Goal: Information Seeking & Learning: Learn about a topic

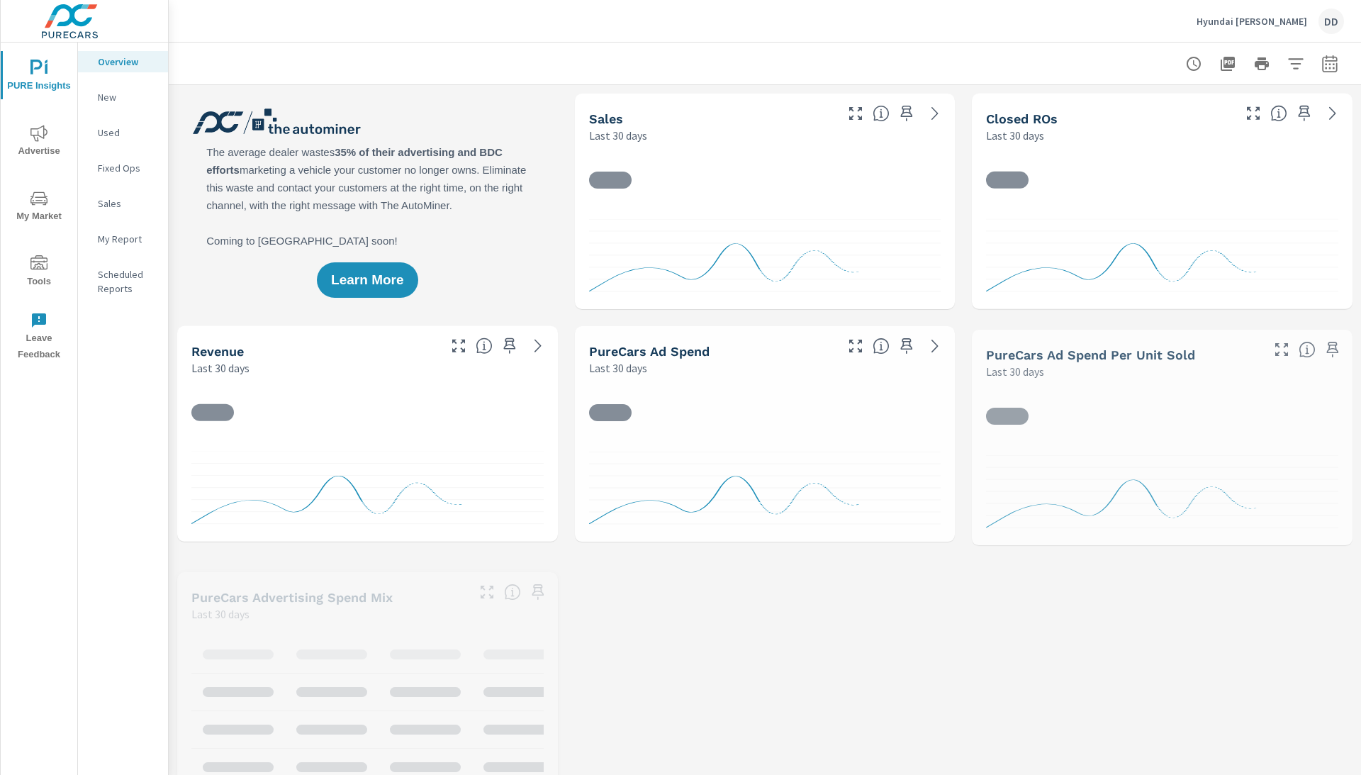
click at [43, 137] on icon "nav menu" at bounding box center [38, 133] width 17 height 17
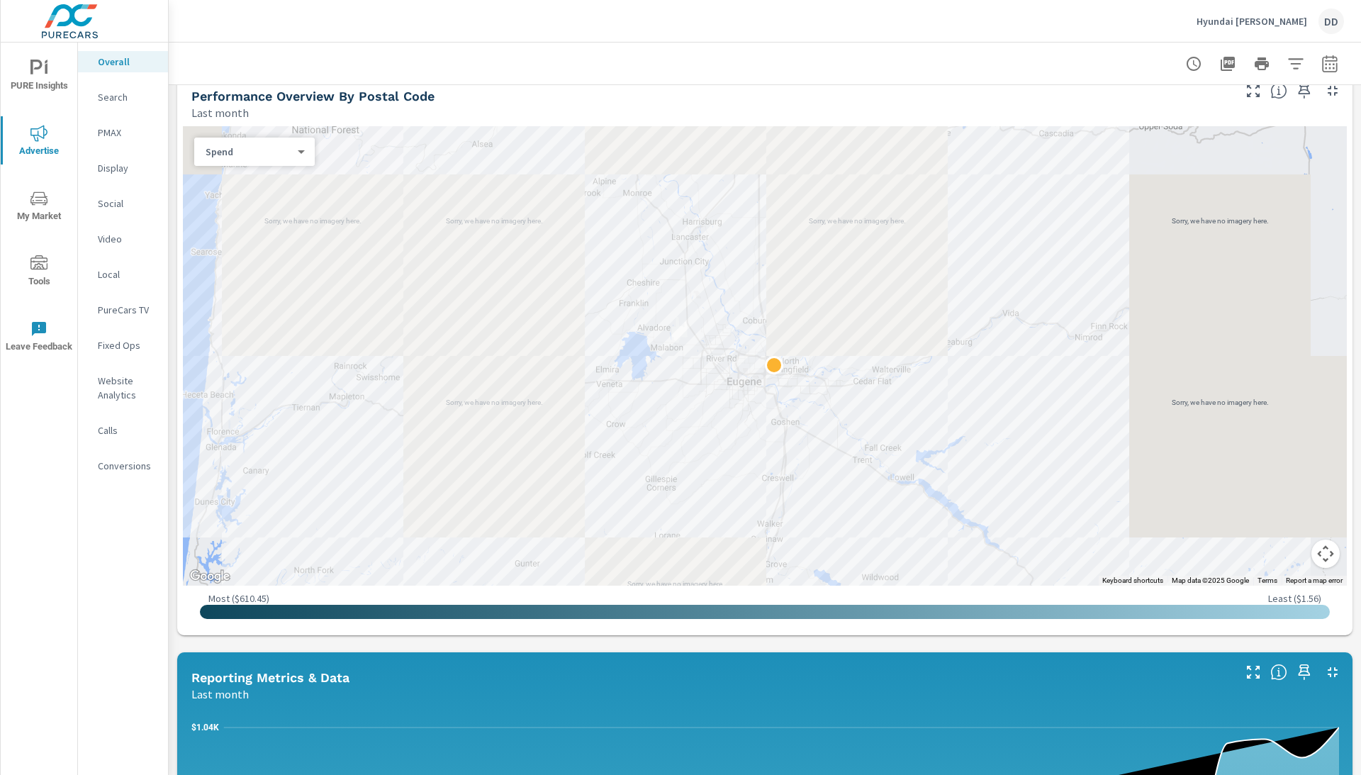
scroll to position [489, 0]
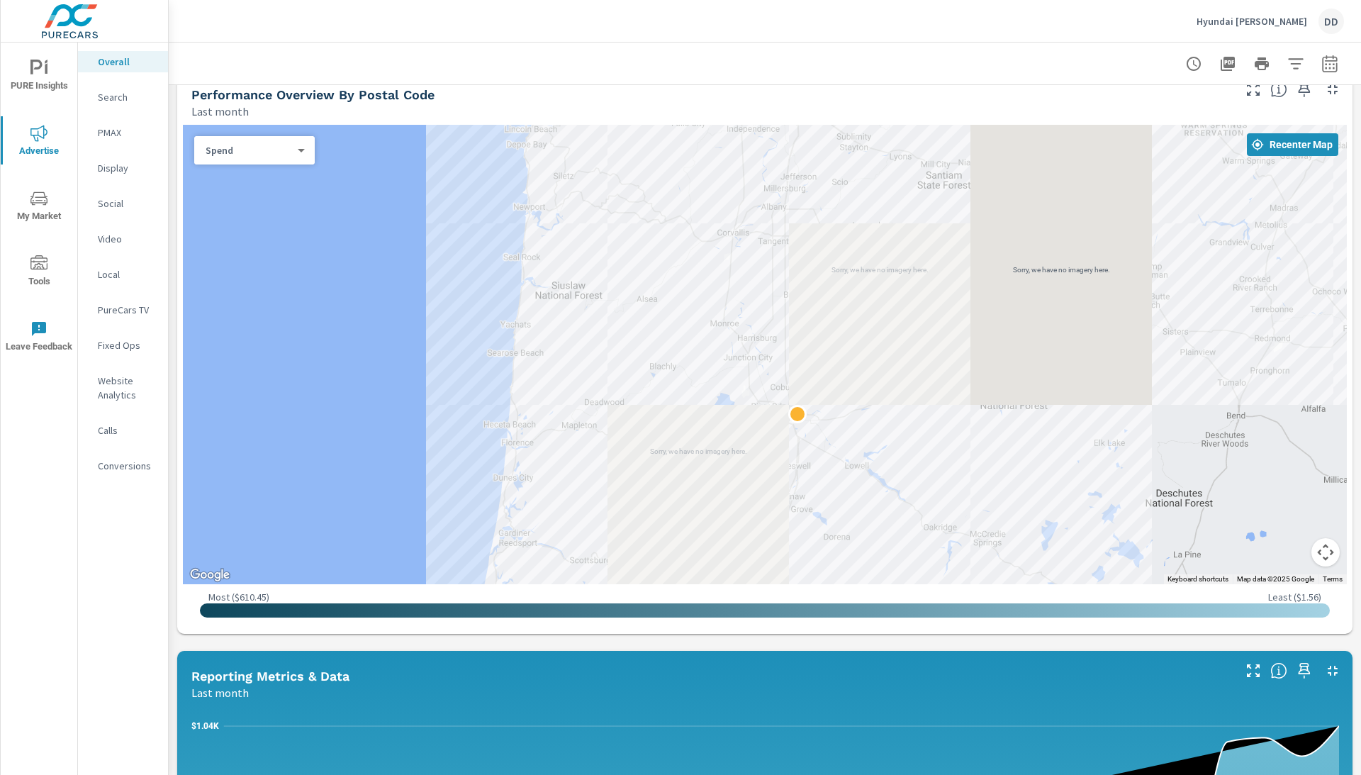
drag, startPoint x: 1037, startPoint y: 424, endPoint x: 917, endPoint y: 440, distance: 120.8
click at [917, 440] on div at bounding box center [1160, 689] width 1021 height 638
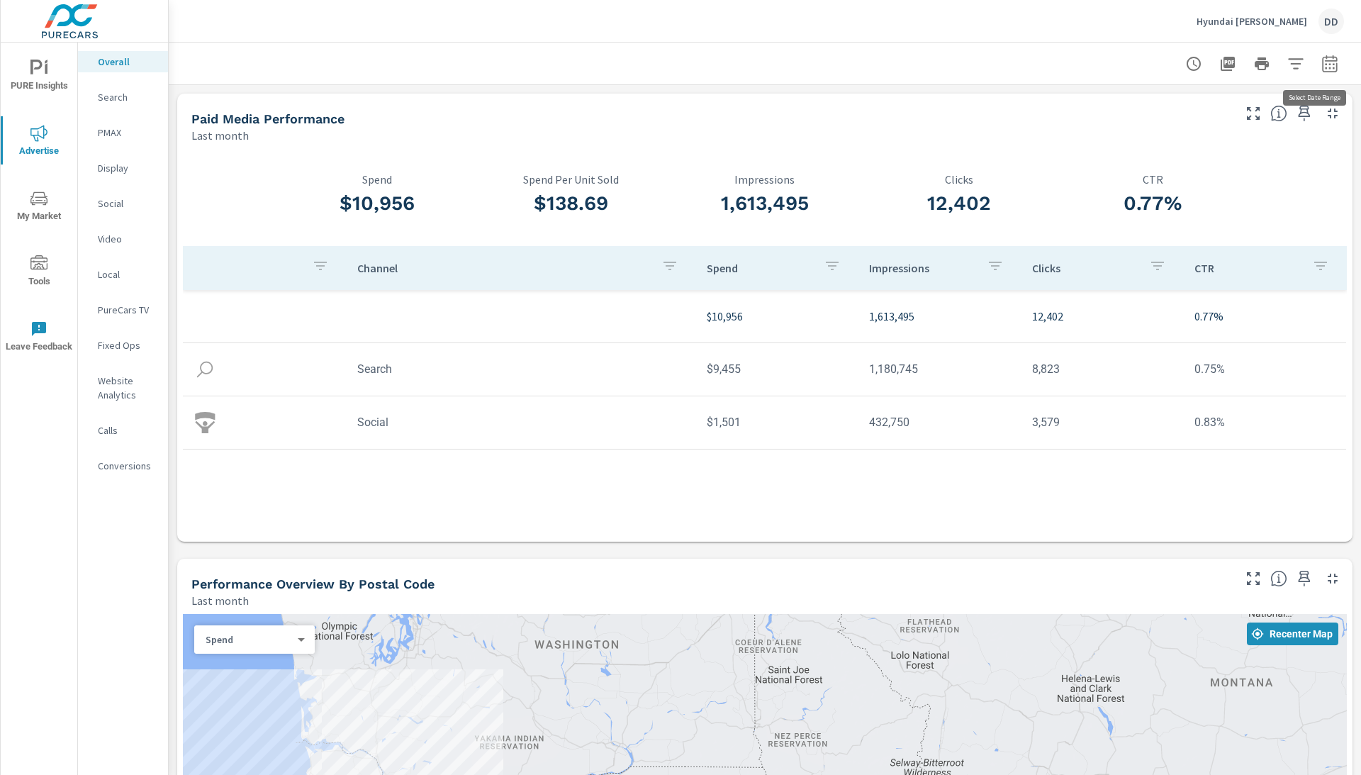
click at [1328, 64] on icon "button" at bounding box center [1329, 66] width 9 height 6
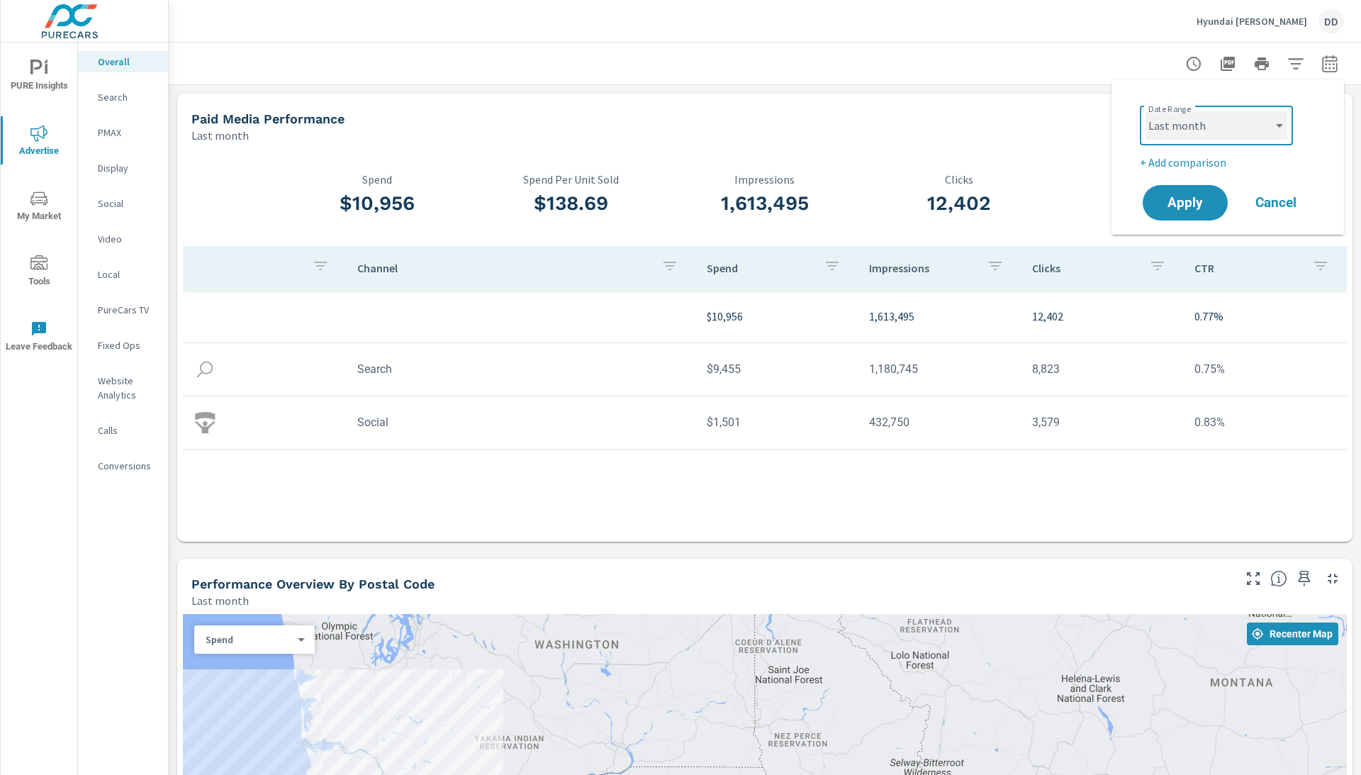
select select "Month to date"
click at [1188, 199] on span "Apply" at bounding box center [1185, 202] width 58 height 13
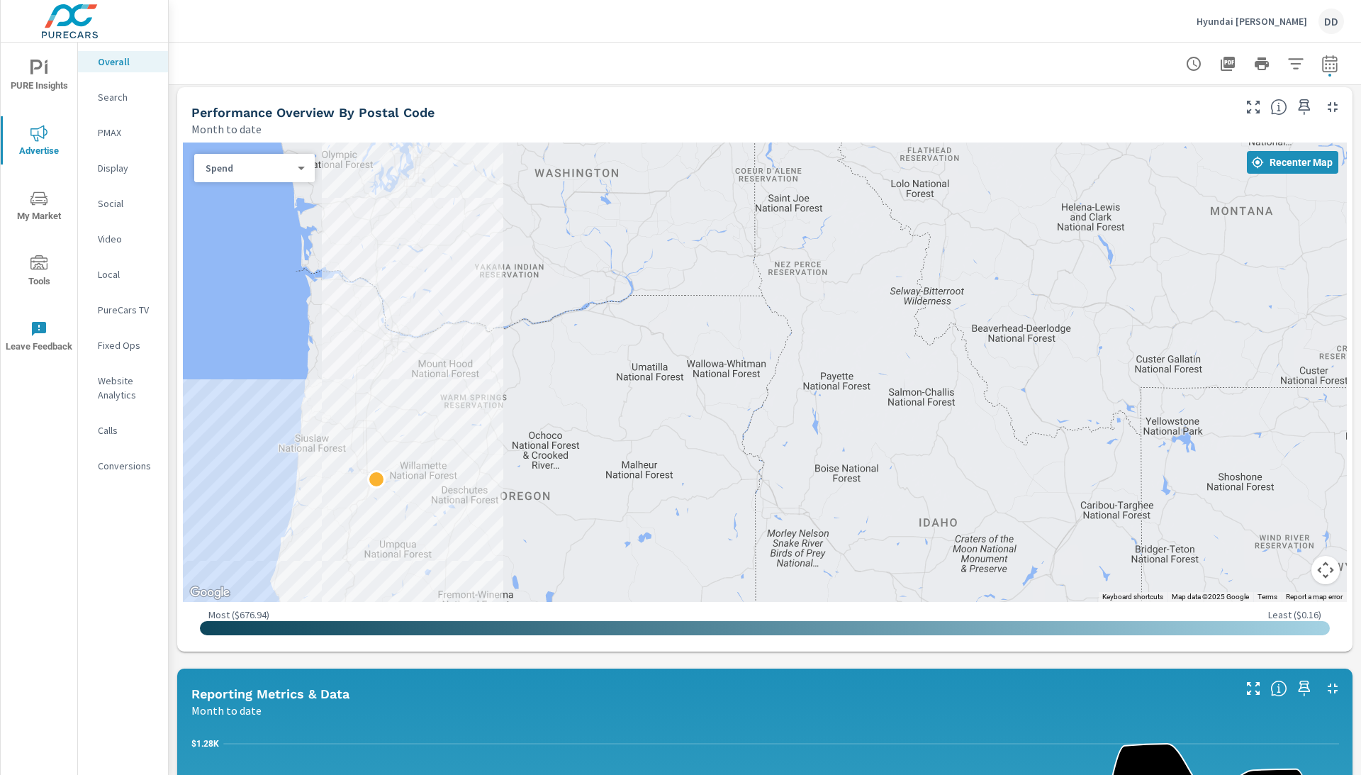
scroll to position [472, 0]
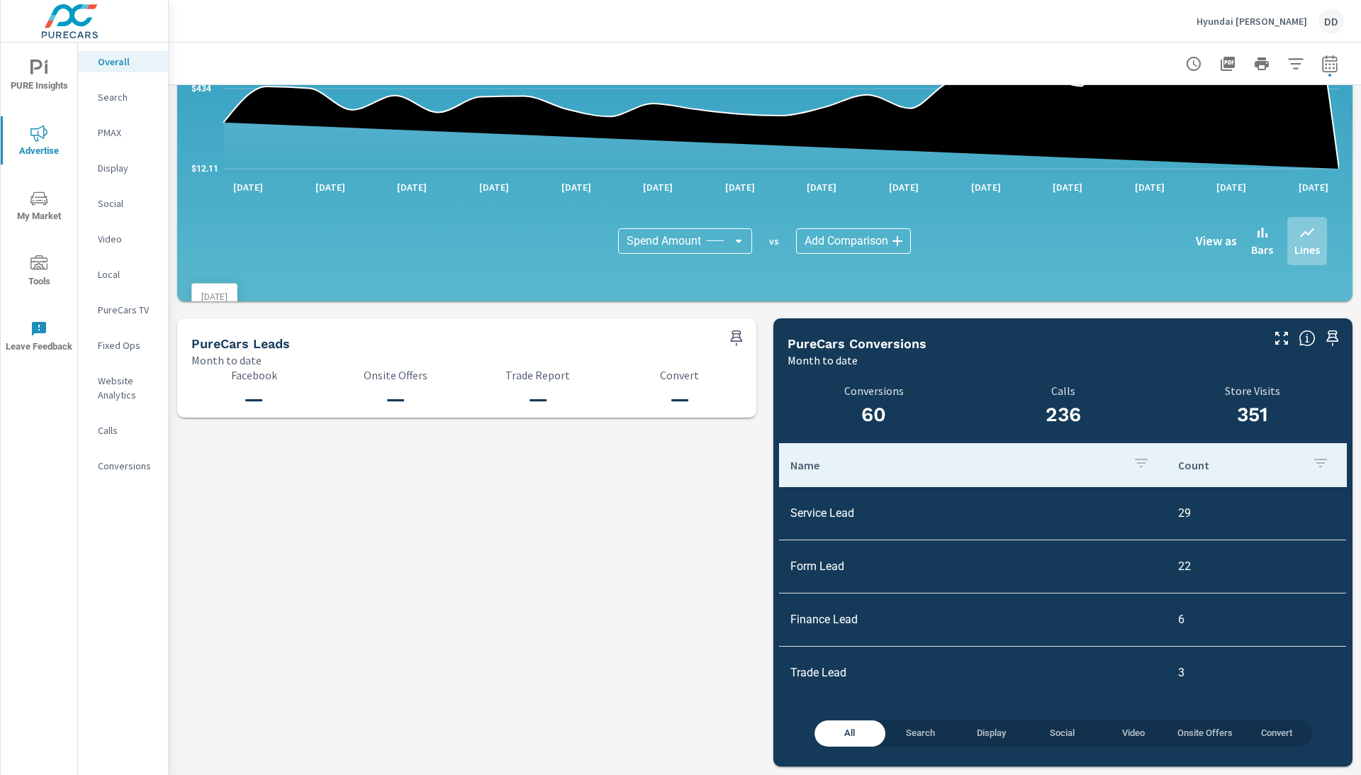
scroll to position [1286, 0]
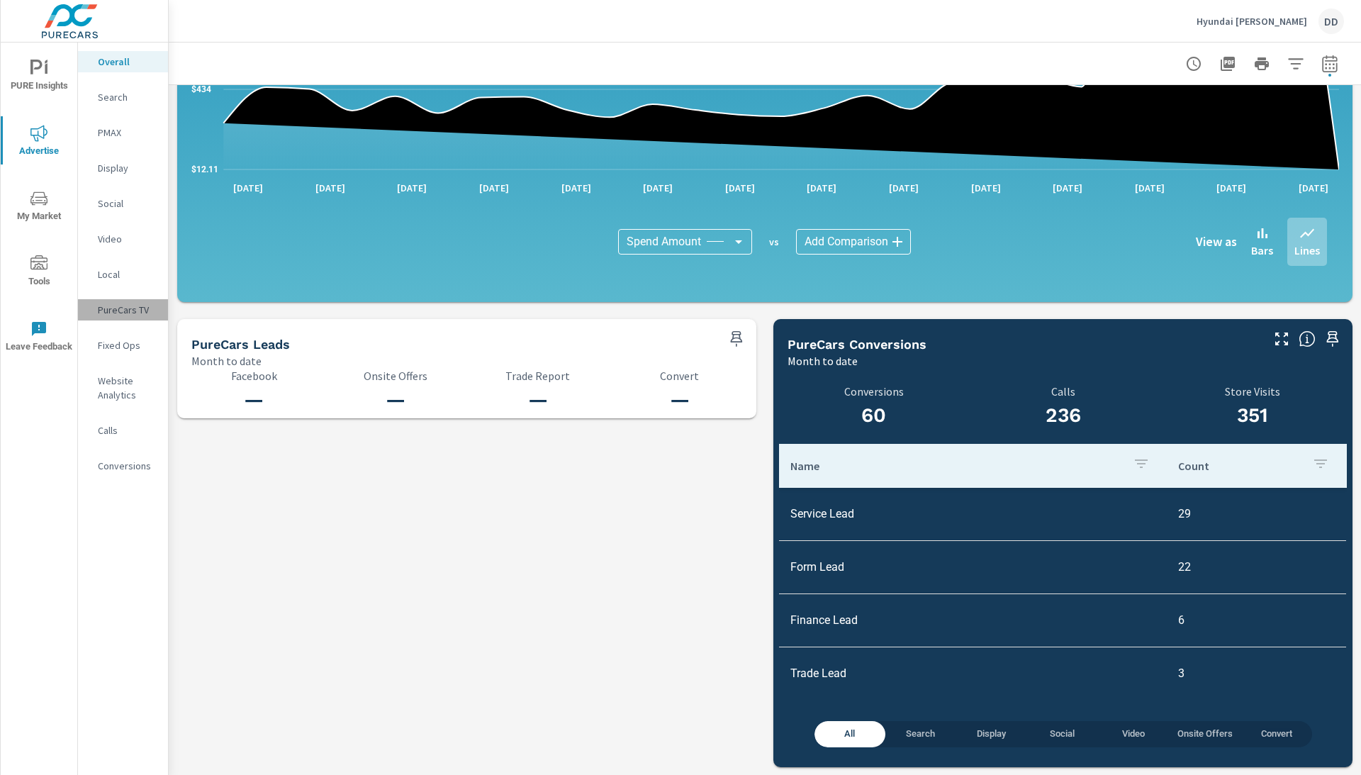
click at [120, 312] on p "PureCars TV" at bounding box center [127, 310] width 59 height 14
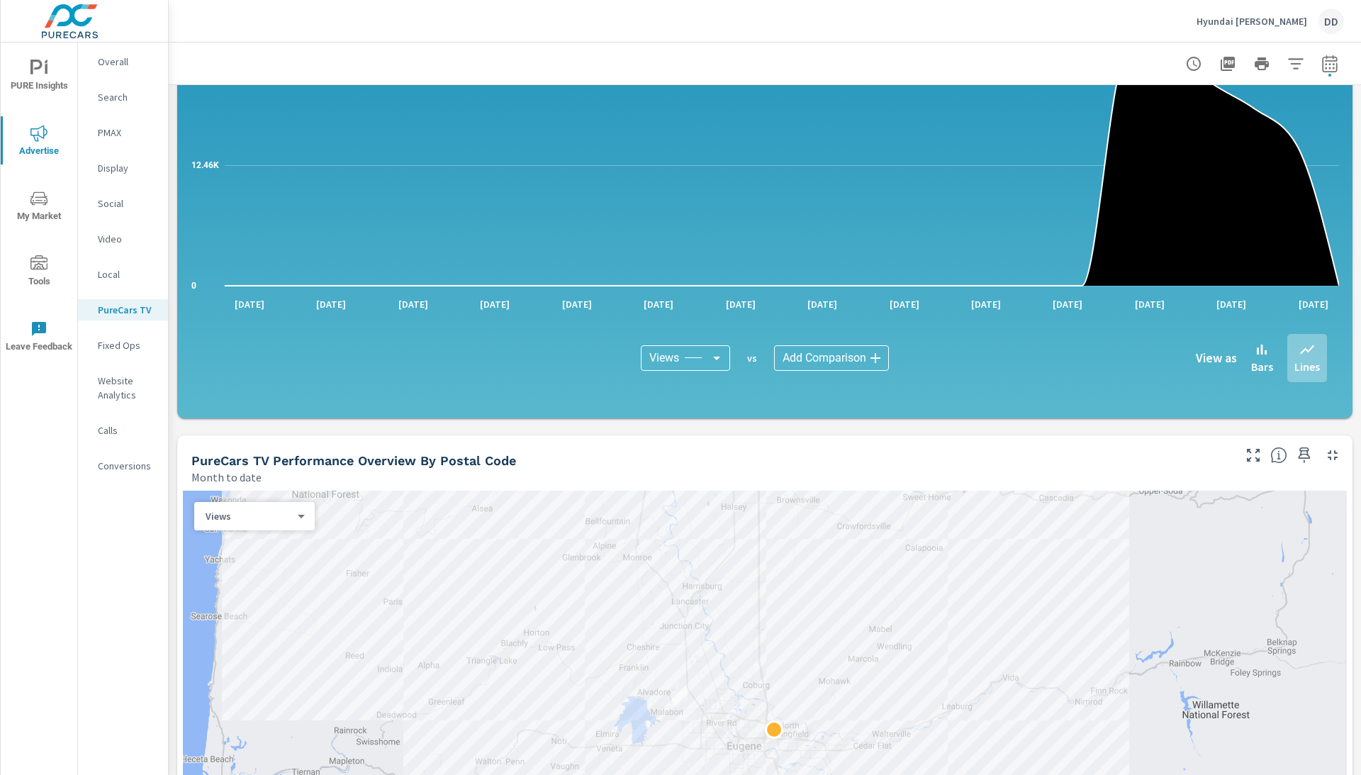
scroll to position [824, 0]
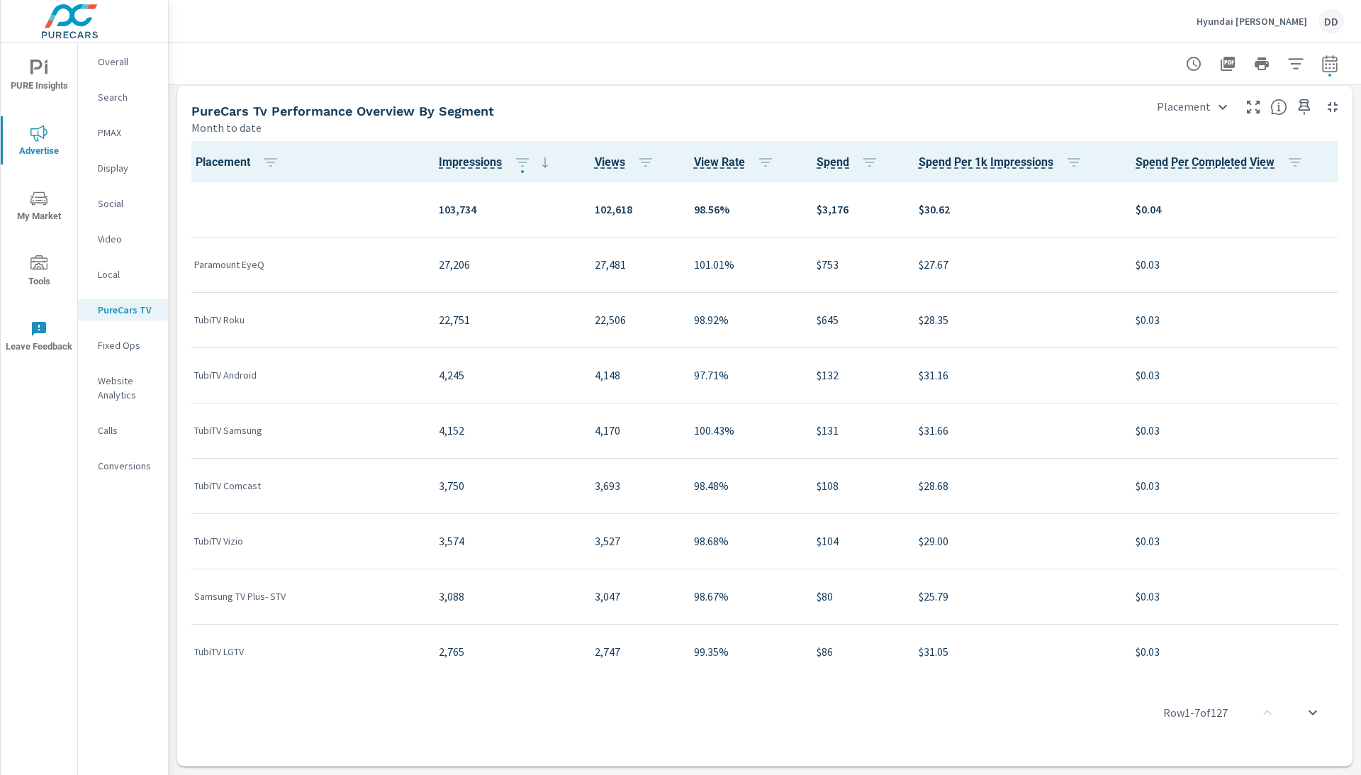
scroll to position [1751, 0]
click at [1313, 715] on icon "scroll to bottom" at bounding box center [1313, 713] width 17 height 17
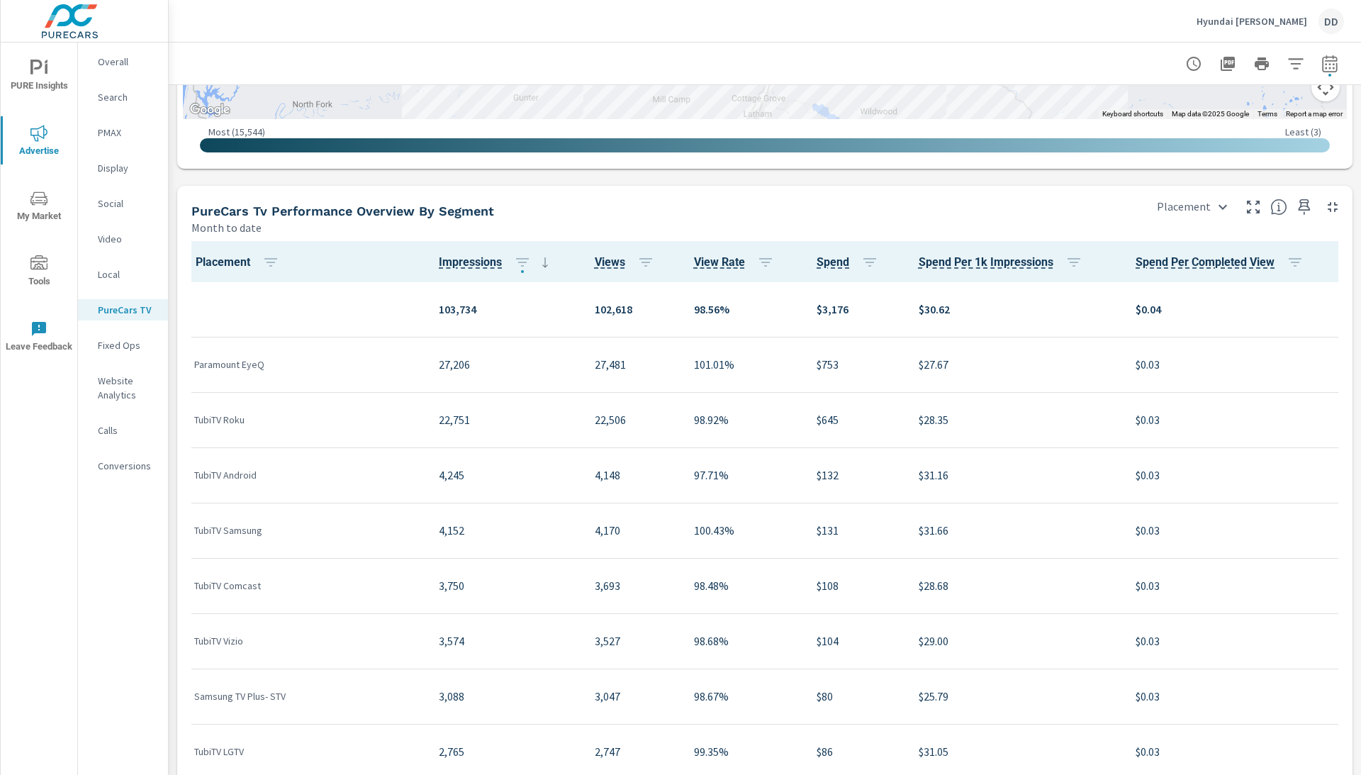
scroll to position [6, 0]
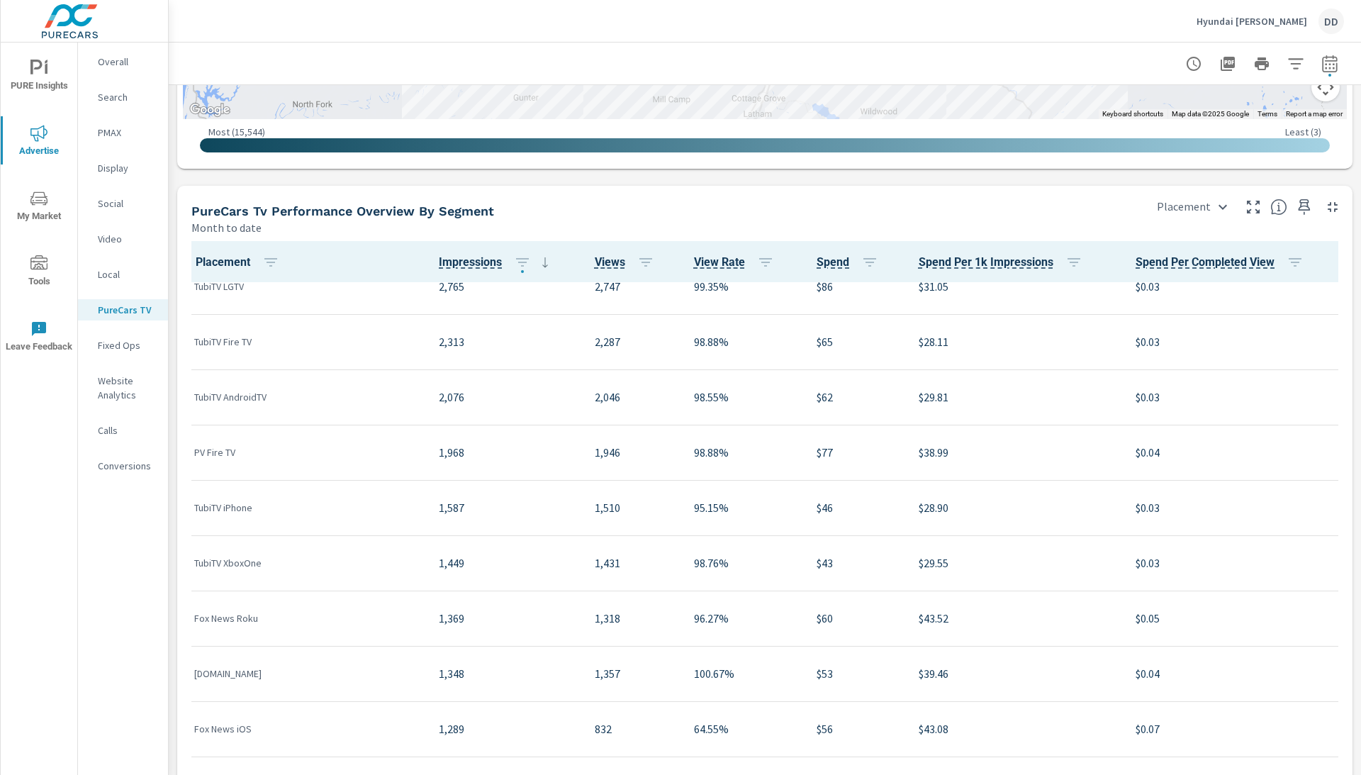
scroll to position [474, 0]
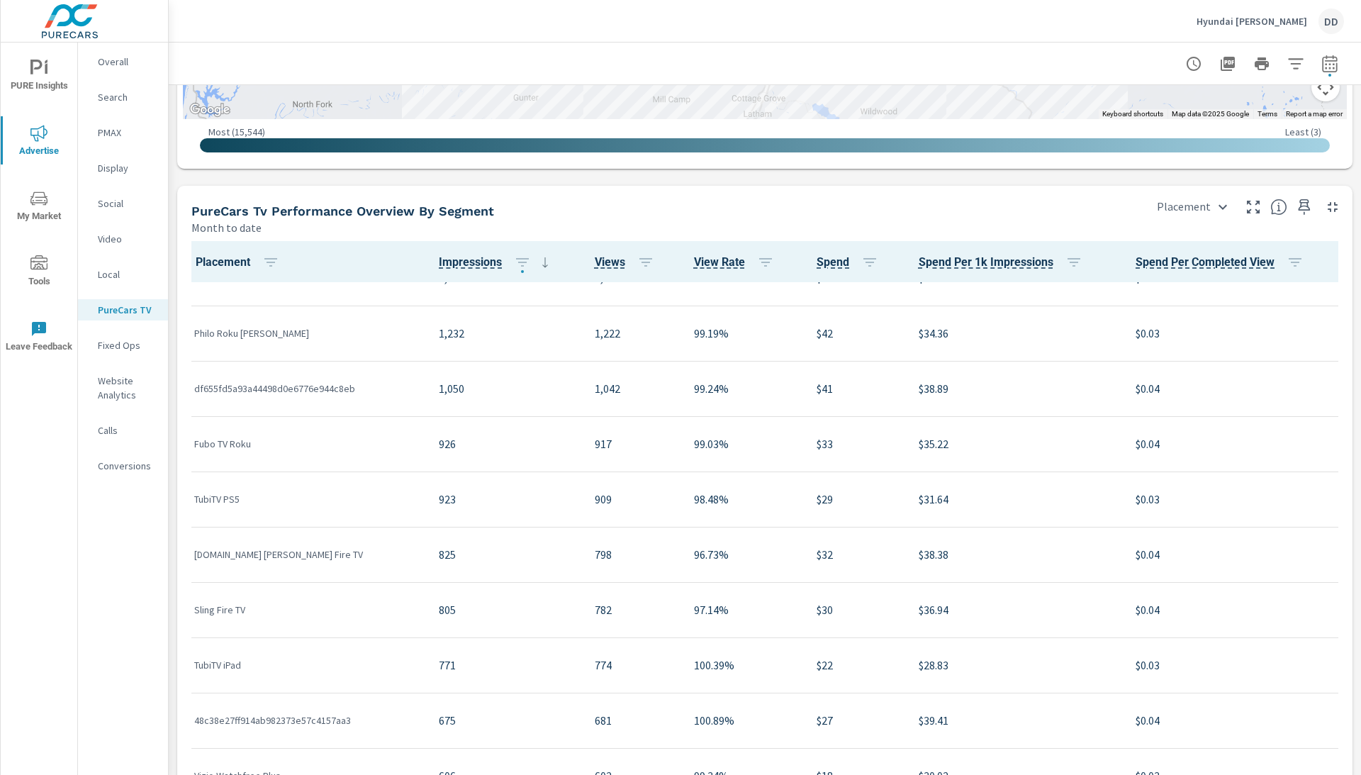
scroll to position [1095, 0]
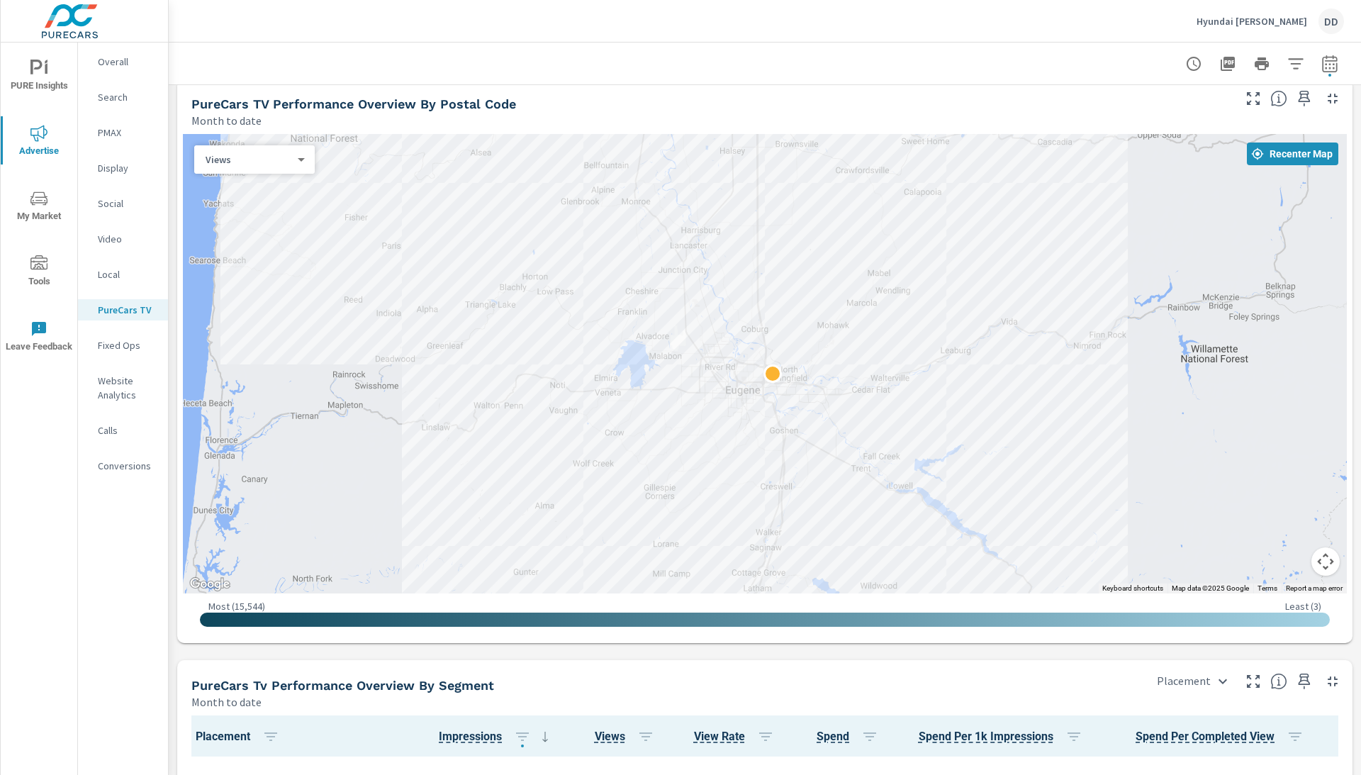
scroll to position [1177, 0]
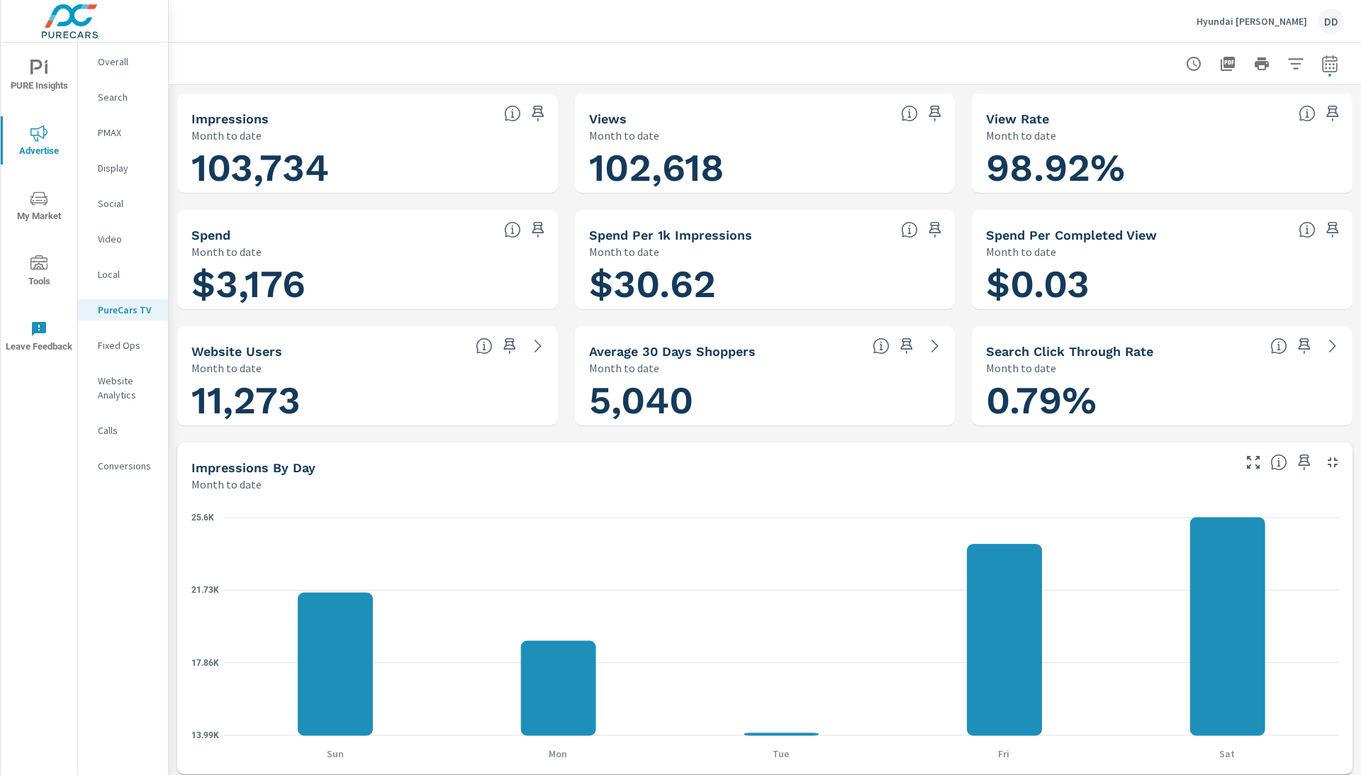
click at [32, 67] on icon "nav menu" at bounding box center [38, 68] width 17 height 17
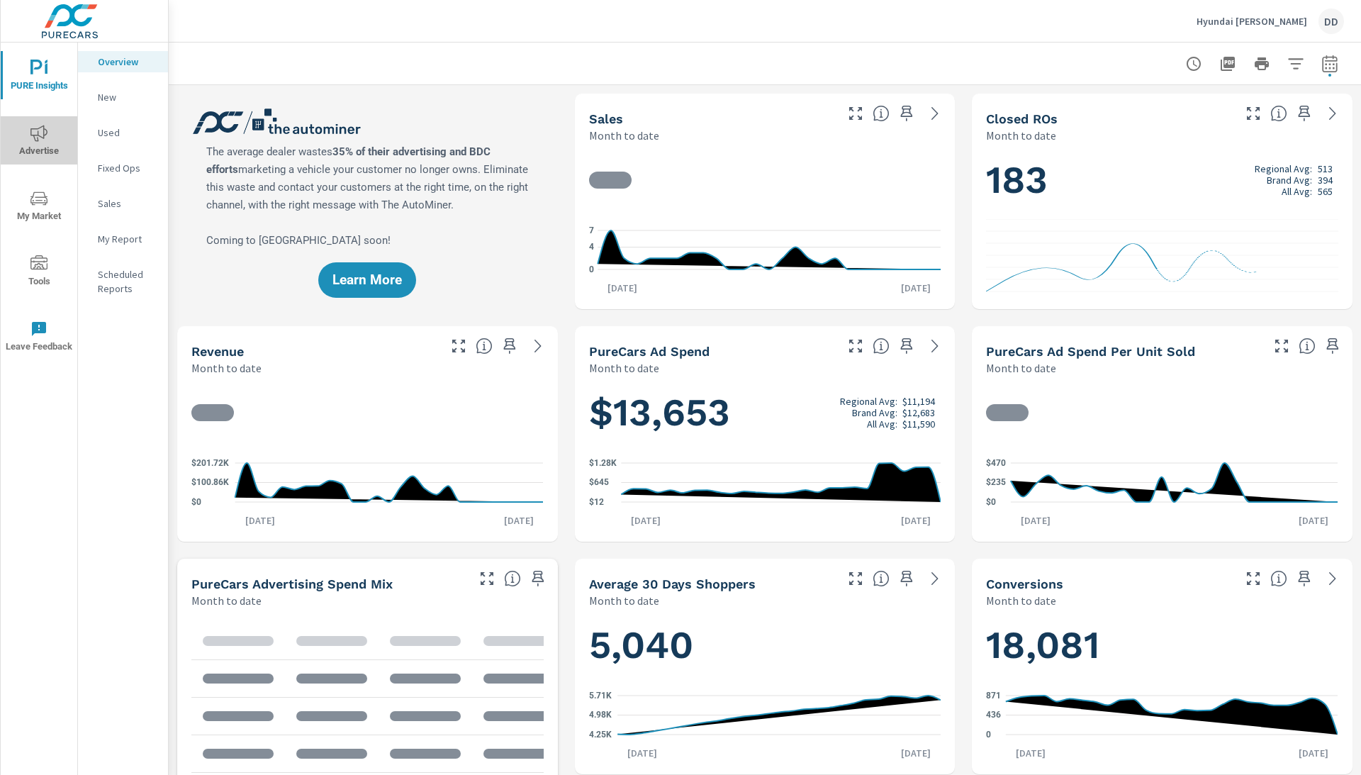
click at [43, 142] on icon "nav menu" at bounding box center [38, 133] width 17 height 17
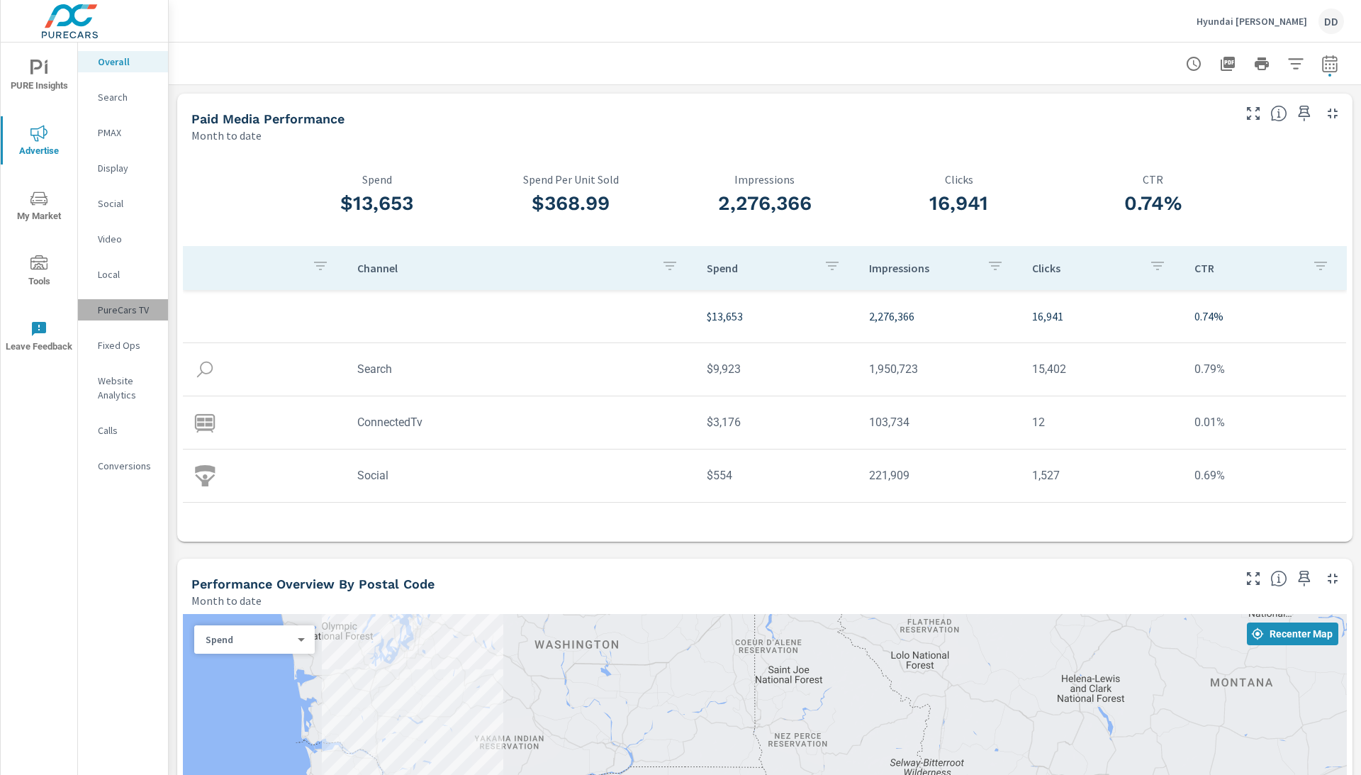
click at [114, 310] on p "PureCars TV" at bounding box center [127, 310] width 59 height 14
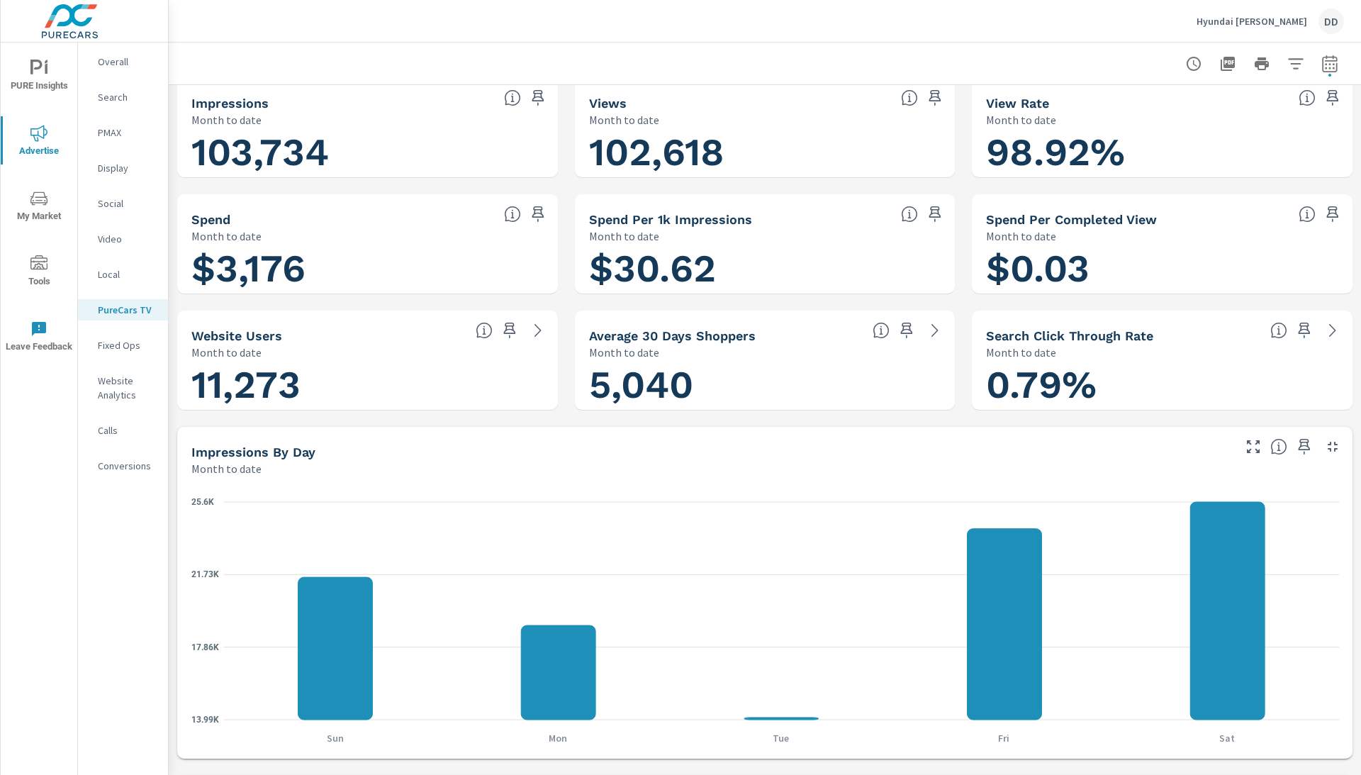
scroll to position [13, 0]
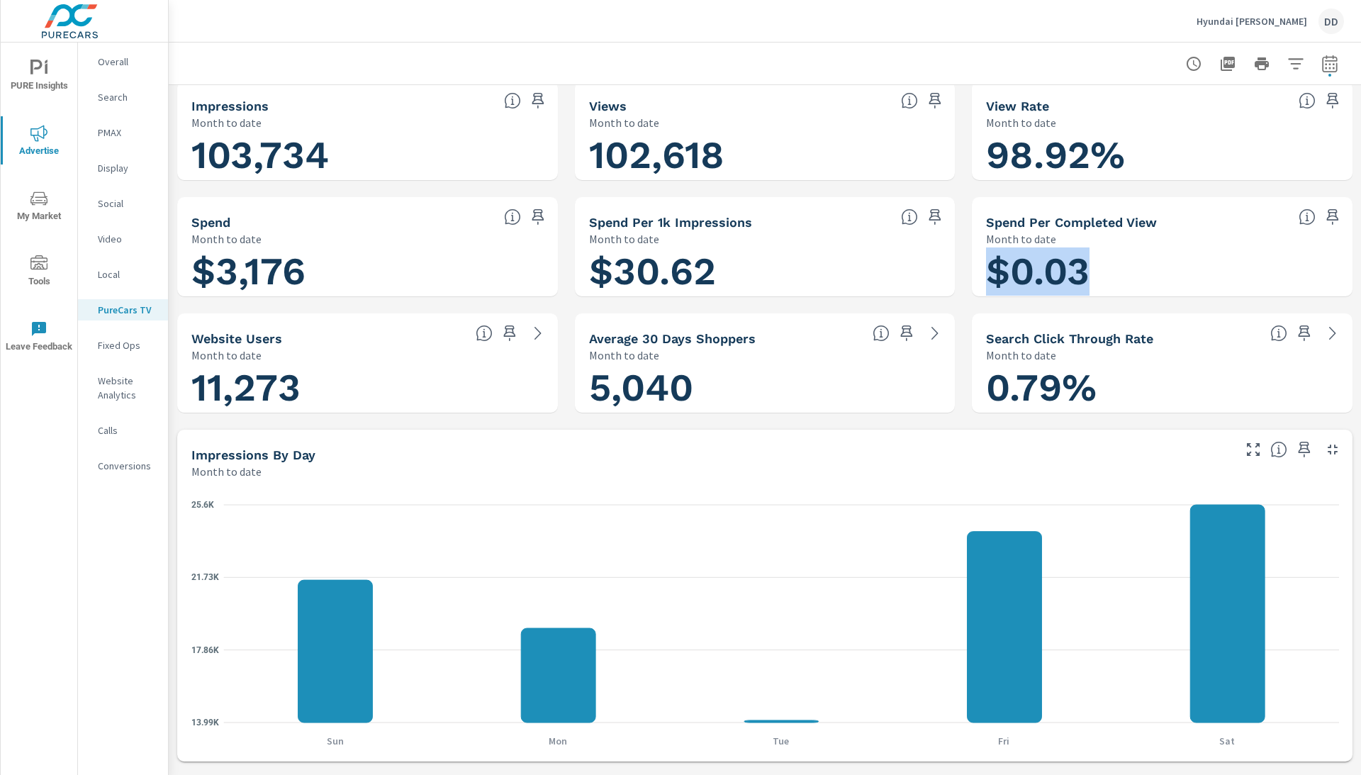
drag, startPoint x: 1100, startPoint y: 139, endPoint x: 1086, endPoint y: 267, distance: 129.1
click at [1086, 267] on h1 "$0.03" at bounding box center [1162, 271] width 352 height 48
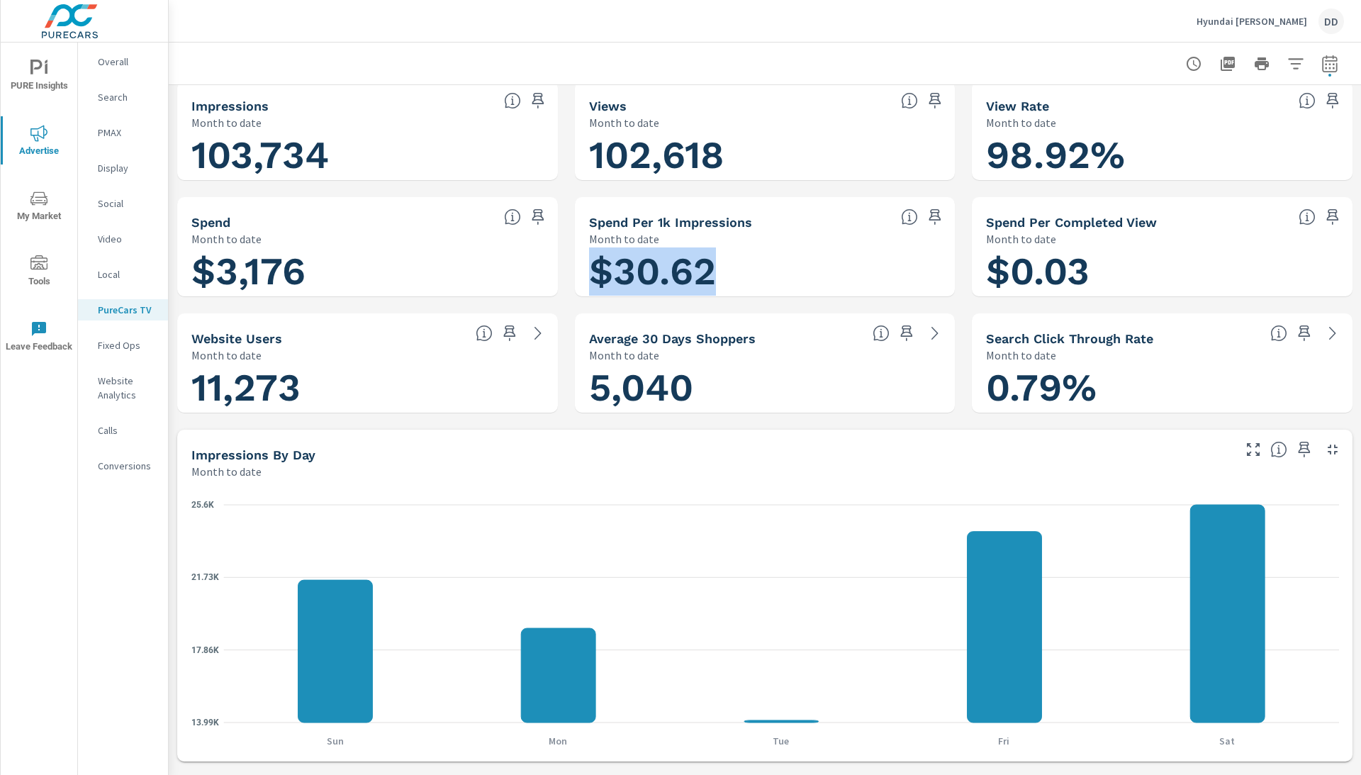
drag, startPoint x: 596, startPoint y: 265, endPoint x: 737, endPoint y: 284, distance: 142.3
click at [737, 284] on h1 "$30.62" at bounding box center [765, 271] width 352 height 48
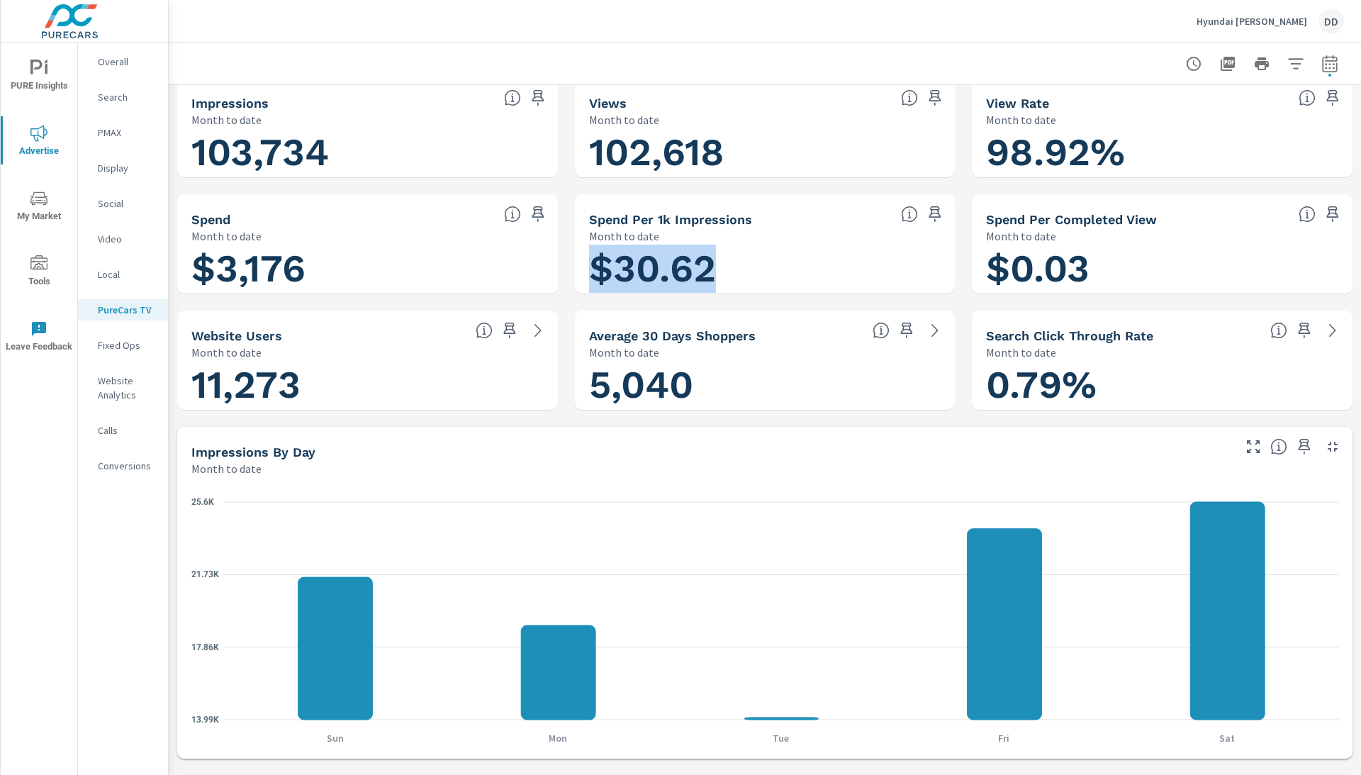
scroll to position [11, 0]
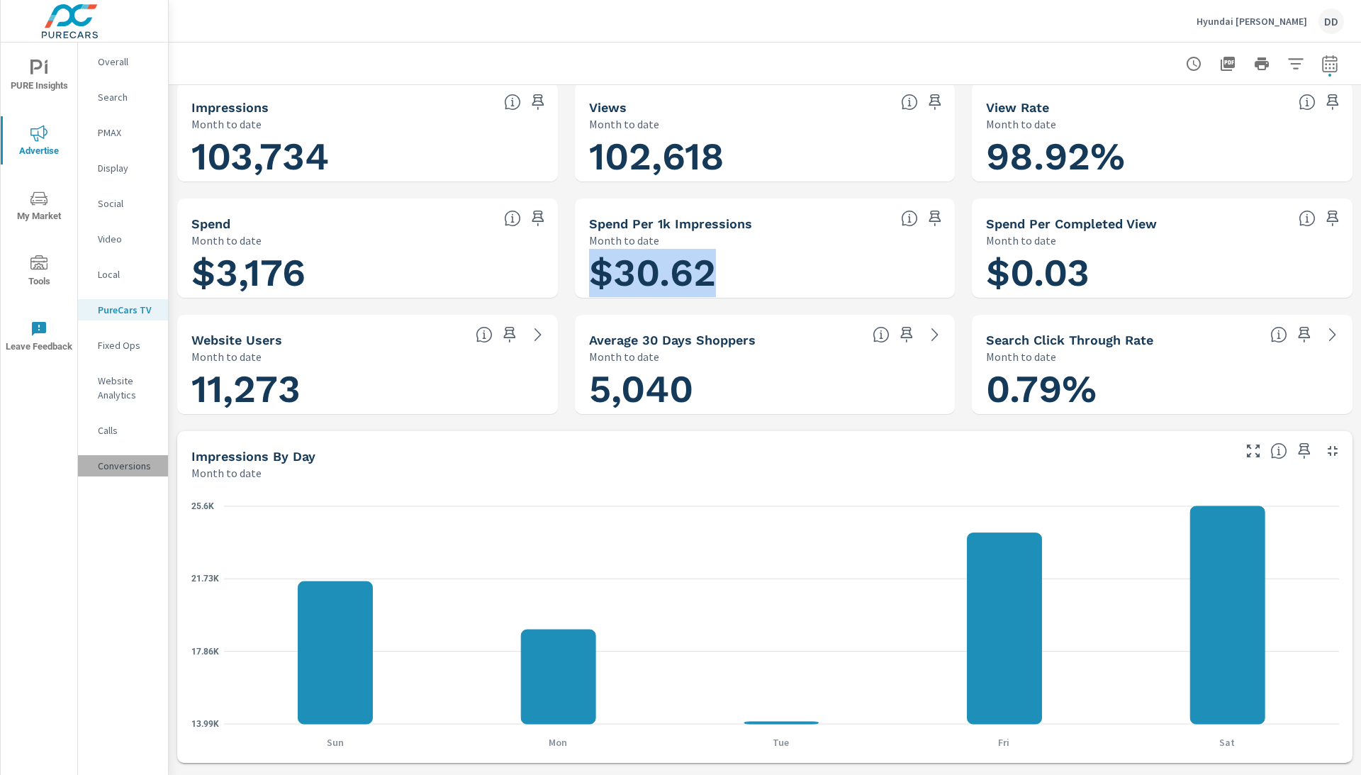
click at [116, 461] on p "Conversions" at bounding box center [127, 466] width 59 height 14
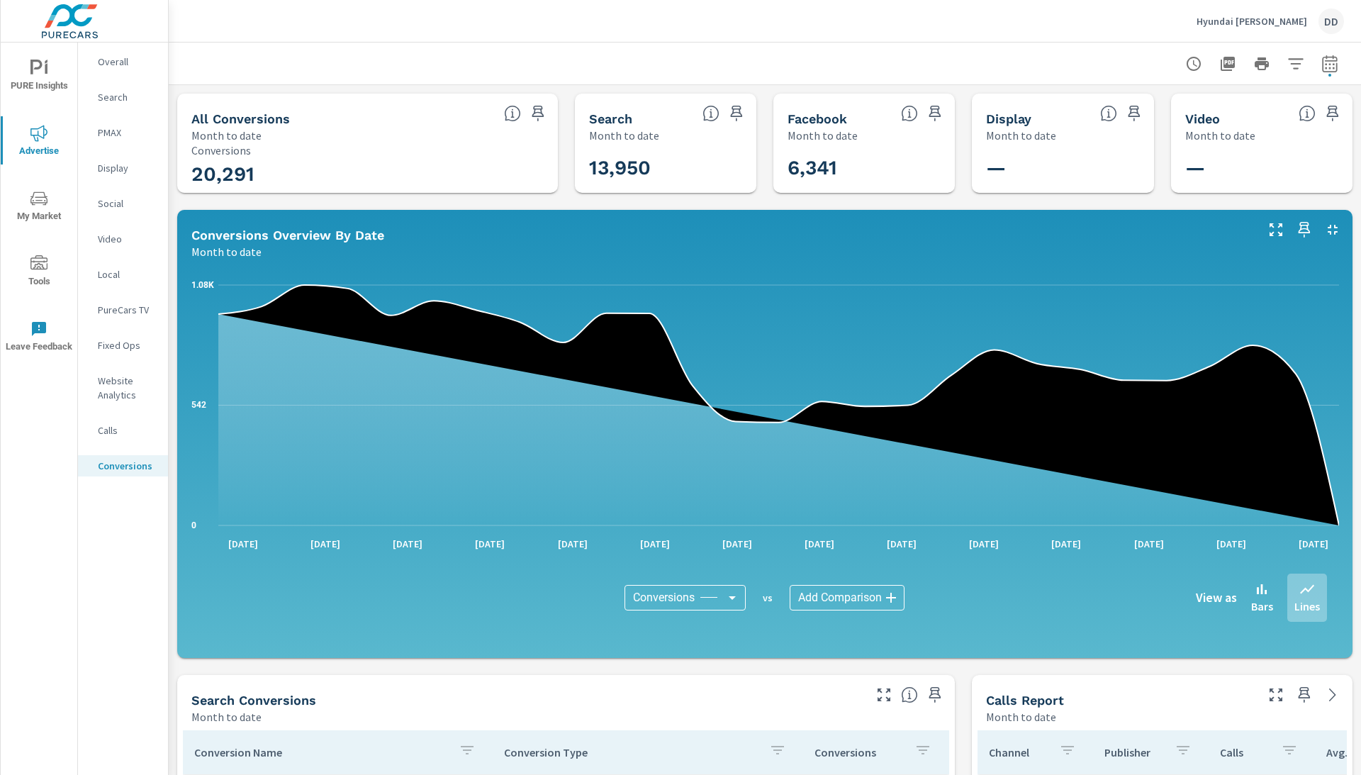
click at [109, 60] on p "Overall" at bounding box center [127, 62] width 59 height 14
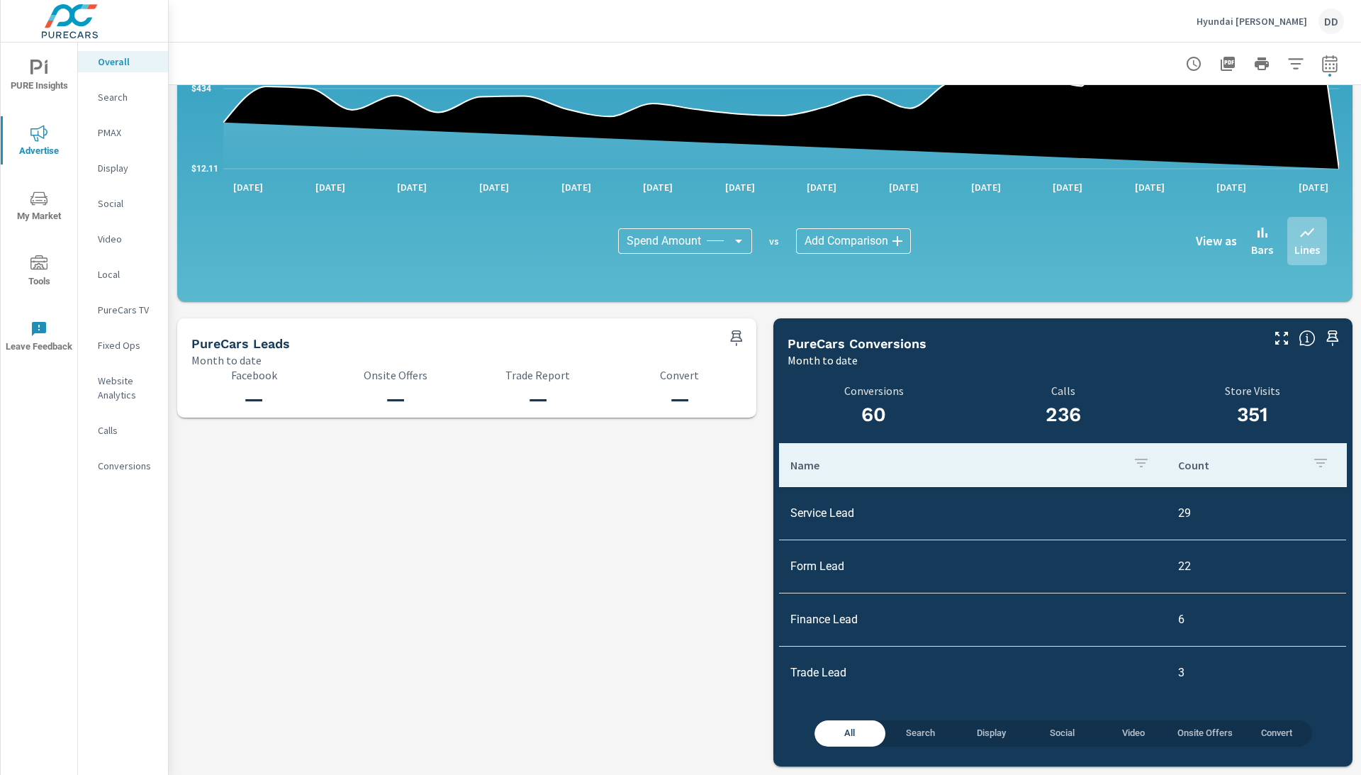
scroll to position [1286, 0]
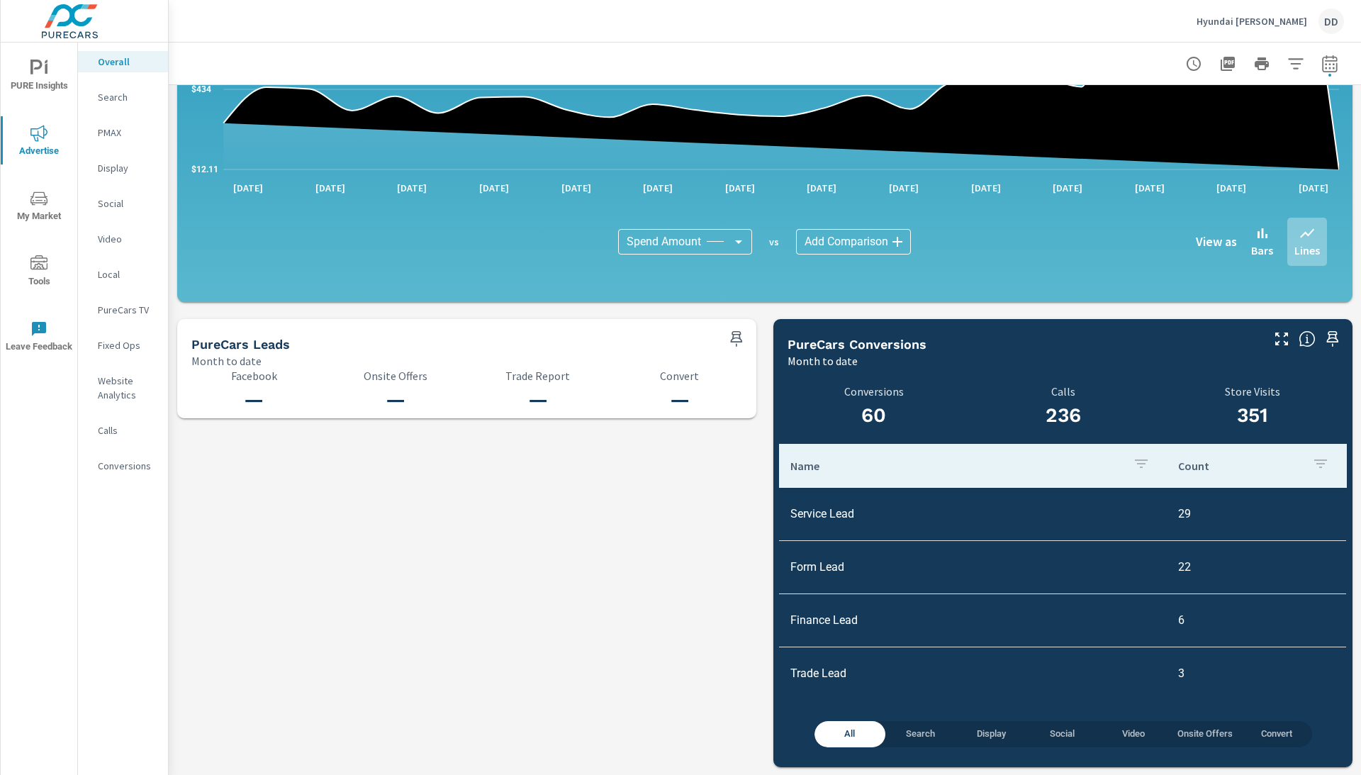
click at [1325, 55] on icon "button" at bounding box center [1329, 63] width 15 height 17
select select "Month to date"
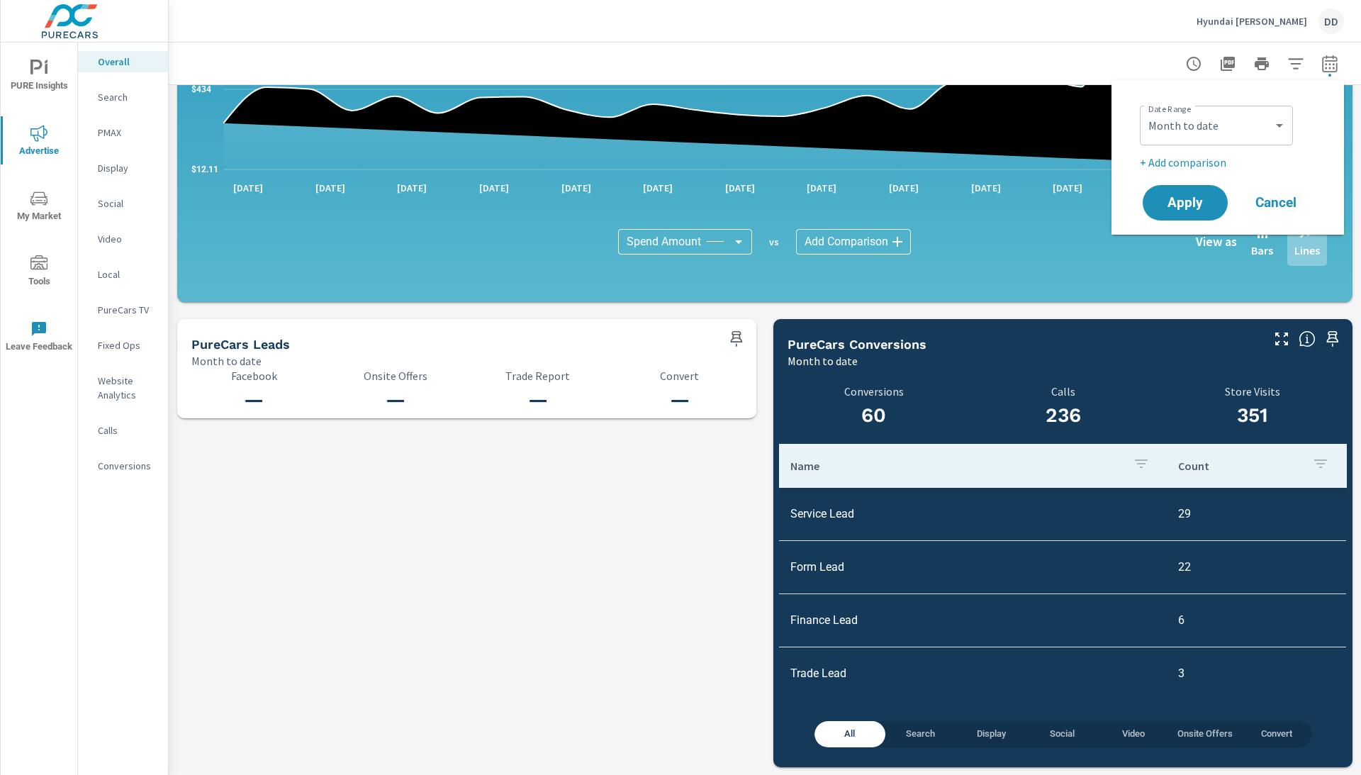
click at [1002, 61] on div at bounding box center [765, 64] width 1159 height 42
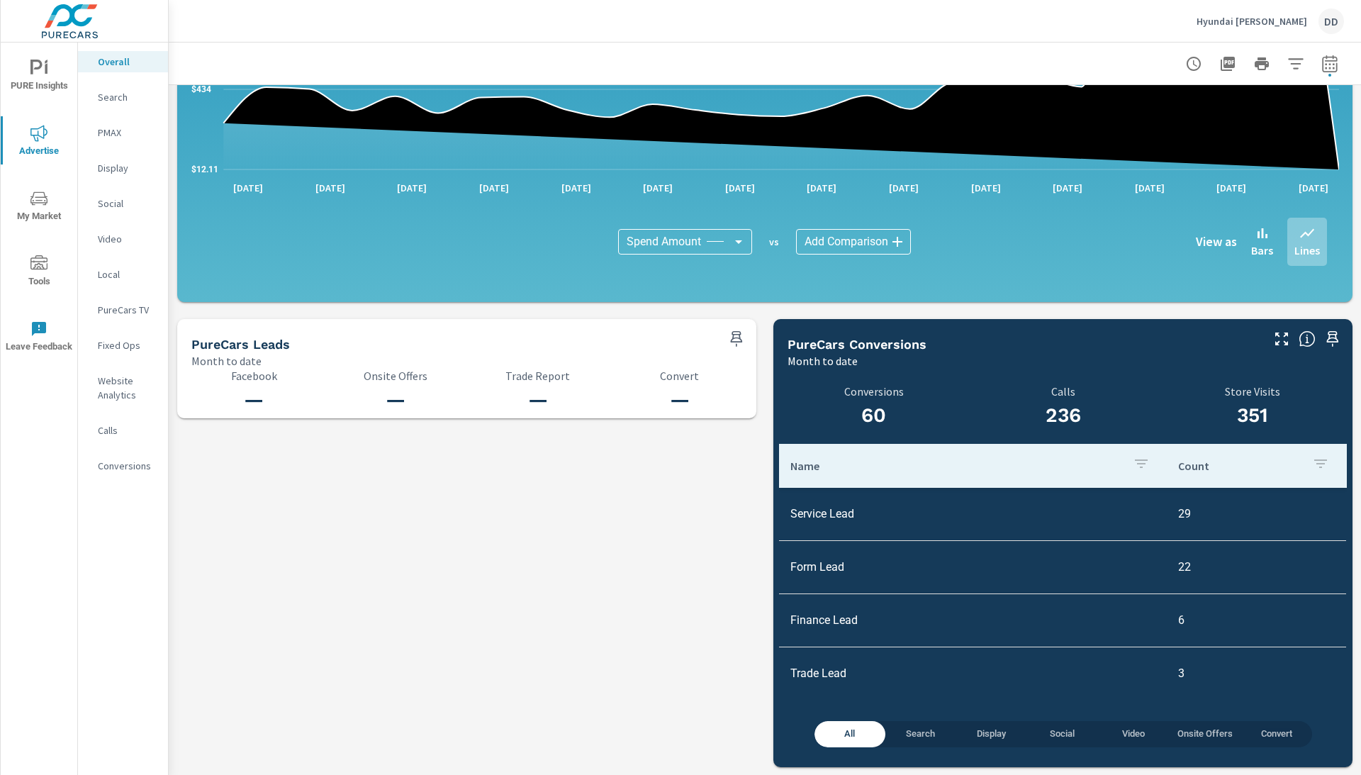
click at [1249, 423] on h3 "351" at bounding box center [1252, 415] width 189 height 24
click at [874, 410] on h3 "60" at bounding box center [874, 415] width 172 height 24
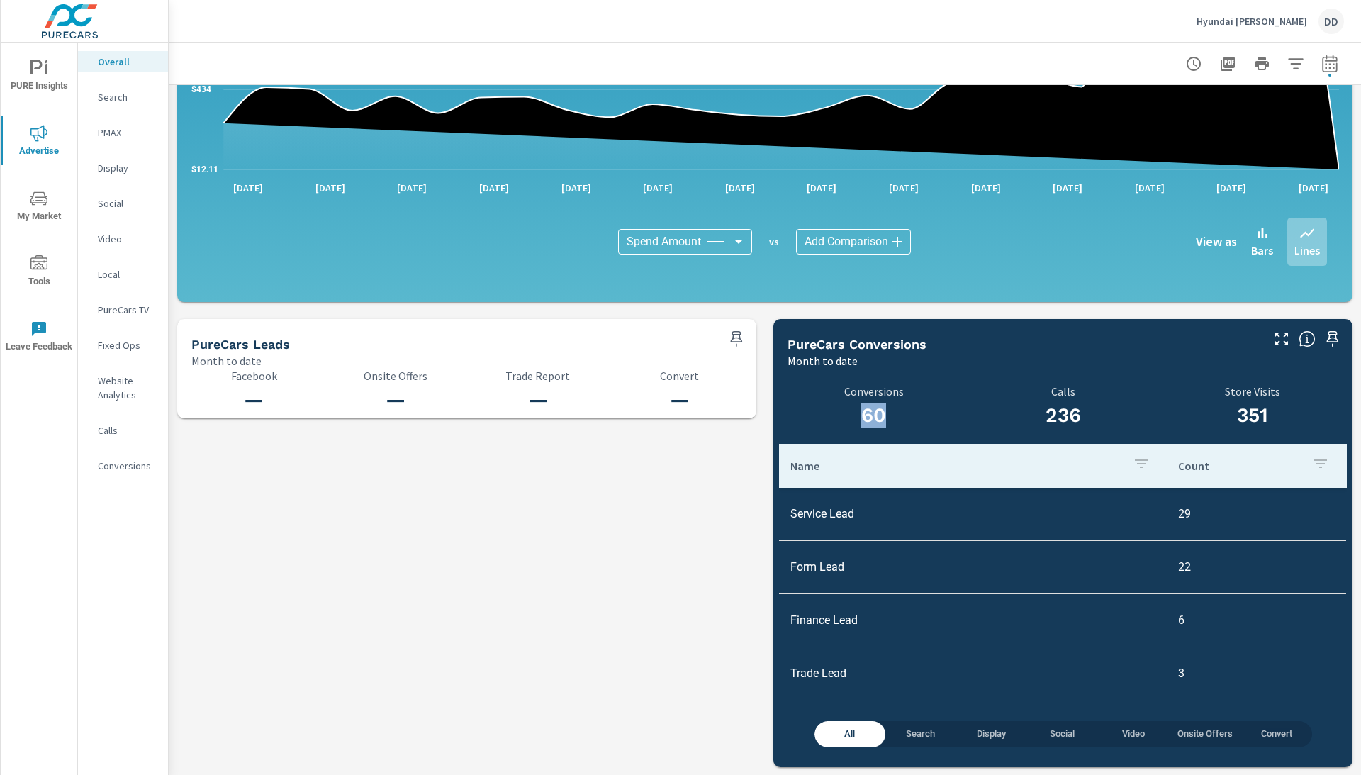
click at [866, 415] on h3 "60" at bounding box center [874, 415] width 172 height 24
click at [1188, 573] on td "22" at bounding box center [1256, 567] width 179 height 36
click at [829, 573] on td "Form Lead" at bounding box center [973, 567] width 388 height 36
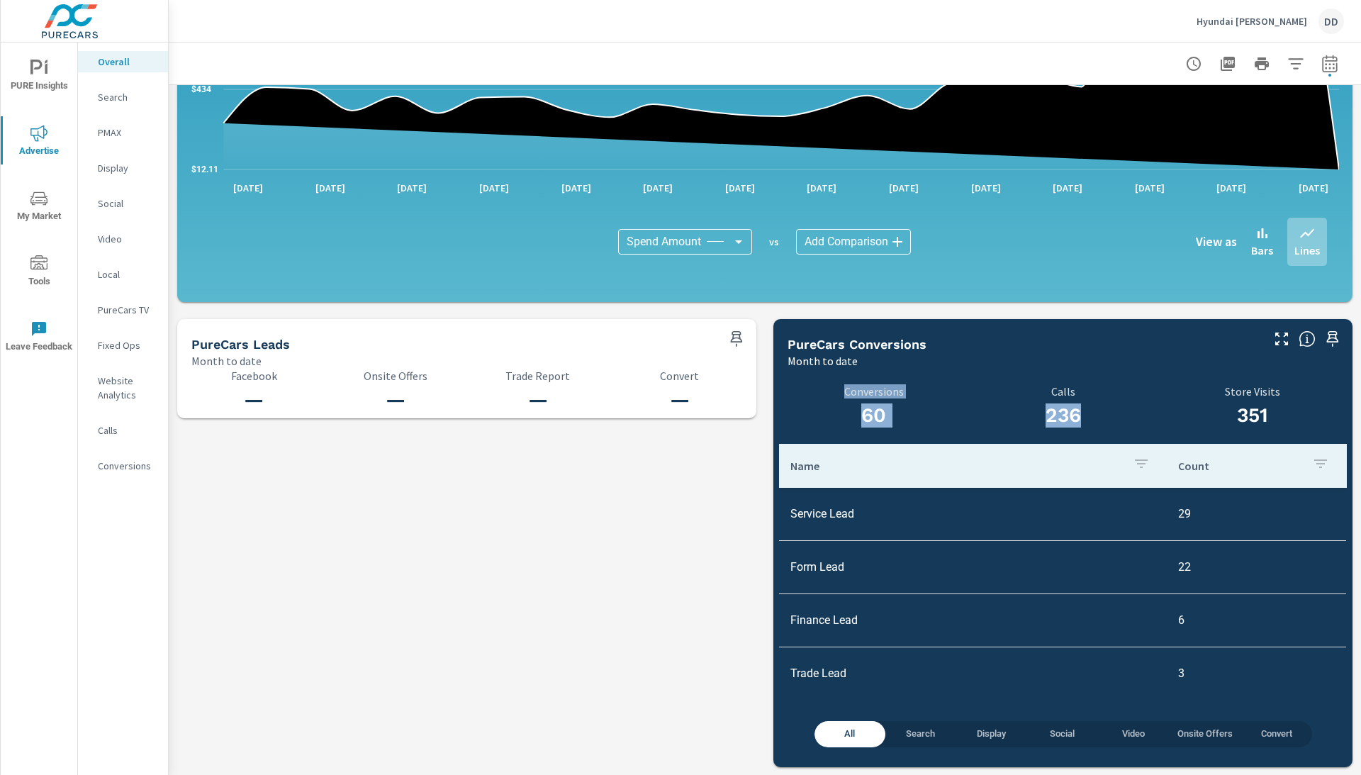
drag, startPoint x: 1090, startPoint y: 409, endPoint x: 849, endPoint y: 406, distance: 241.1
click at [849, 406] on div "60 Conversions 236 Calls 351 Store Visits Name Count Service Lead 29 Form Lead …" at bounding box center [1063, 547] width 568 height 347
click at [846, 393] on p "Conversions" at bounding box center [874, 391] width 172 height 13
drag, startPoint x: 846, startPoint y: 393, endPoint x: 1056, endPoint y: 397, distance: 210.6
click at [1056, 397] on div "60 Conversions 236 Calls 351 Store Visits Name Count Service Lead 29 Form Lead …" at bounding box center [1063, 547] width 568 height 347
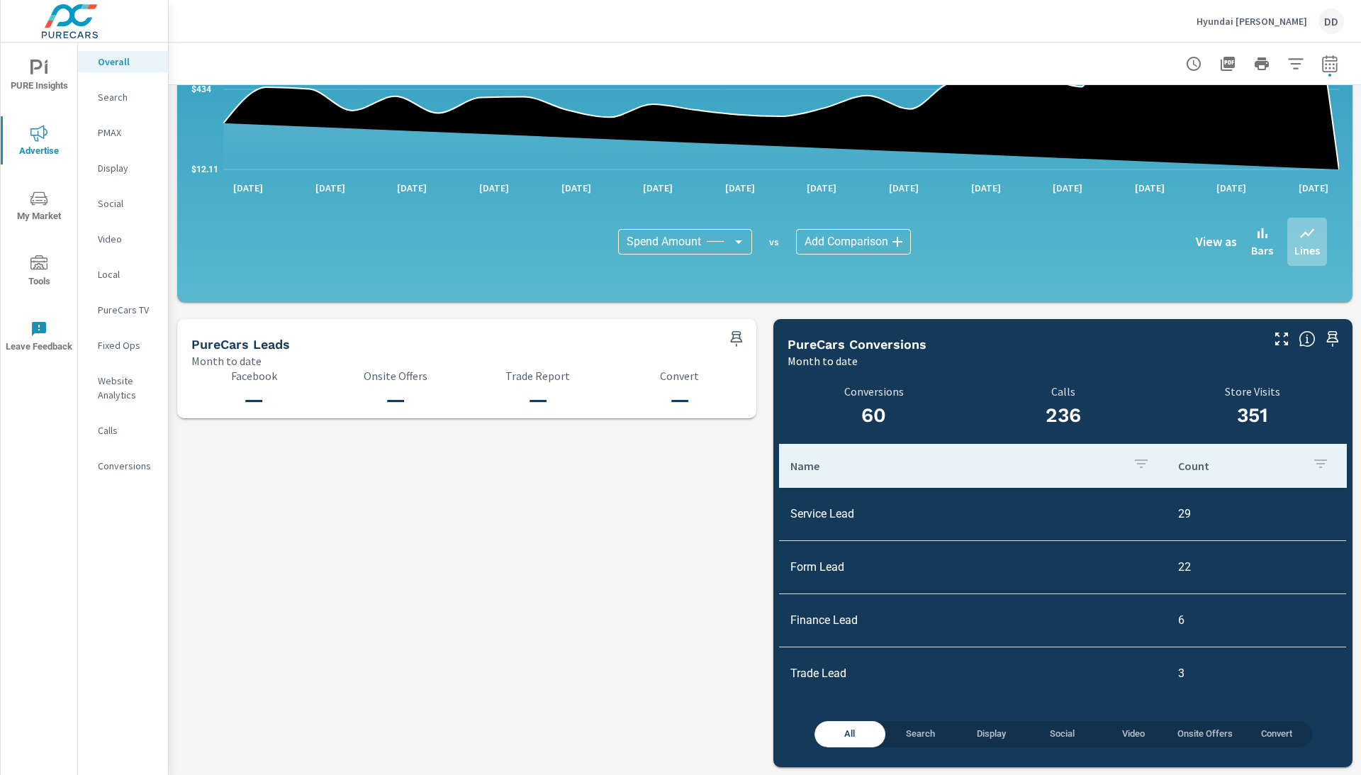
click at [814, 576] on td "Form Lead" at bounding box center [973, 567] width 388 height 36
click at [798, 573] on td "Form Lead" at bounding box center [973, 567] width 388 height 36
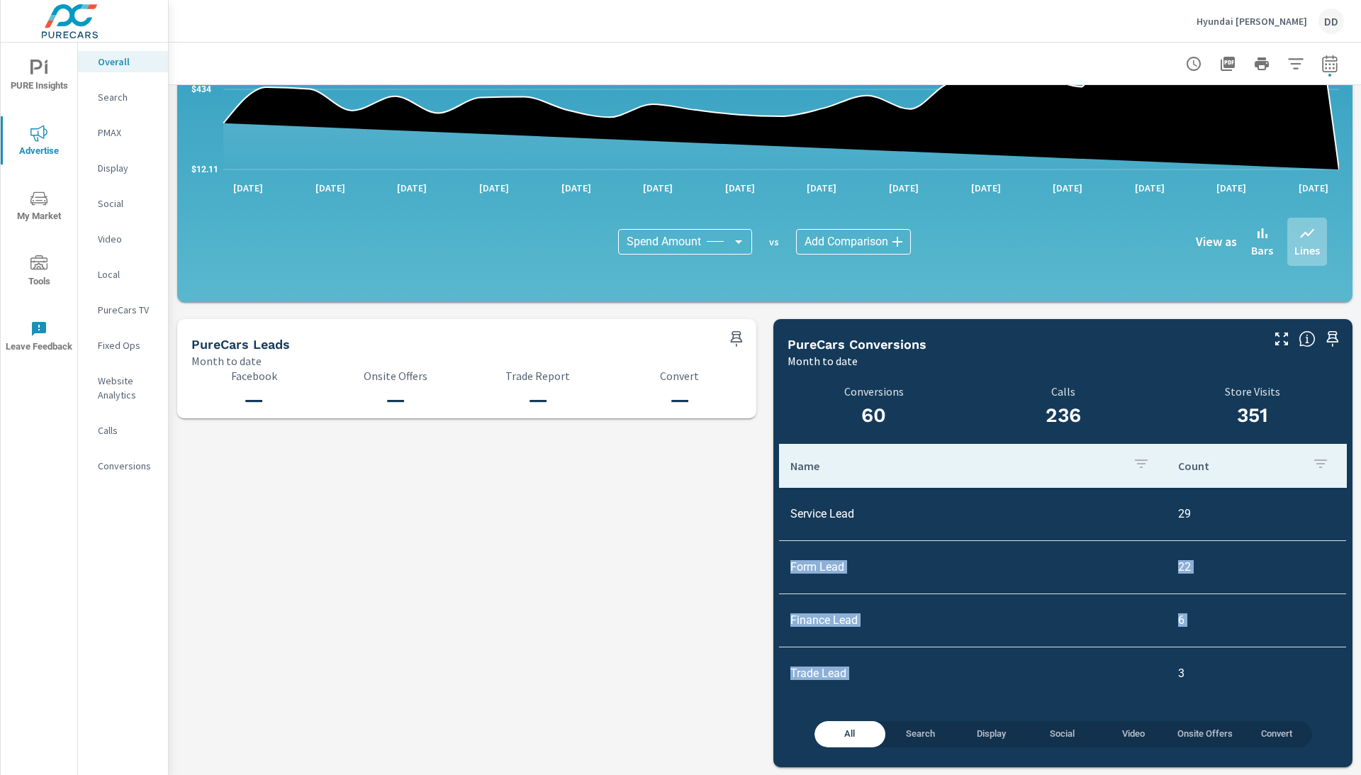
drag, startPoint x: 789, startPoint y: 573, endPoint x: 1191, endPoint y: 664, distance: 412.1
click at [1191, 664] on tbody "Service Lead 29 Form Lead 22 Finance Lead 6 Trade Lead 3" at bounding box center [1063, 594] width 568 height 213
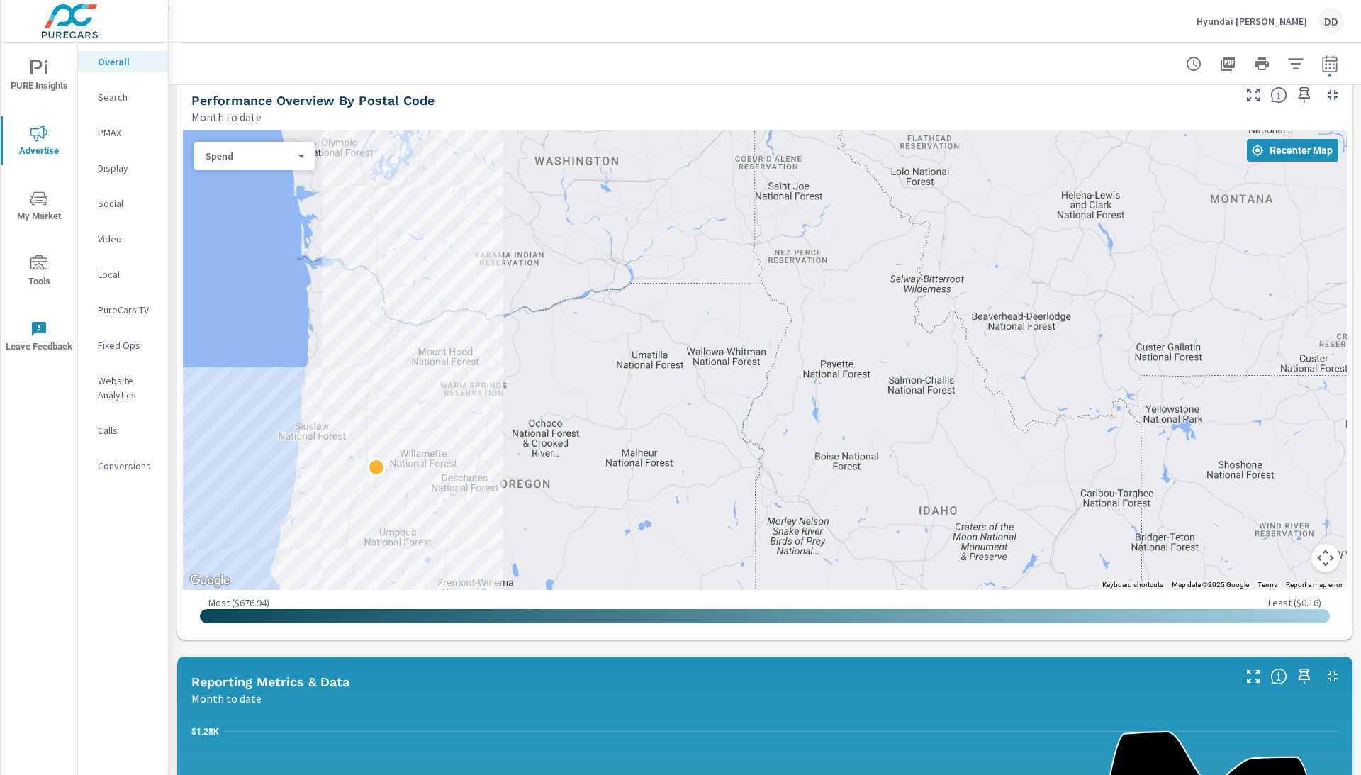
scroll to position [430, 0]
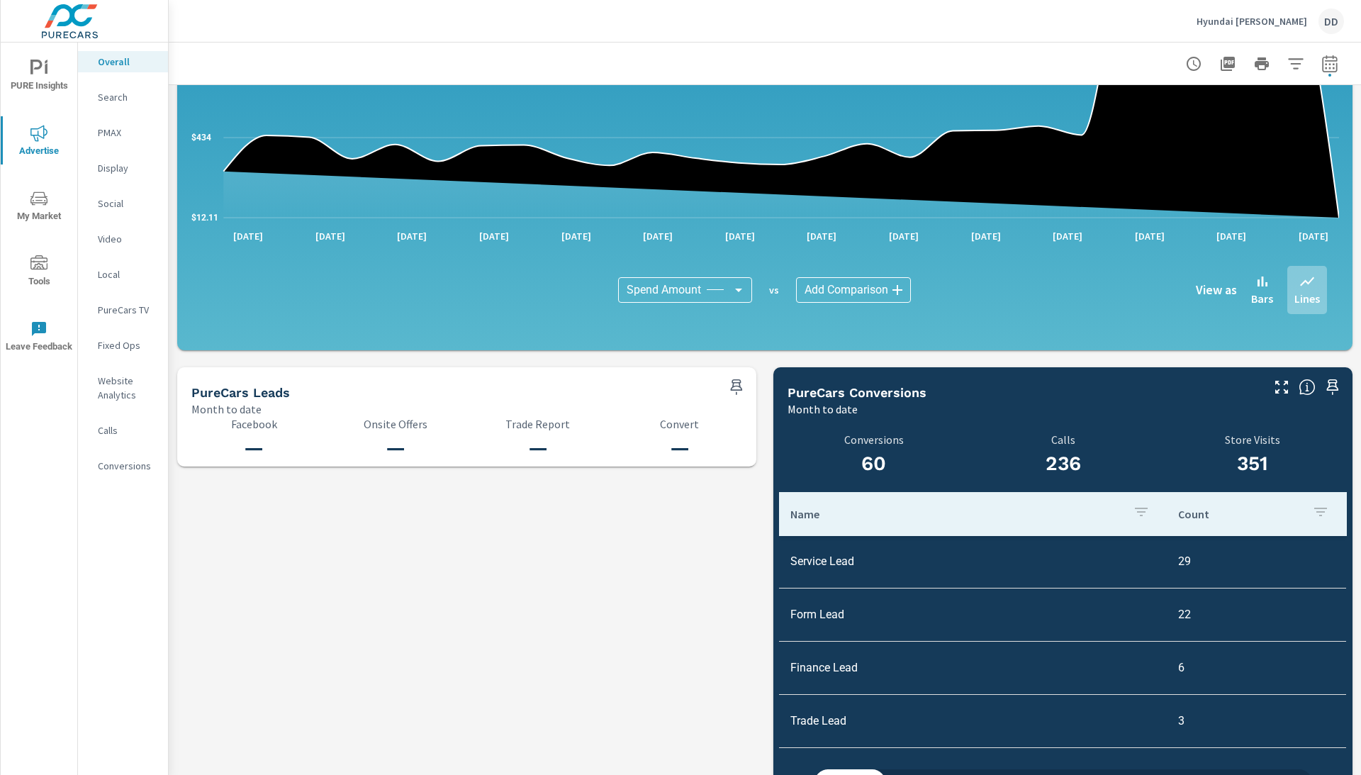
scroll to position [1245, 0]
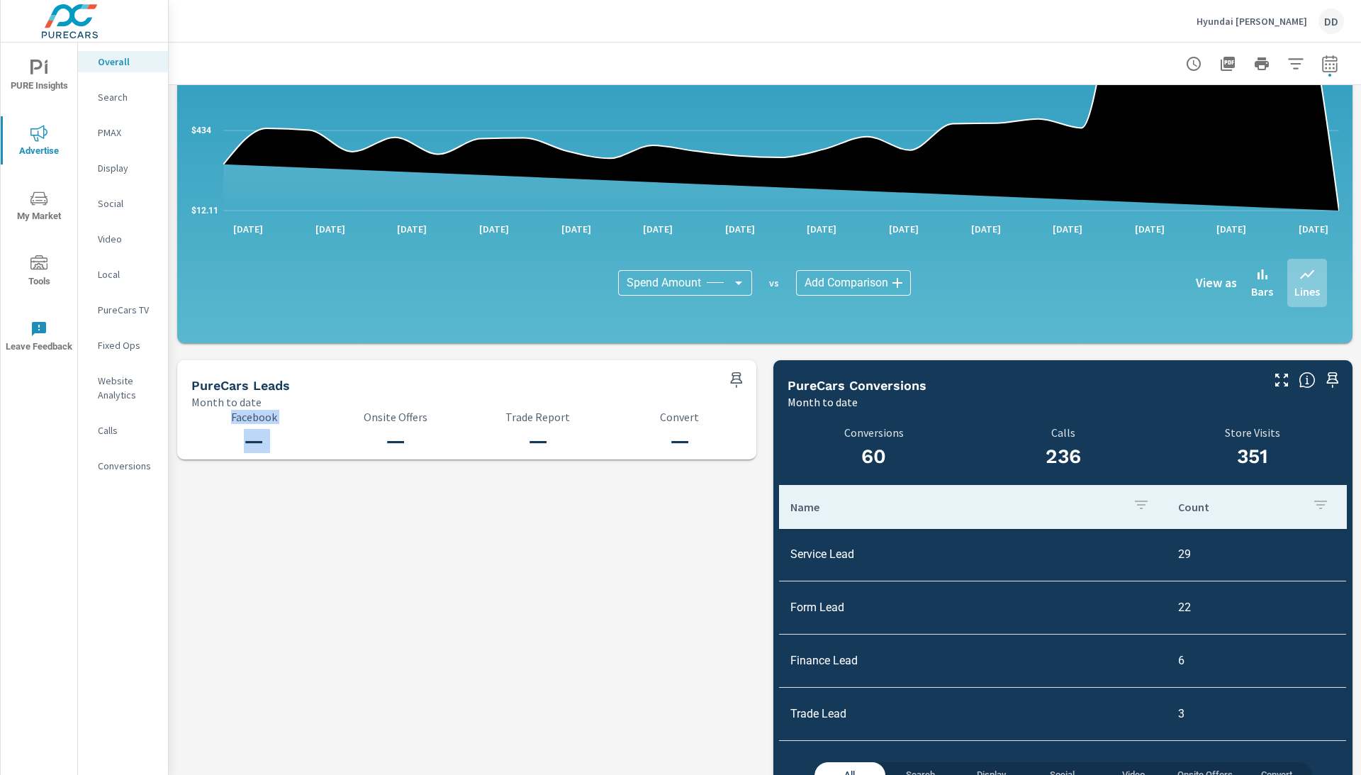
drag, startPoint x: 216, startPoint y: 386, endPoint x: 346, endPoint y: 440, distance: 141.4
click at [346, 440] on div "PureCars Leads Month to date — Facebook — Onsite Offers — Trade Report — Convert" at bounding box center [466, 409] width 579 height 99
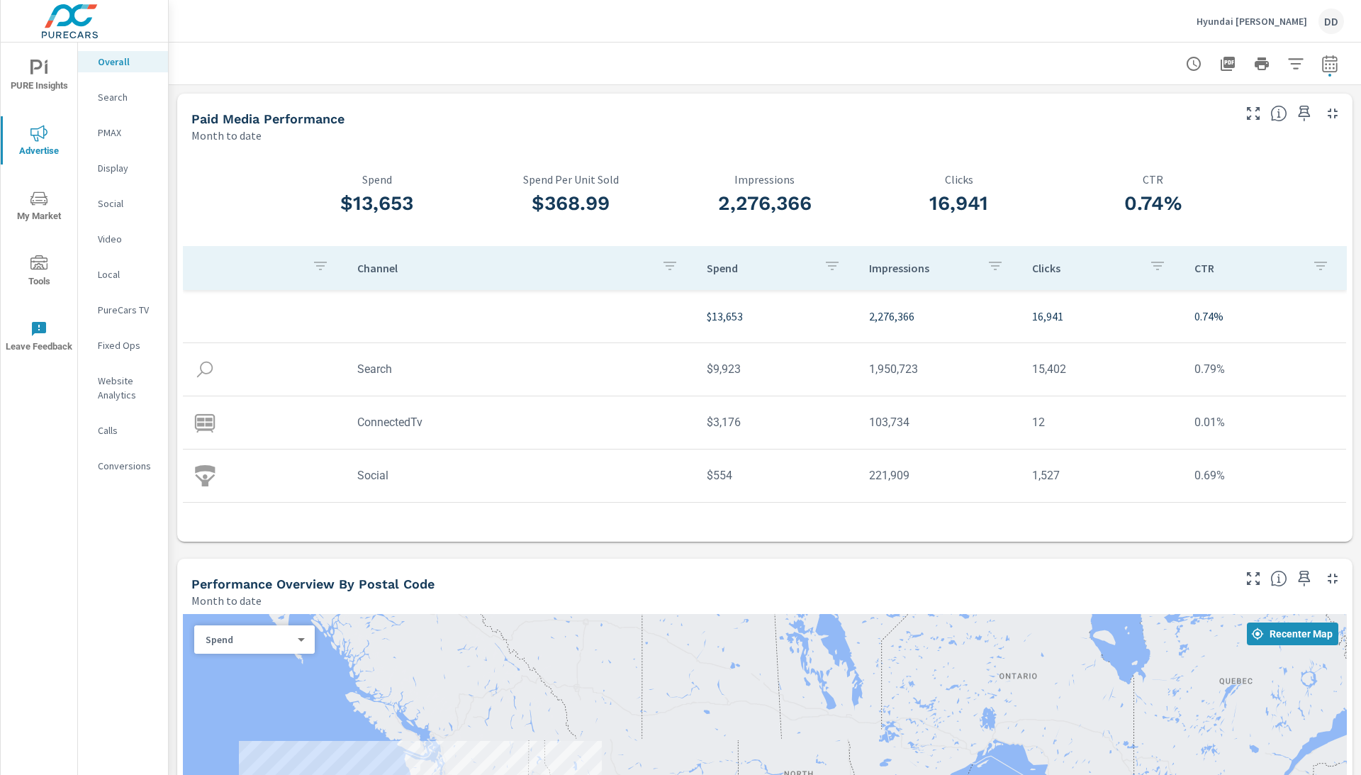
scroll to position [0, 0]
click at [121, 102] on p "Search" at bounding box center [127, 97] width 59 height 14
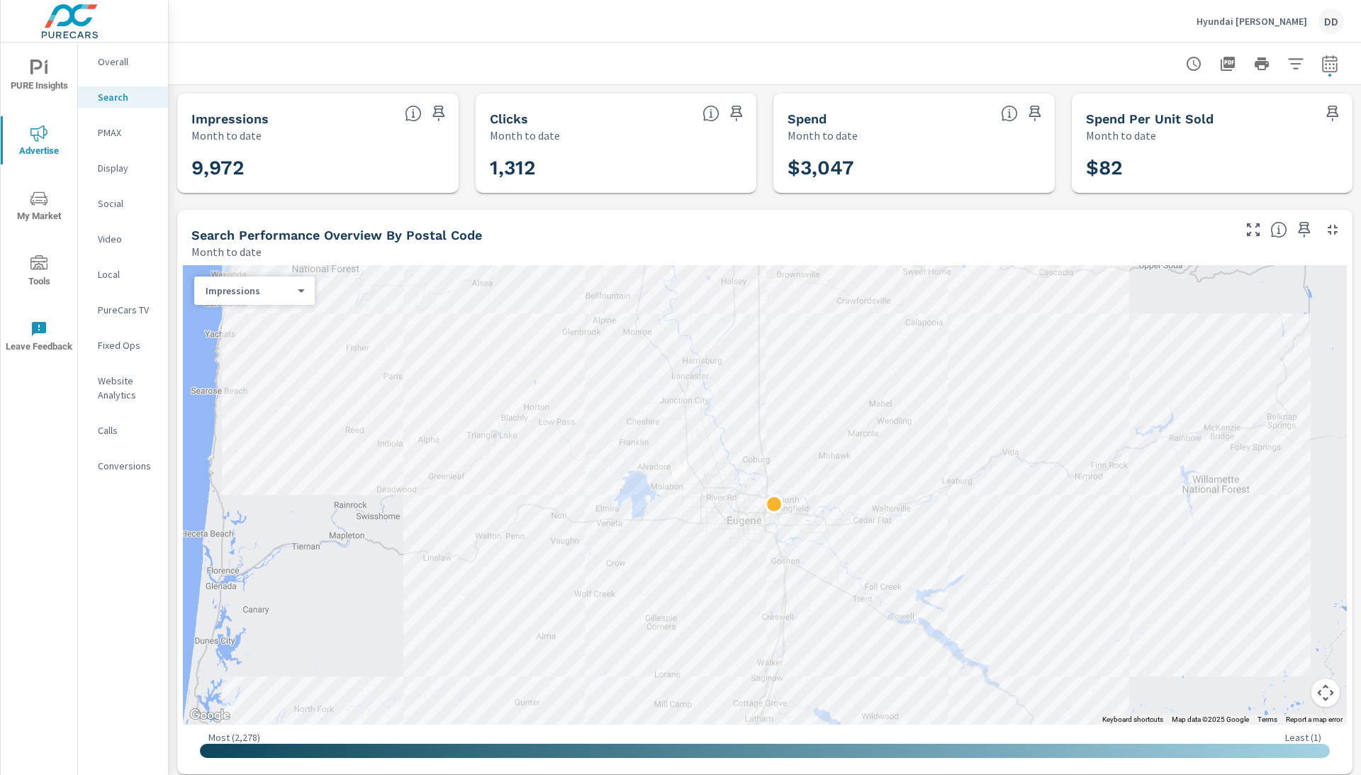
click at [224, 311] on div at bounding box center [765, 494] width 1164 height 459
click at [224, 305] on div at bounding box center [765, 494] width 1164 height 459
click at [252, 298] on div "Impressions 0 ​" at bounding box center [254, 291] width 121 height 28
click at [299, 294] on body "PURE Insights Advertise My Market Tools Leave Feedback Overall Search PMAX Disp…" at bounding box center [680, 387] width 1361 height 775
click at [268, 310] on li "Clicks" at bounding box center [249, 313] width 110 height 23
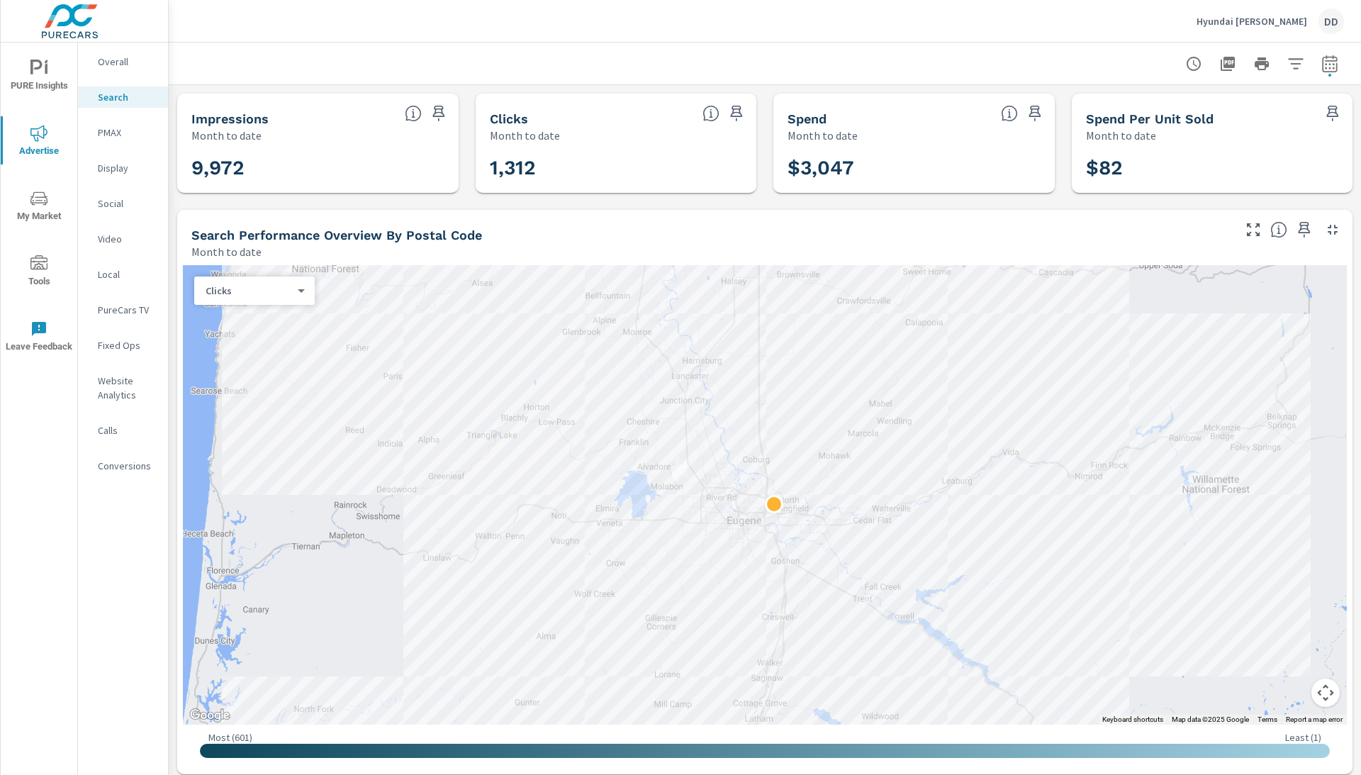
click at [428, 449] on div at bounding box center [765, 494] width 1164 height 459
click at [238, 293] on body "PURE Insights Advertise My Market Tools Leave Feedback Overall Search PMAX Disp…" at bounding box center [680, 387] width 1361 height 775
click at [242, 271] on li "Impressions" at bounding box center [249, 268] width 110 height 23
click at [238, 289] on body "PURE Insights Advertise My Market Tools Leave Feedback Overall Search PMAX Disp…" at bounding box center [680, 387] width 1361 height 775
click at [238, 316] on li "Clicks" at bounding box center [249, 313] width 110 height 23
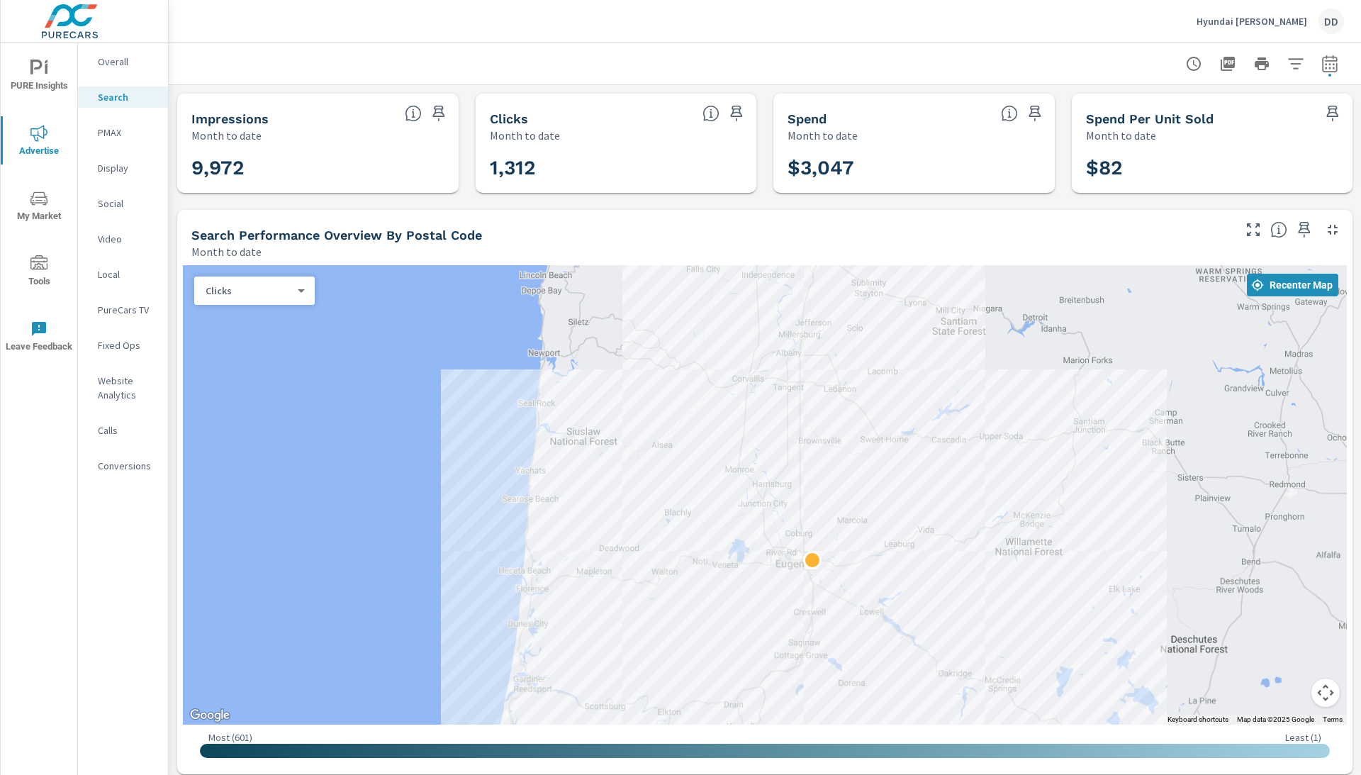
drag, startPoint x: 640, startPoint y: 509, endPoint x: 631, endPoint y: 574, distance: 65.1
click at [631, 574] on div at bounding box center [765, 494] width 1164 height 459
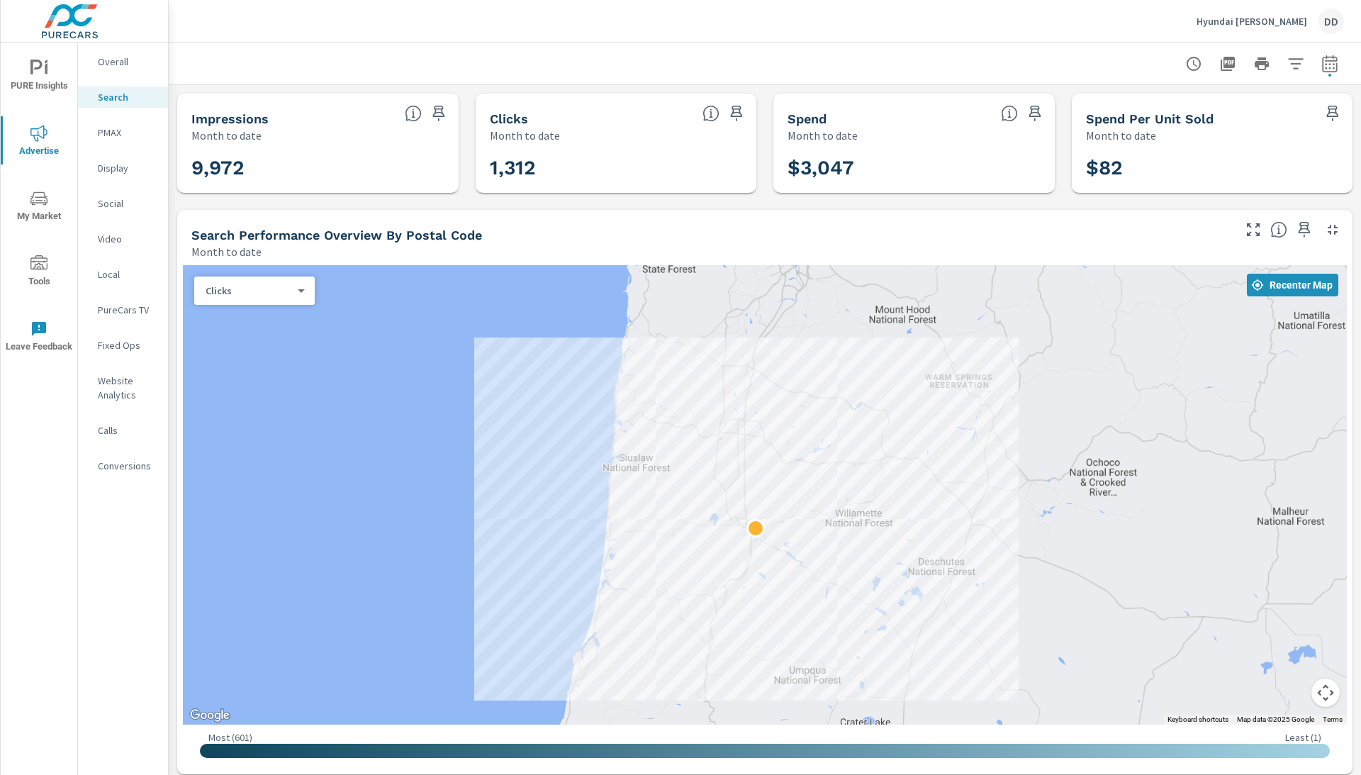
drag, startPoint x: 1008, startPoint y: 483, endPoint x: 1042, endPoint y: 417, distance: 73.9
click at [1042, 417] on div at bounding box center [765, 494] width 1164 height 459
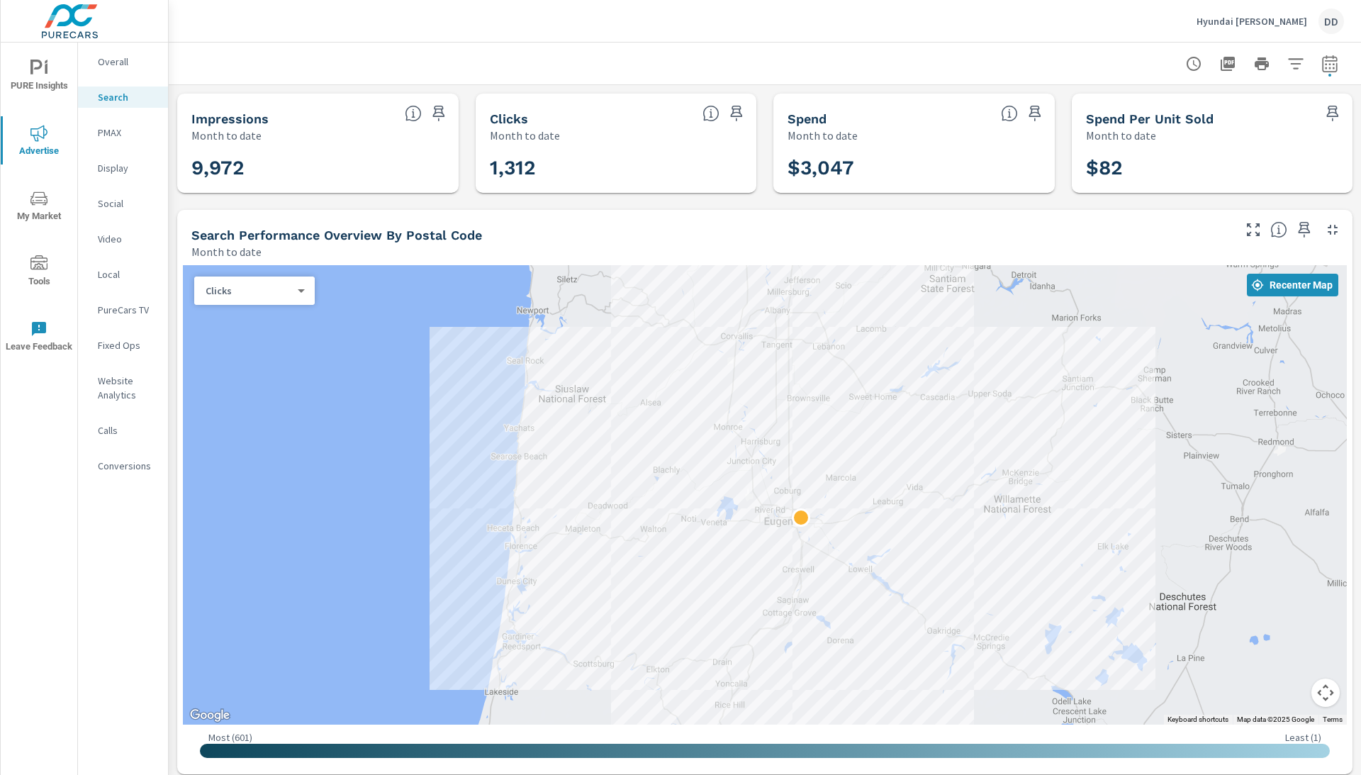
drag, startPoint x: 698, startPoint y: 409, endPoint x: 457, endPoint y: 301, distance: 264.1
click at [458, 301] on div at bounding box center [765, 494] width 1164 height 459
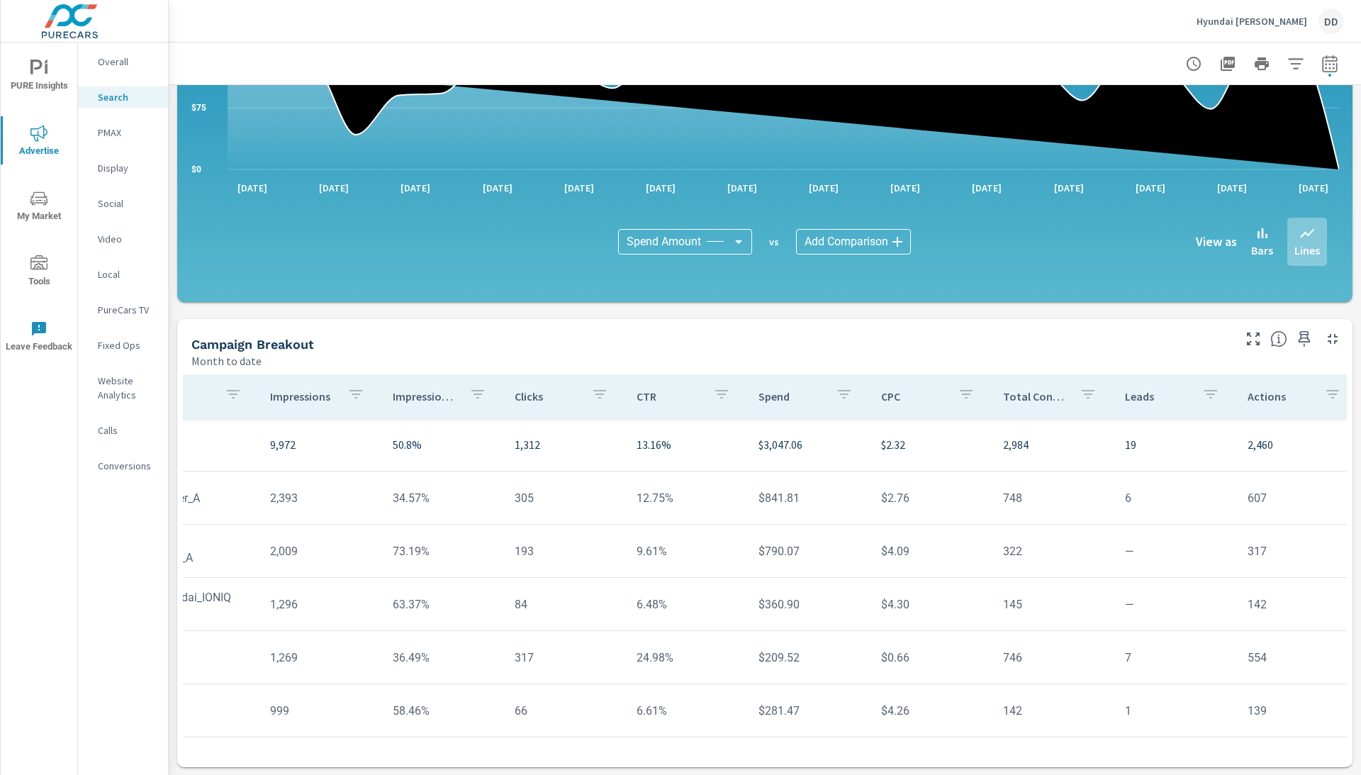
scroll to position [0, 247]
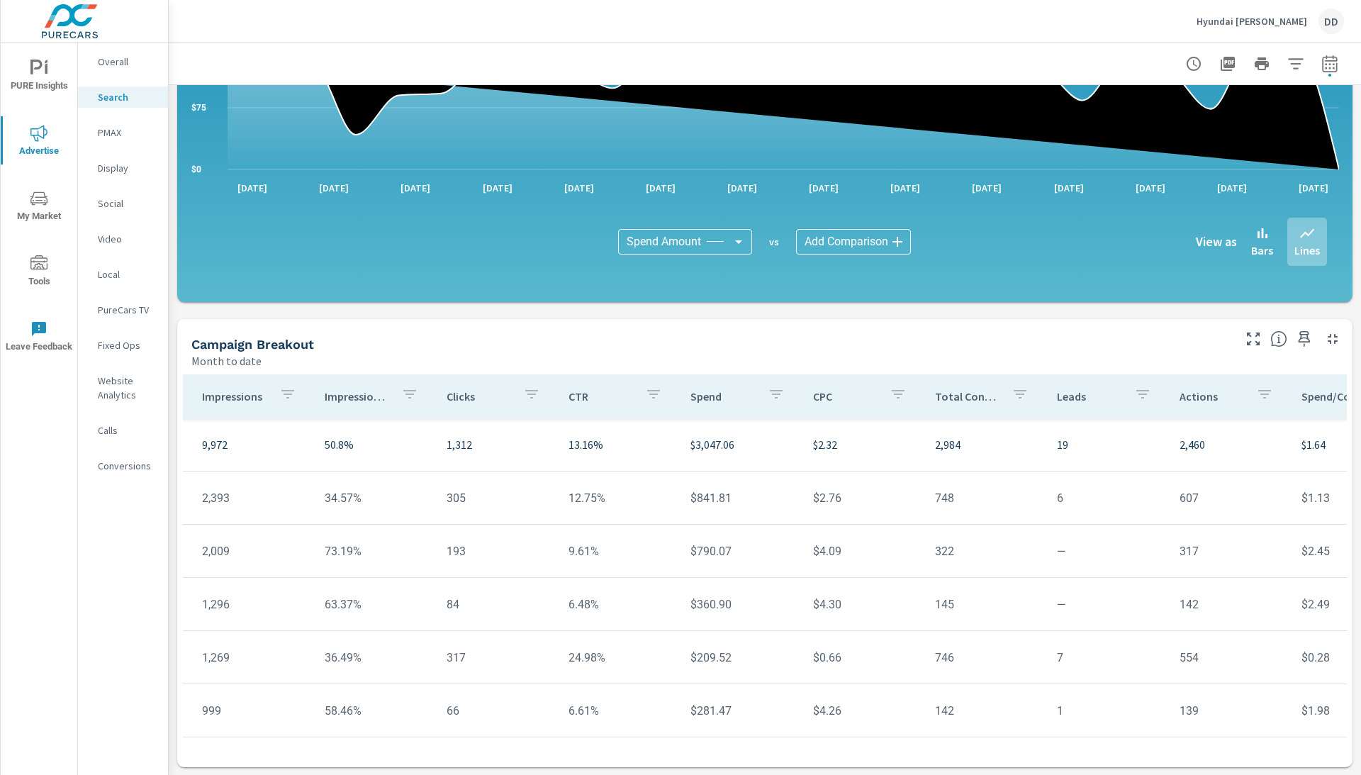
click at [1087, 400] on p "Leads" at bounding box center [1089, 396] width 65 height 14
click at [1087, 400] on p "Leads" at bounding box center [1081, 396] width 48 height 14
click at [1075, 400] on p "Leads" at bounding box center [1089, 396] width 65 height 14
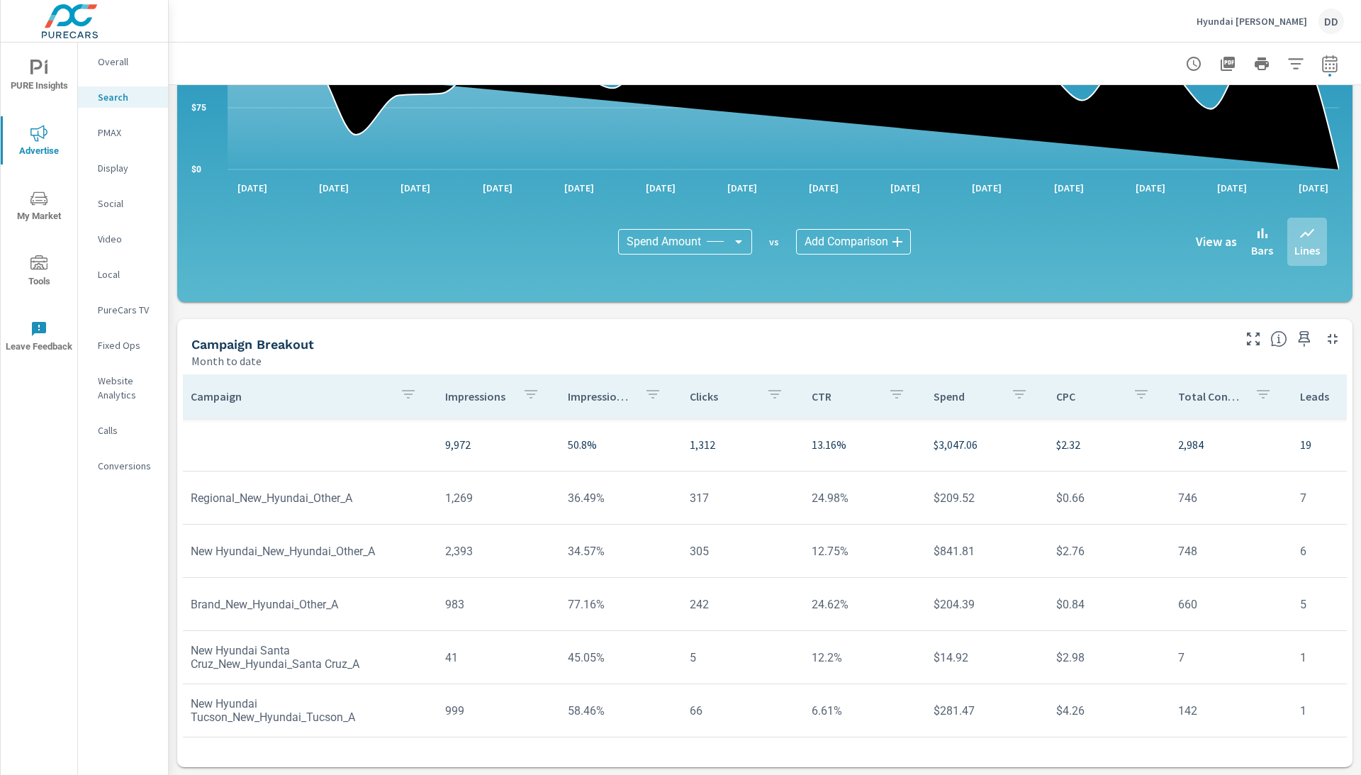
scroll to position [0, 4]
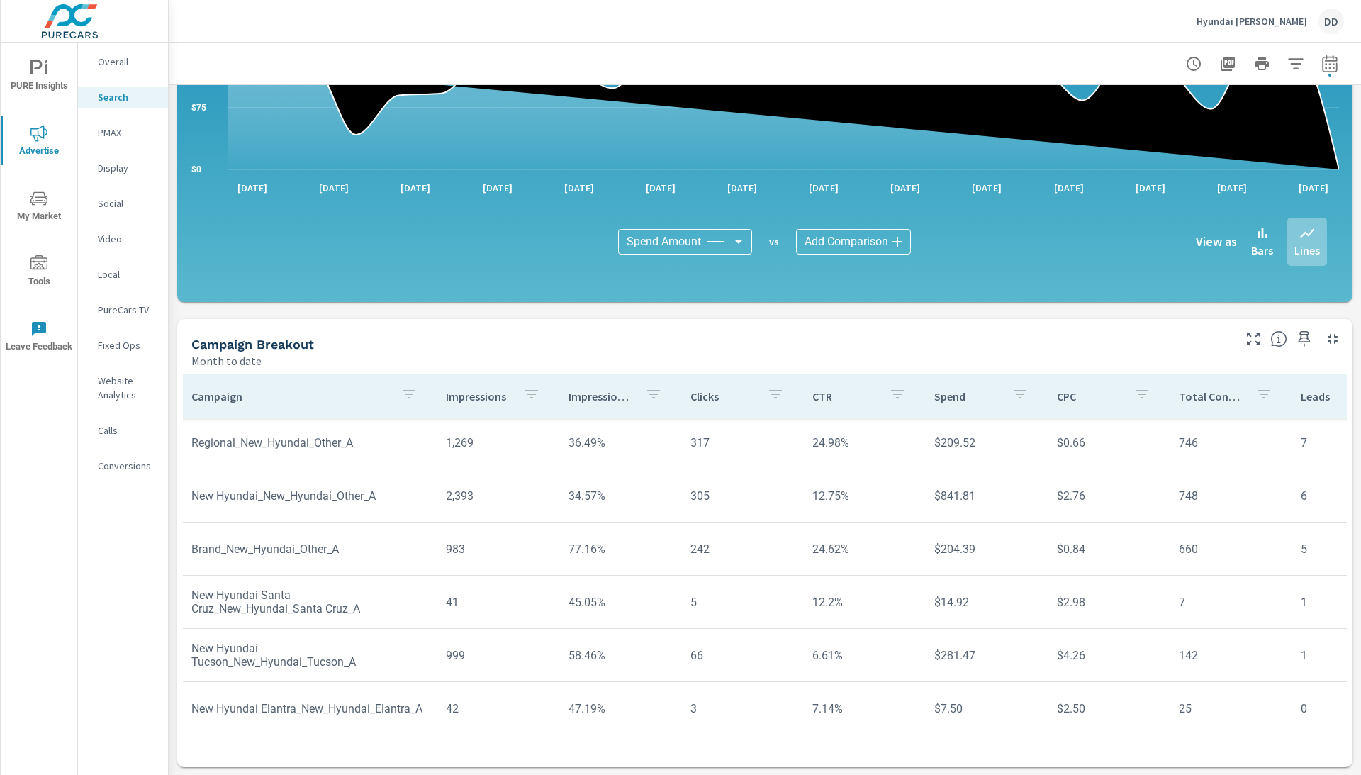
scroll to position [55, 3]
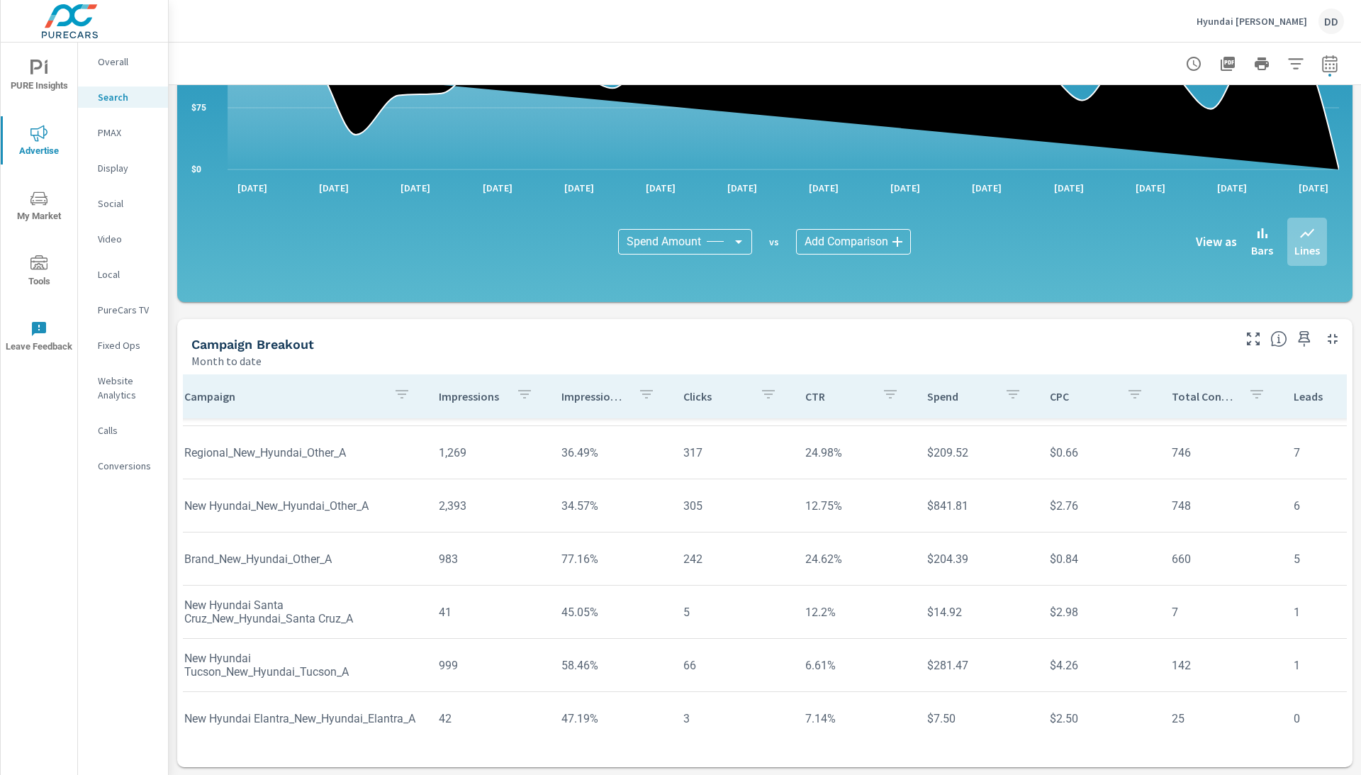
scroll to position [54, 10]
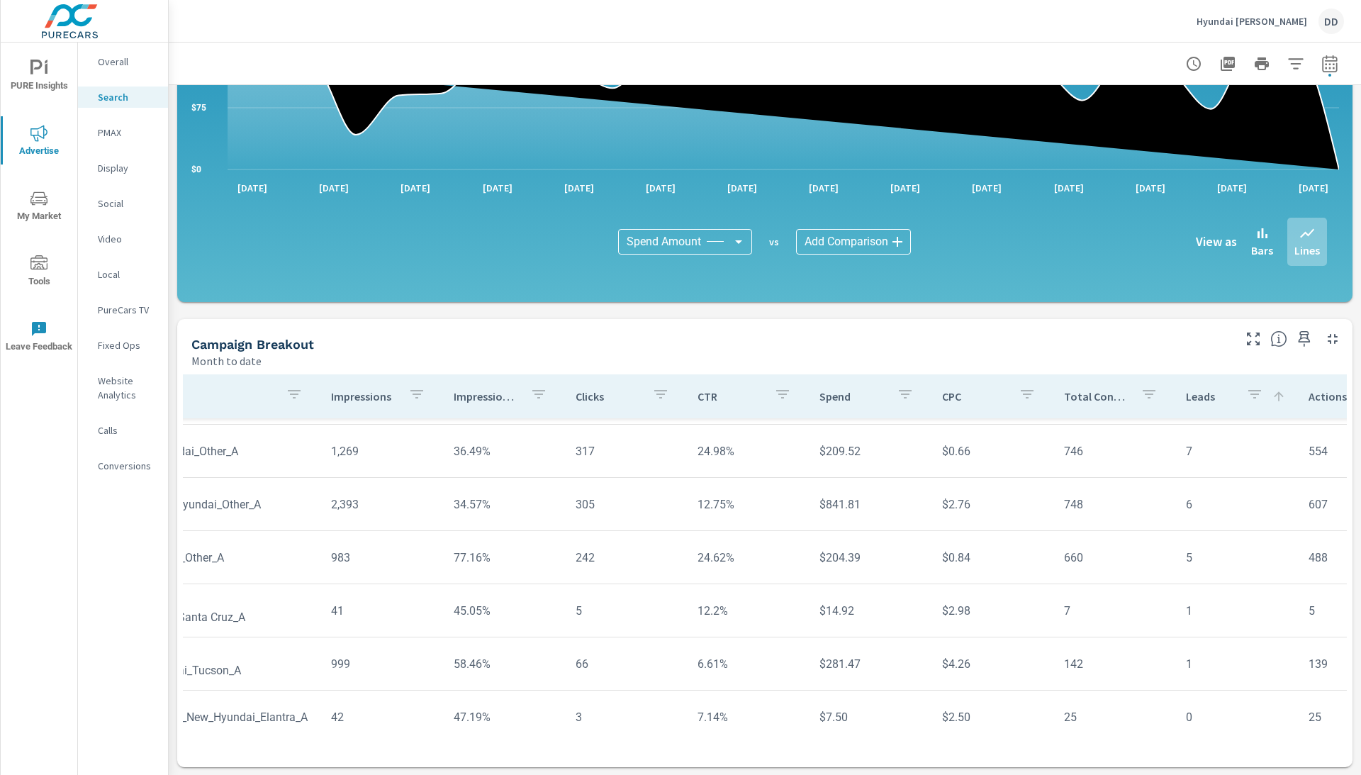
scroll to position [47, 120]
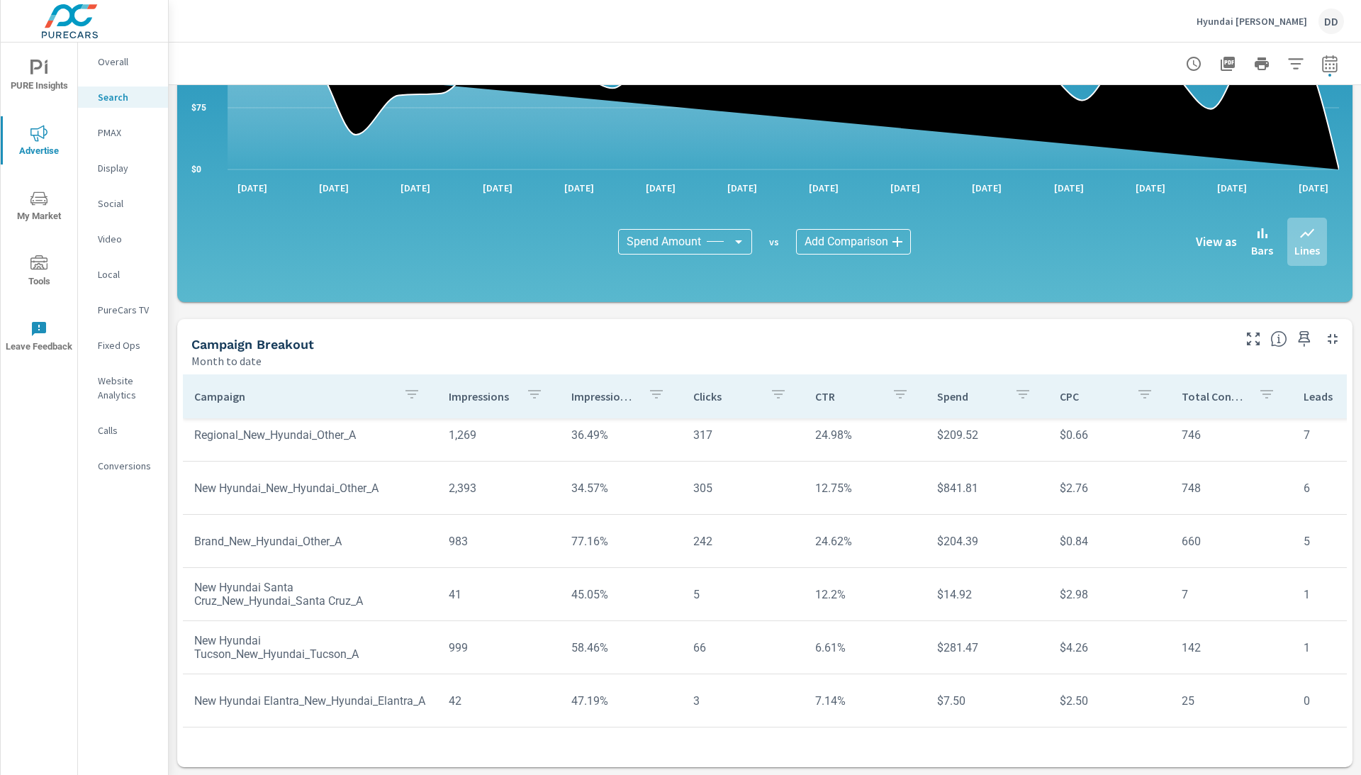
scroll to position [63, 1]
click at [103, 126] on p "PMAX" at bounding box center [127, 132] width 59 height 14
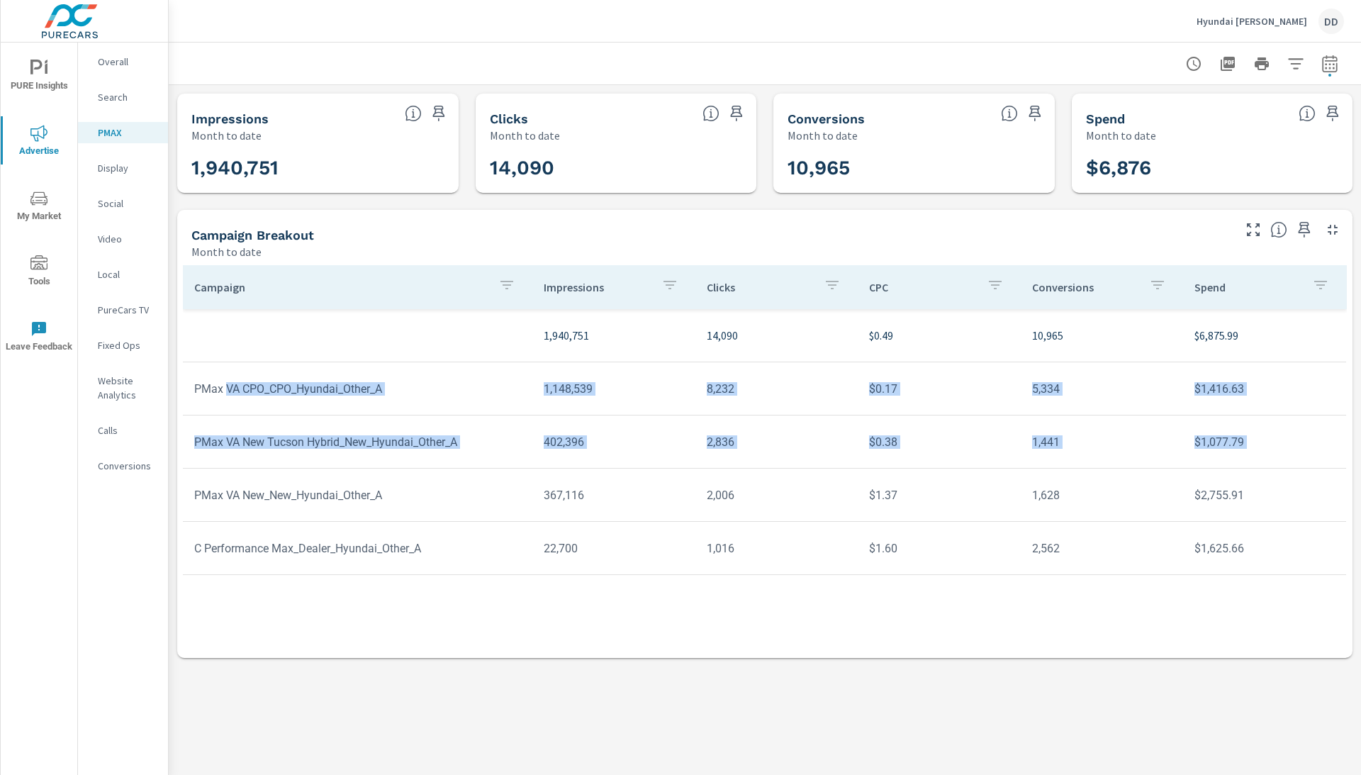
drag, startPoint x: 228, startPoint y: 392, endPoint x: 228, endPoint y: 492, distance: 100.0
click at [228, 492] on tbody "1,940,751 14,090 $0.49 10,965 $6,875.99 PMax VA CPO_CPO_Hyundai_Other_A 1,148,5…" at bounding box center [765, 442] width 1164 height 266
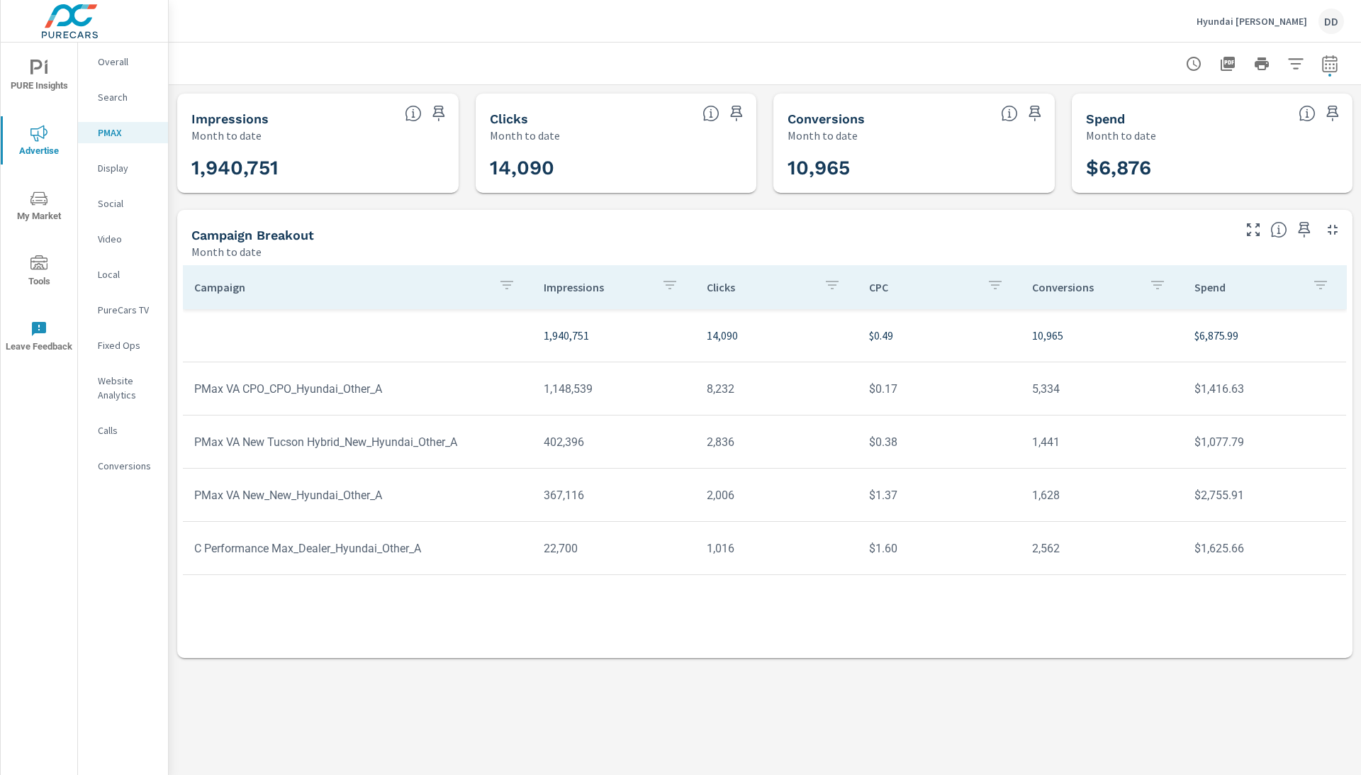
click at [374, 552] on td "C Performance Max_Dealer_Hyundai_Other_A" at bounding box center [358, 548] width 350 height 36
click at [120, 429] on p "Calls" at bounding box center [127, 430] width 59 height 14
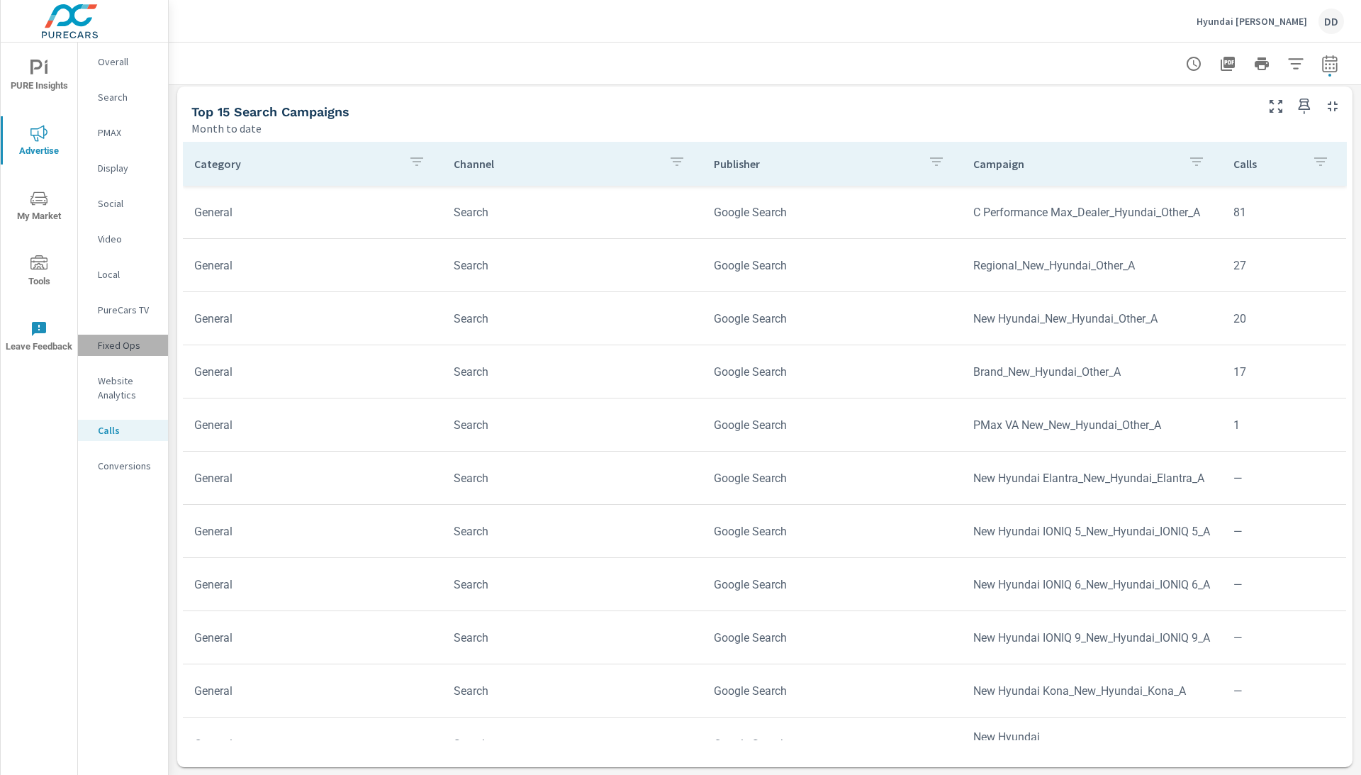
click at [104, 345] on p "Fixed Ops" at bounding box center [127, 345] width 59 height 14
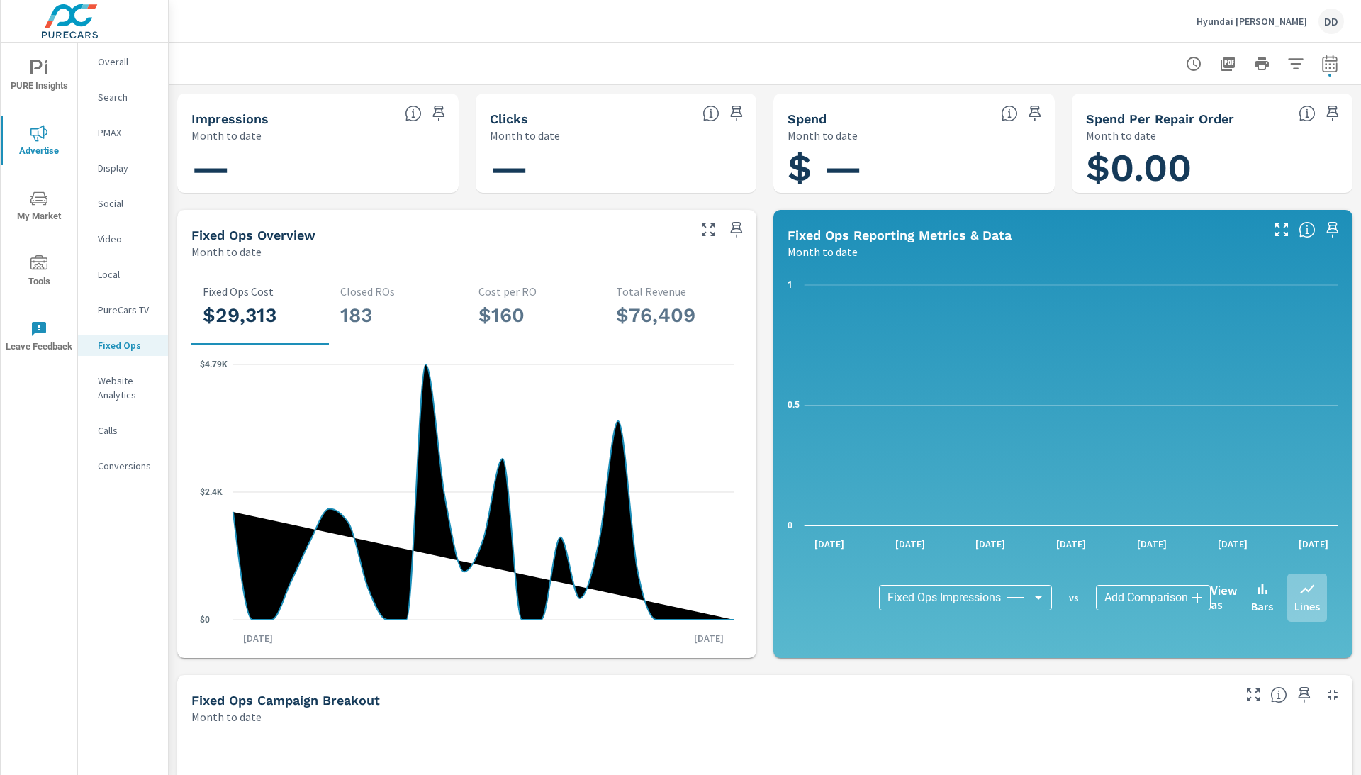
click at [45, 203] on icon "nav menu" at bounding box center [38, 198] width 17 height 17
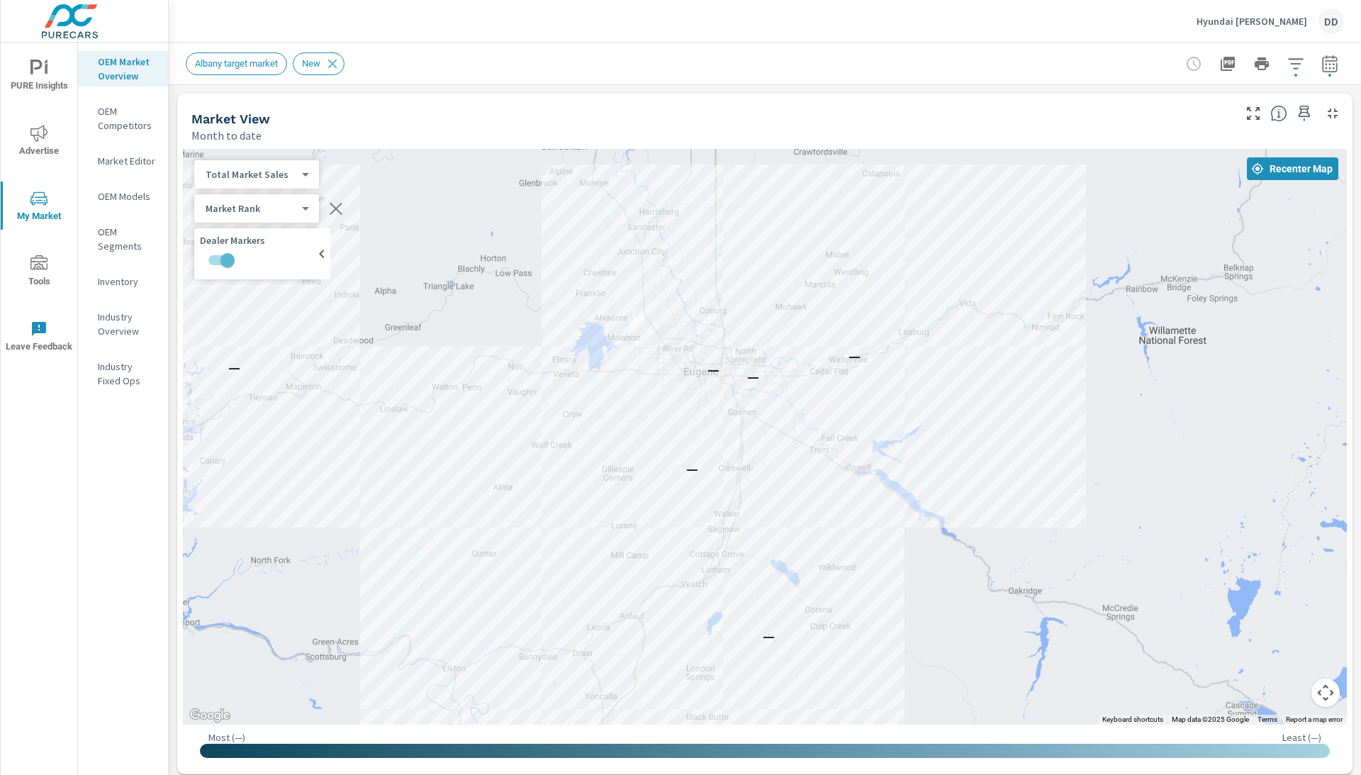
drag, startPoint x: 754, startPoint y: 370, endPoint x: 710, endPoint y: 278, distance: 102.4
click at [710, 277] on div "— — — — — — — — —" at bounding box center [765, 437] width 1164 height 576
click at [1337, 64] on icon "button" at bounding box center [1330, 63] width 17 height 17
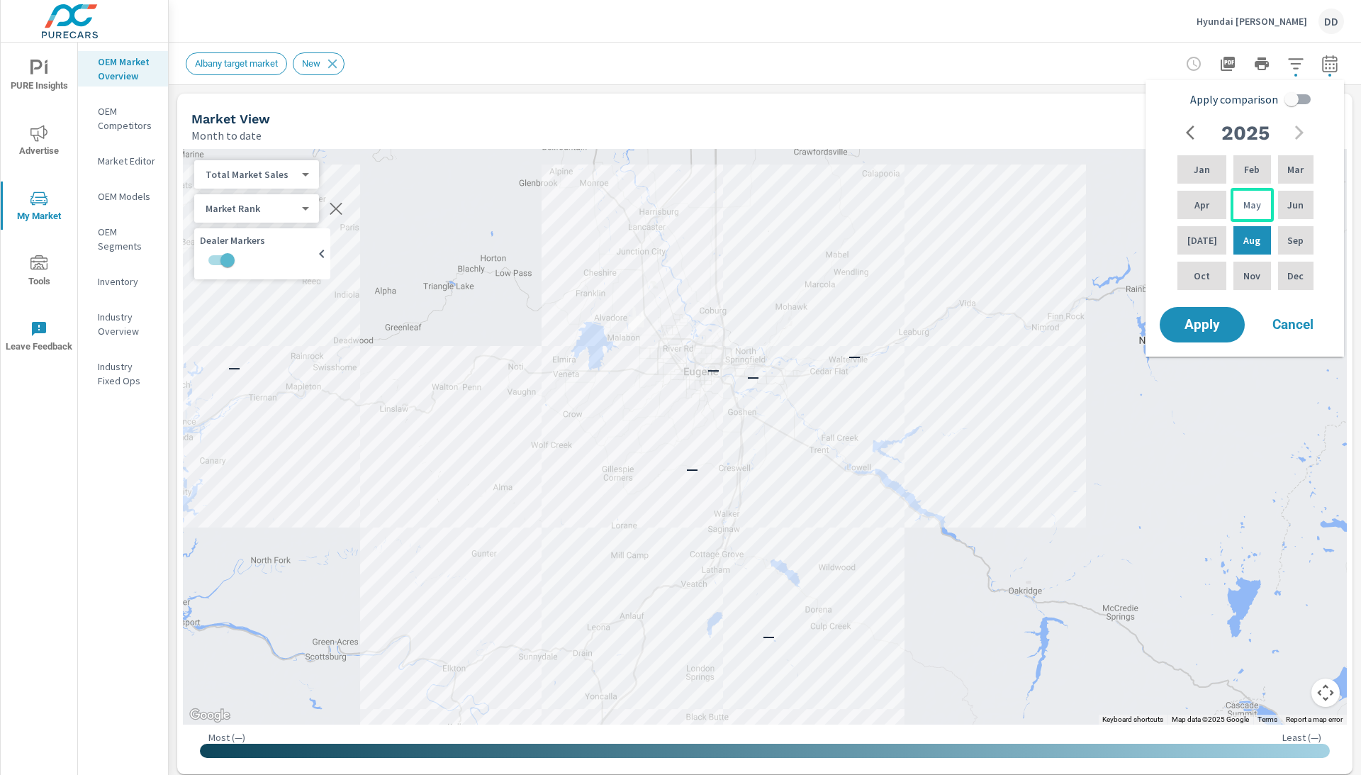
click at [1255, 201] on div "May" at bounding box center [1252, 205] width 43 height 34
click at [1204, 239] on div "[DATE]" at bounding box center [1202, 240] width 55 height 34
click at [1307, 99] on input "Apply comparison" at bounding box center [1291, 99] width 81 height 27
checkbox input "true"
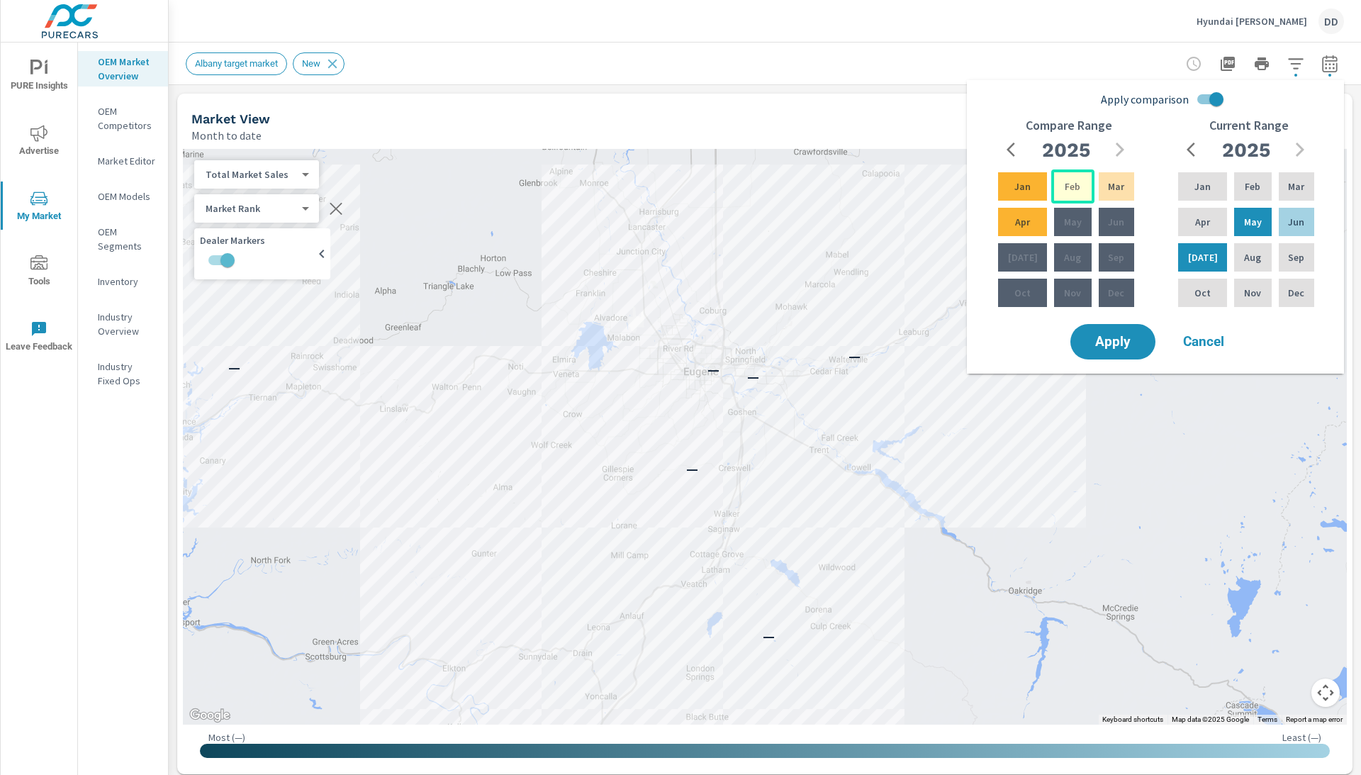
click at [1065, 191] on p "Feb" at bounding box center [1073, 186] width 16 height 14
click at [1125, 189] on div "Mar" at bounding box center [1116, 186] width 41 height 34
click at [1015, 228] on p "Apr" at bounding box center [1022, 222] width 15 height 14
click at [1027, 233] on div "Apr" at bounding box center [1022, 222] width 55 height 34
click at [1027, 239] on div "Apr" at bounding box center [1022, 222] width 55 height 34
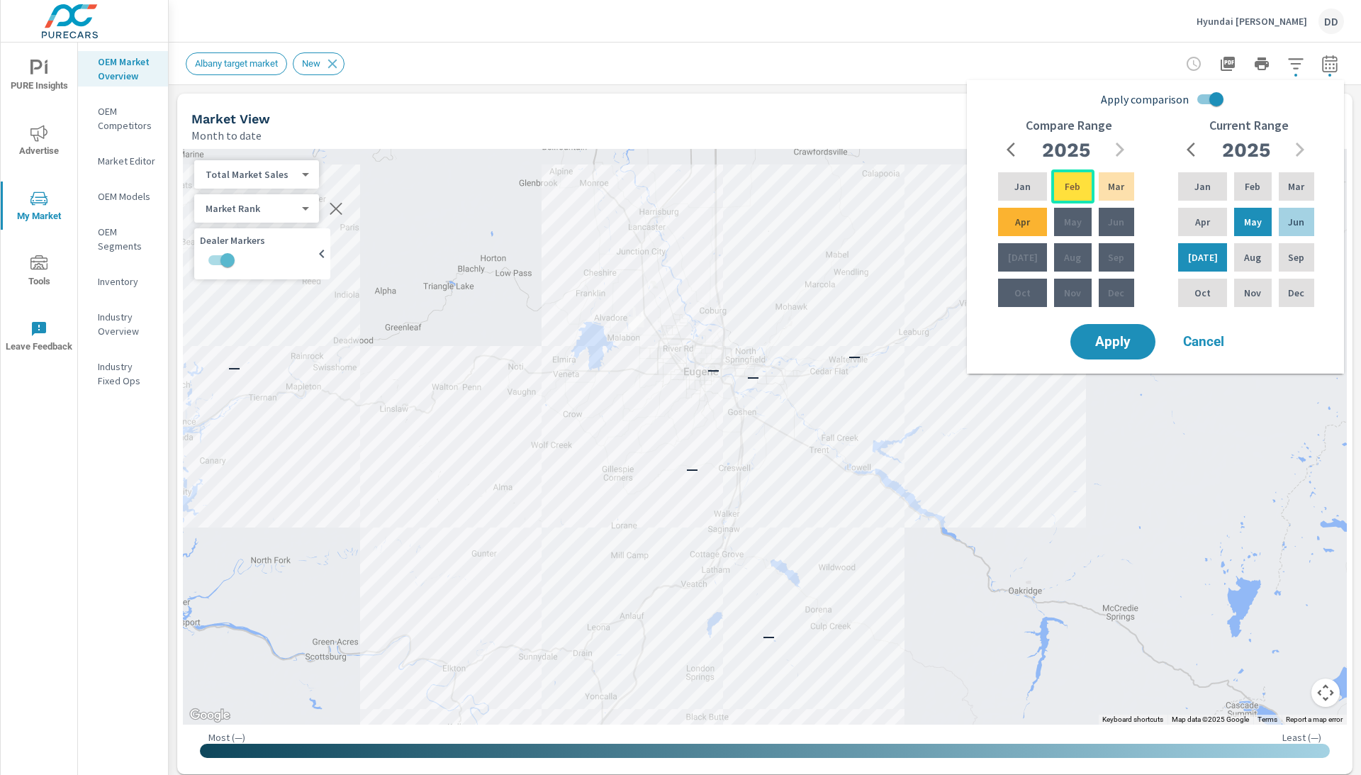
click at [1065, 190] on p "Feb" at bounding box center [1073, 186] width 16 height 14
click at [1115, 347] on span "Apply" at bounding box center [1113, 341] width 58 height 13
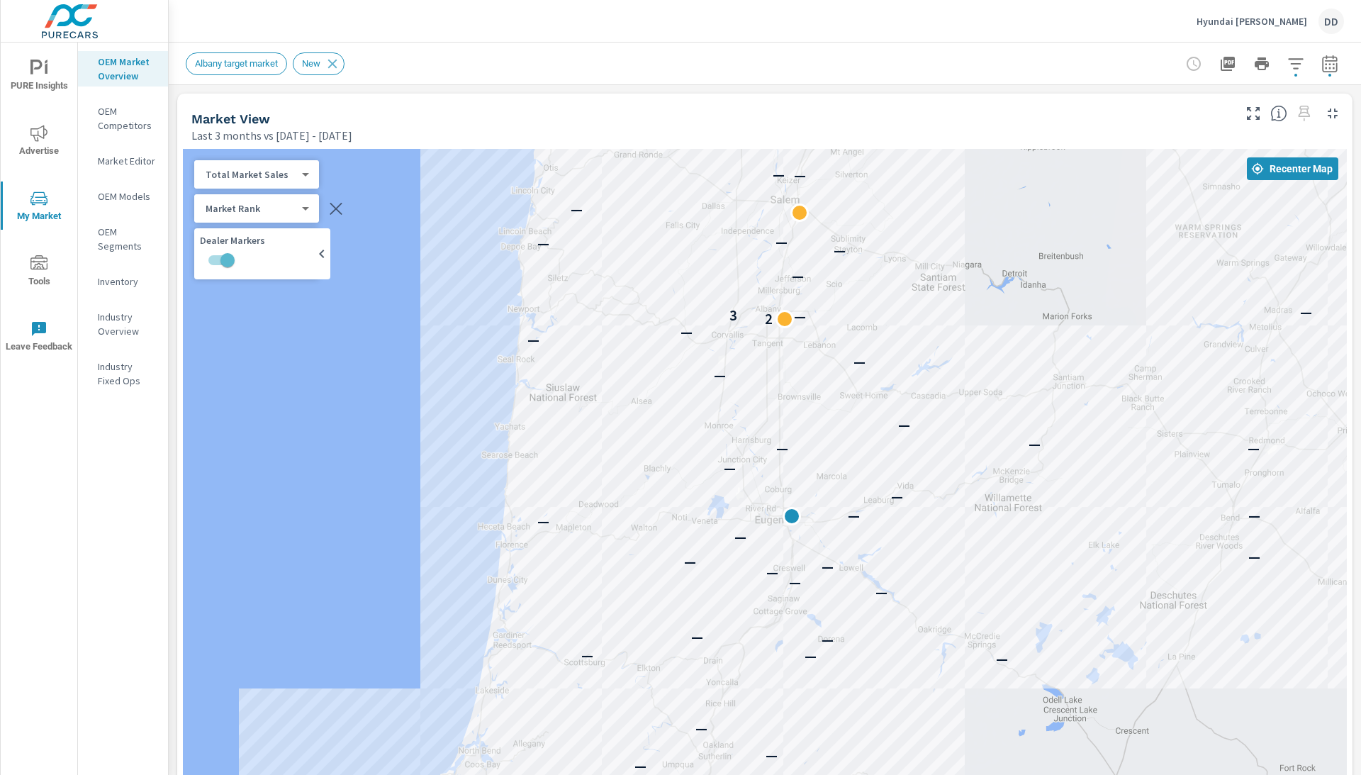
drag, startPoint x: 973, startPoint y: 429, endPoint x: 932, endPoint y: 557, distance: 134.8
click at [932, 557] on div "— — — — — — — — — — — — — — — — — — — — — — — — — — — — — — — — — — — — — — — —…" at bounding box center [765, 543] width 1164 height 788
click at [1288, 63] on icon "button" at bounding box center [1295, 63] width 15 height 11
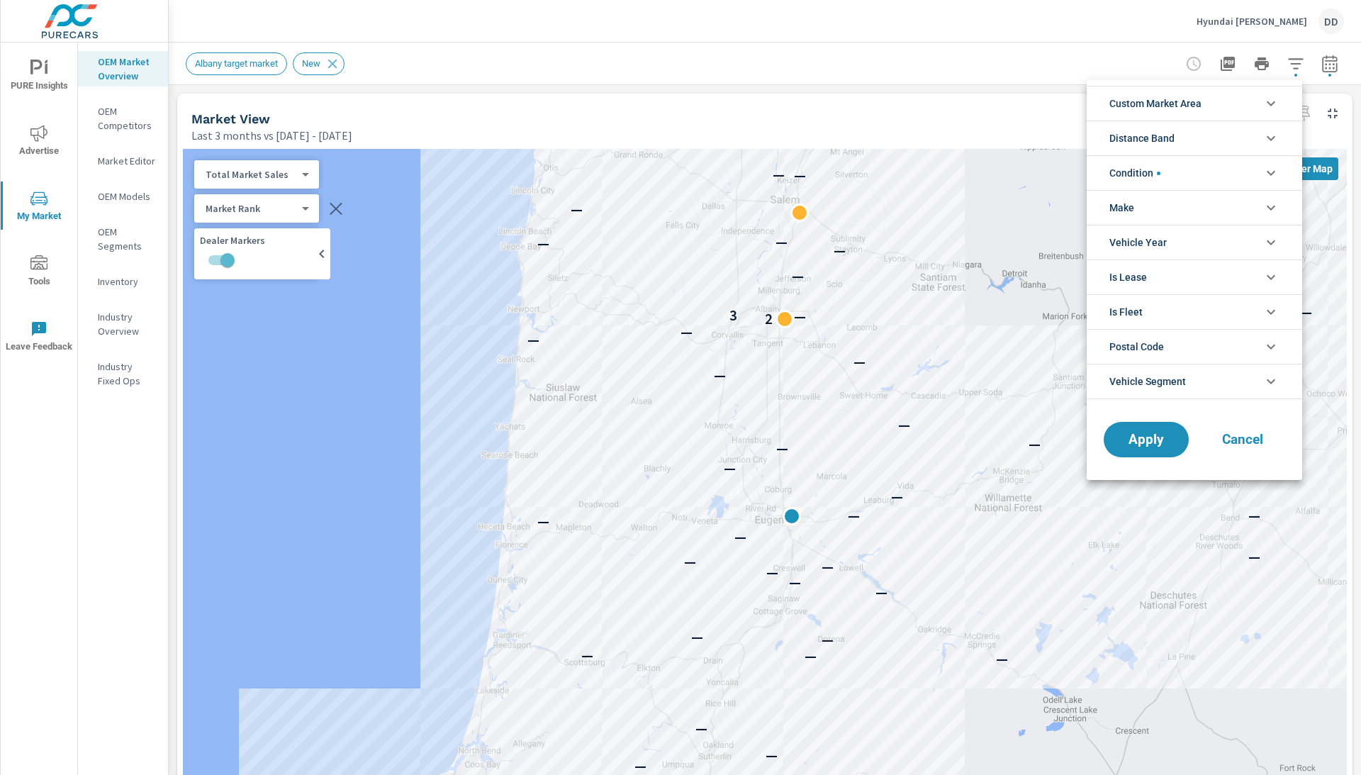
click at [1221, 106] on li "Custom Market Area" at bounding box center [1195, 103] width 216 height 35
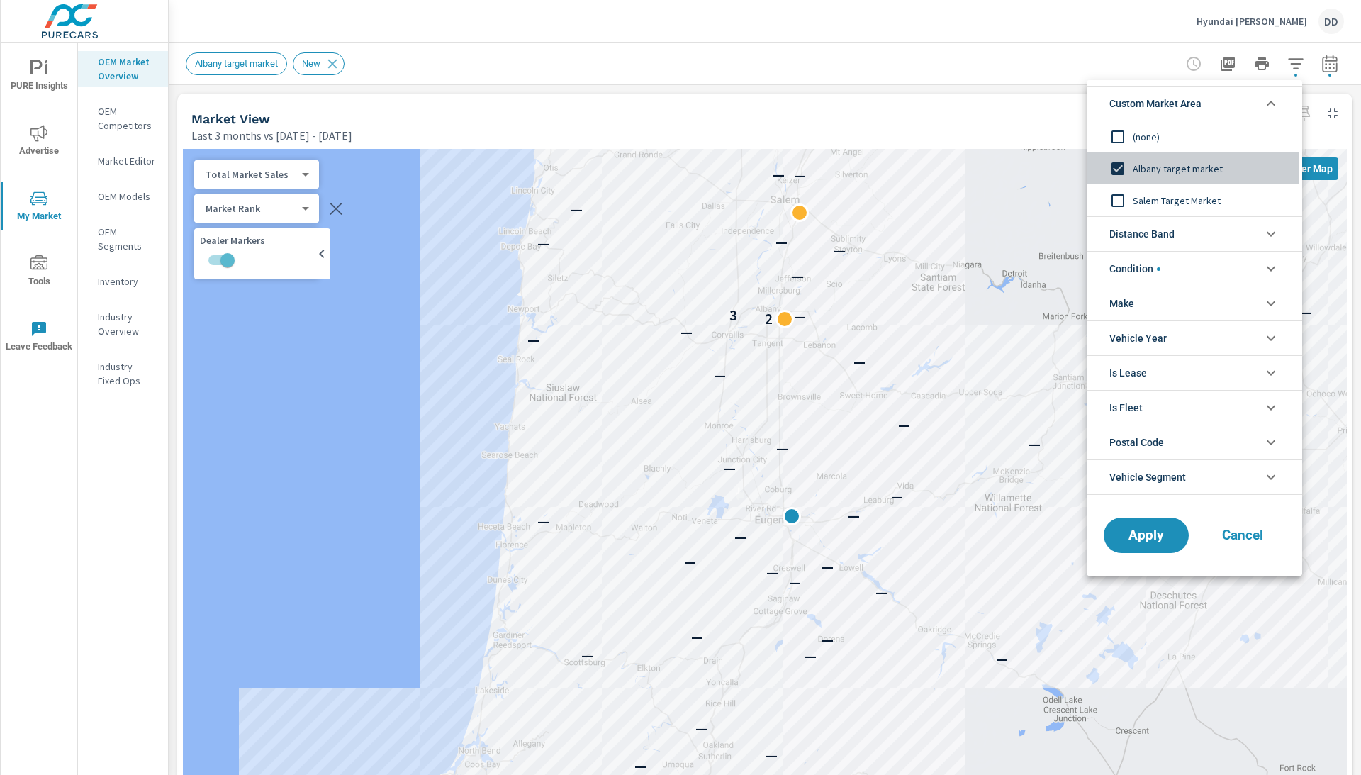
click at [1122, 167] on input "filter options" at bounding box center [1118, 169] width 30 height 30
click at [1114, 193] on input "filter options" at bounding box center [1118, 201] width 30 height 30
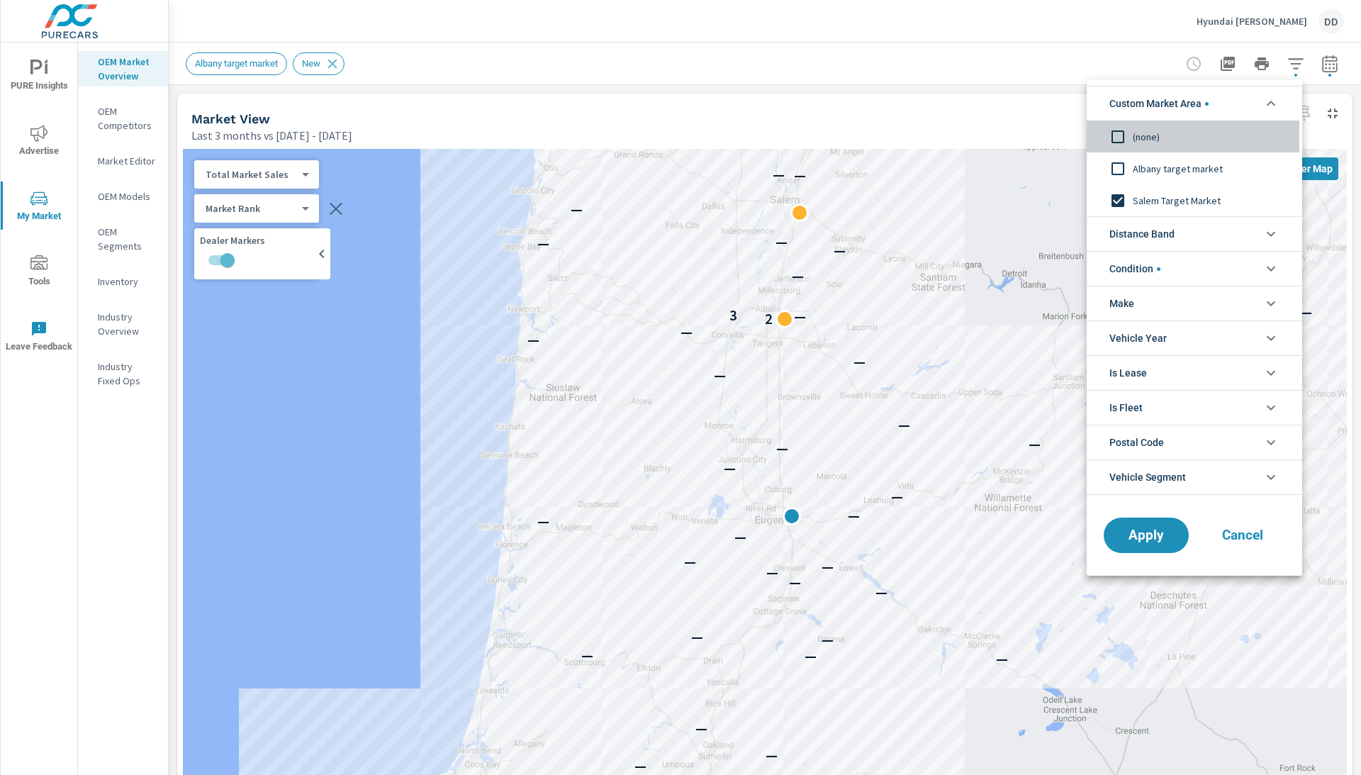
click at [1113, 122] on input "filter options" at bounding box center [1118, 137] width 30 height 30
click at [1190, 237] on li "Distance Band" at bounding box center [1195, 233] width 216 height 35
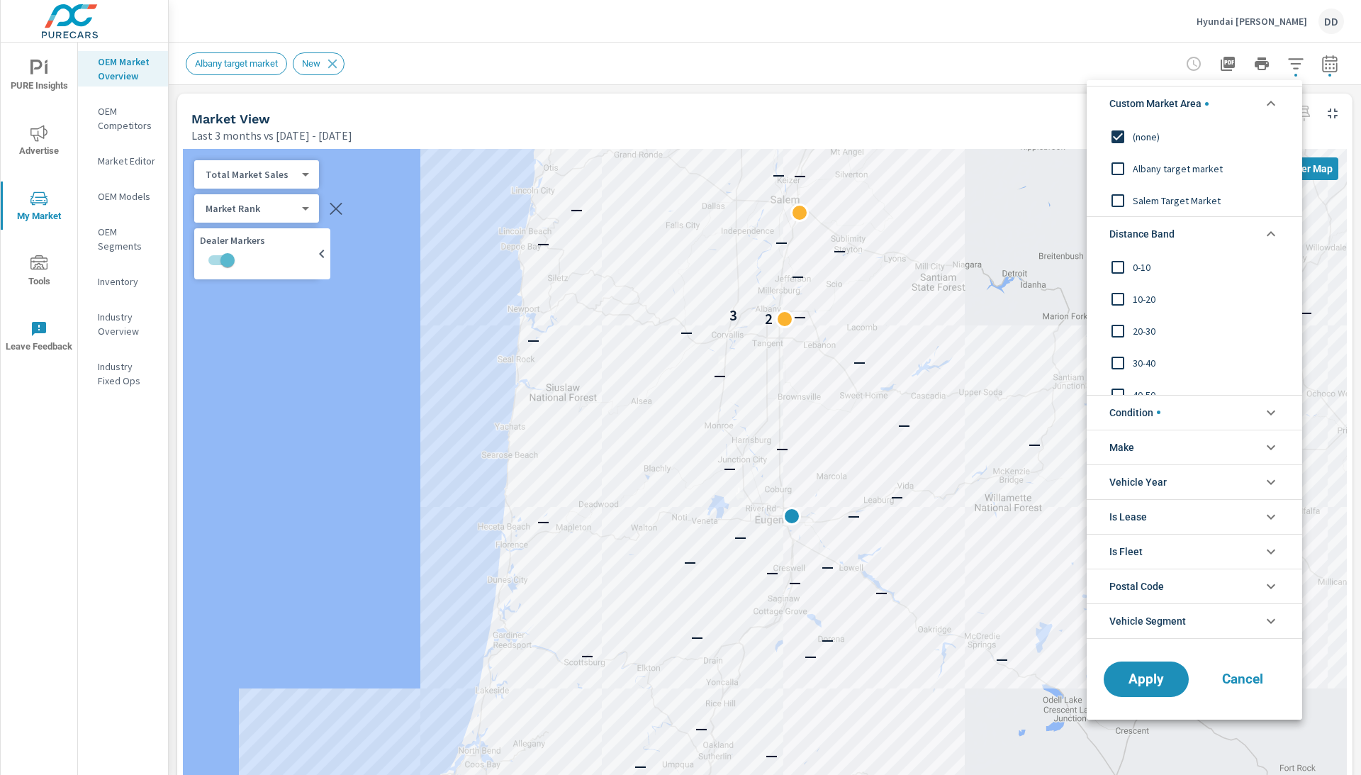
click at [1115, 335] on input "filter options" at bounding box center [1118, 331] width 30 height 30
click at [1124, 270] on input "filter options" at bounding box center [1118, 267] width 30 height 30
click at [1119, 321] on input "filter options" at bounding box center [1118, 331] width 30 height 30
click at [1119, 302] on input "filter options" at bounding box center [1118, 299] width 30 height 30
click at [1119, 338] on input "filter options" at bounding box center [1118, 331] width 30 height 30
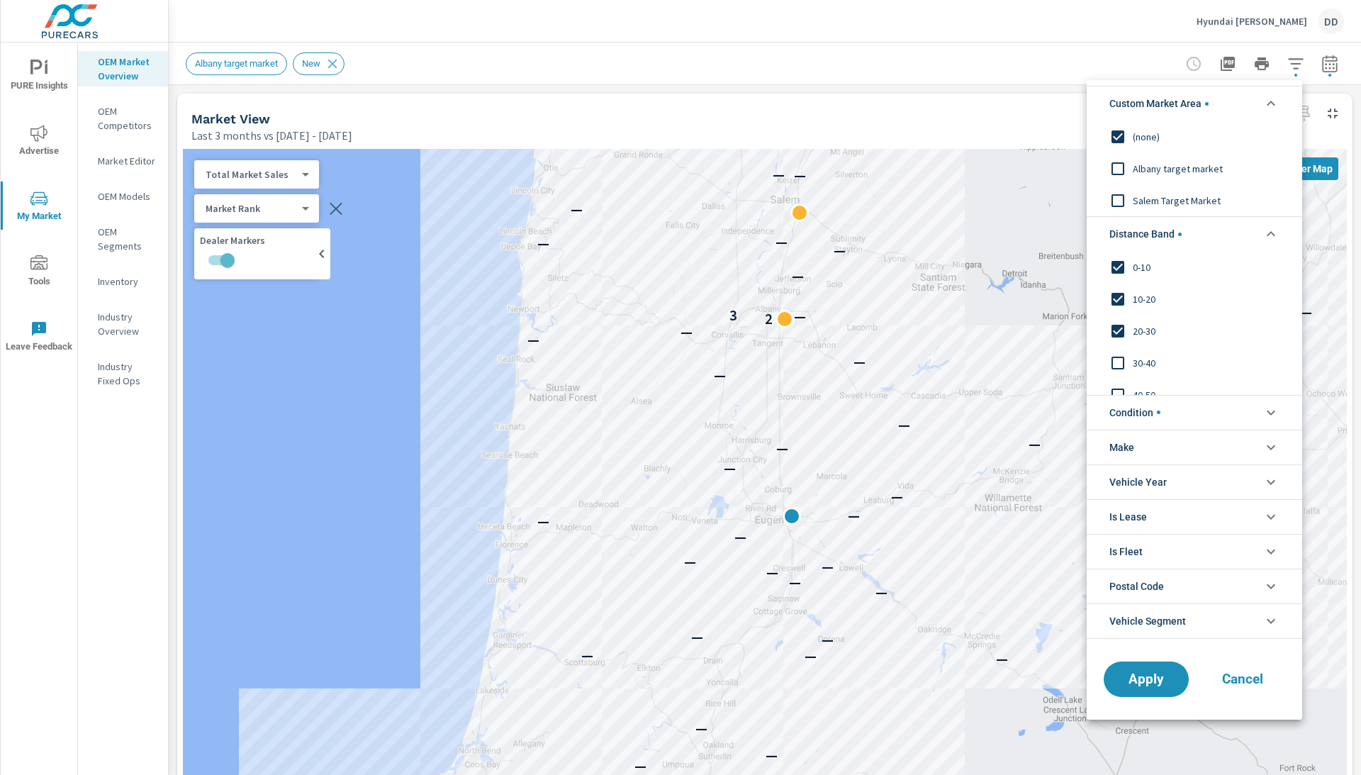
click at [1112, 271] on input "filter options" at bounding box center [1118, 267] width 30 height 30
click at [1112, 316] on input "filter options" at bounding box center [1118, 331] width 30 height 30
click at [1114, 305] on input "filter options" at bounding box center [1118, 299] width 30 height 30
click at [1145, 681] on span "Apply" at bounding box center [1146, 678] width 58 height 13
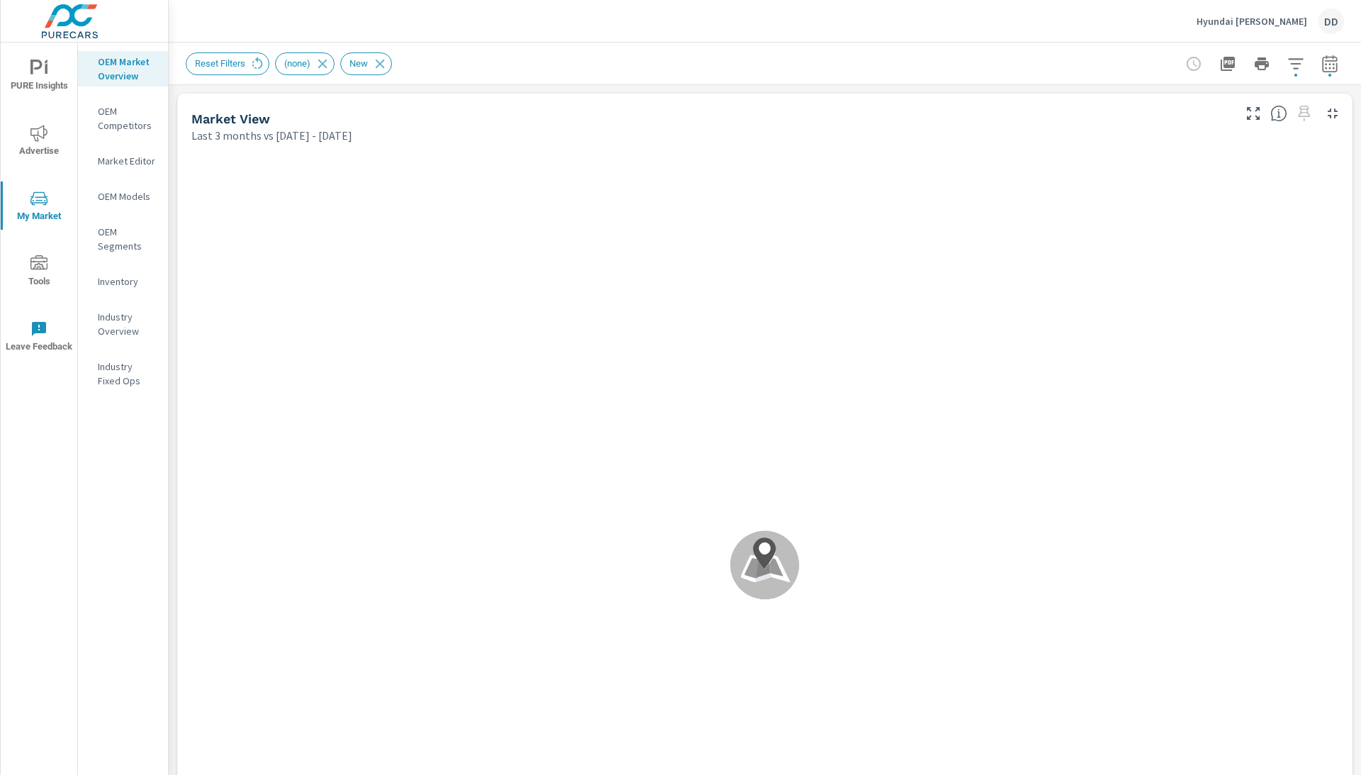
scroll to position [55, 0]
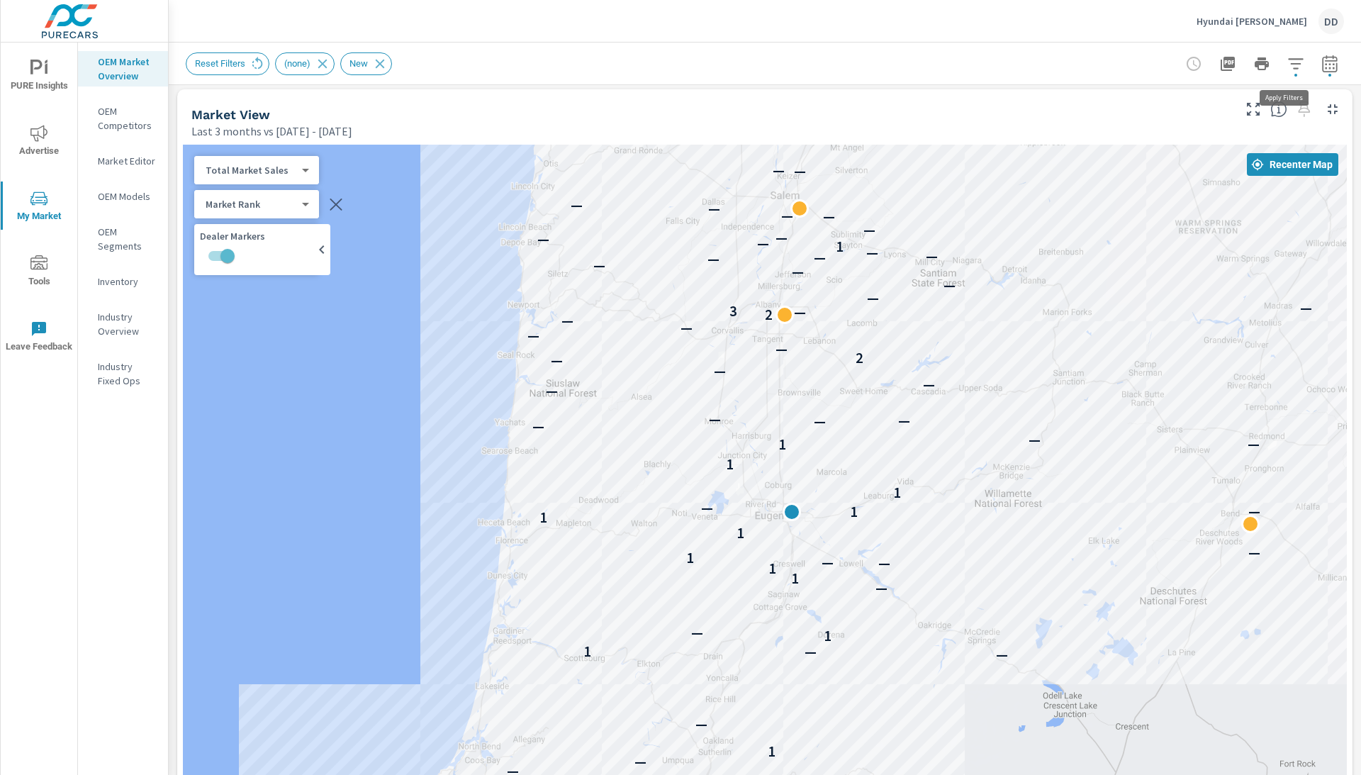
click at [1291, 72] on icon "button" at bounding box center [1296, 63] width 17 height 17
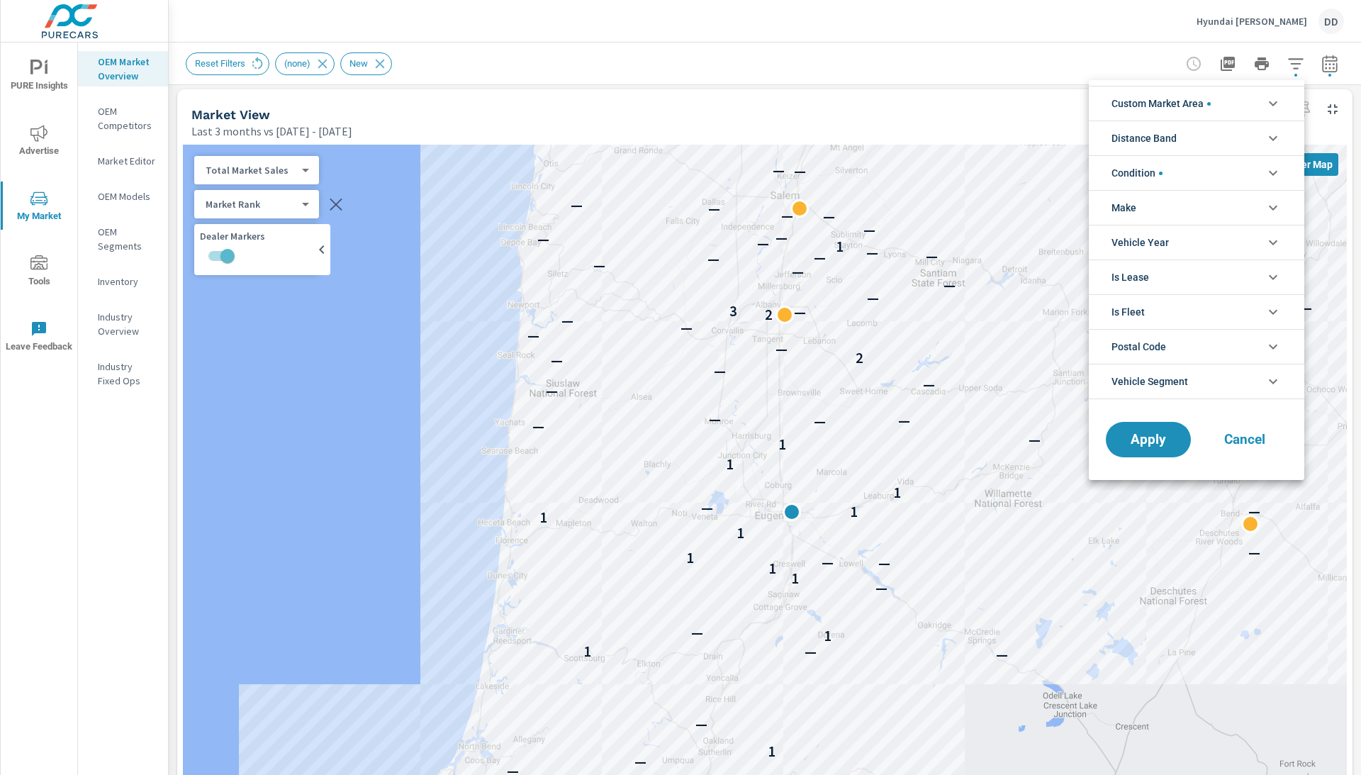
click at [982, 108] on div at bounding box center [680, 387] width 1361 height 775
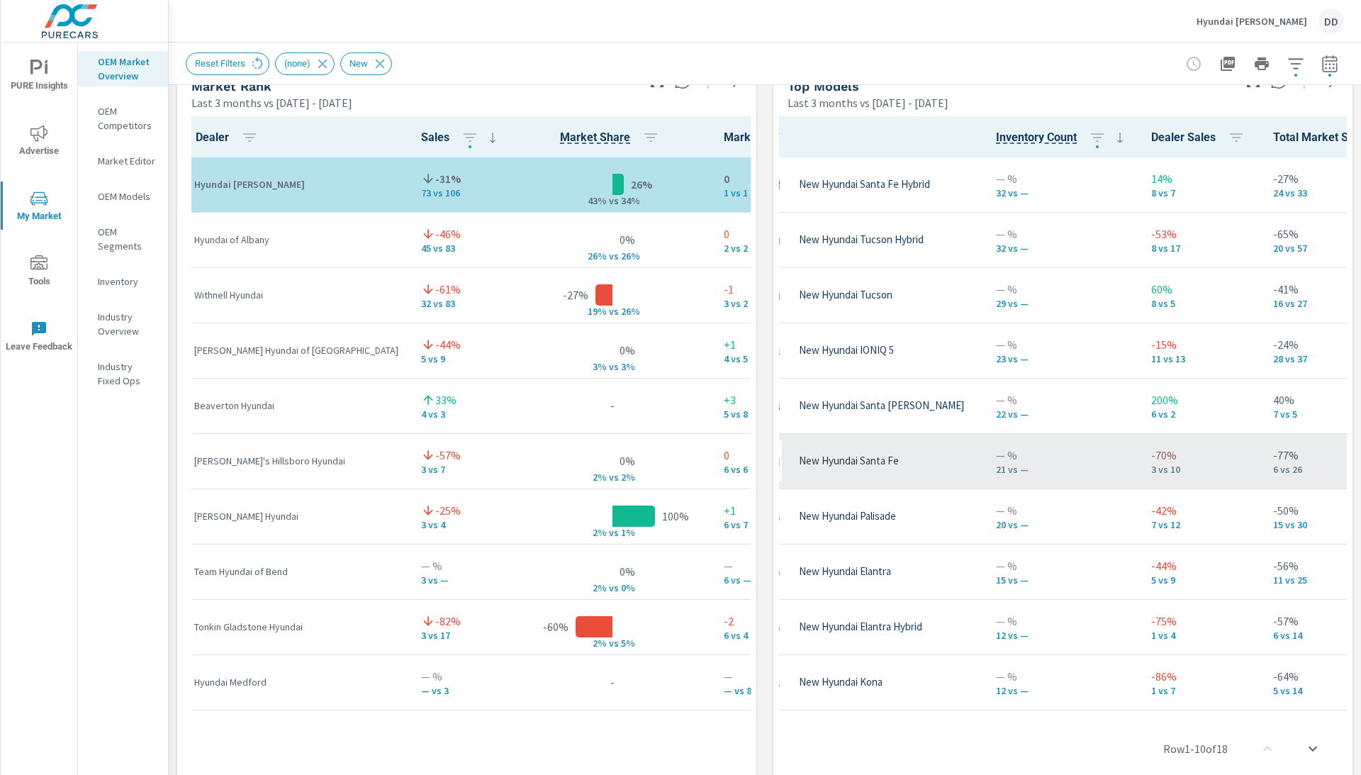
scroll to position [0, 71]
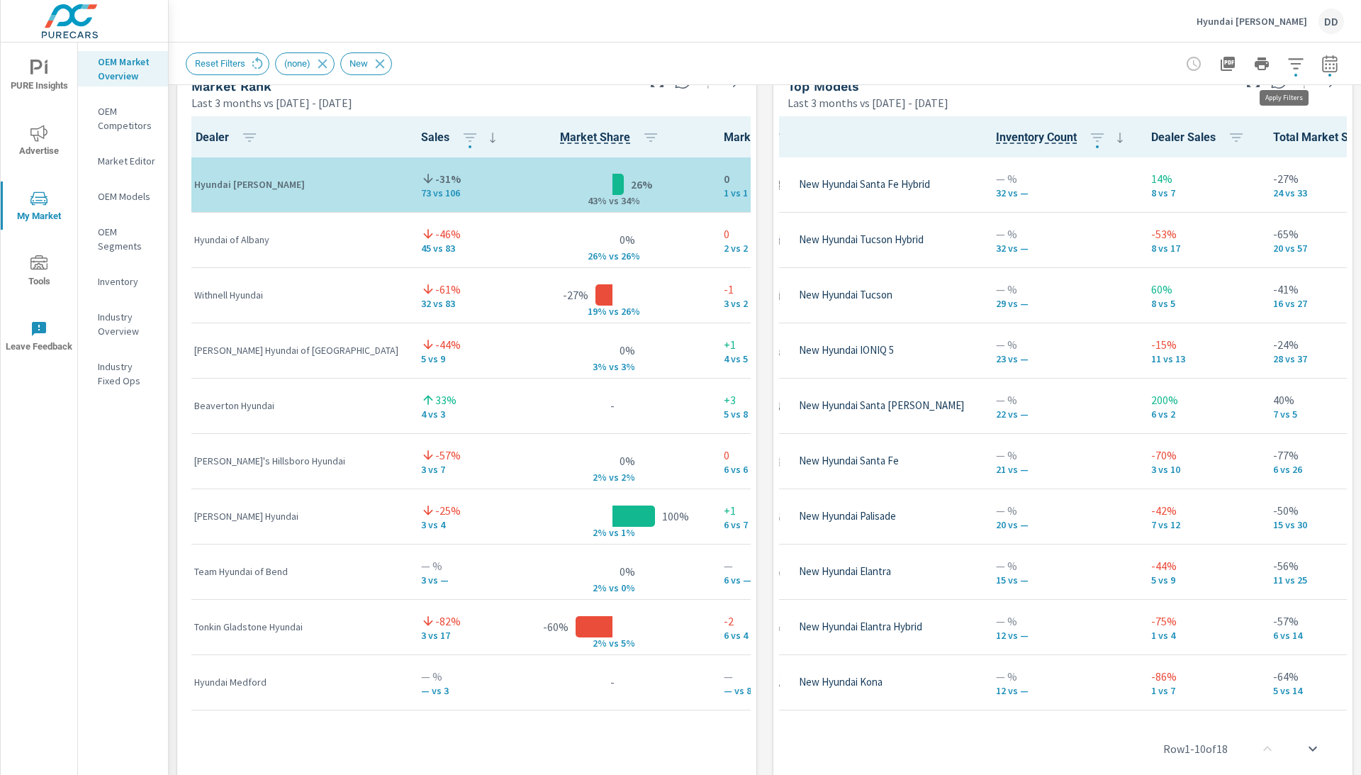
click at [1288, 61] on icon "button" at bounding box center [1296, 63] width 17 height 17
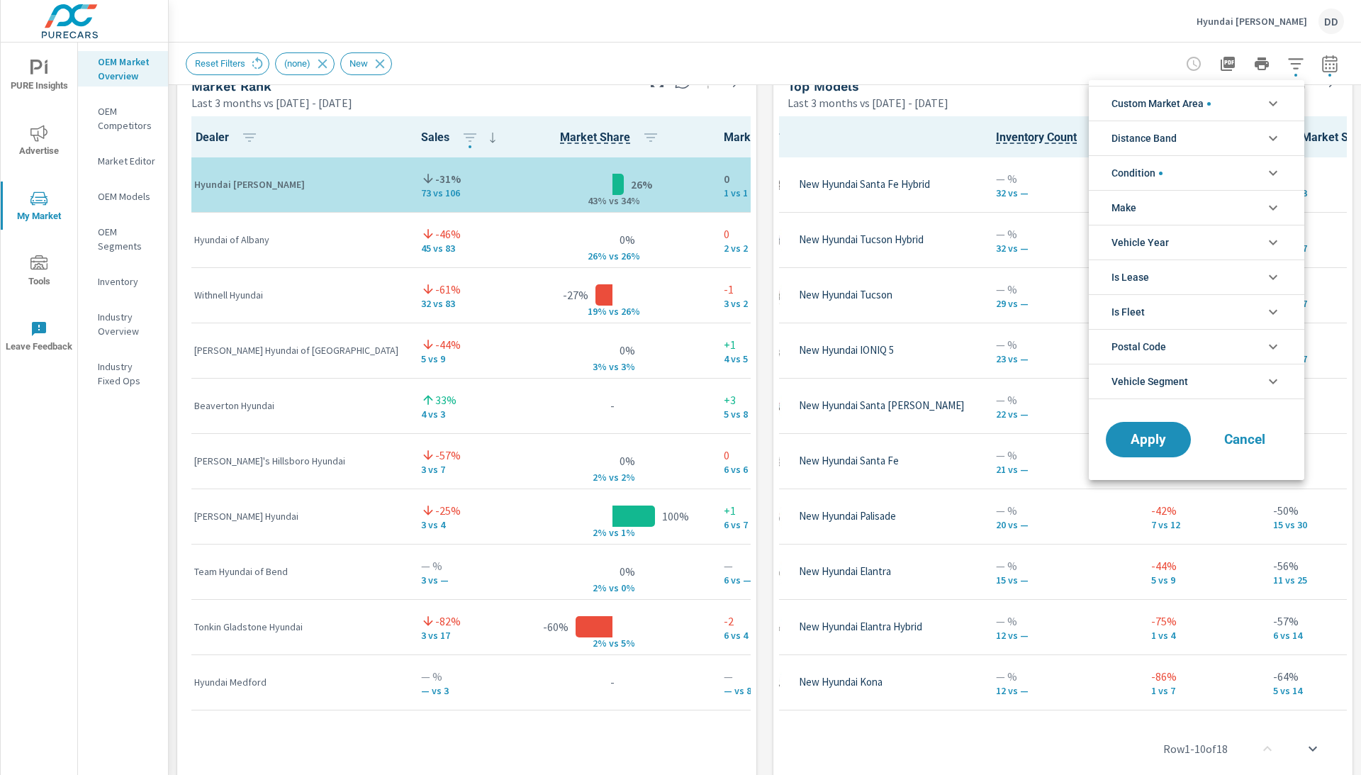
click at [1139, 95] on span "Custom Market Area" at bounding box center [1161, 104] width 99 height 34
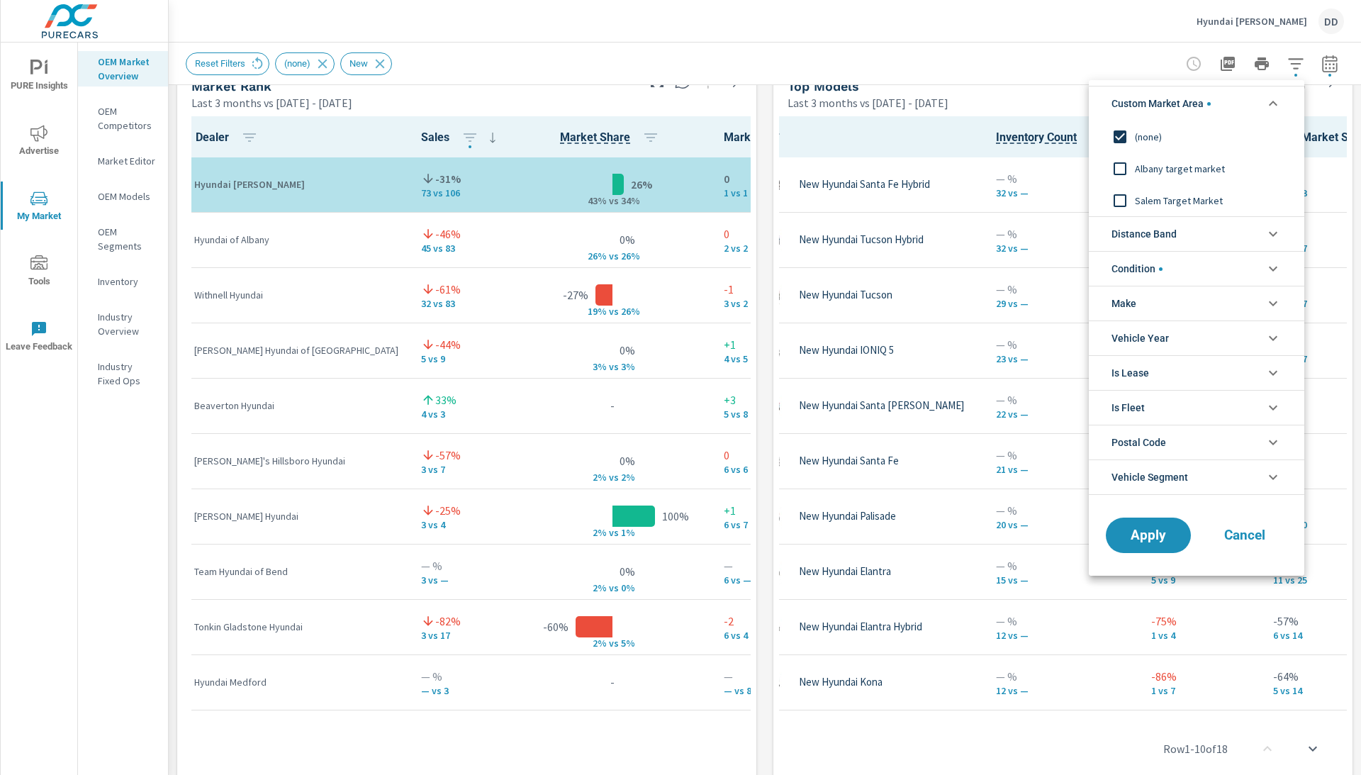
click at [1144, 230] on span "Distance Band" at bounding box center [1144, 234] width 65 height 34
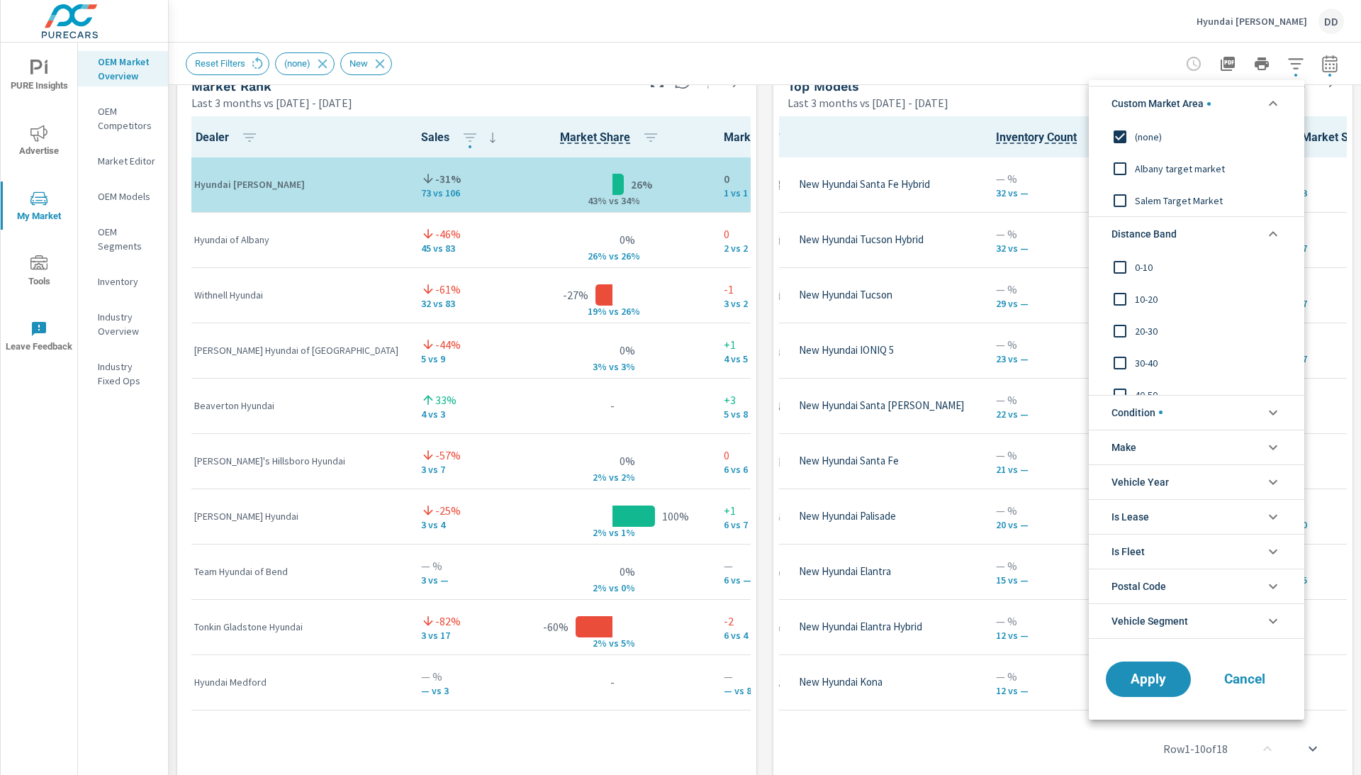
click at [1122, 270] on input "filter options" at bounding box center [1120, 267] width 30 height 30
click at [1122, 299] on input "filter options" at bounding box center [1120, 299] width 30 height 30
click at [1129, 333] on input "filter options" at bounding box center [1120, 331] width 30 height 30
click at [1142, 675] on span "Apply" at bounding box center [1149, 678] width 58 height 13
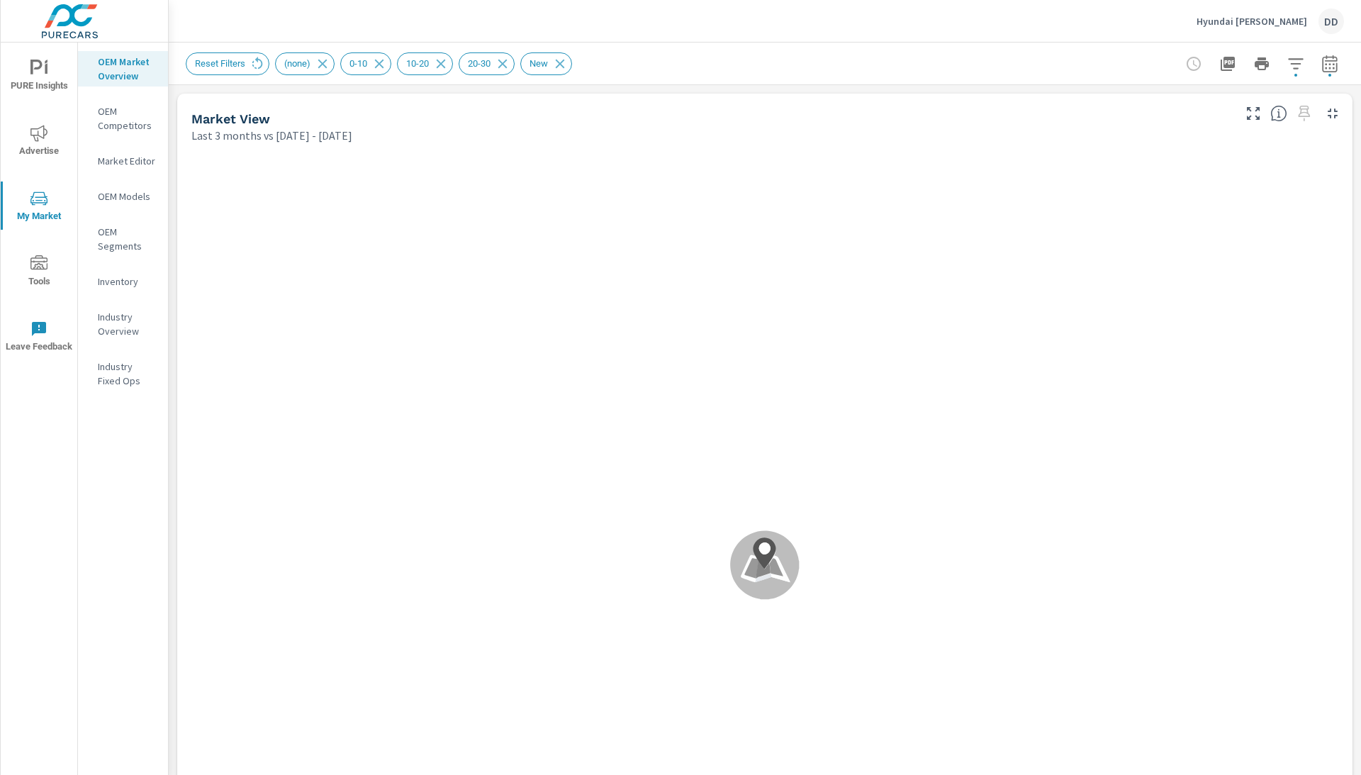
scroll to position [55, 0]
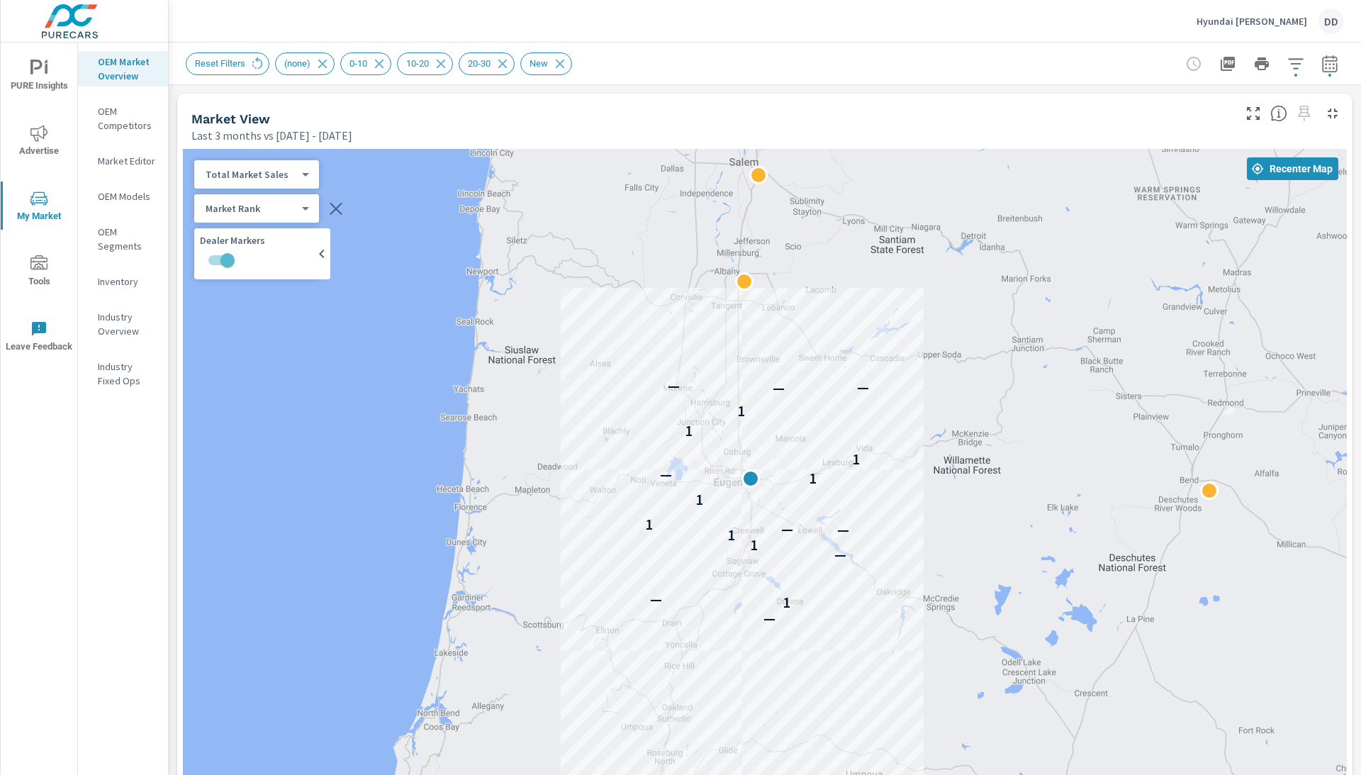
drag, startPoint x: 573, startPoint y: 409, endPoint x: 602, endPoint y: 327, distance: 87.2
click at [602, 327] on div "— 1 — — 1 1 — — 1 1 1 — 1 1 1 — — —" at bounding box center [765, 543] width 1164 height 788
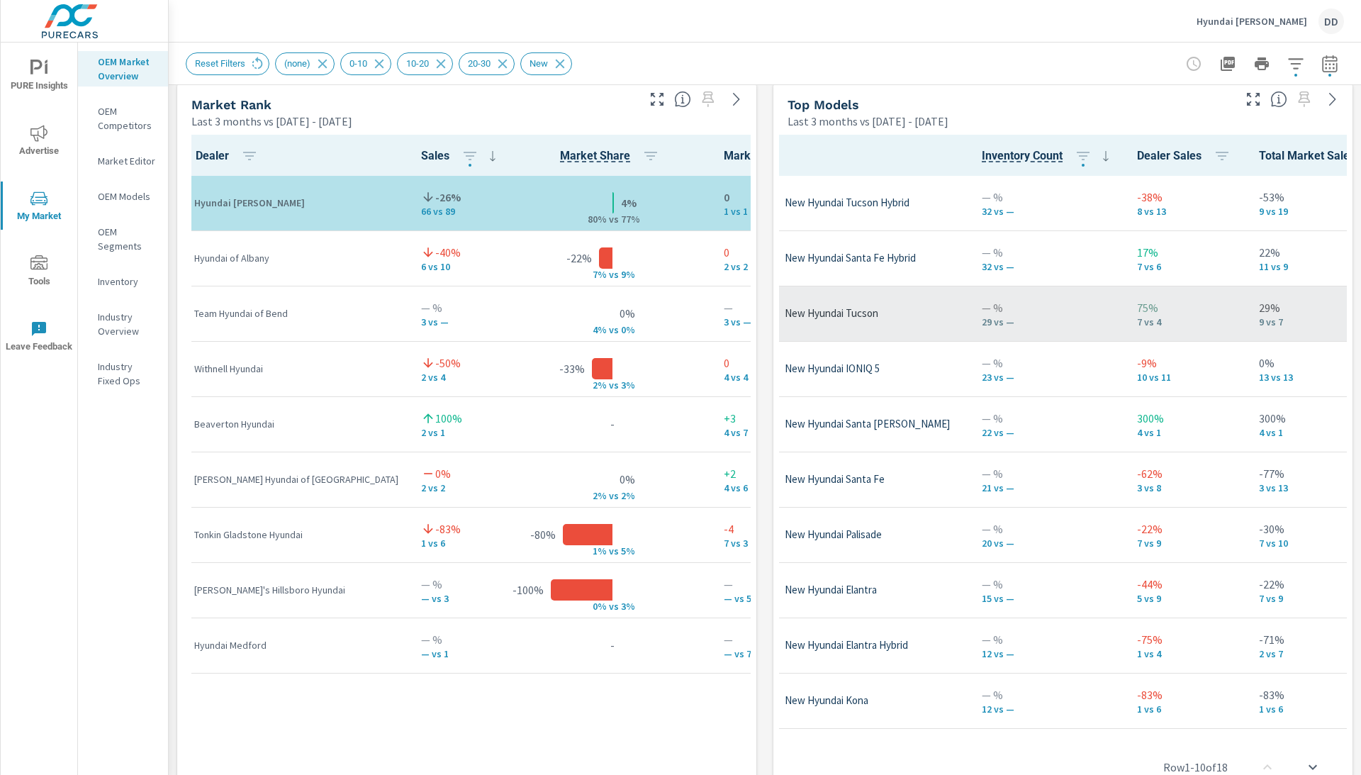
scroll to position [0, 94]
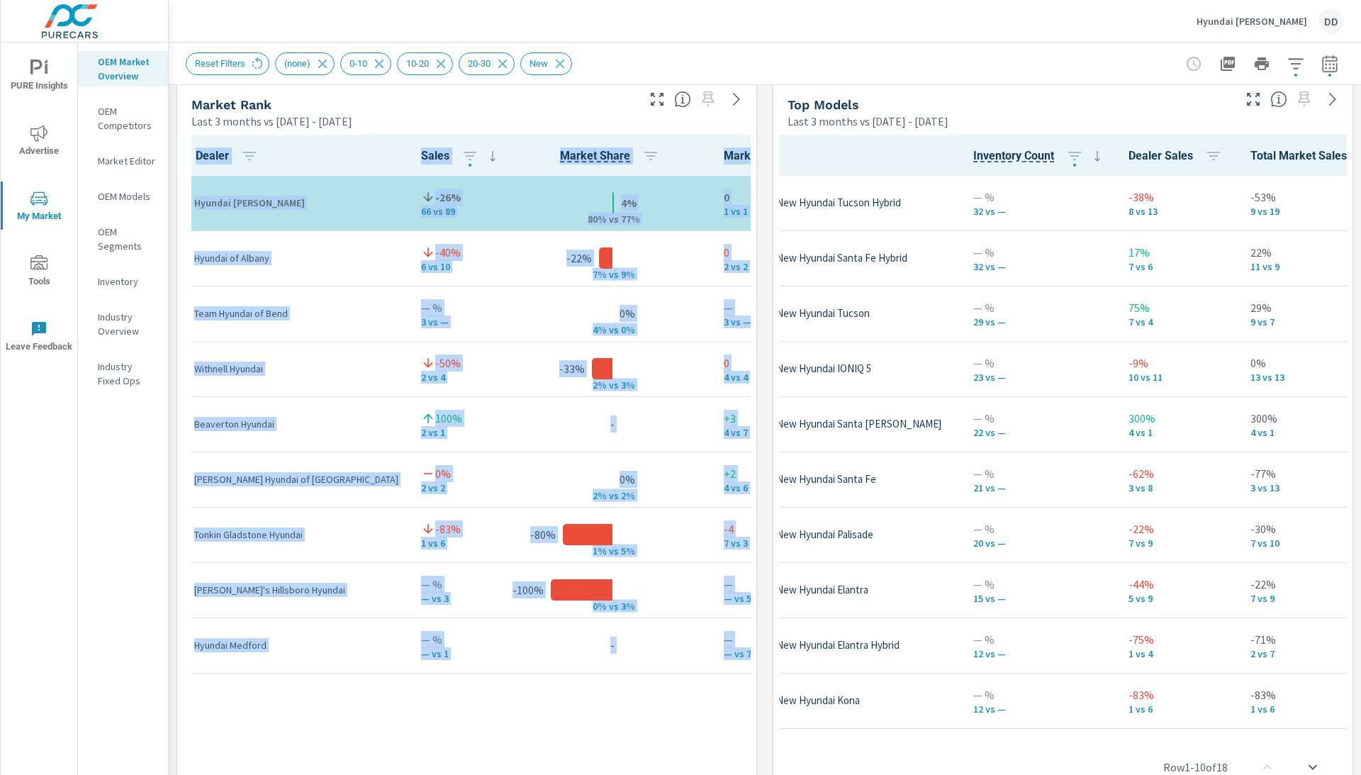
click at [759, 106] on div "Market View Last 3 months vs Feb 01, 2025 - Apr 30, 2025 ← Move left → Move rig…" at bounding box center [765, 375] width 1193 height 2428
click at [769, 104] on div "Market View Last 3 months vs Feb 01, 2025 - Apr 30, 2025 ← Move left → Move rig…" at bounding box center [765, 375] width 1193 height 2428
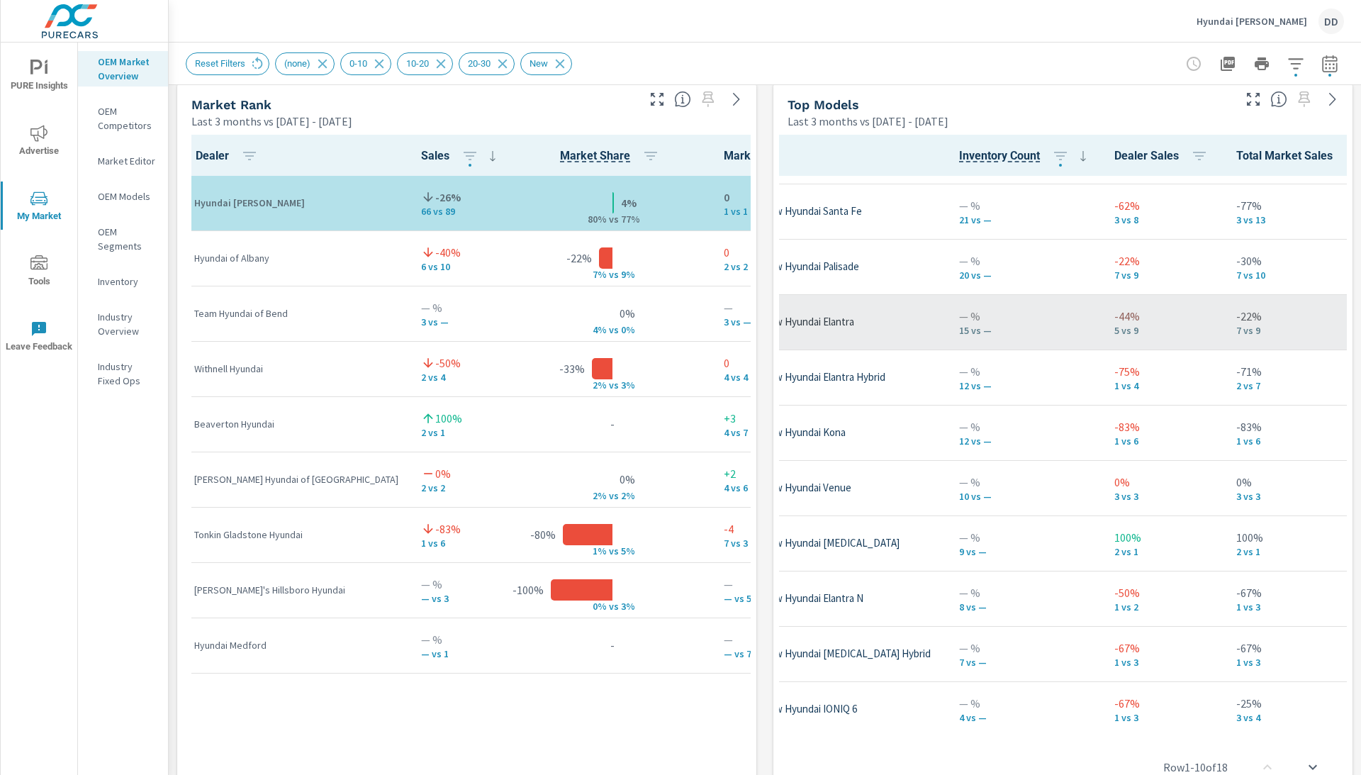
scroll to position [273, 108]
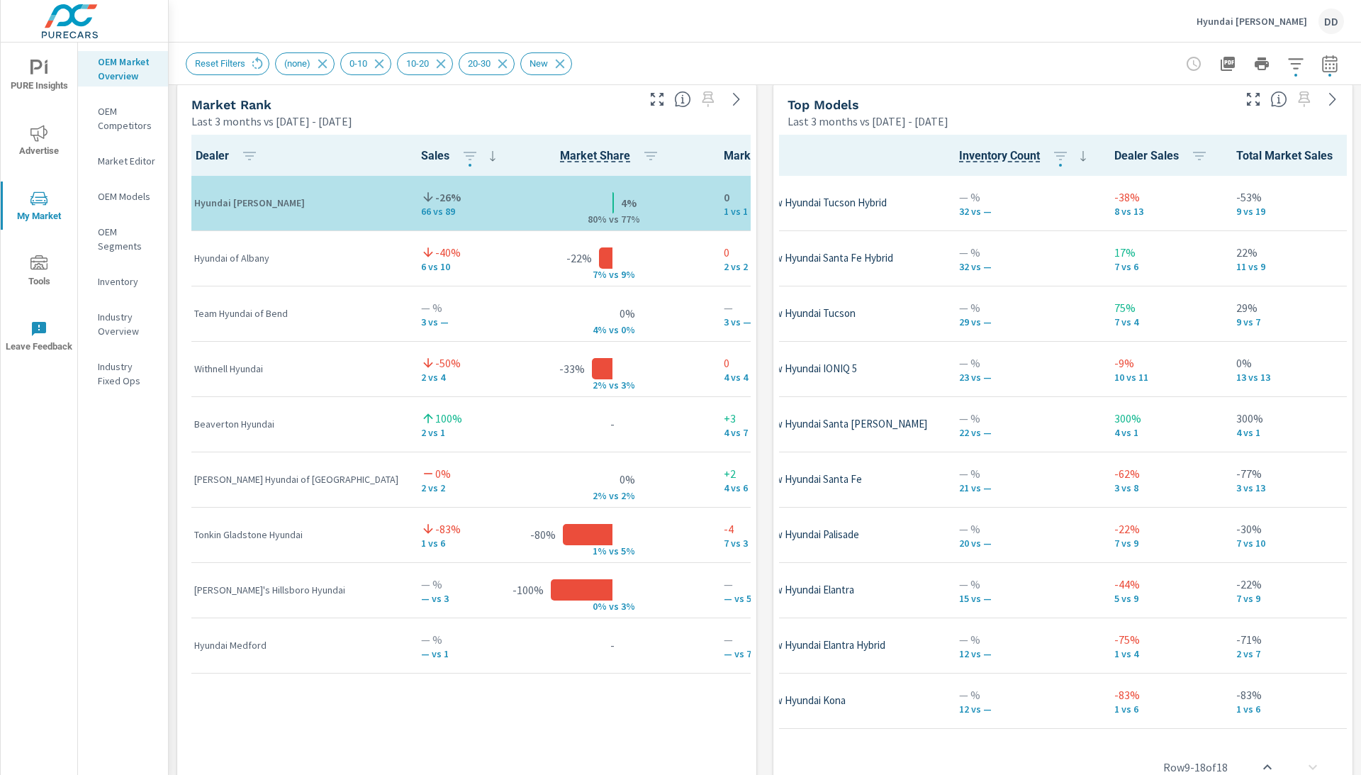
scroll to position [916, 0]
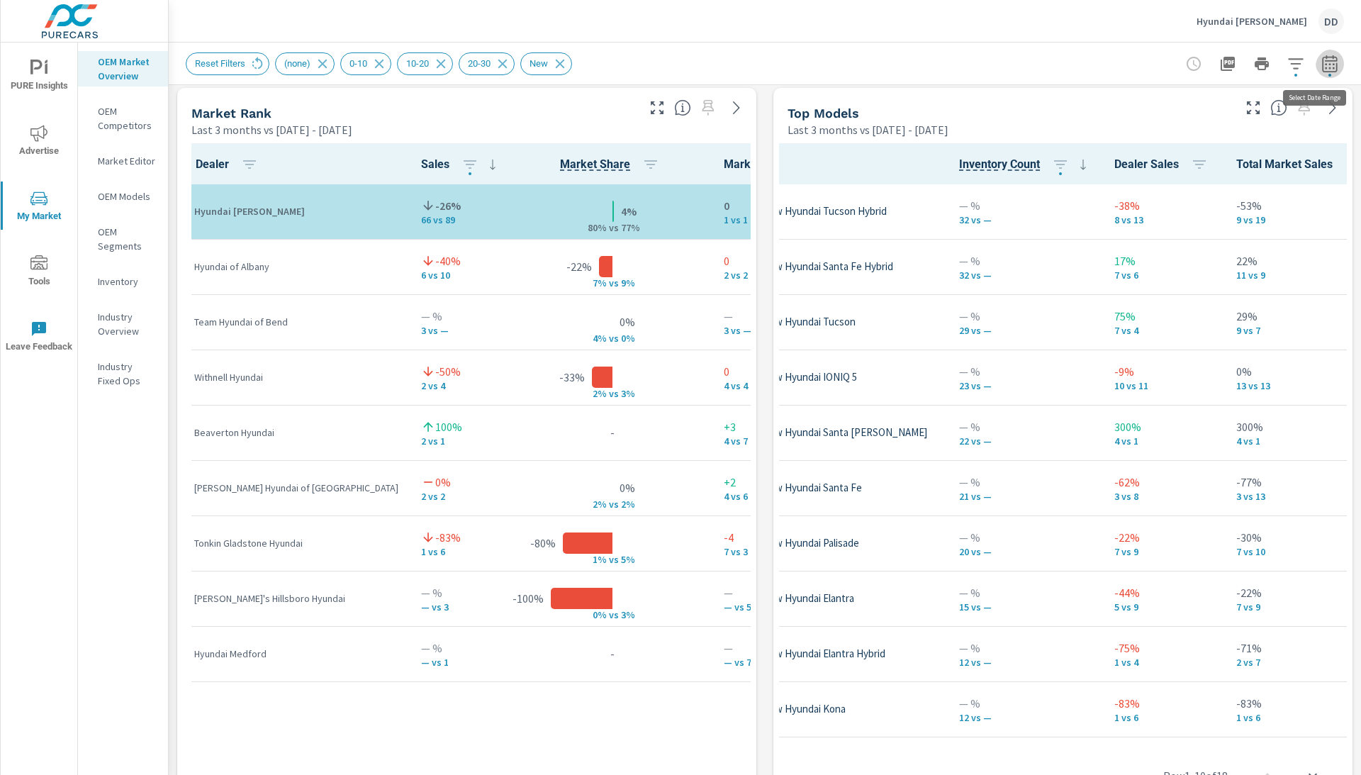
click at [1331, 66] on icon "button" at bounding box center [1330, 63] width 17 height 17
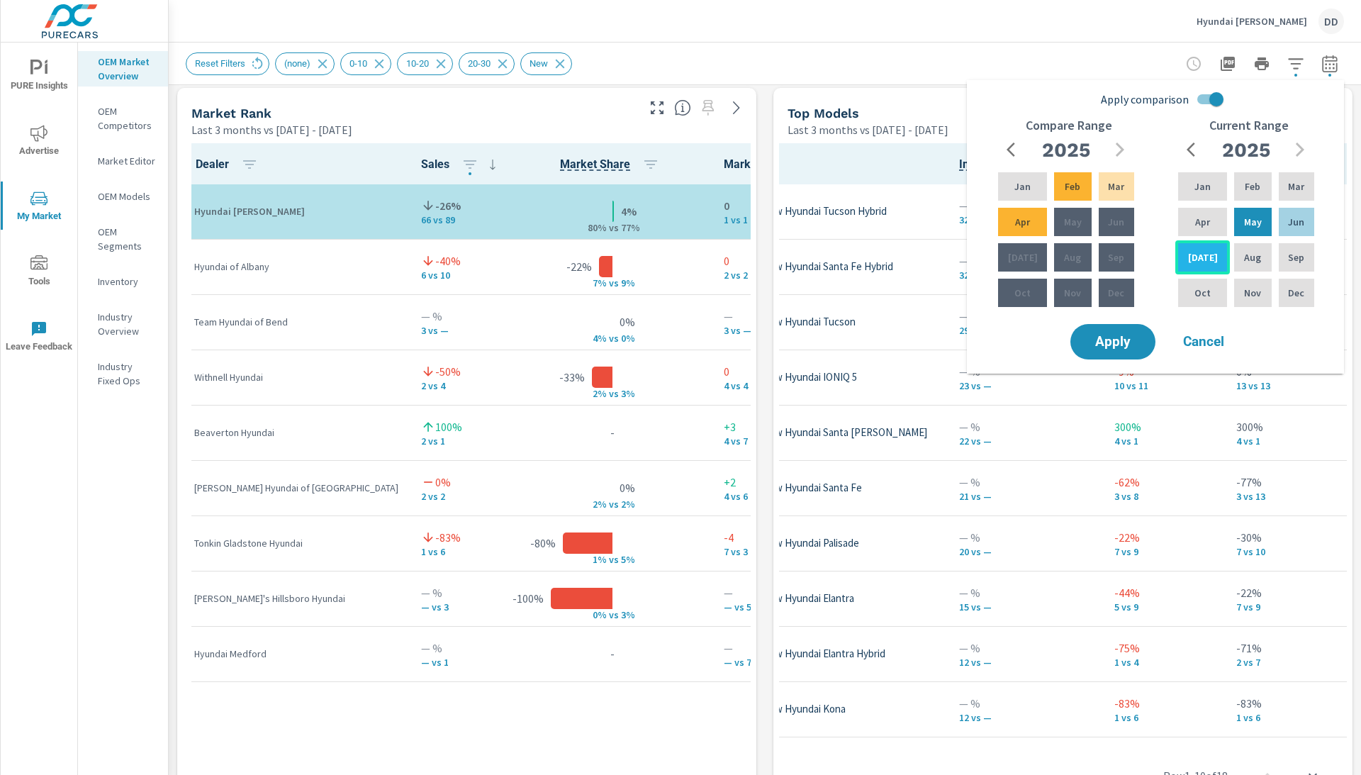
click at [1201, 259] on p "[DATE]" at bounding box center [1203, 257] width 30 height 14
click at [1249, 225] on p "May" at bounding box center [1253, 222] width 18 height 14
click at [1217, 100] on input "Apply comparison" at bounding box center [1216, 99] width 81 height 27
checkbox input "false"
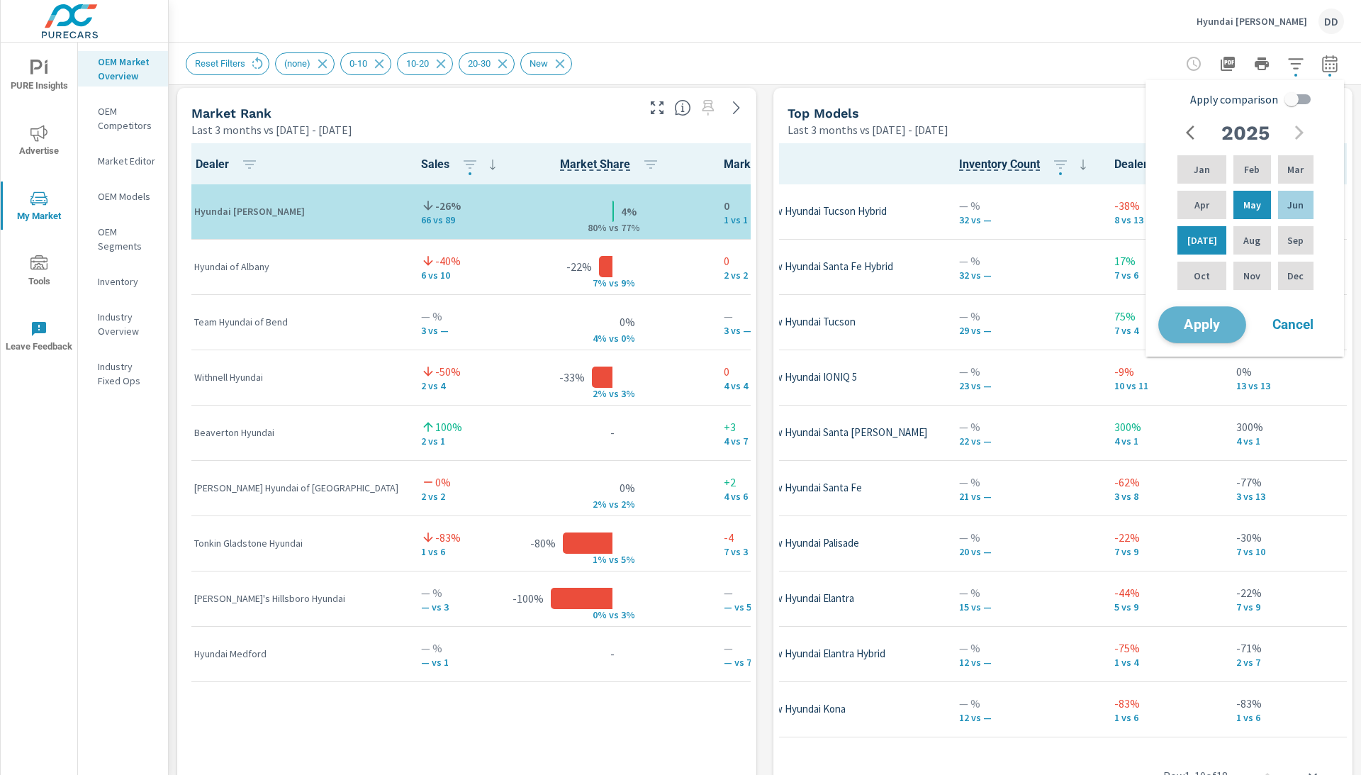
click at [1201, 343] on button "Apply" at bounding box center [1203, 324] width 88 height 37
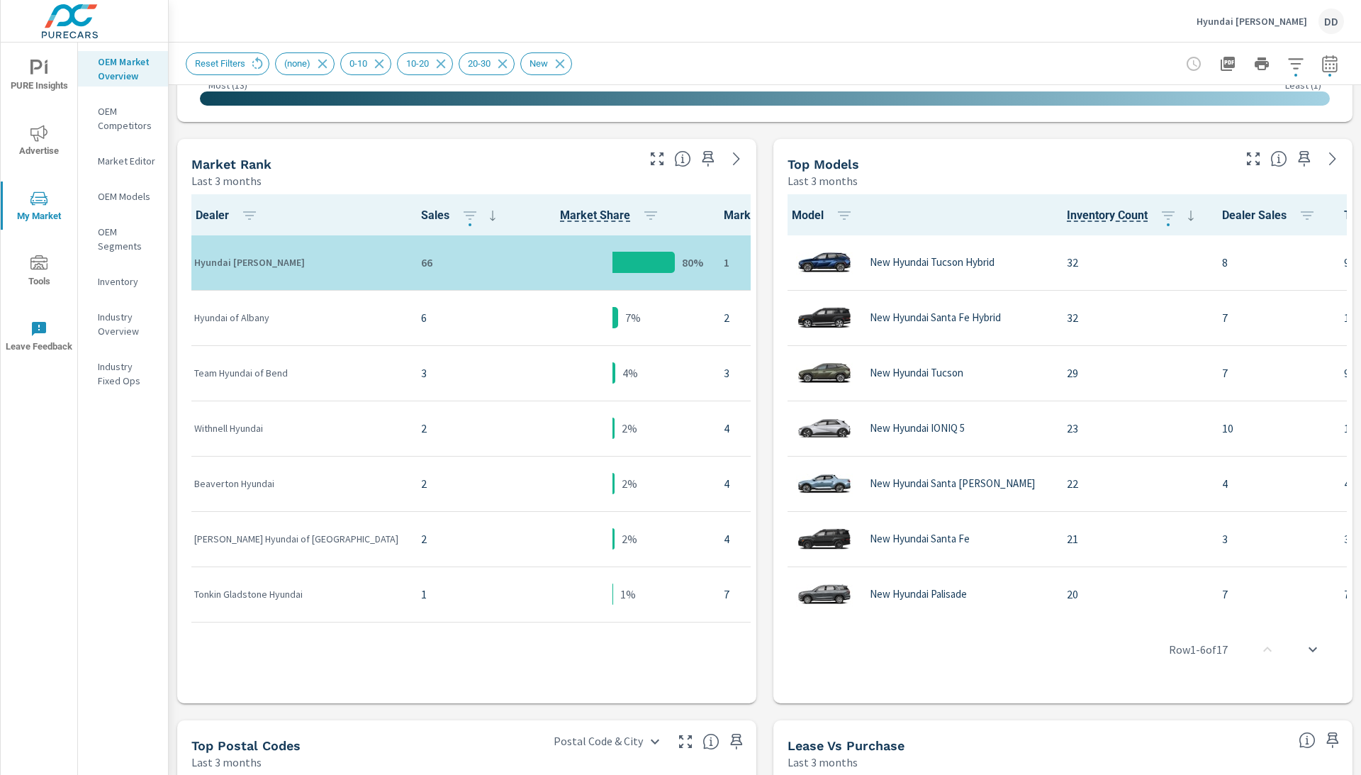
scroll to position [648, 0]
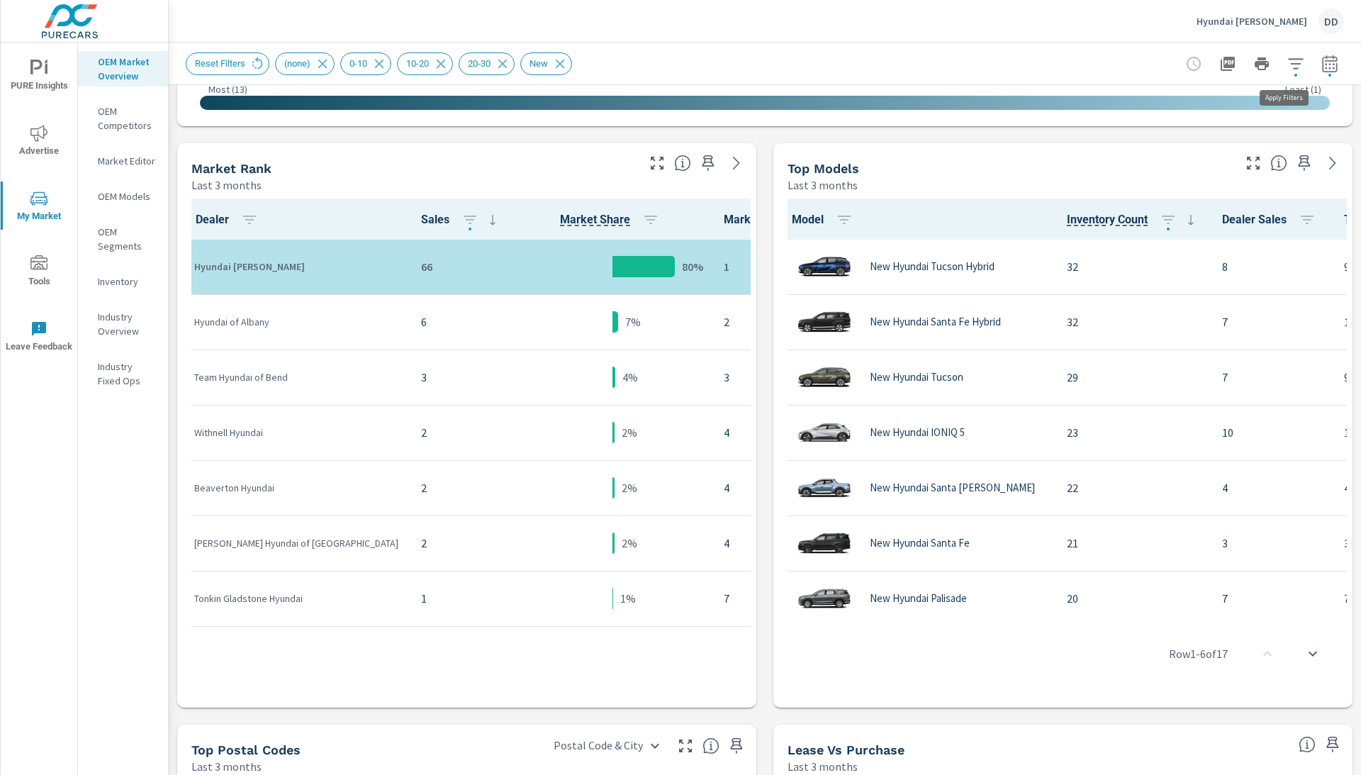
click at [1295, 62] on icon "button" at bounding box center [1296, 63] width 17 height 17
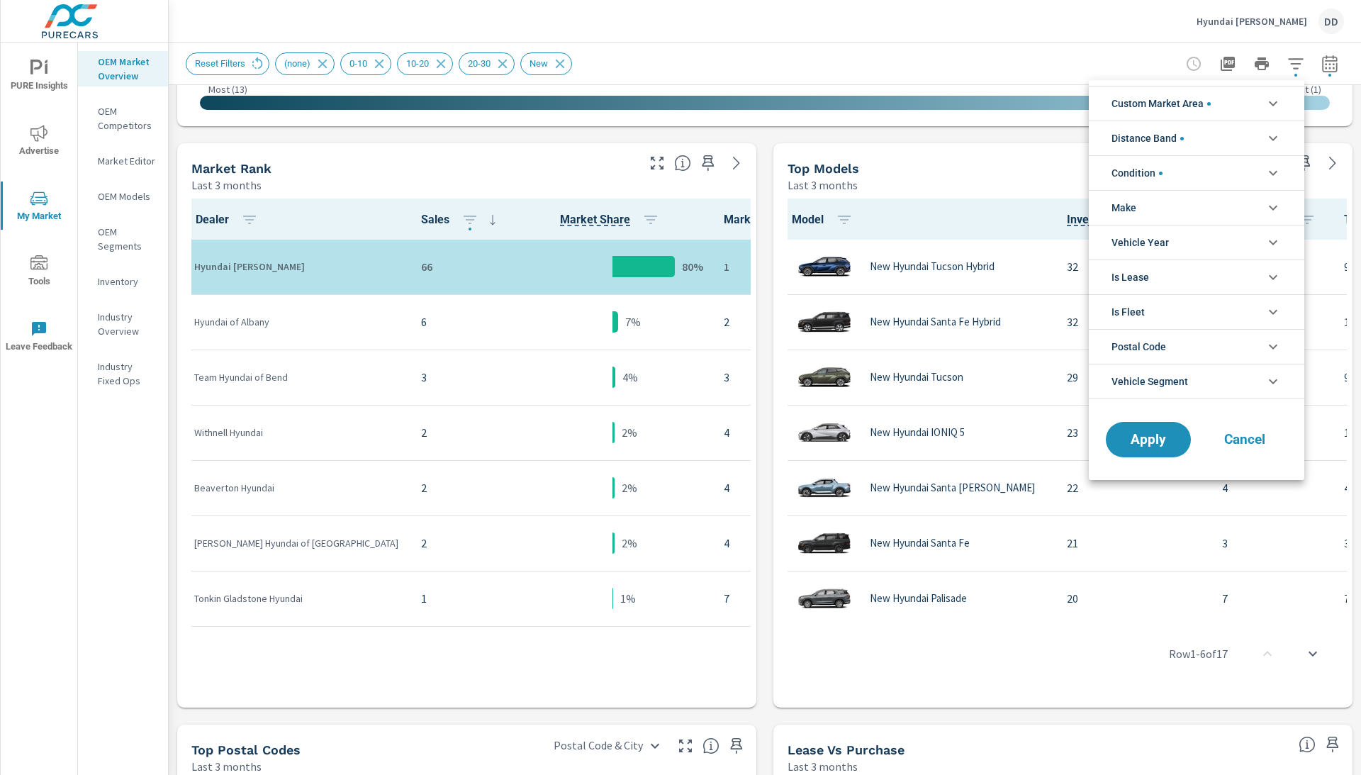
click at [1328, 63] on div at bounding box center [680, 387] width 1361 height 775
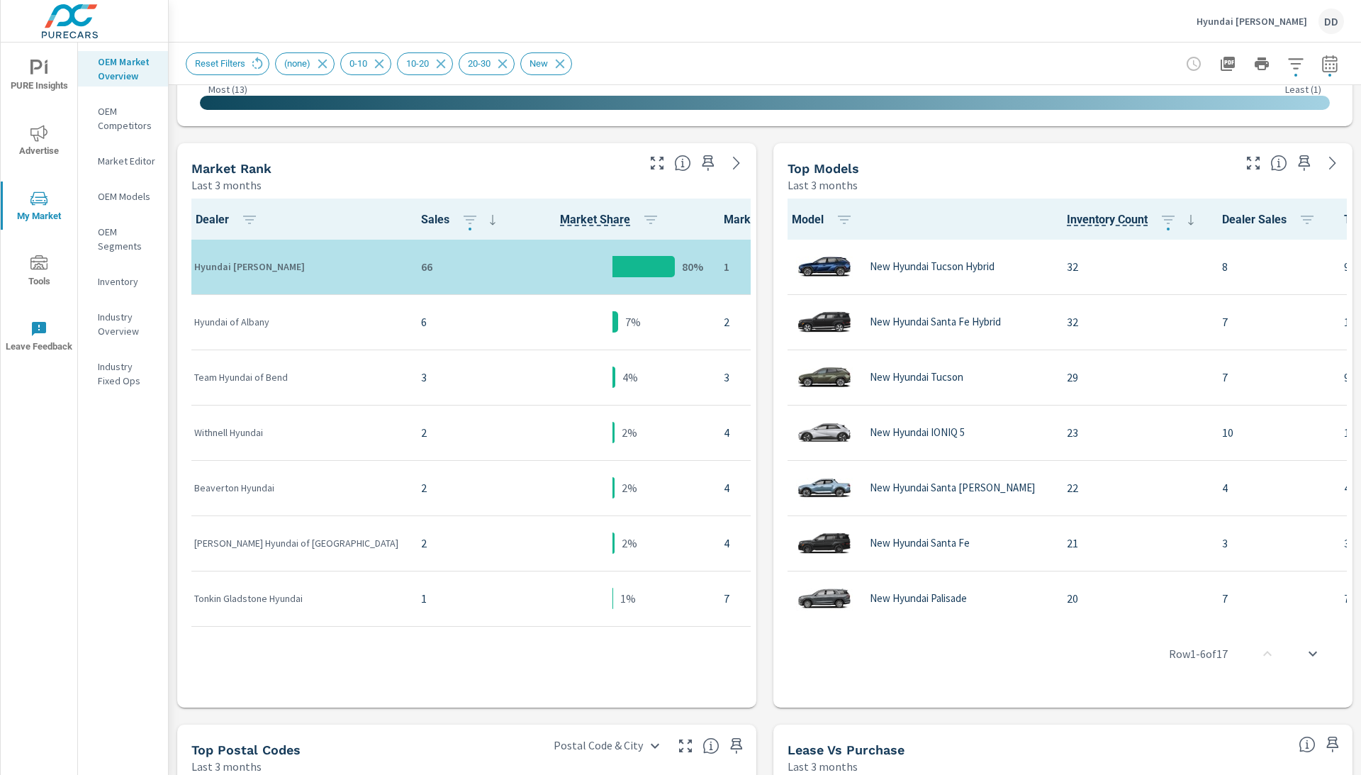
click at [1328, 63] on icon "button" at bounding box center [1329, 66] width 9 height 6
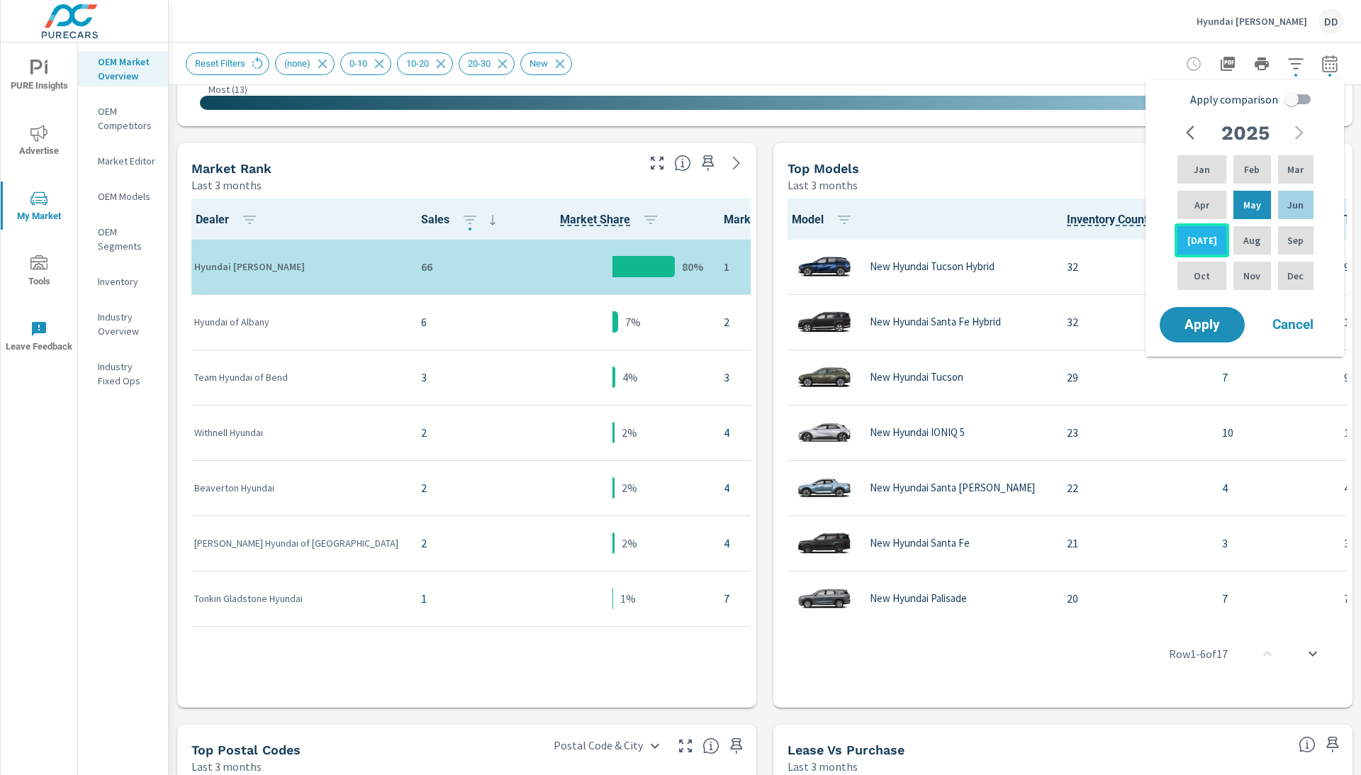
click at [1203, 247] on p "[DATE]" at bounding box center [1203, 240] width 30 height 14
click at [1192, 332] on span "Apply" at bounding box center [1202, 324] width 58 height 13
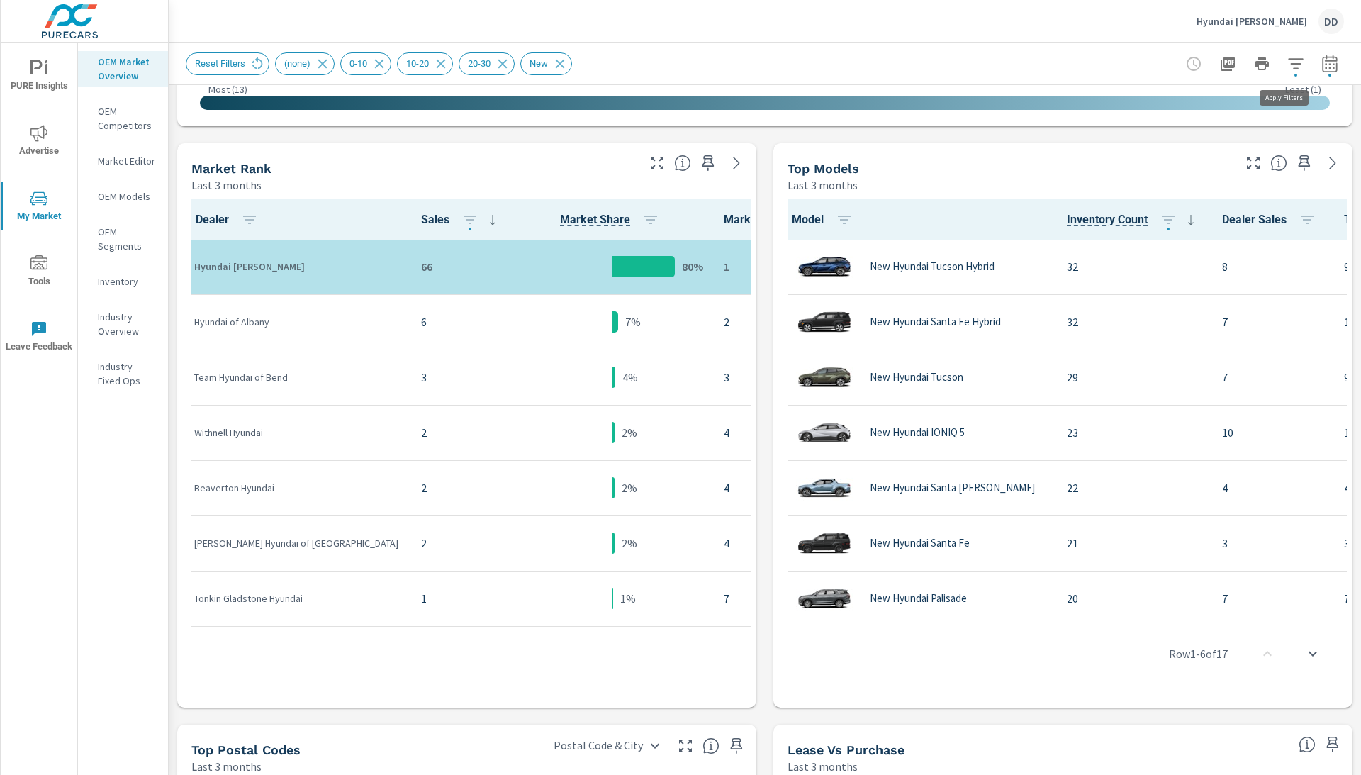
click at [1288, 65] on icon "button" at bounding box center [1296, 63] width 17 height 17
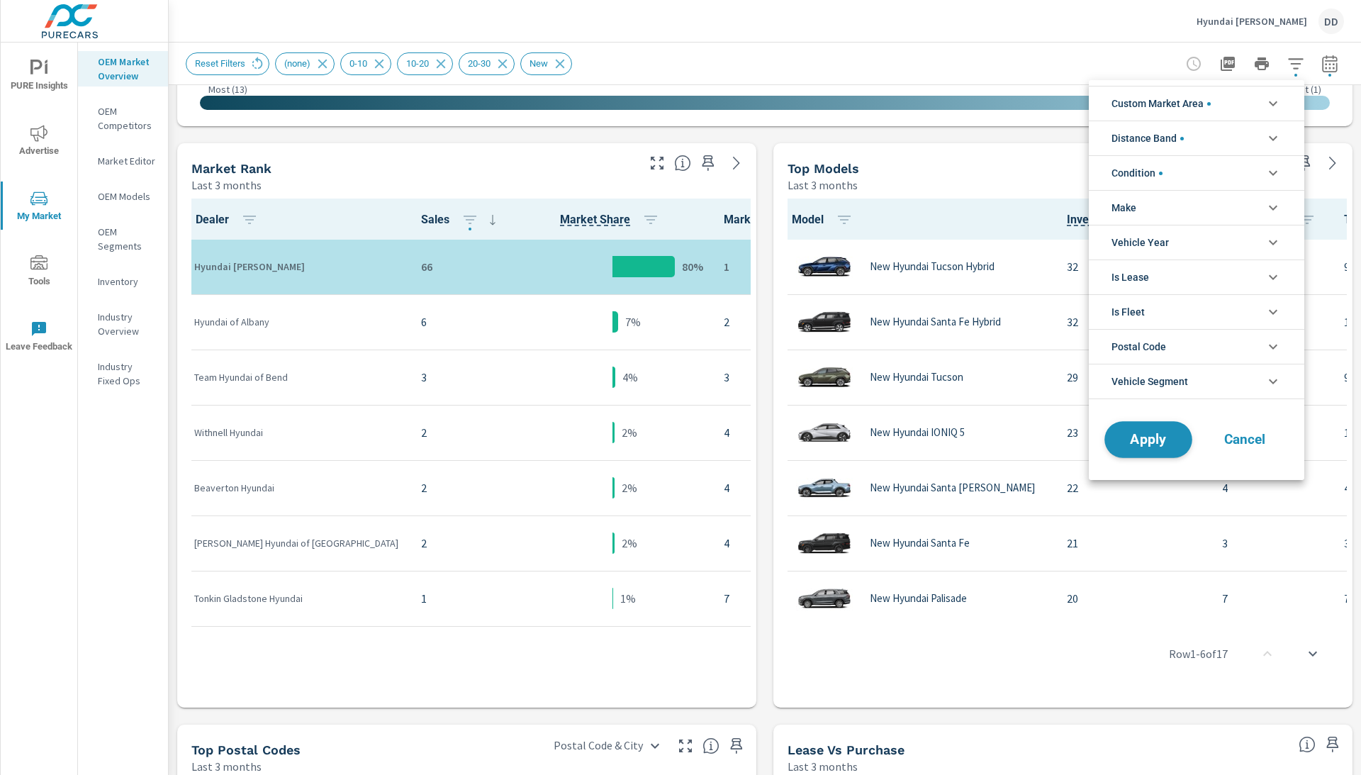
click at [1146, 437] on span "Apply" at bounding box center [1149, 439] width 58 height 13
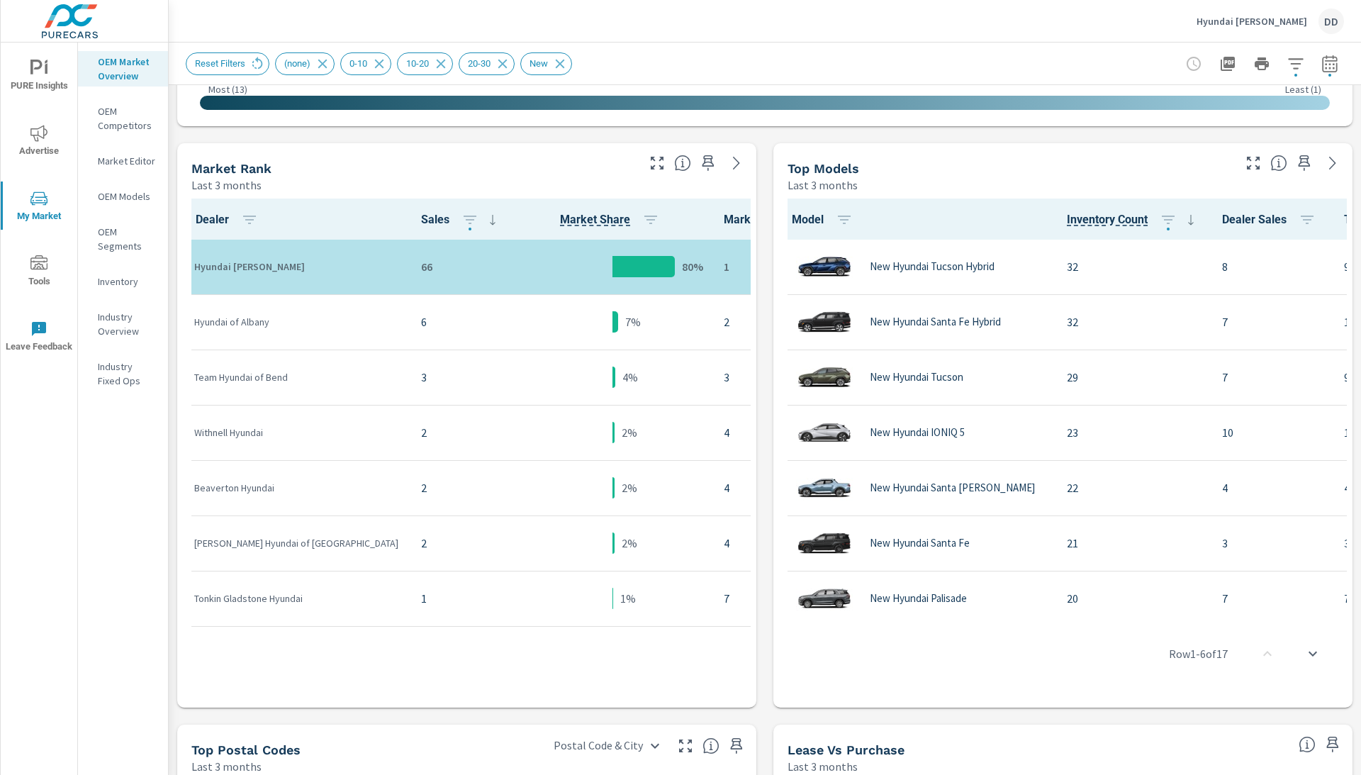
click at [1316, 69] on button "button" at bounding box center [1330, 64] width 28 height 28
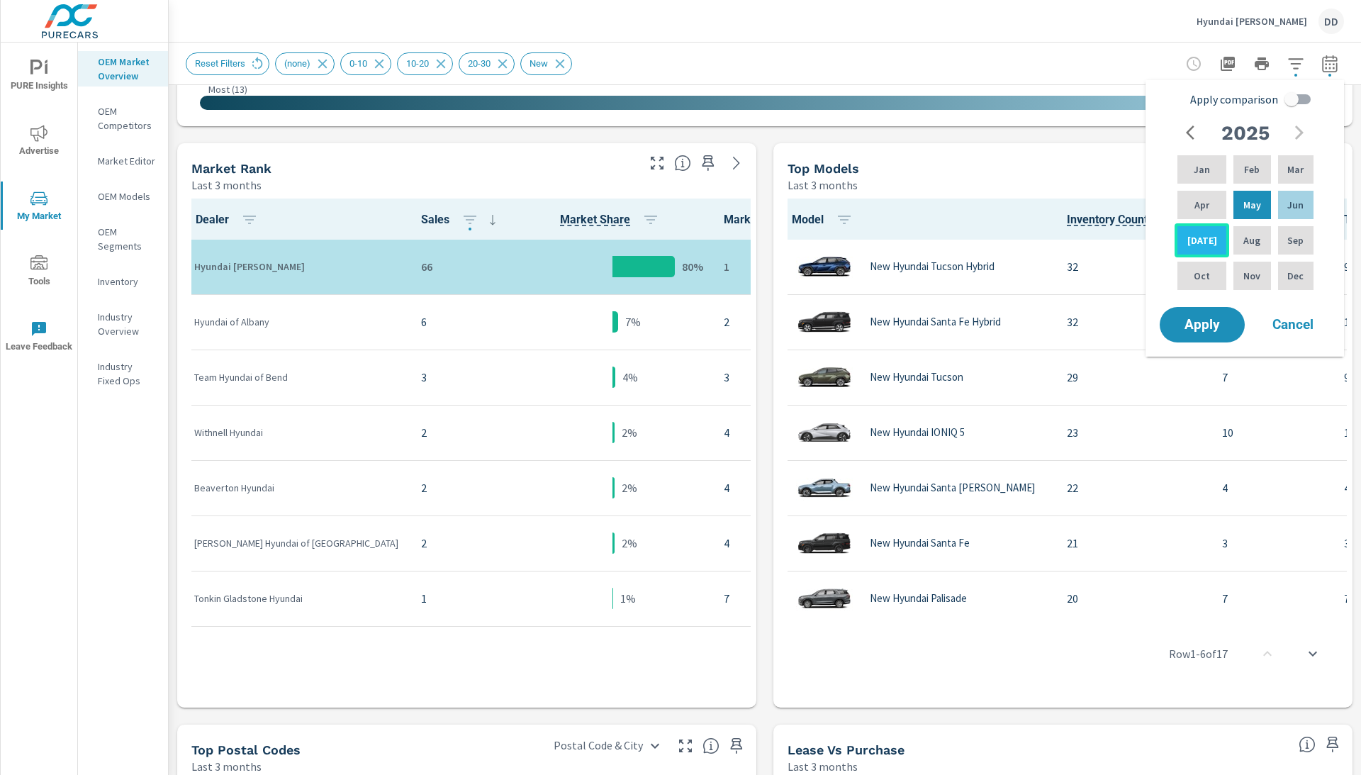
click at [1194, 245] on p "[DATE]" at bounding box center [1203, 240] width 30 height 14
click at [1203, 326] on span "Apply" at bounding box center [1202, 324] width 58 height 13
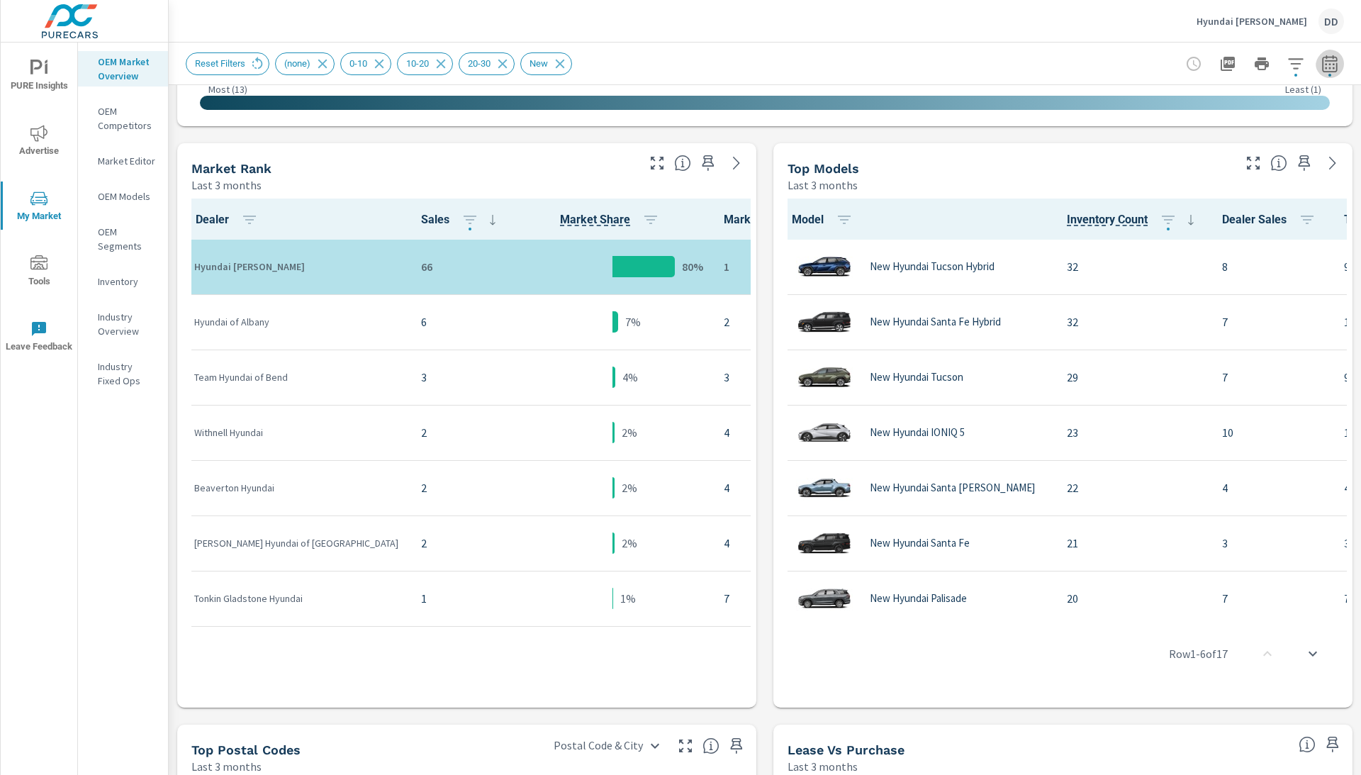
click at [1325, 55] on icon "button" at bounding box center [1330, 63] width 17 height 17
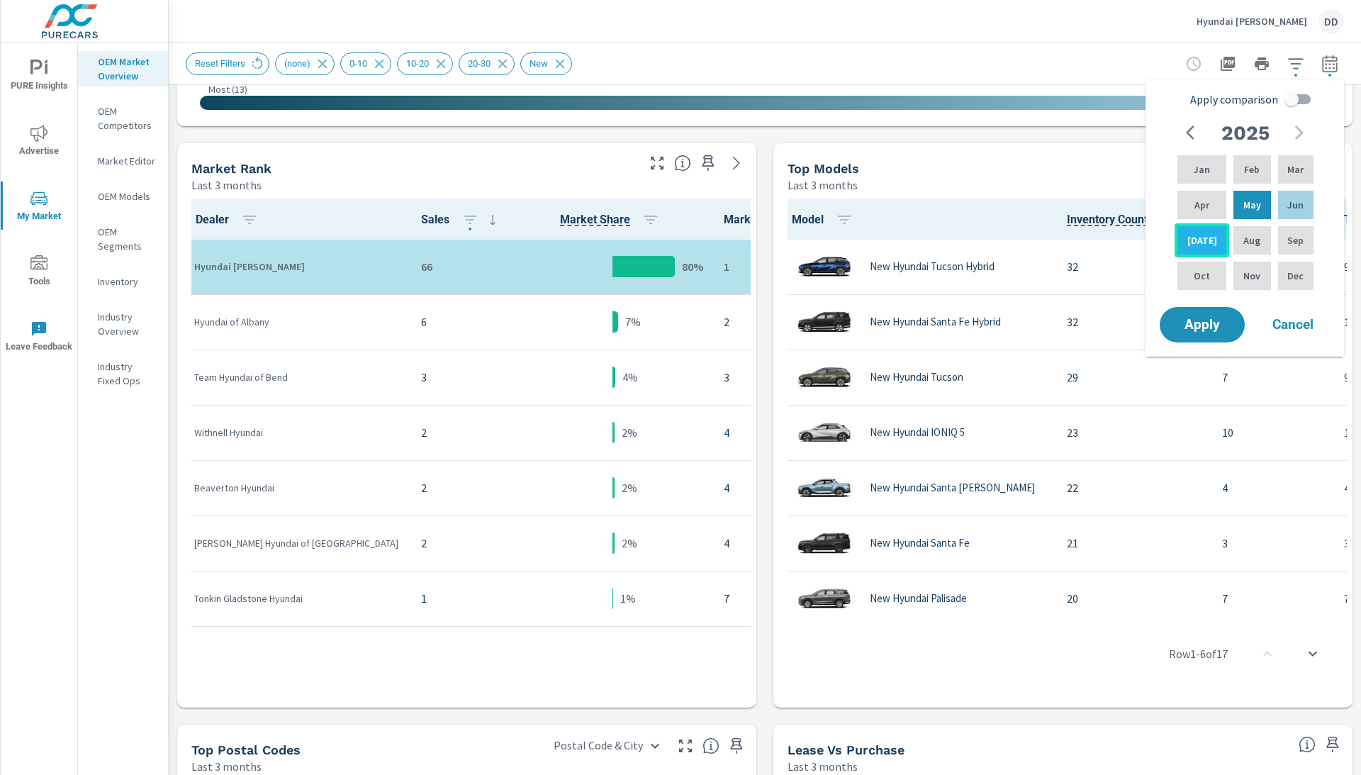
click at [1190, 256] on div "[DATE]" at bounding box center [1202, 240] width 55 height 34
click at [1195, 253] on div "[DATE]" at bounding box center [1202, 240] width 55 height 34
click at [1208, 247] on div "[DATE]" at bounding box center [1202, 240] width 55 height 34
click at [1294, 199] on div "Jun" at bounding box center [1296, 205] width 41 height 34
click at [1211, 237] on div "[DATE]" at bounding box center [1202, 240] width 55 height 34
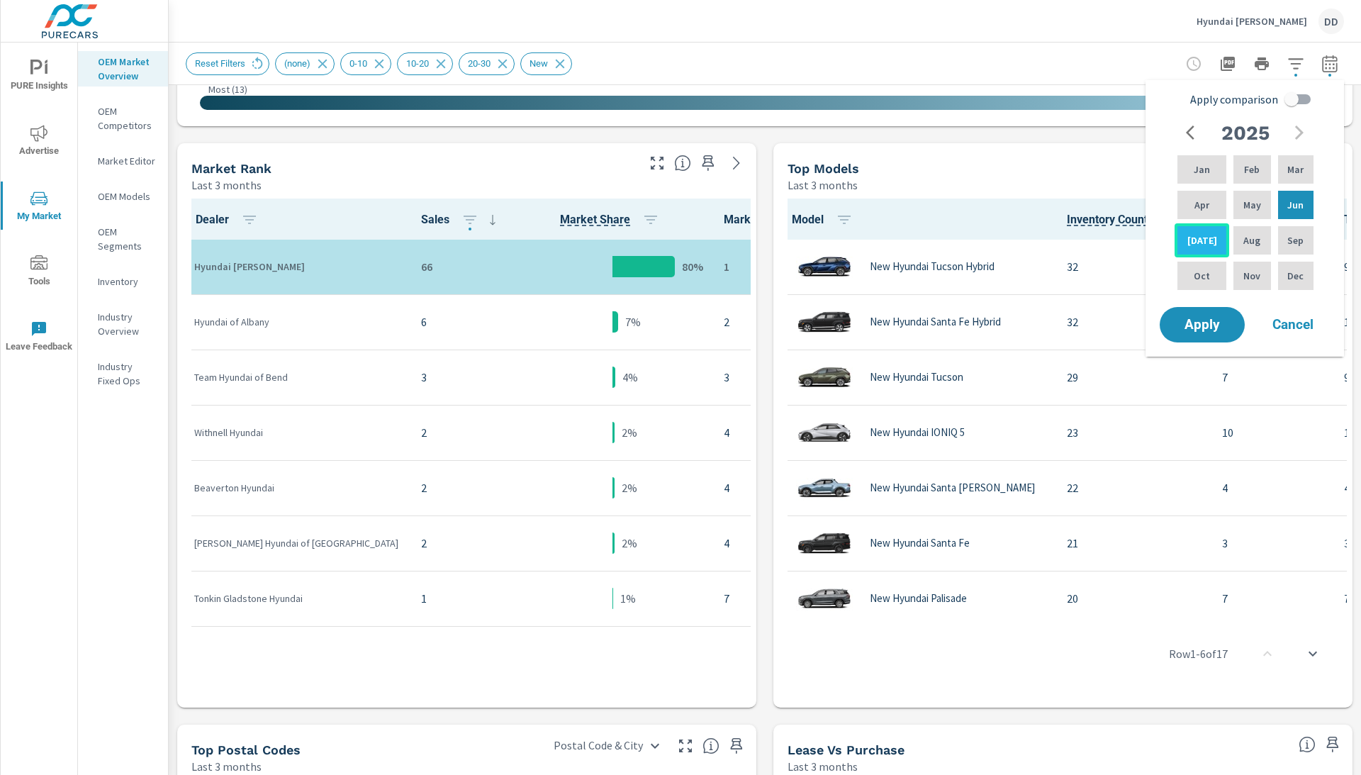
click at [1203, 247] on p "[DATE]" at bounding box center [1203, 240] width 30 height 14
click at [1235, 248] on div "Aug" at bounding box center [1252, 240] width 43 height 34
click at [1204, 322] on span "Apply" at bounding box center [1202, 324] width 58 height 13
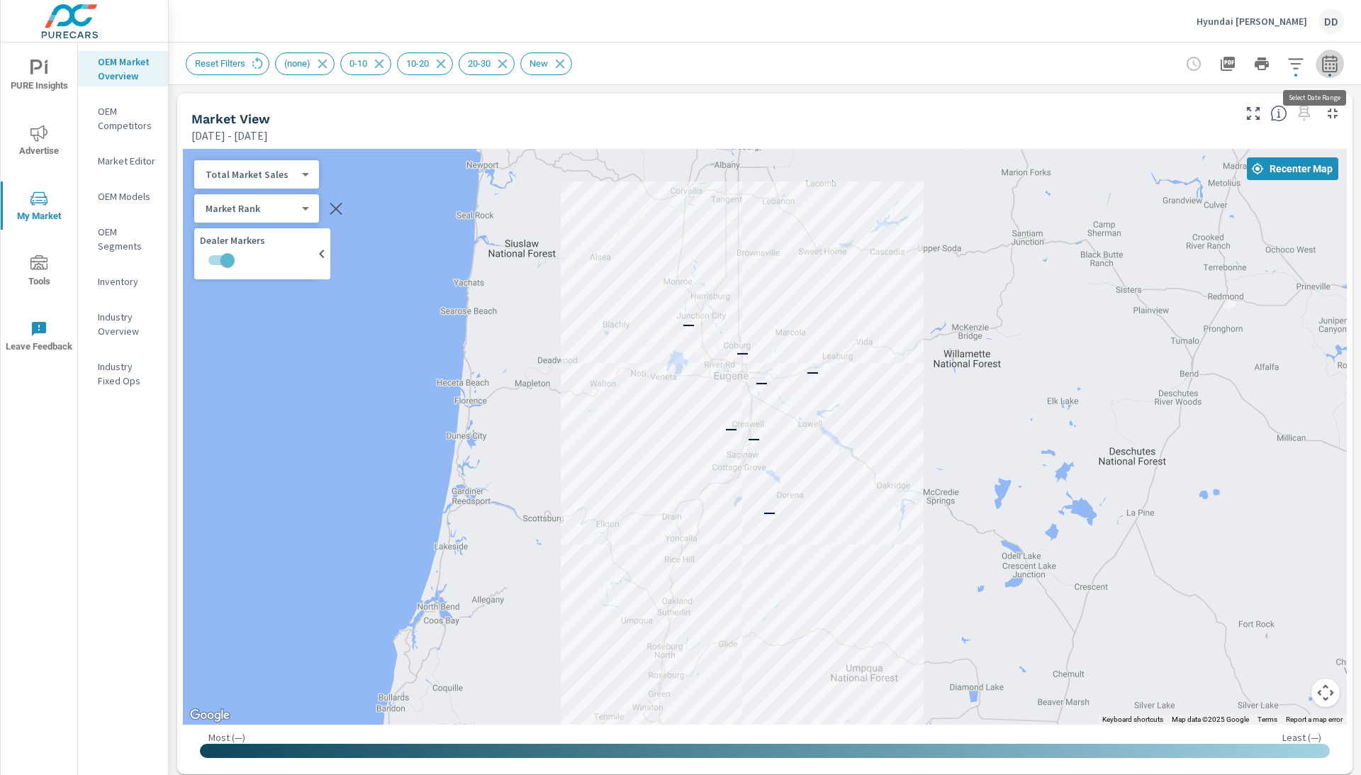
click at [1325, 68] on icon "button" at bounding box center [1329, 66] width 9 height 6
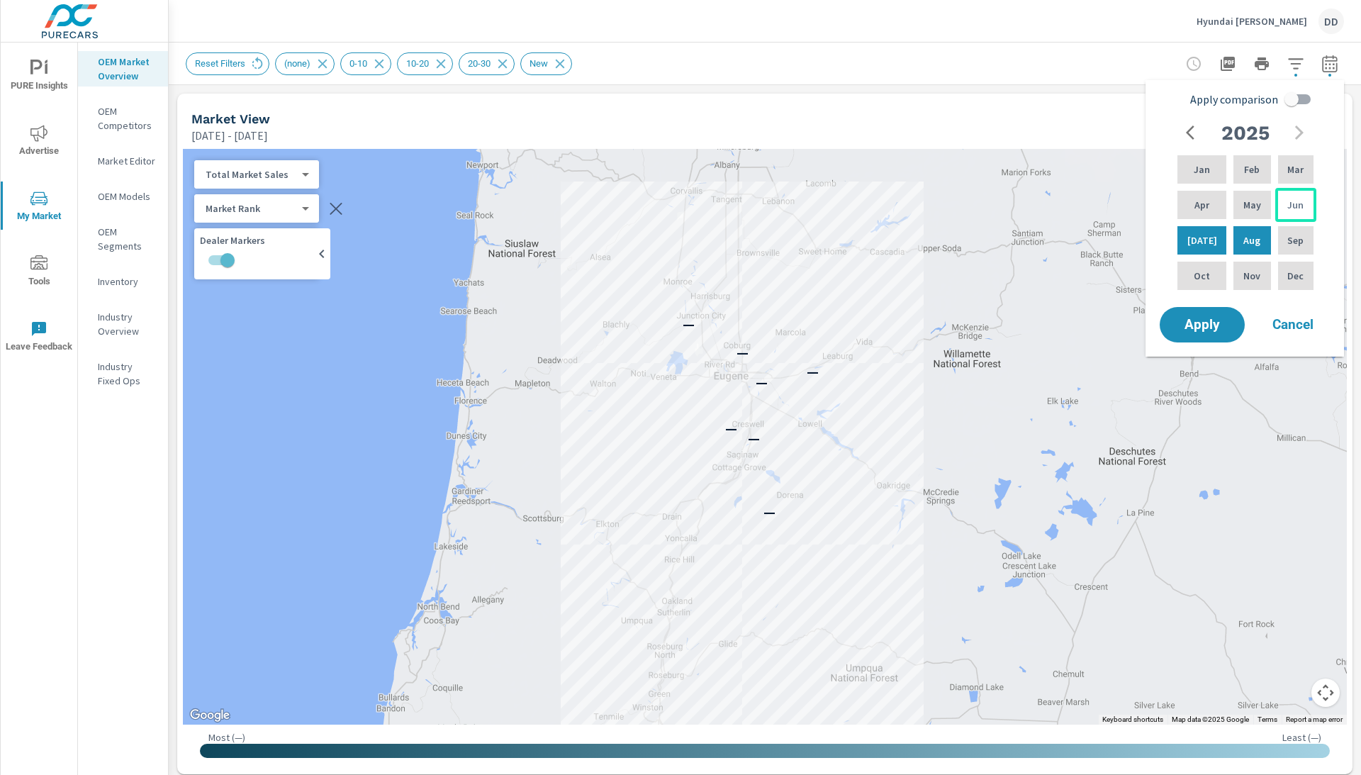
click at [1291, 211] on p "Jun" at bounding box center [1296, 205] width 16 height 14
click at [1209, 332] on span "Apply" at bounding box center [1202, 324] width 58 height 13
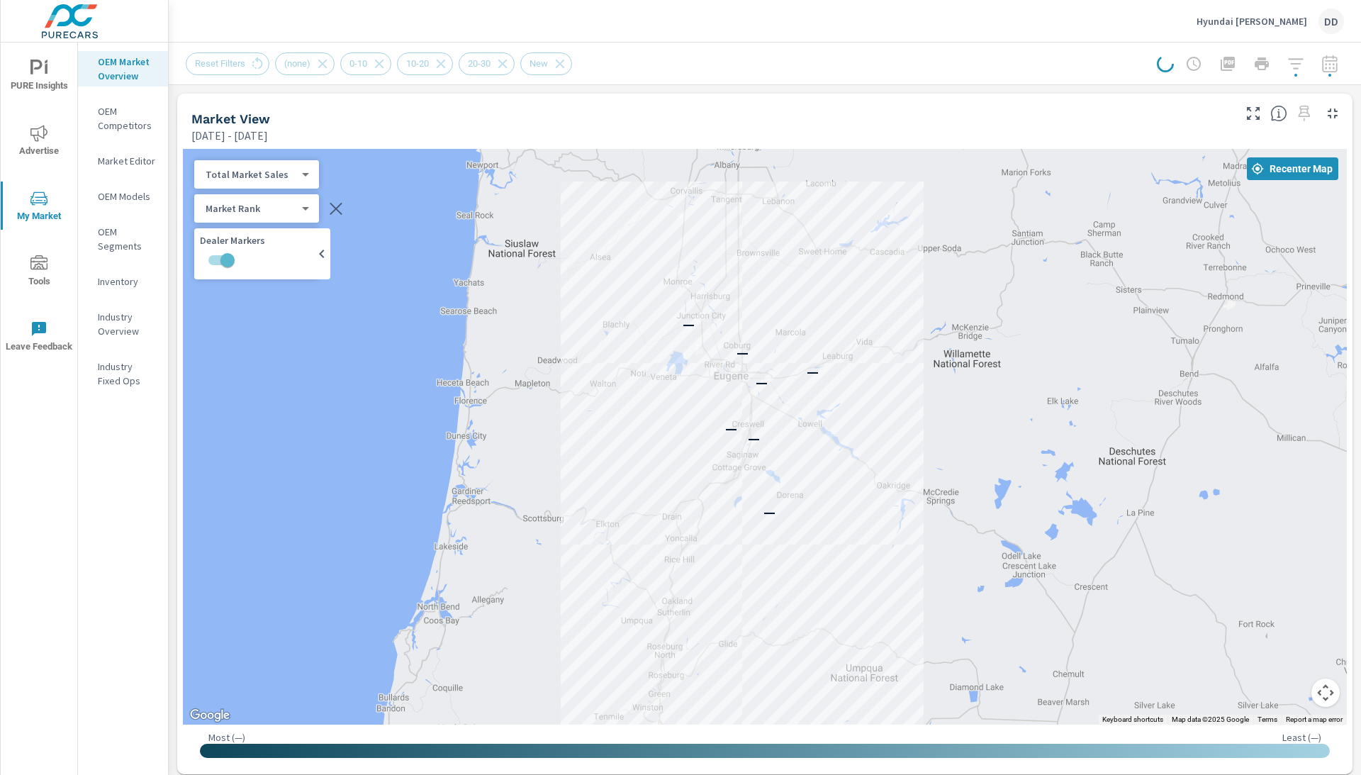
scroll to position [7, 0]
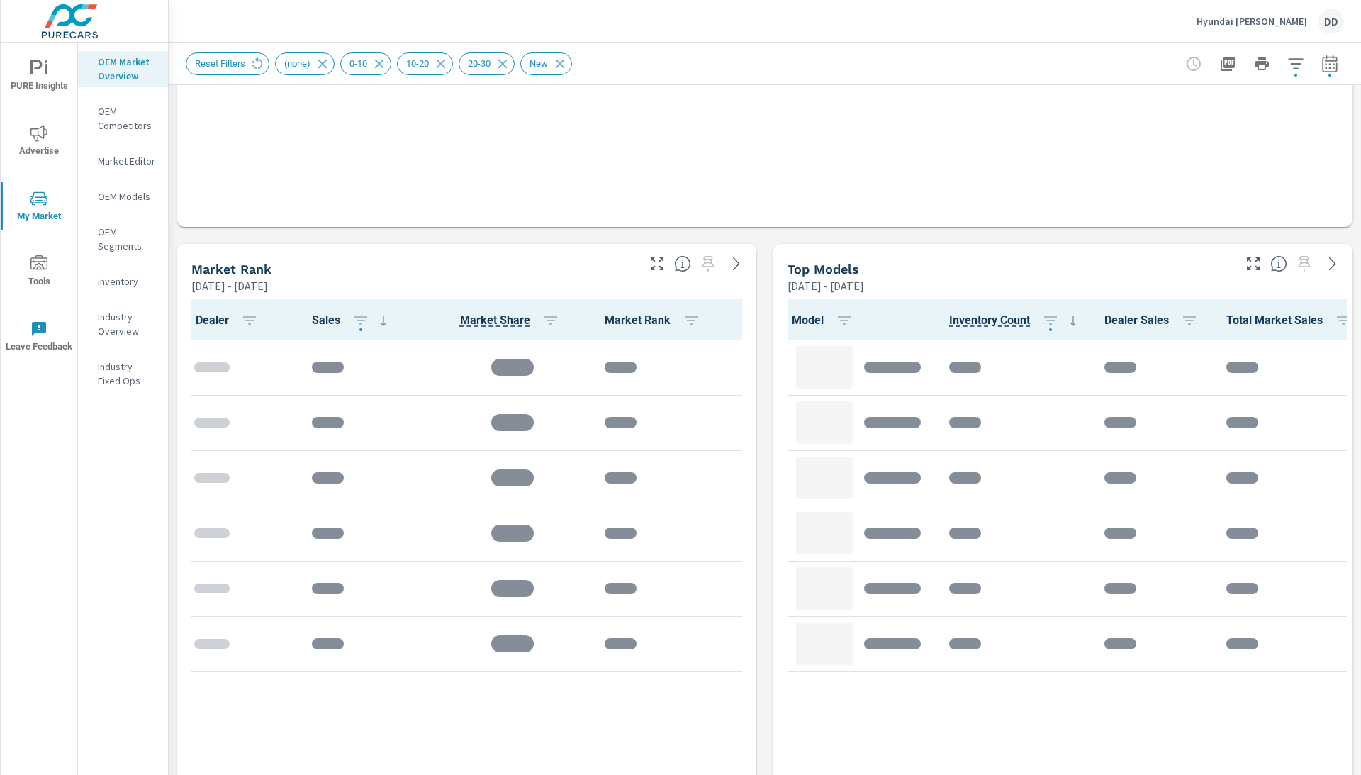
scroll to position [522, 0]
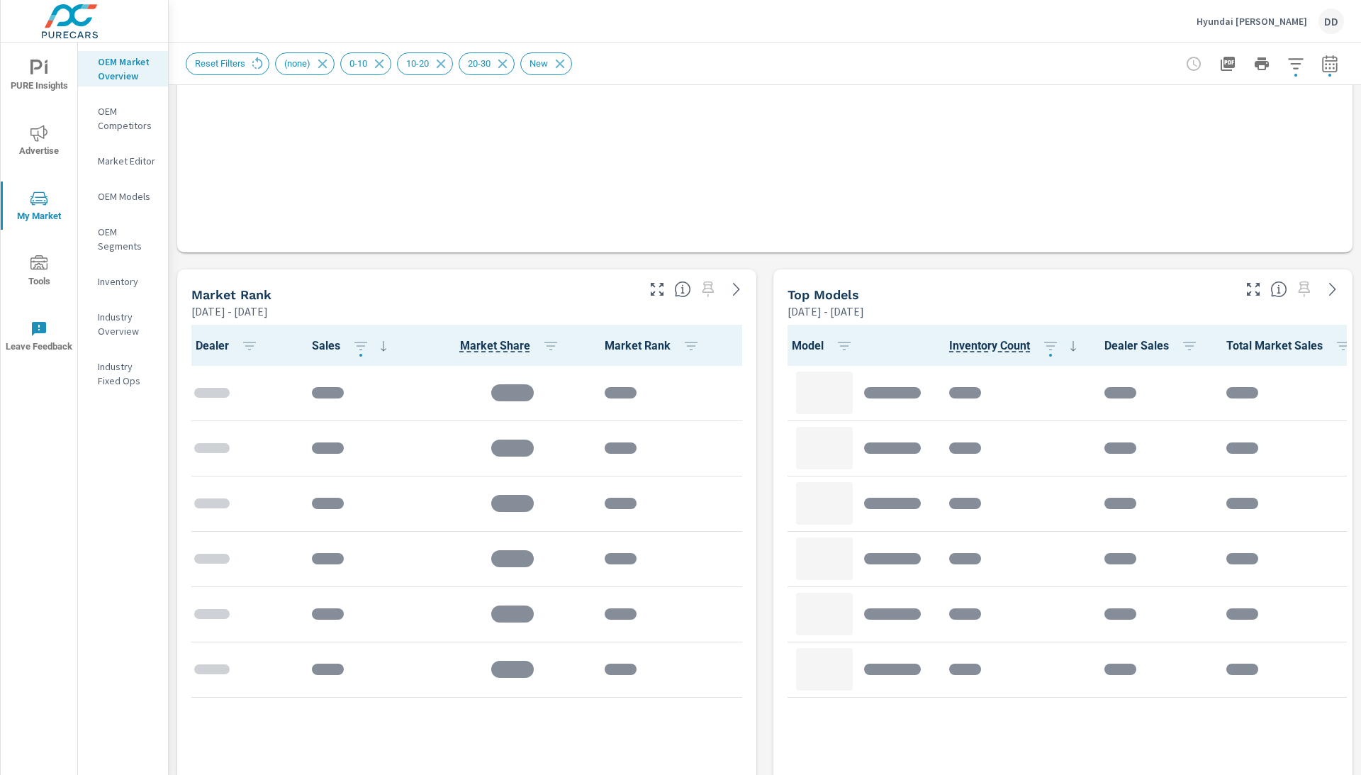
click at [1327, 67] on icon "button" at bounding box center [1330, 63] width 17 height 17
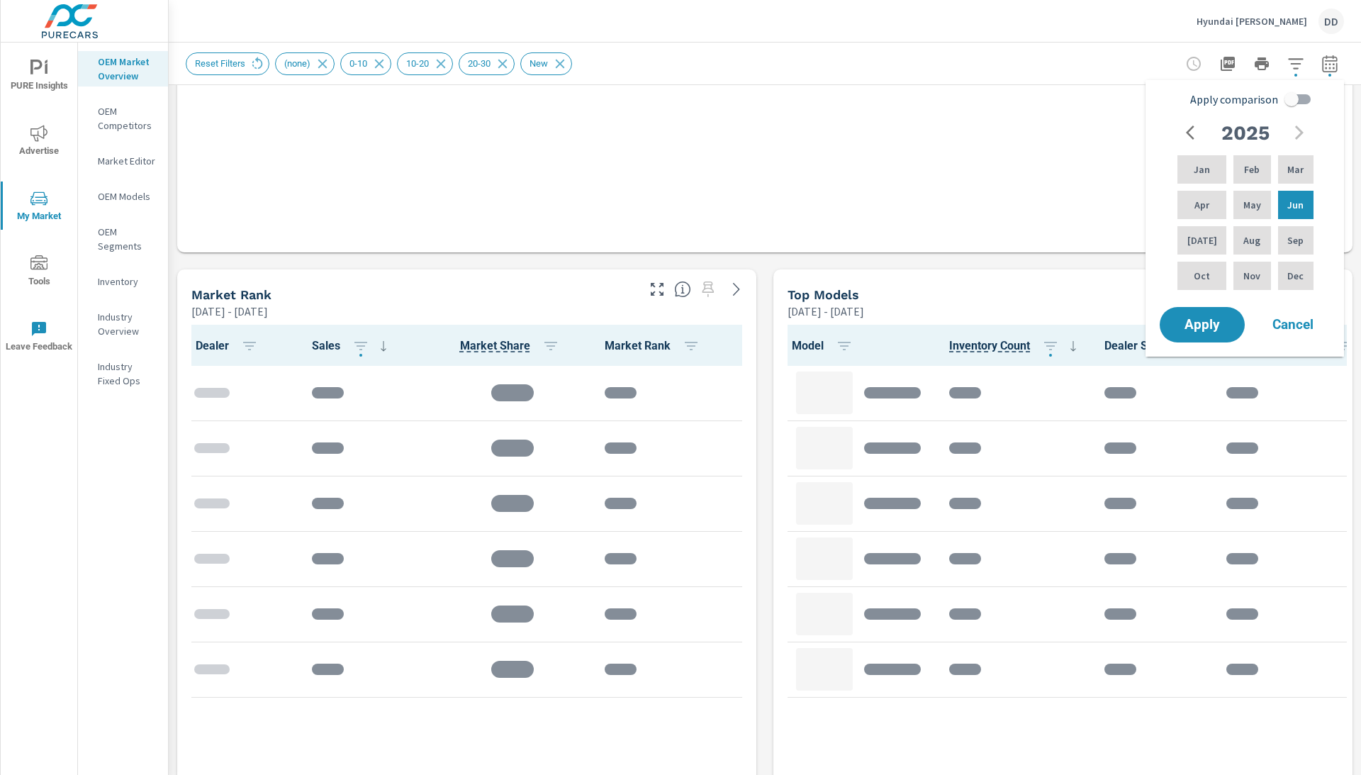
click at [911, 265] on div "Market View Jun 01, 2025 - Jun 30, 2025 .map-bw_svg__st2{fill:#fdfefe}.map-bw_s…" at bounding box center [765, 493] width 1193 height 1860
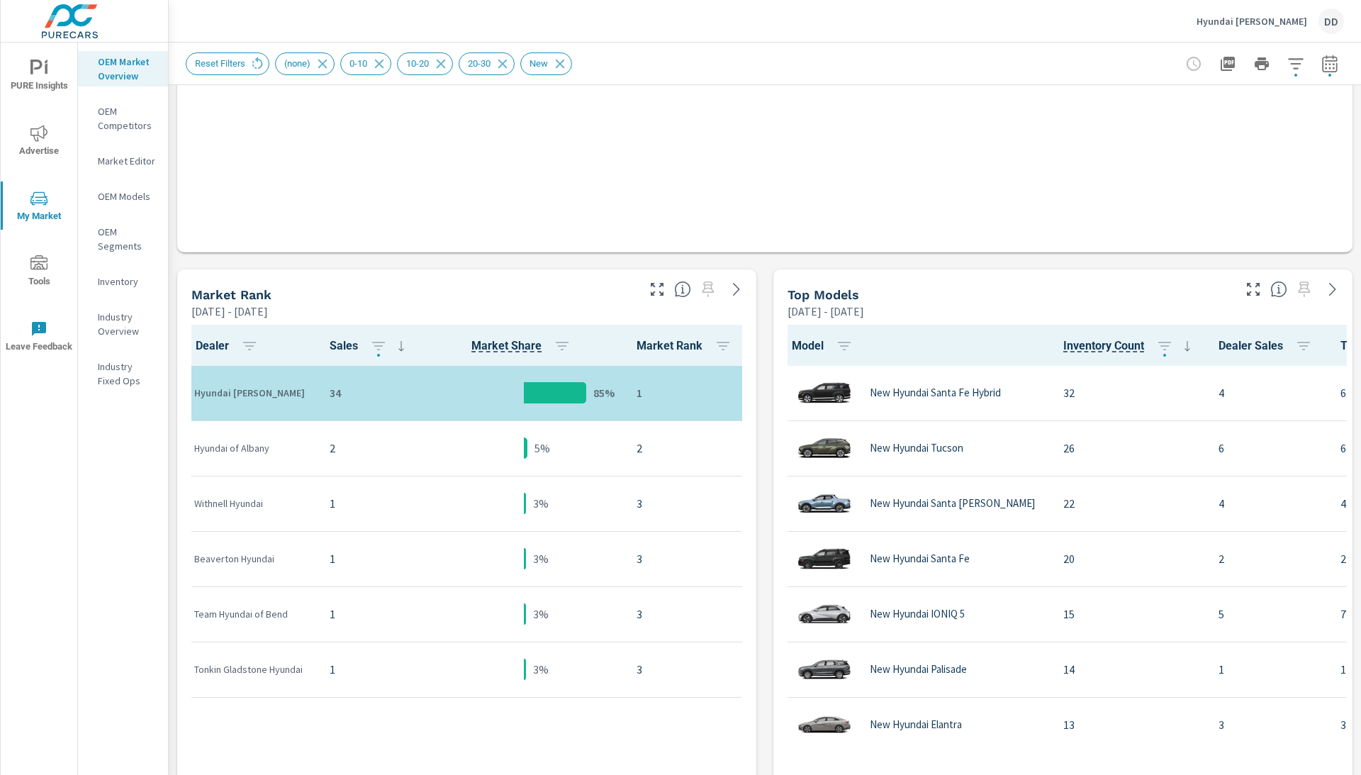
scroll to position [55, 0]
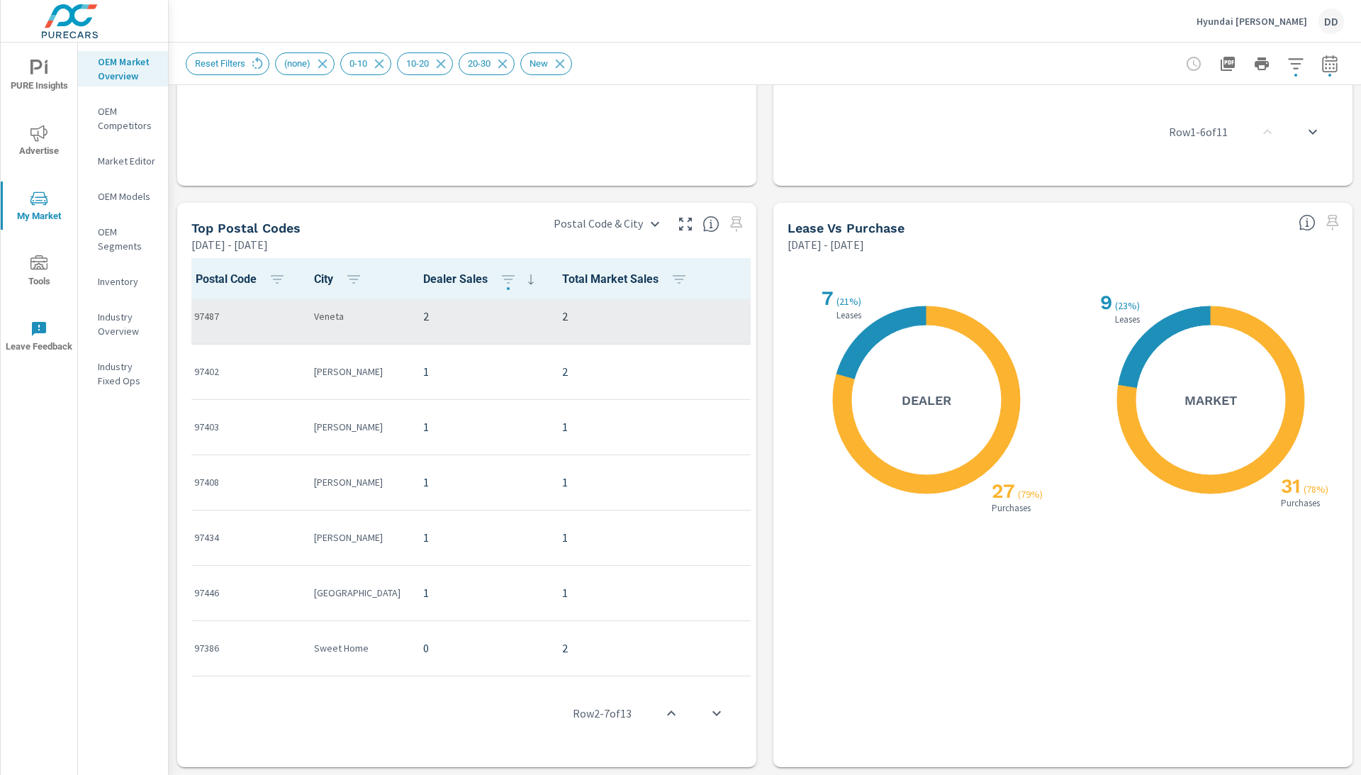
scroll to position [343, 0]
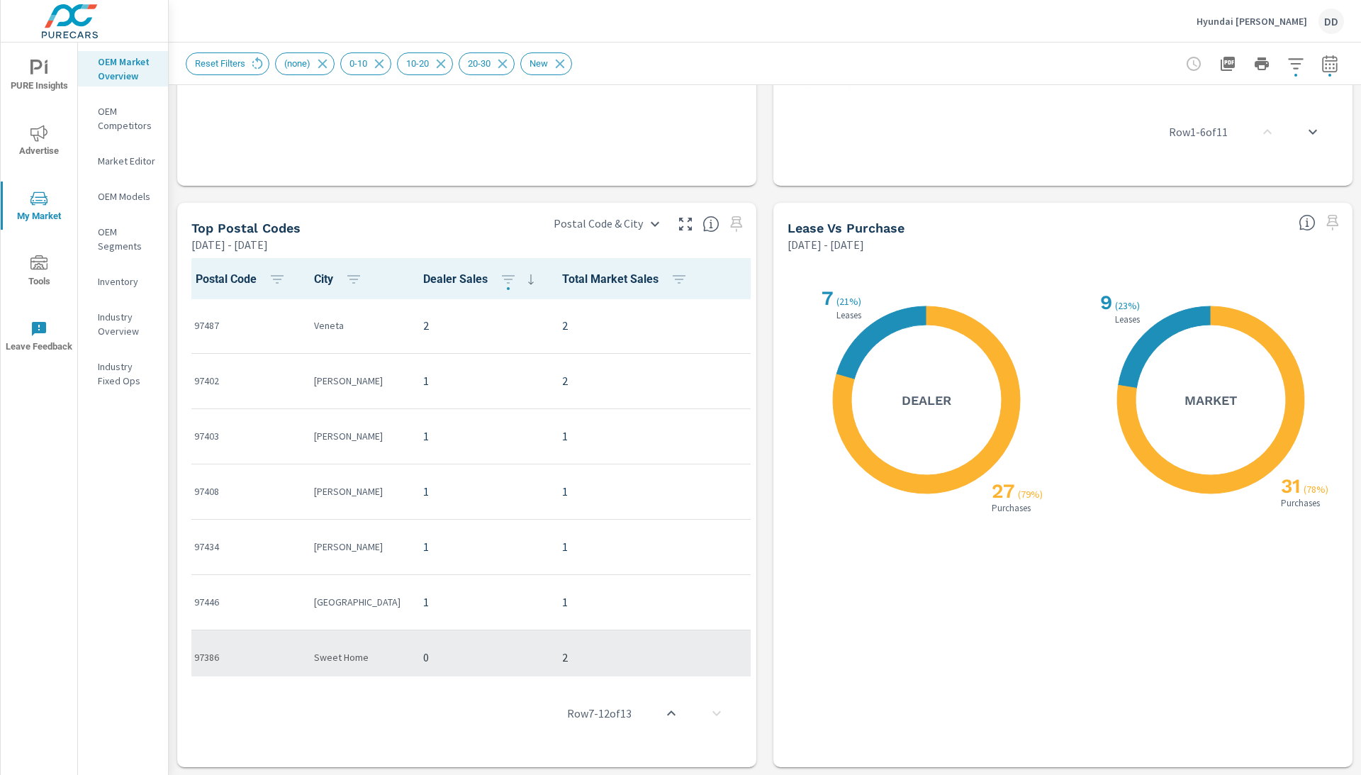
scroll to position [313, 0]
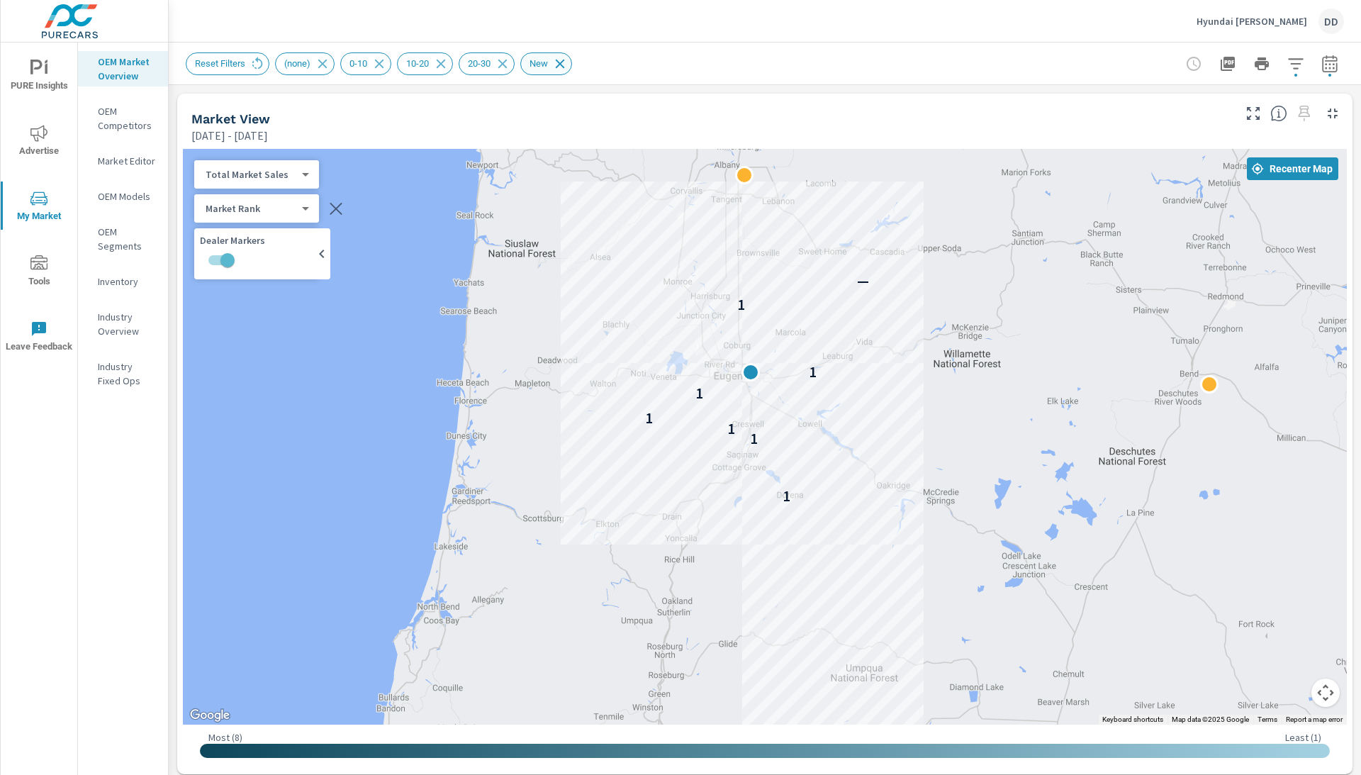
click at [568, 61] on icon at bounding box center [560, 64] width 16 height 16
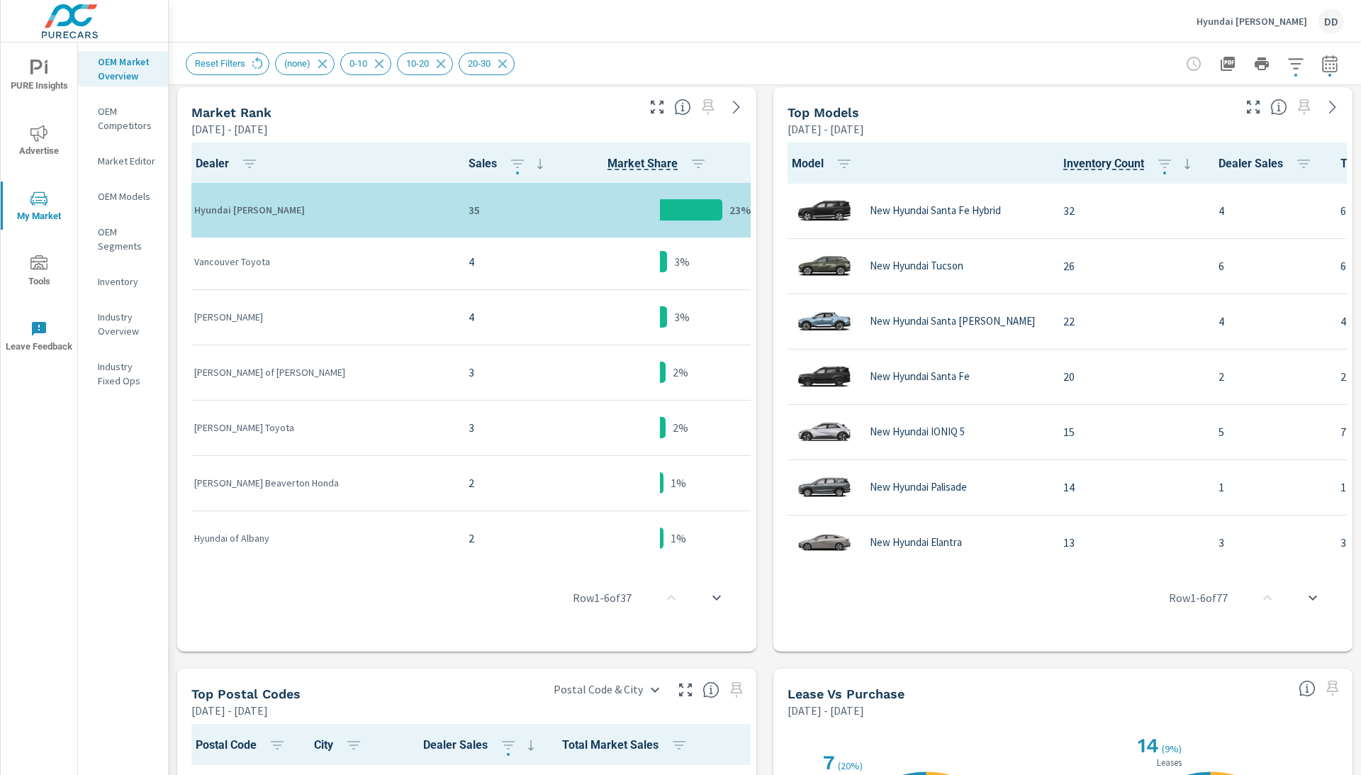
scroll to position [491, 0]
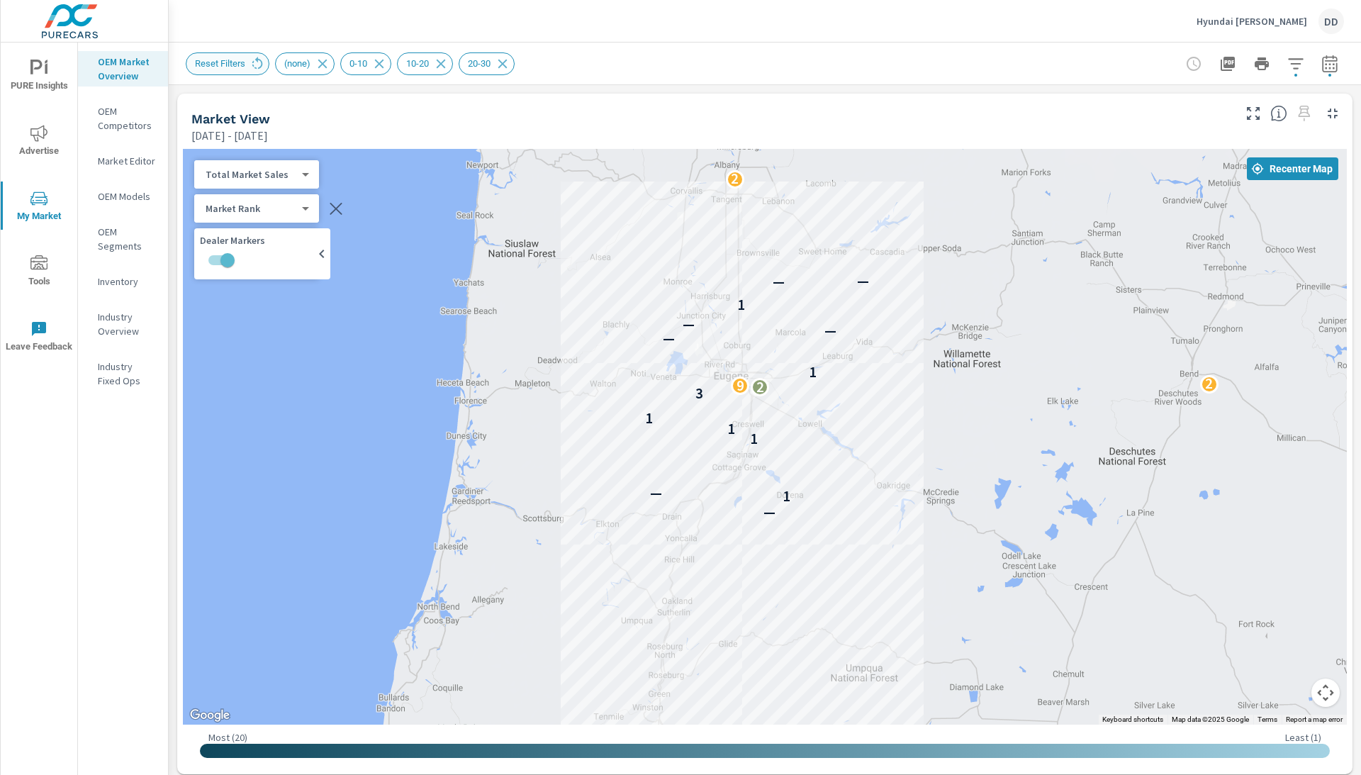
click at [218, 64] on span "Reset Filters" at bounding box center [219, 63] width 67 height 11
click at [1289, 55] on icon "button" at bounding box center [1296, 63] width 17 height 17
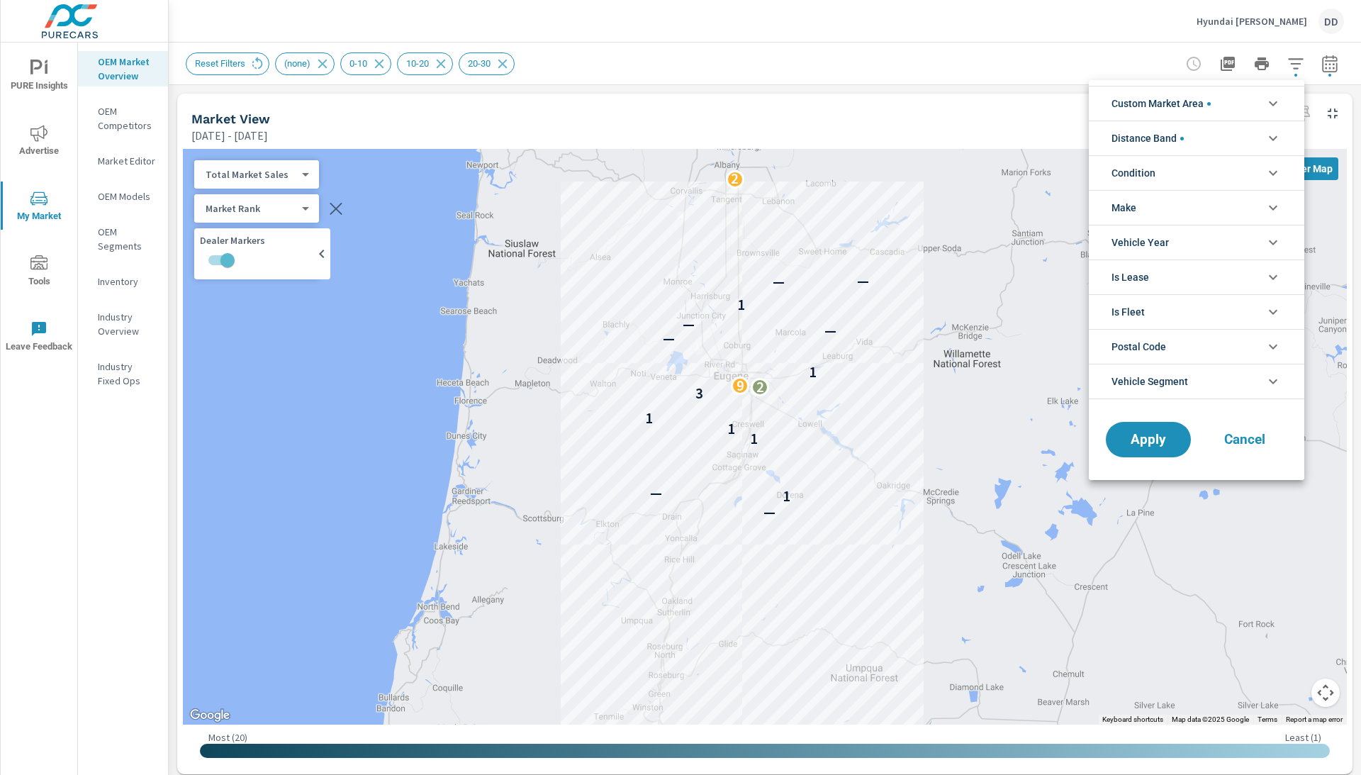
scroll to position [64, 0]
click at [1159, 210] on li "Make" at bounding box center [1197, 207] width 216 height 35
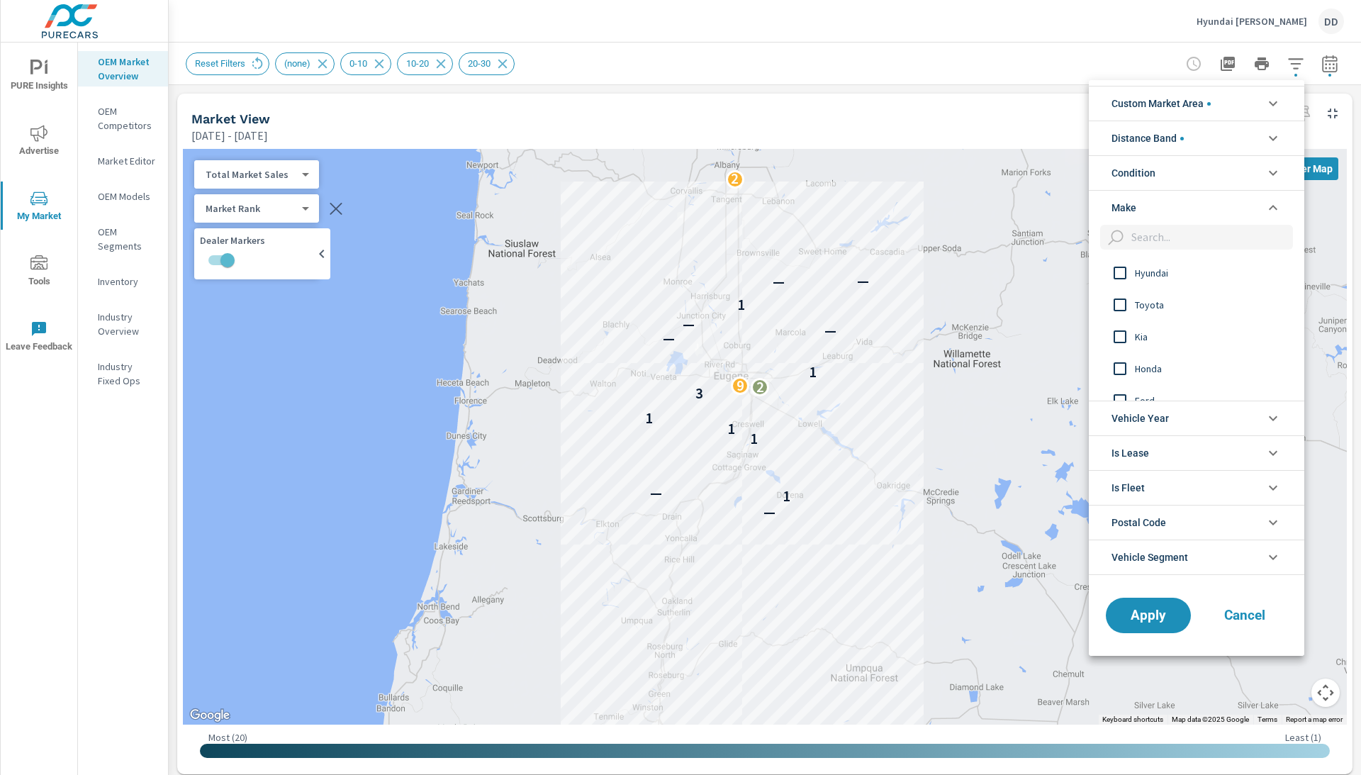
click at [1159, 210] on li "Make" at bounding box center [1197, 207] width 216 height 35
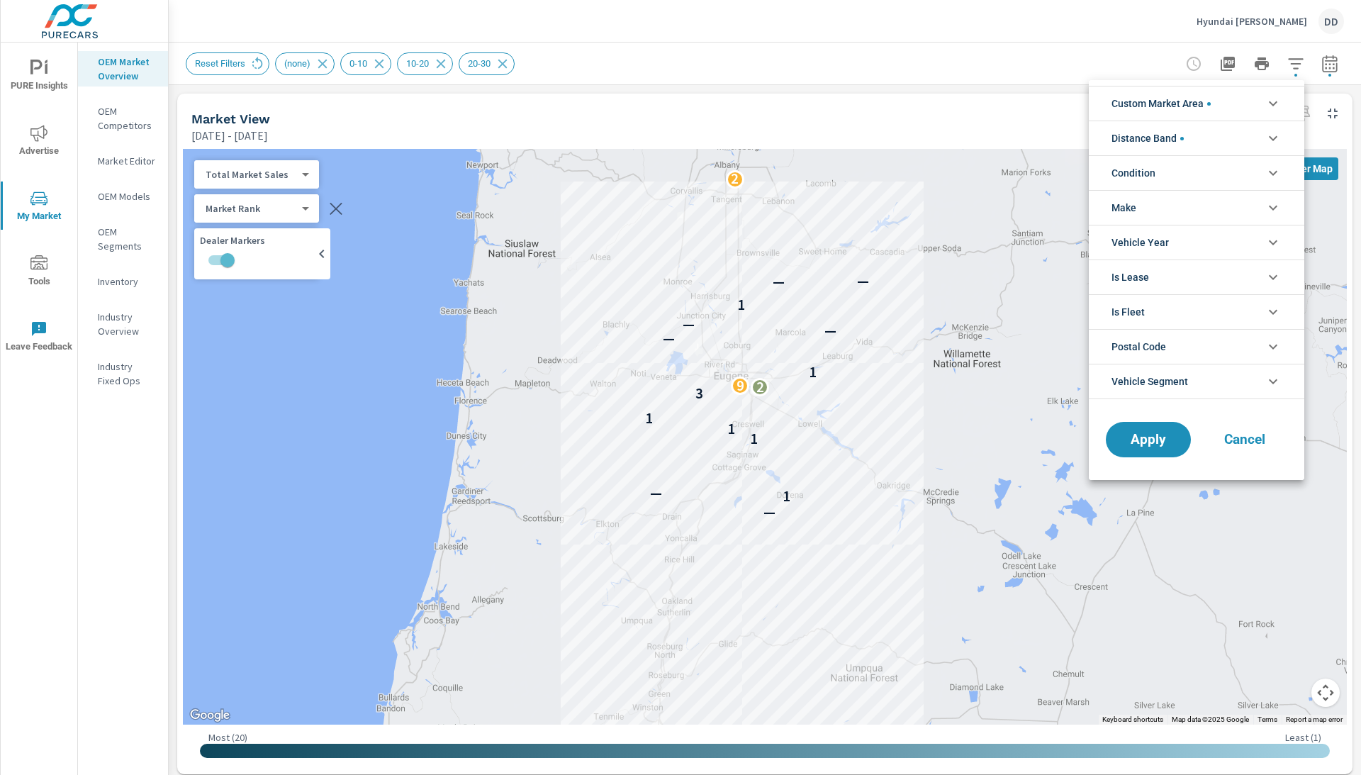
click at [1156, 167] on span "Condition" at bounding box center [1134, 173] width 44 height 34
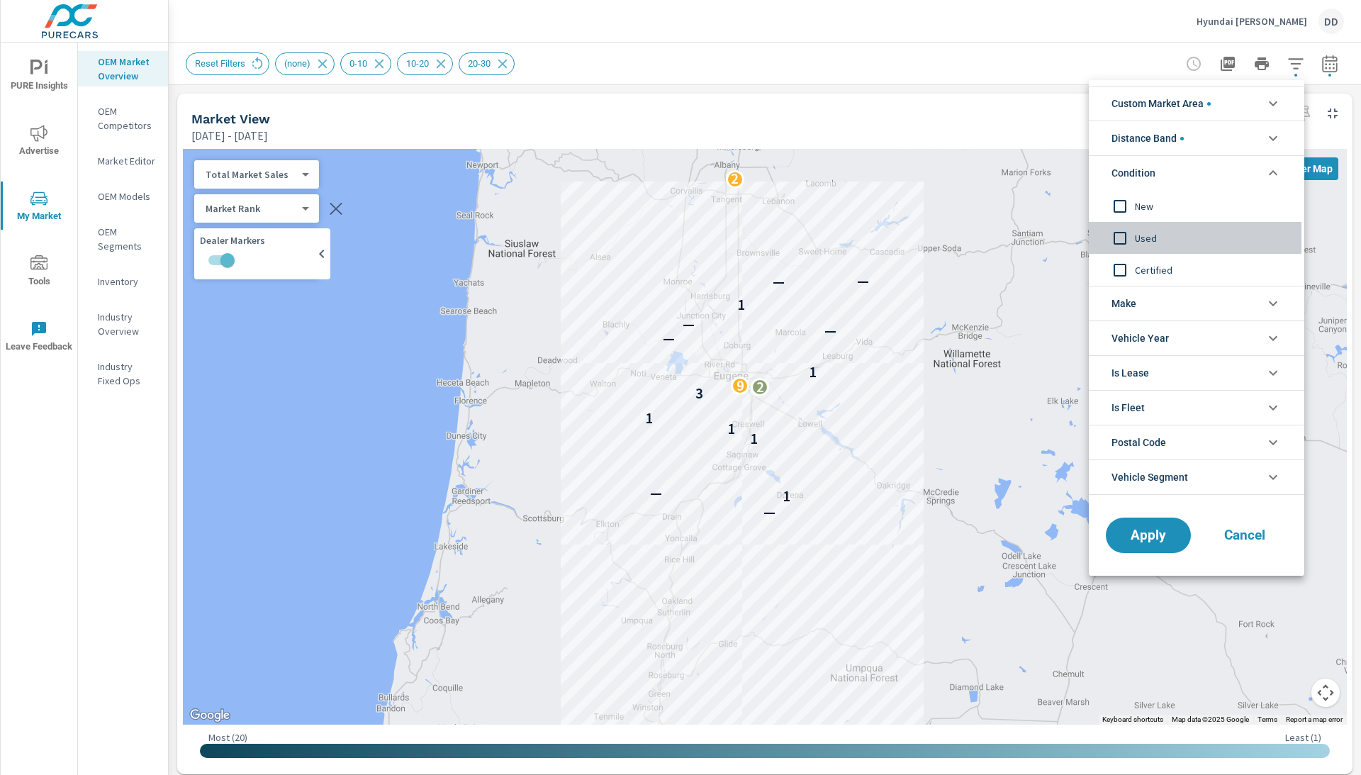
click at [1124, 234] on input "filter options" at bounding box center [1120, 238] width 30 height 30
click at [1149, 533] on span "Apply" at bounding box center [1149, 535] width 58 height 13
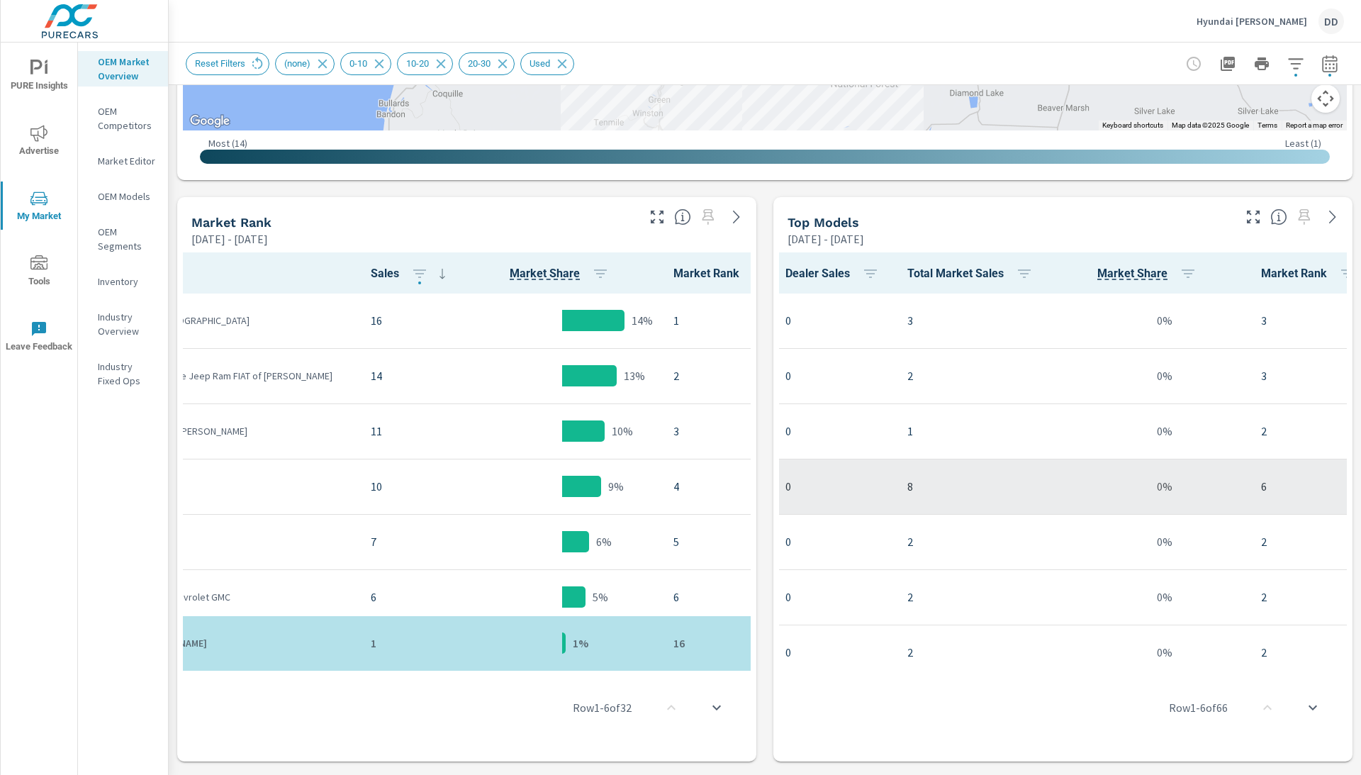
scroll to position [0, 420]
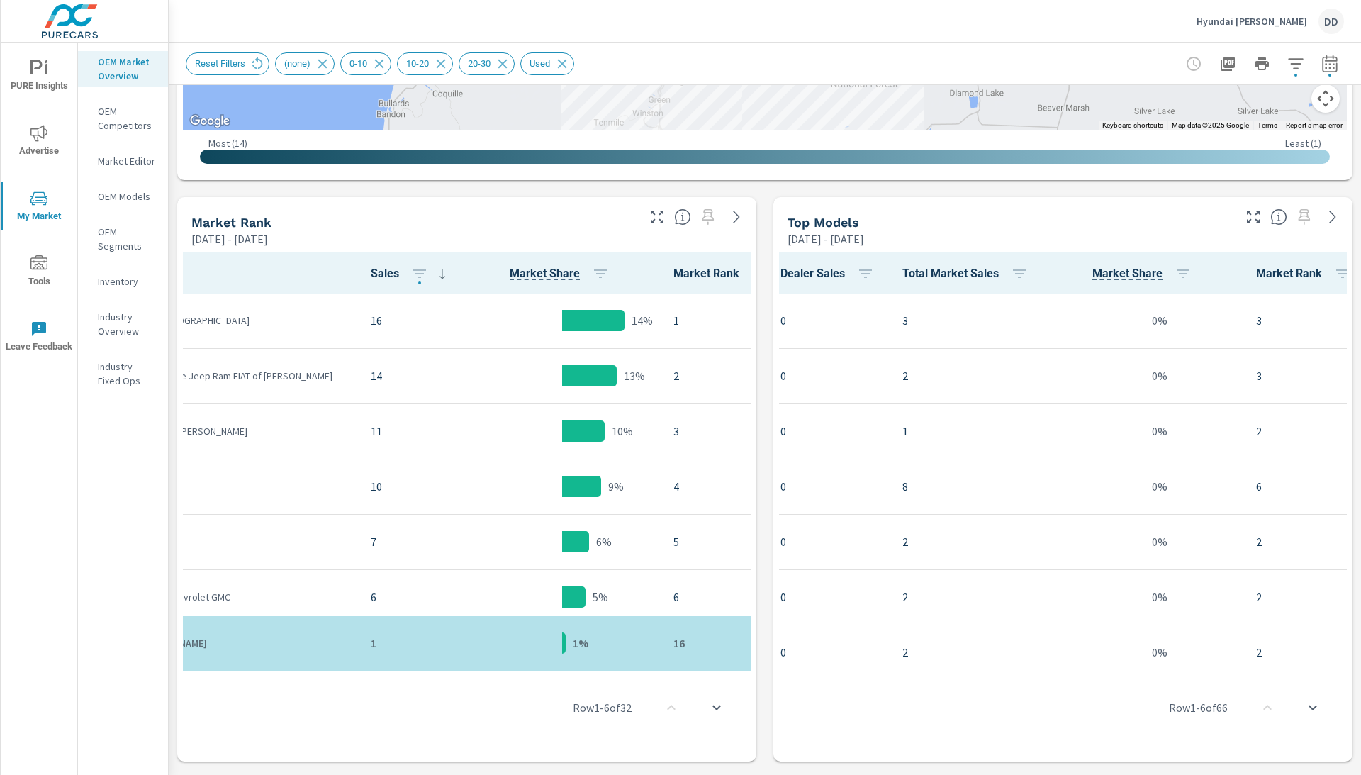
click at [1308, 713] on icon "scroll to bottom" at bounding box center [1313, 707] width 17 height 17
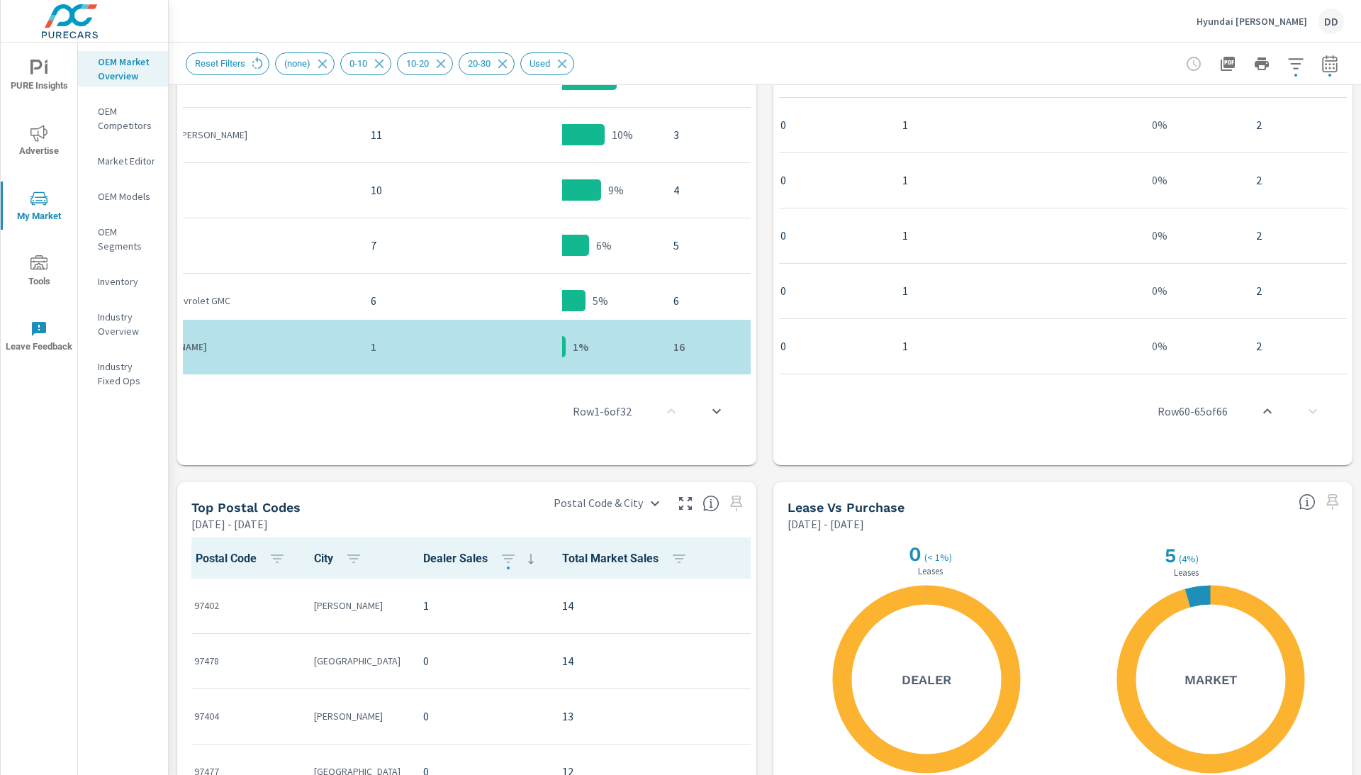
scroll to position [847, 0]
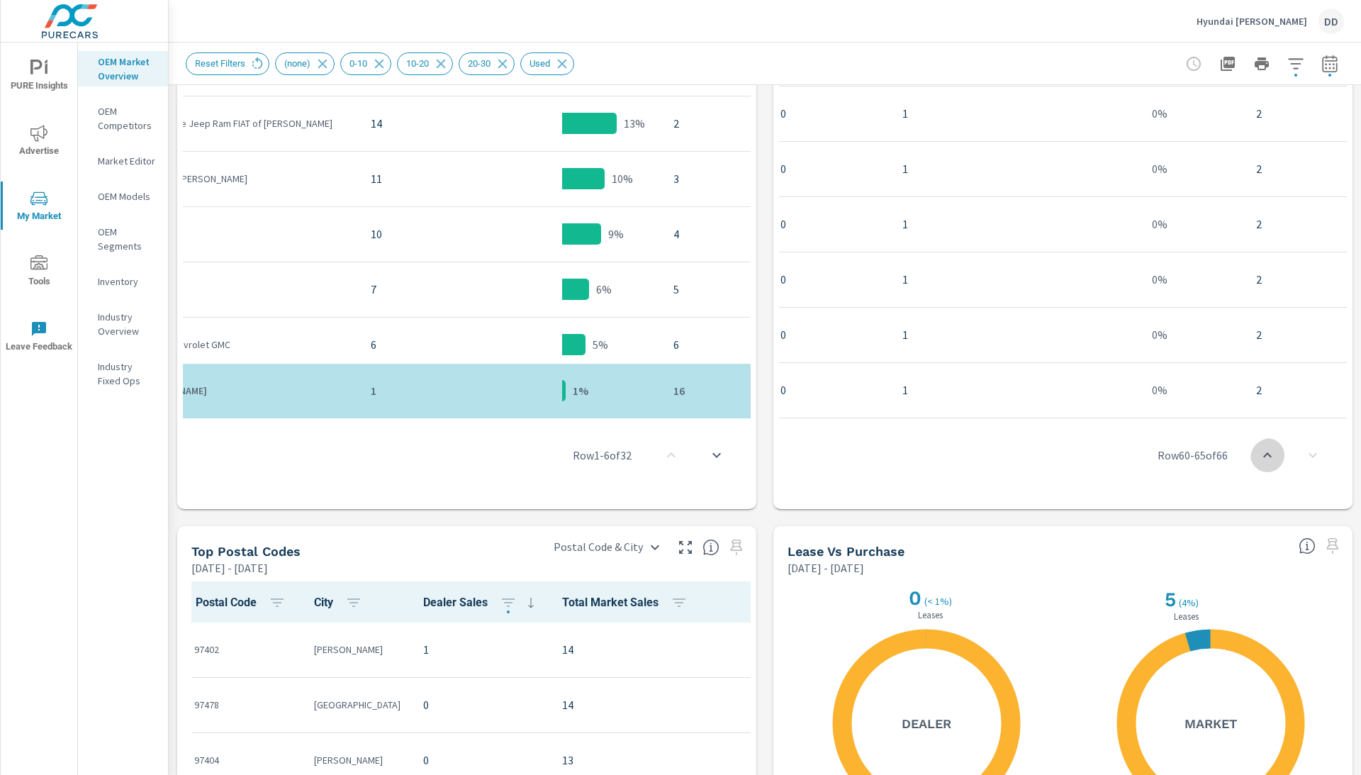
click at [1259, 457] on icon "scroll to top" at bounding box center [1267, 455] width 17 height 17
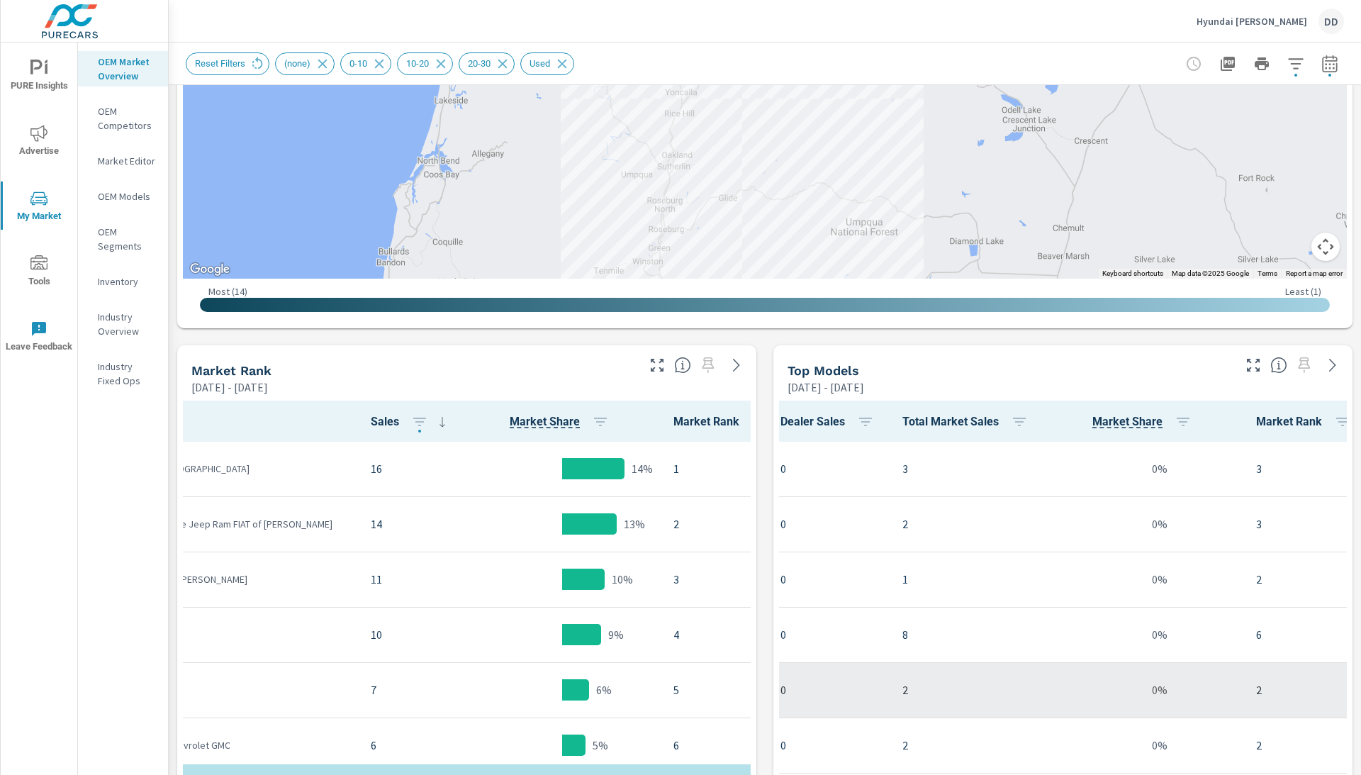
scroll to position [428, 0]
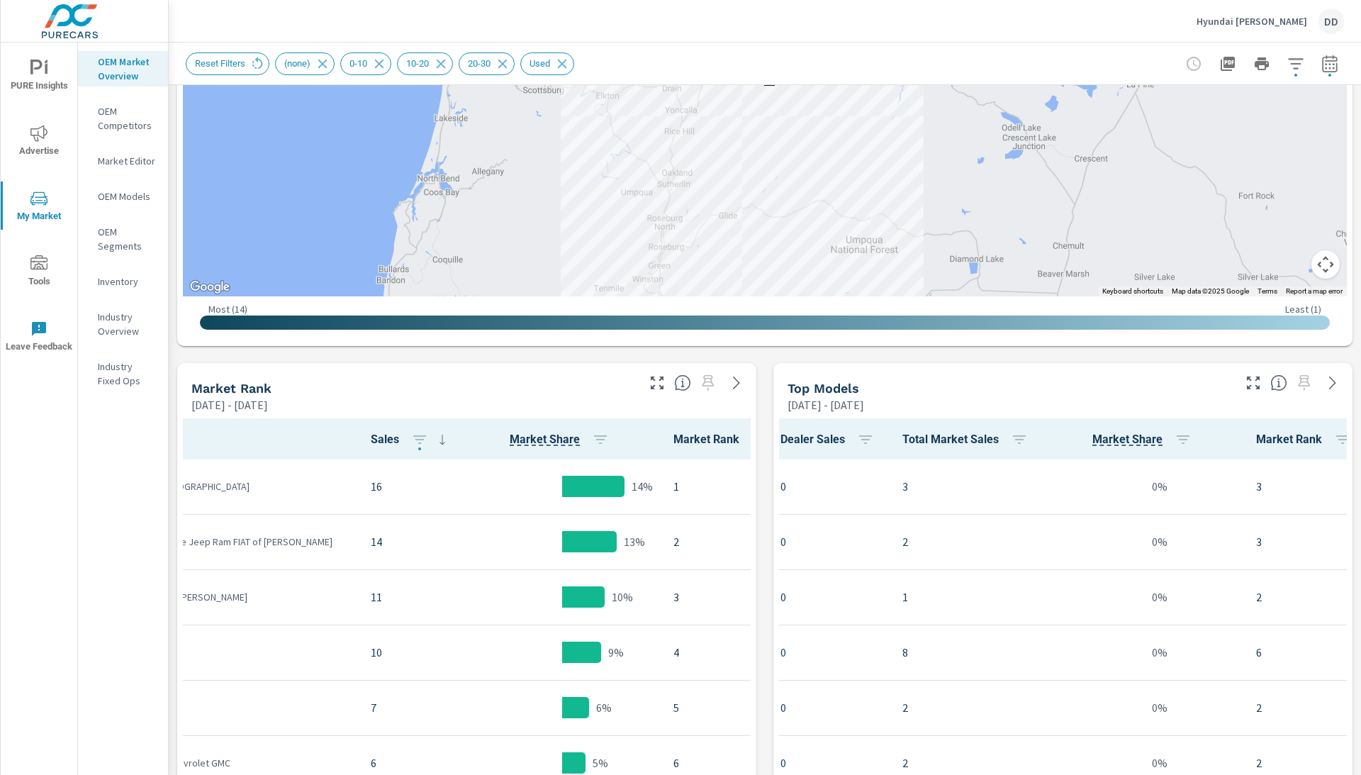
click at [957, 437] on span "Total Market Sales" at bounding box center [968, 439] width 131 height 17
click at [1026, 435] on icon "button" at bounding box center [1019, 439] width 13 height 9
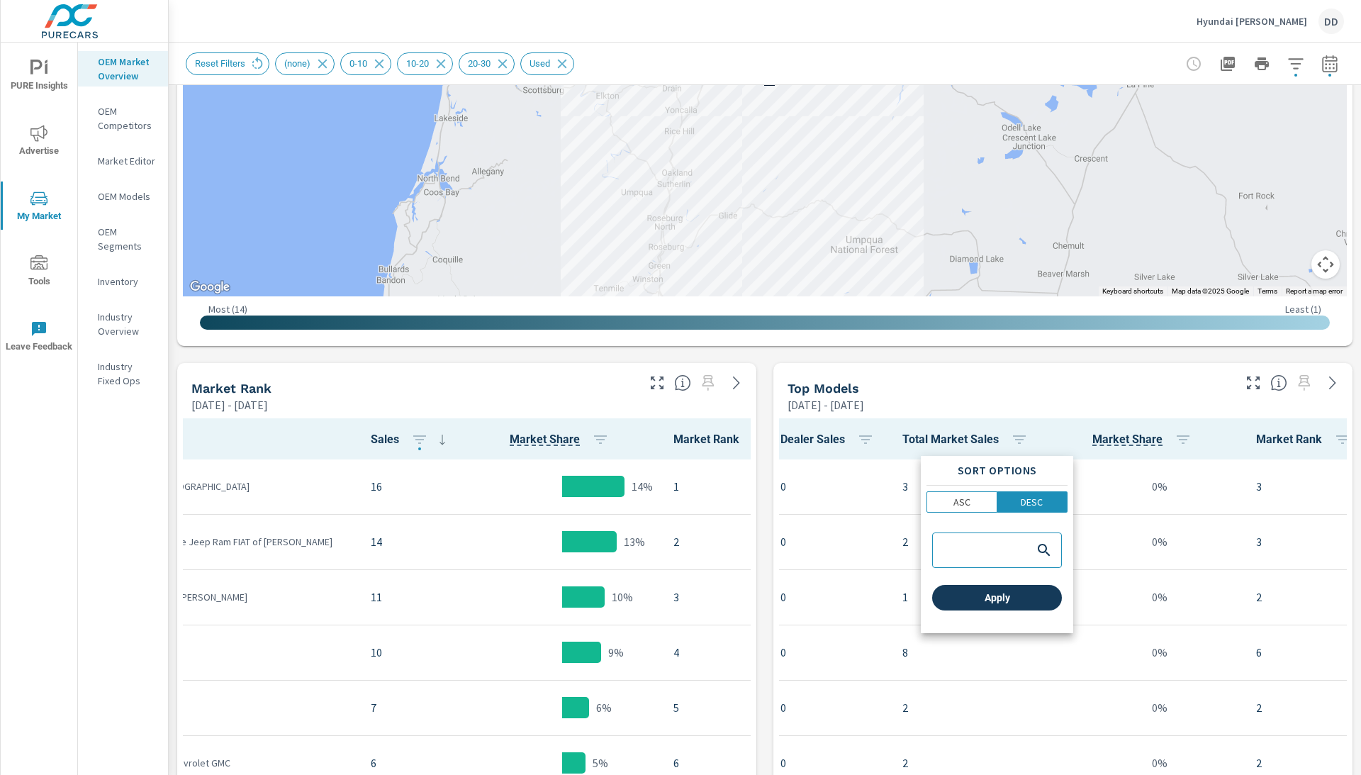
click at [997, 604] on span "Apply" at bounding box center [997, 597] width 118 height 13
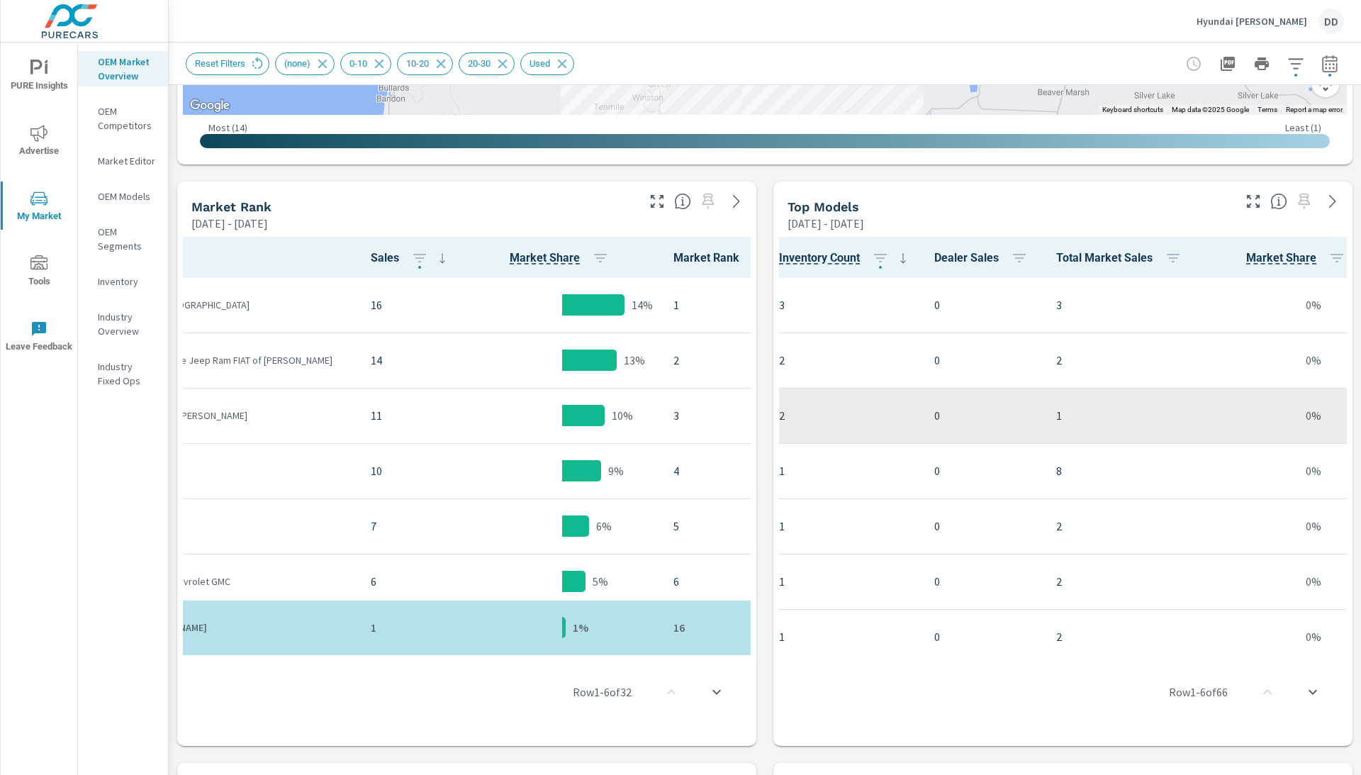
scroll to position [0, 269]
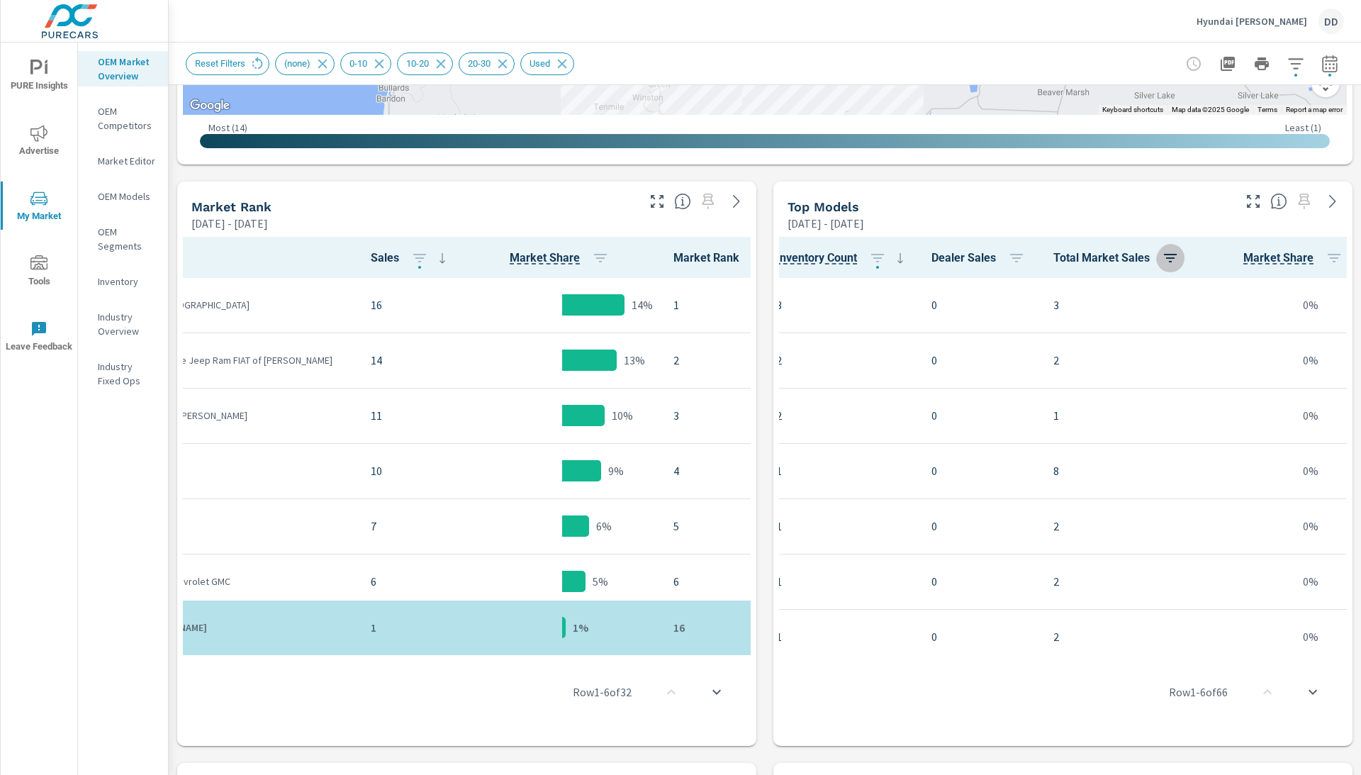
click at [1179, 250] on icon "button" at bounding box center [1170, 258] width 17 height 17
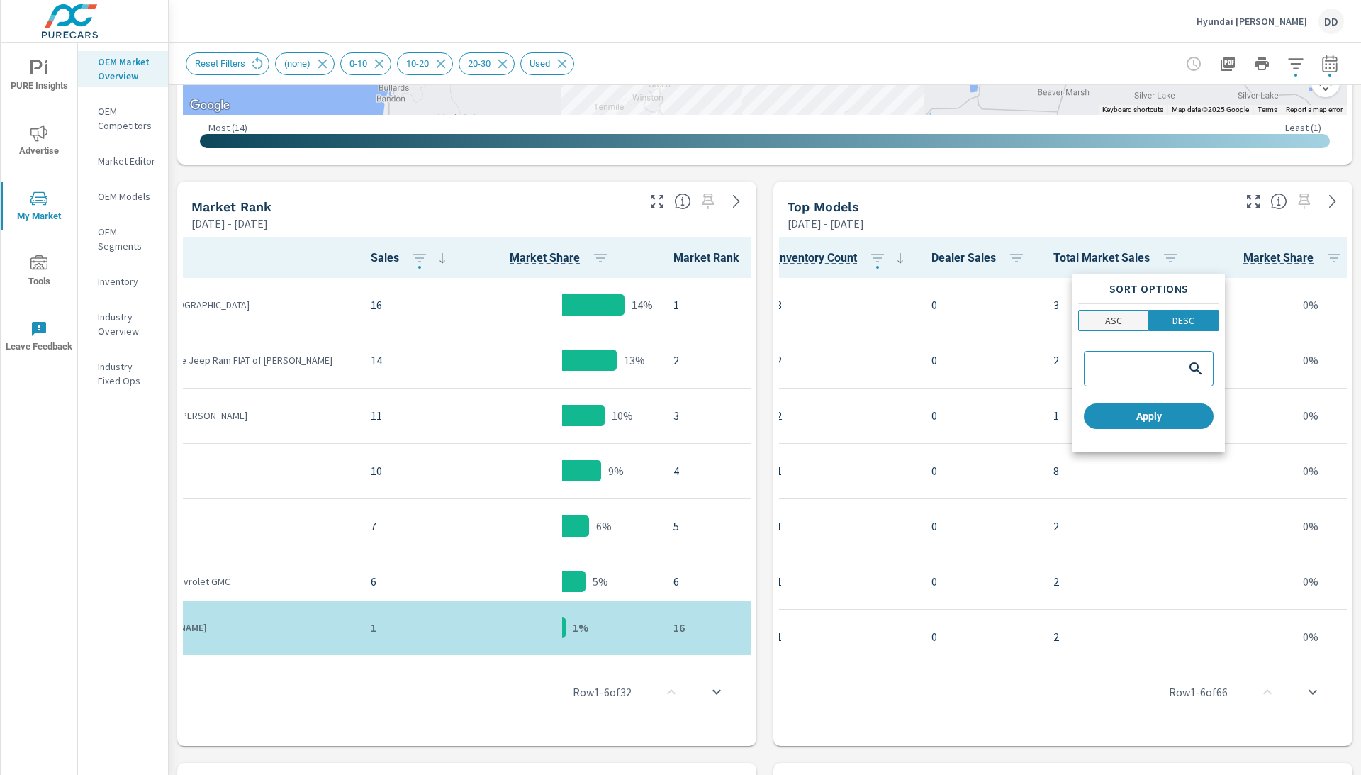
click at [1115, 316] on p "ASC" at bounding box center [1113, 320] width 17 height 14
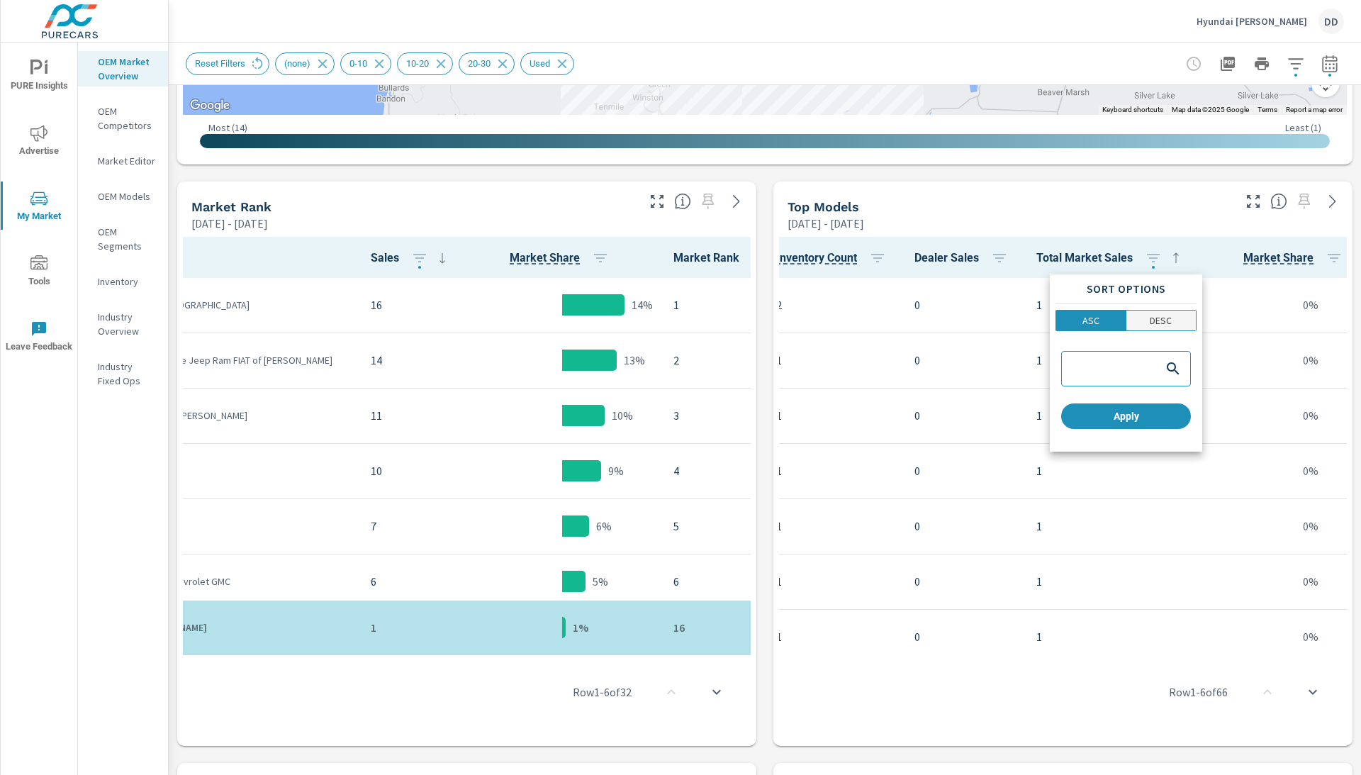
click at [1178, 316] on span "DESC" at bounding box center [1162, 320] width 62 height 14
click at [1160, 318] on p "DESC" at bounding box center [1161, 320] width 22 height 14
click at [1158, 423] on span "Apply" at bounding box center [1126, 416] width 118 height 13
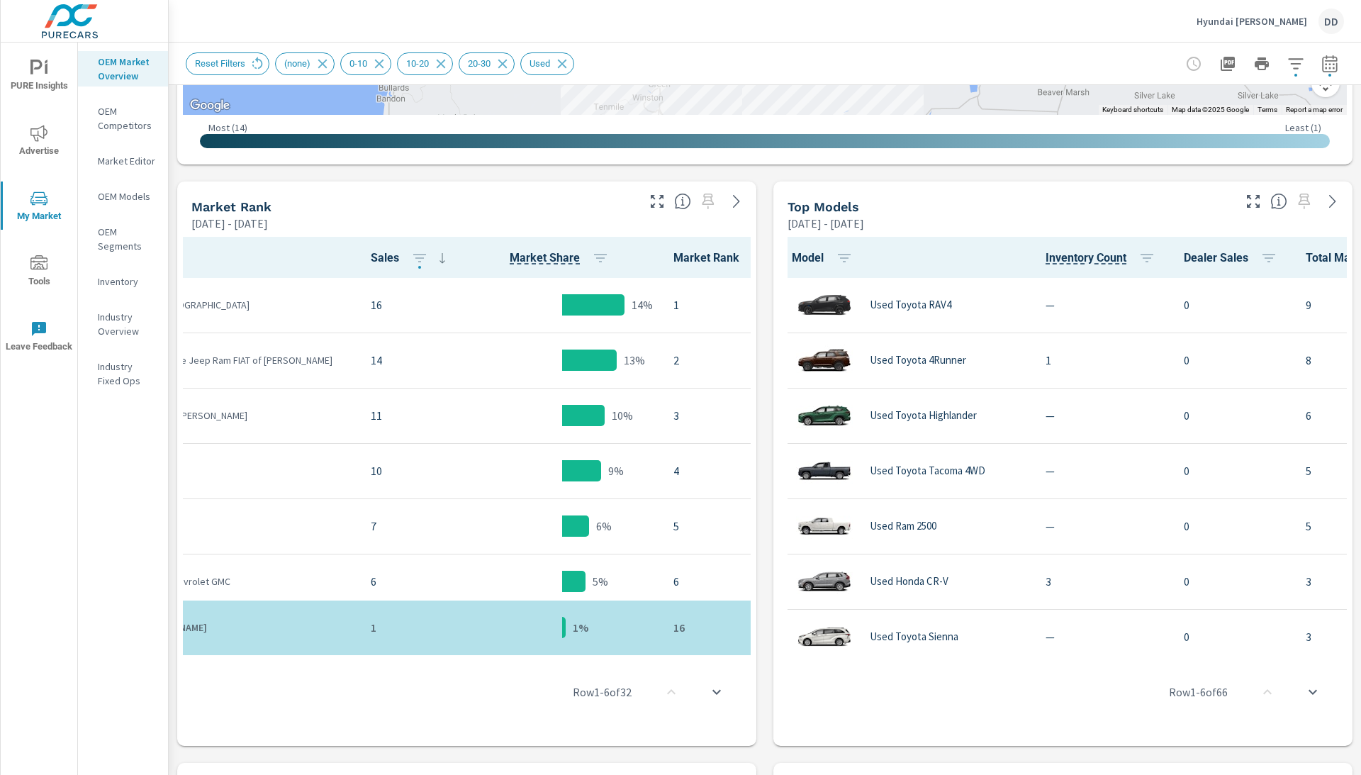
scroll to position [591, 0]
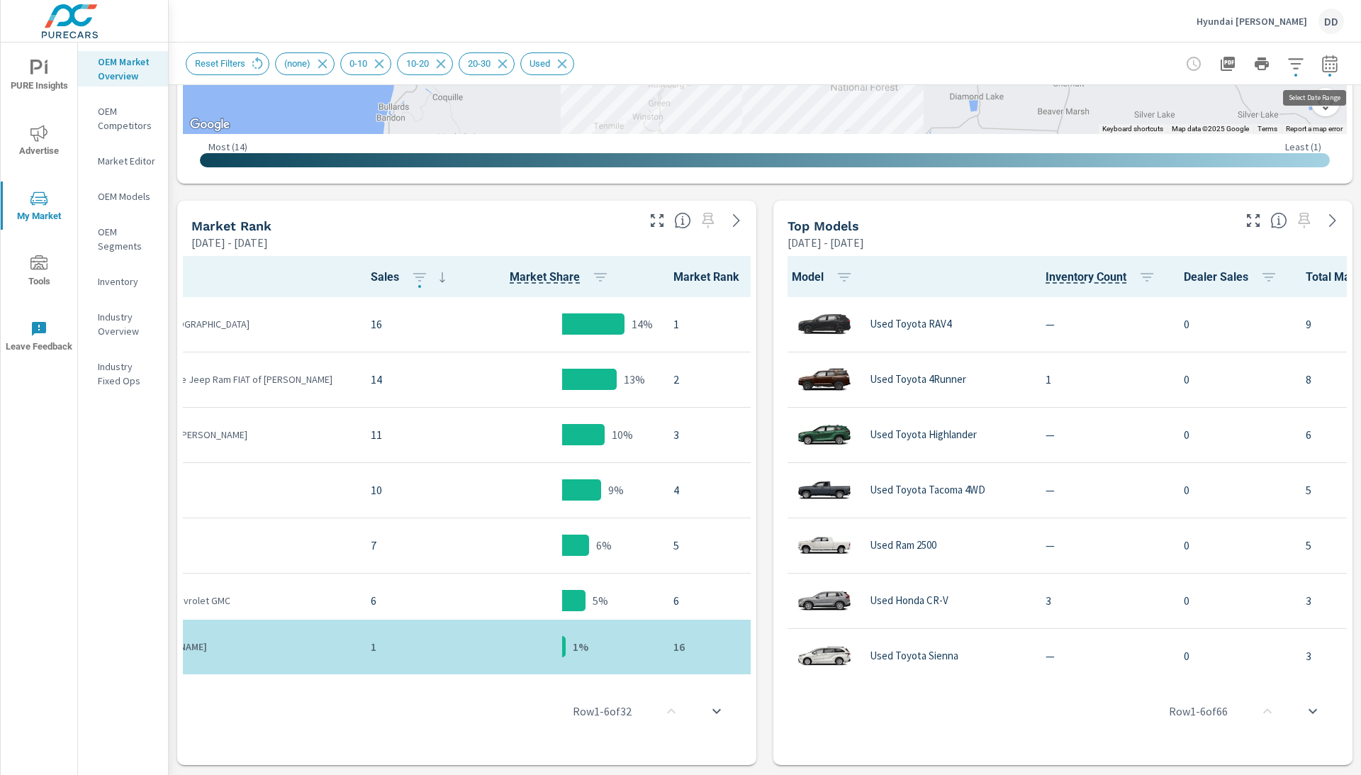
click at [1333, 71] on icon "button" at bounding box center [1330, 63] width 17 height 17
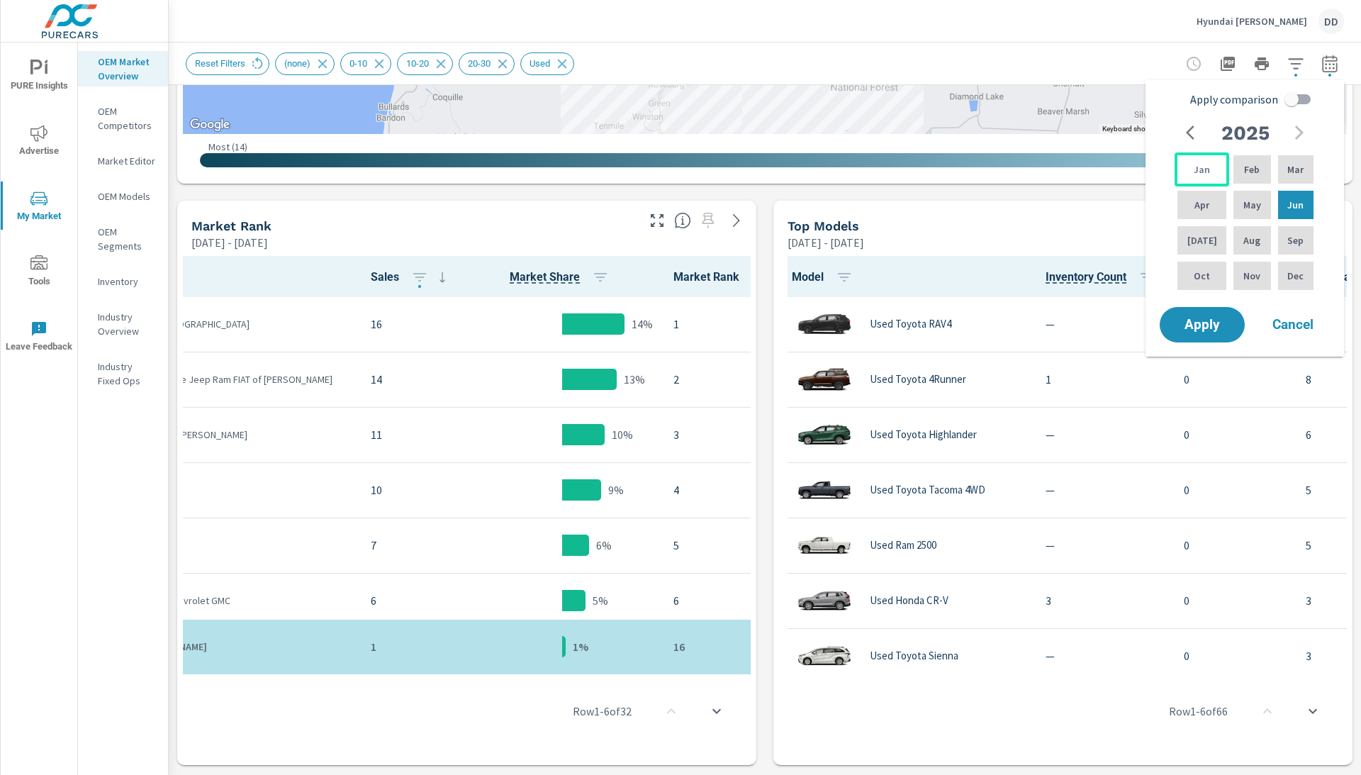
click at [1203, 174] on p "Jan" at bounding box center [1202, 169] width 16 height 14
click at [1294, 210] on p "Jun" at bounding box center [1296, 205] width 16 height 14
click at [1190, 332] on span "Apply" at bounding box center [1202, 324] width 58 height 13
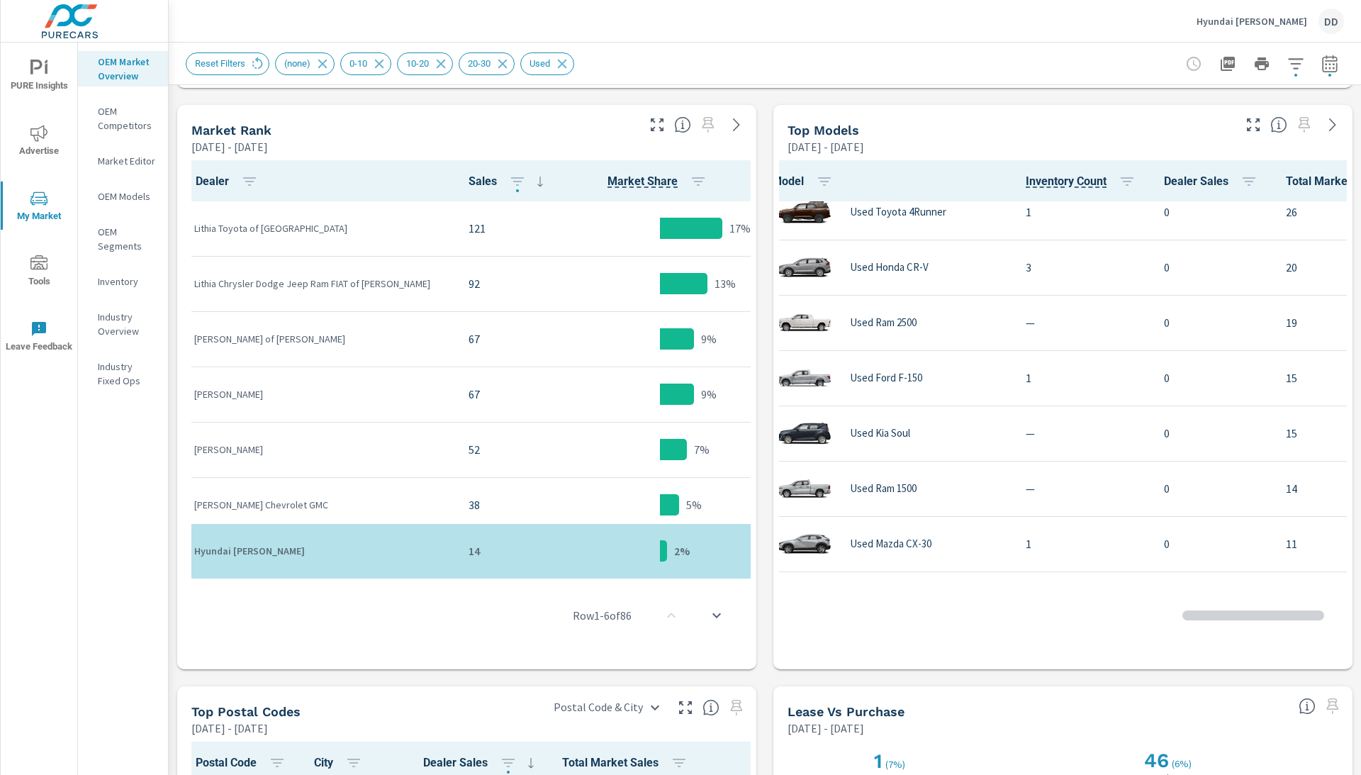
scroll to position [294, 20]
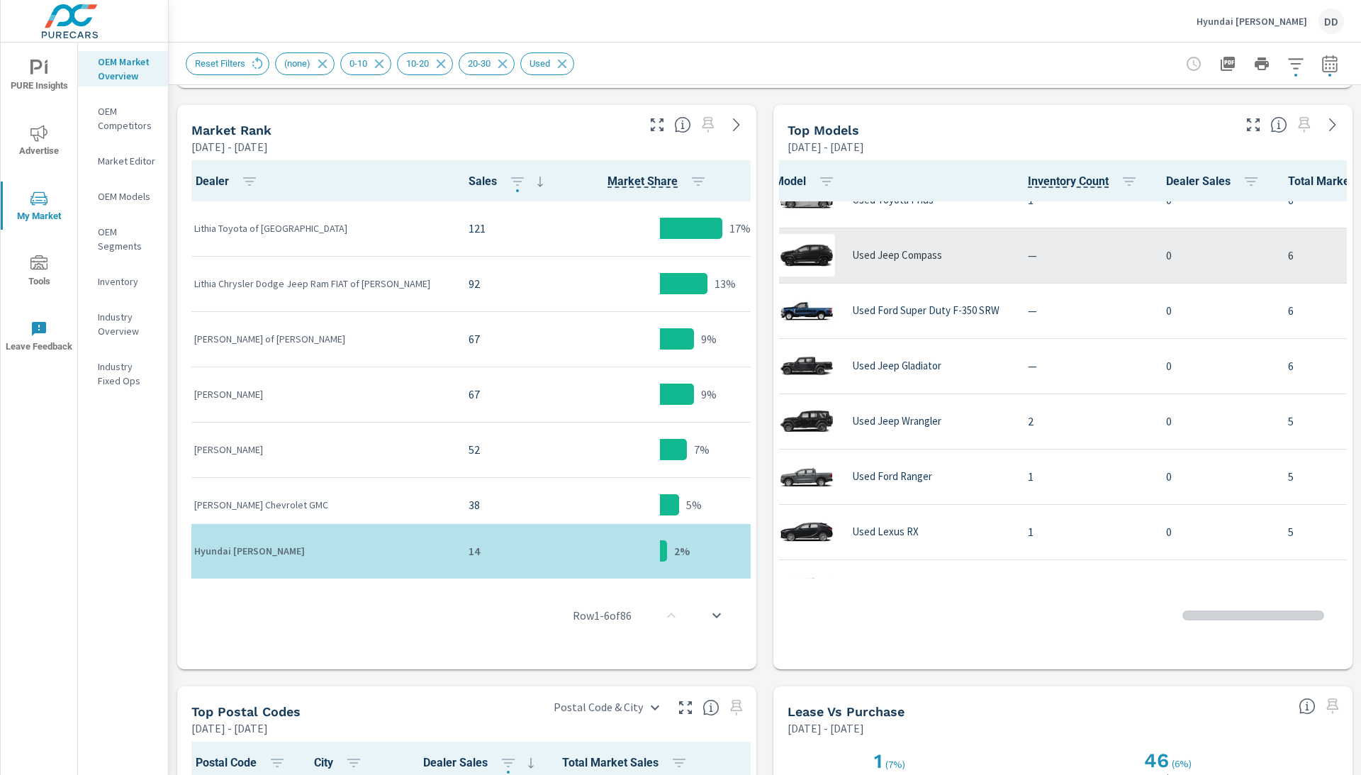
scroll to position [1605, 18]
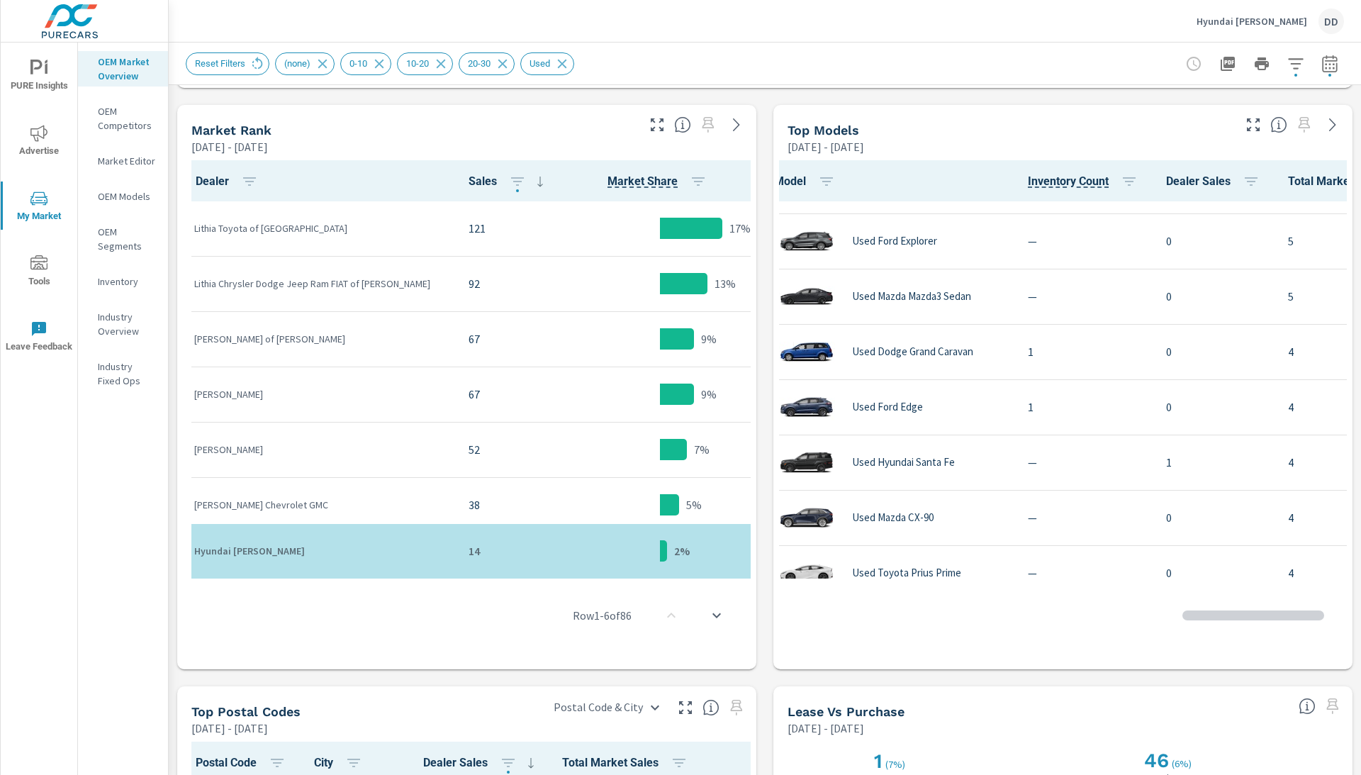
scroll to position [0, 18]
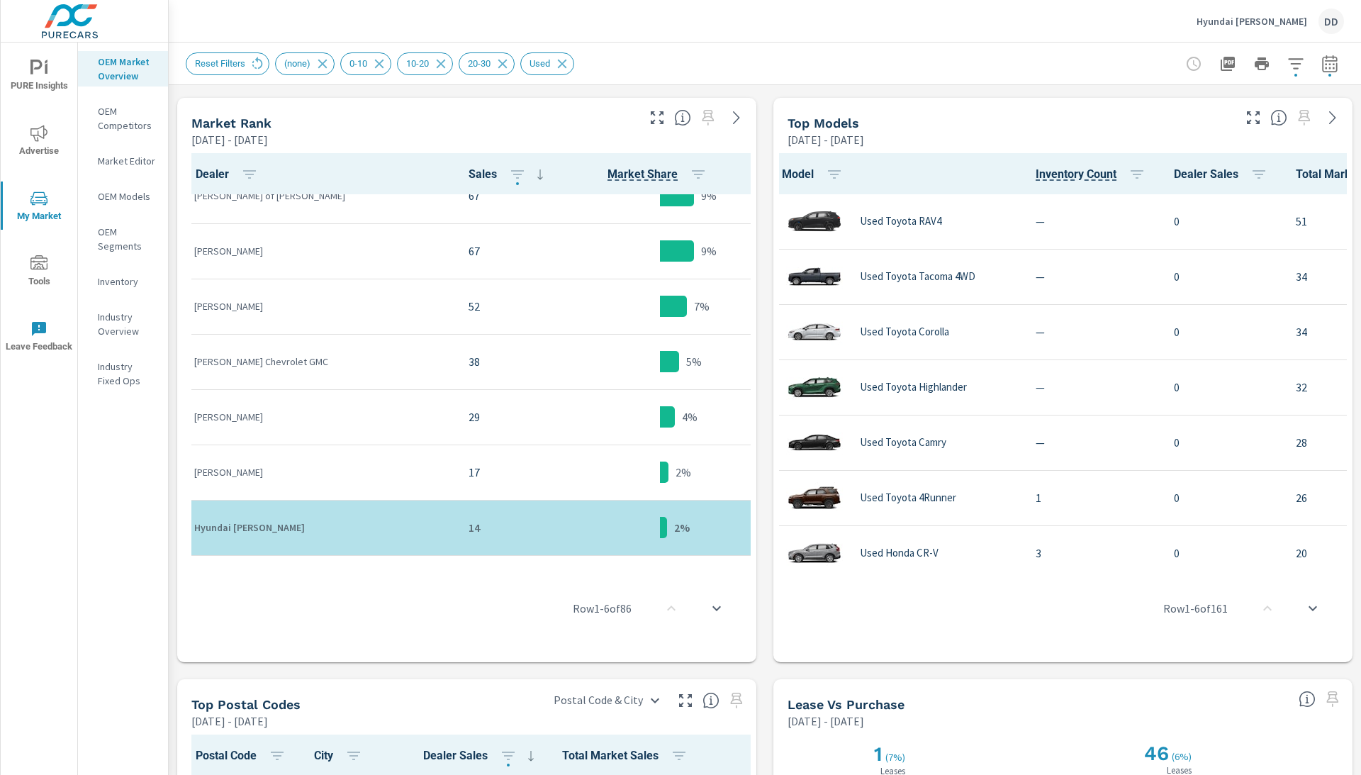
scroll to position [143, 0]
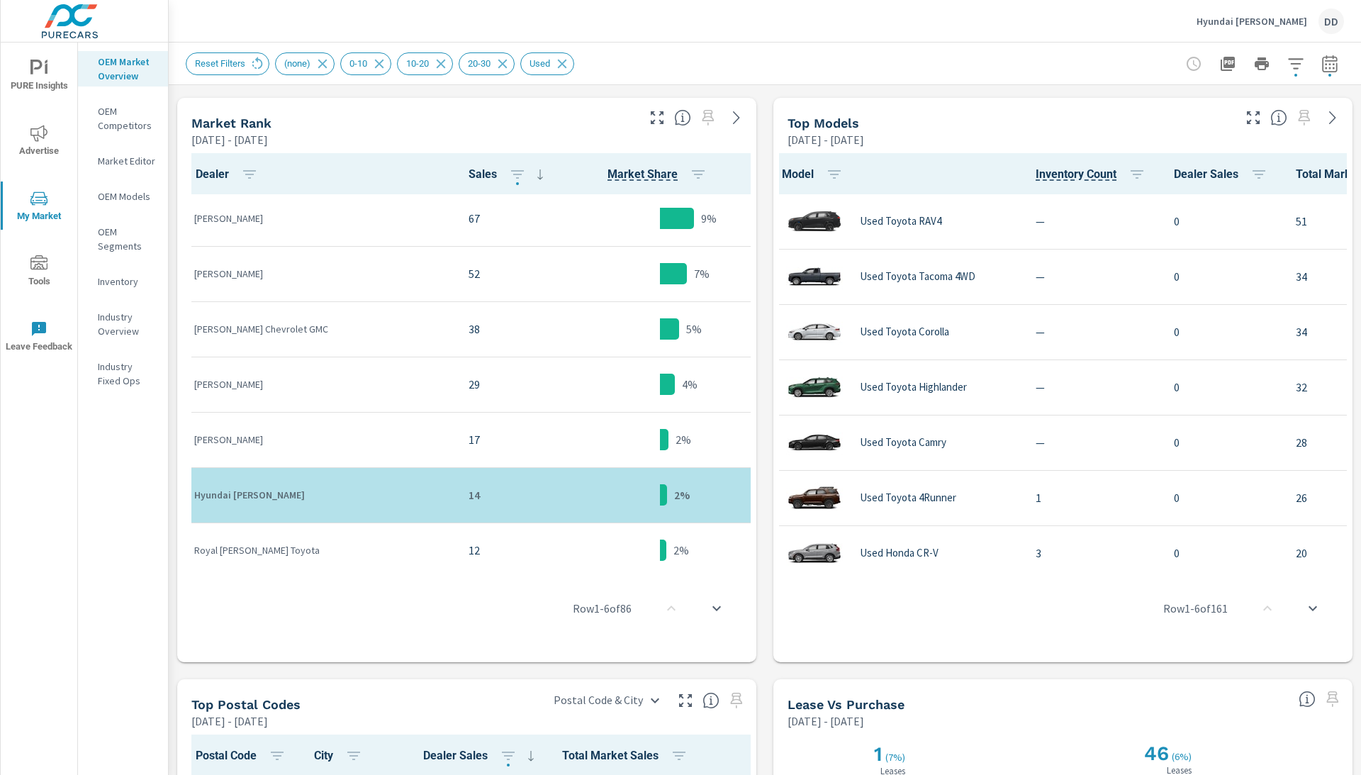
scroll to position [182, 0]
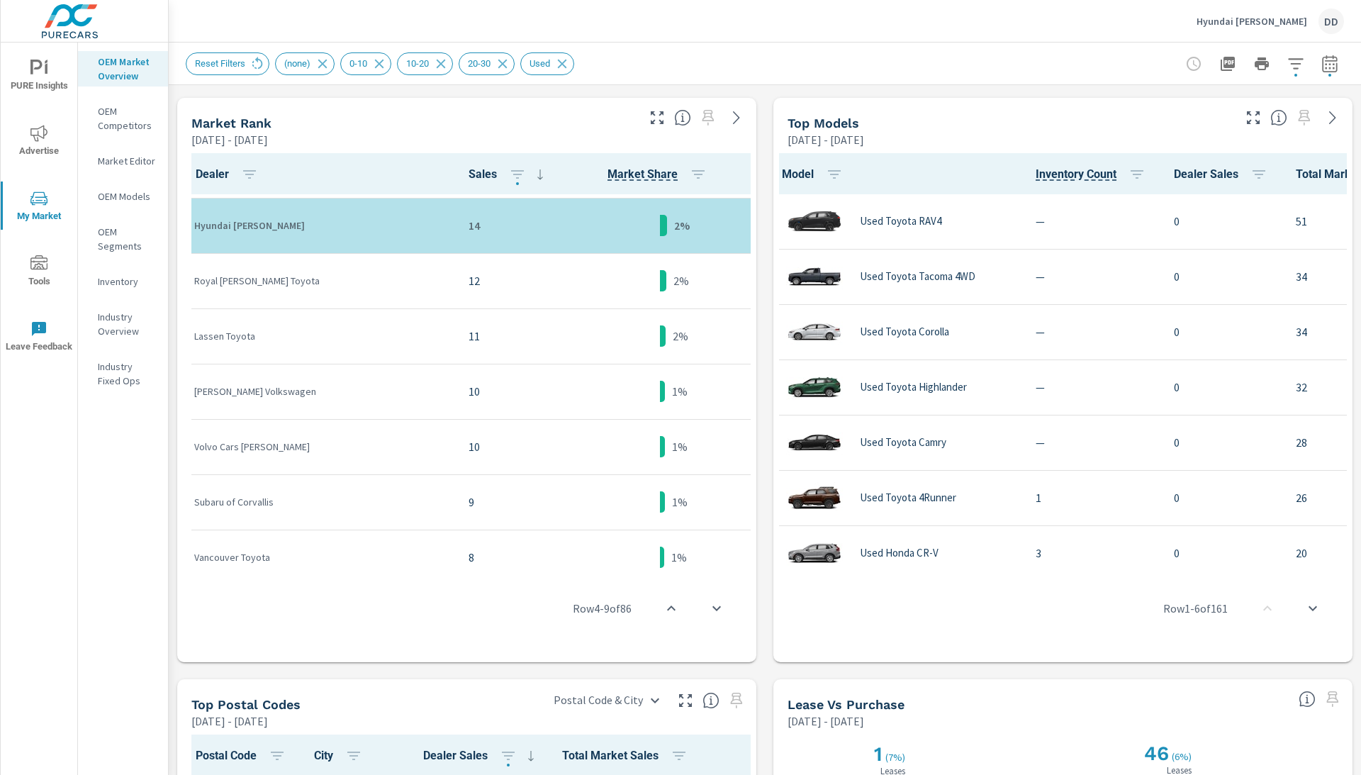
scroll to position [443, 0]
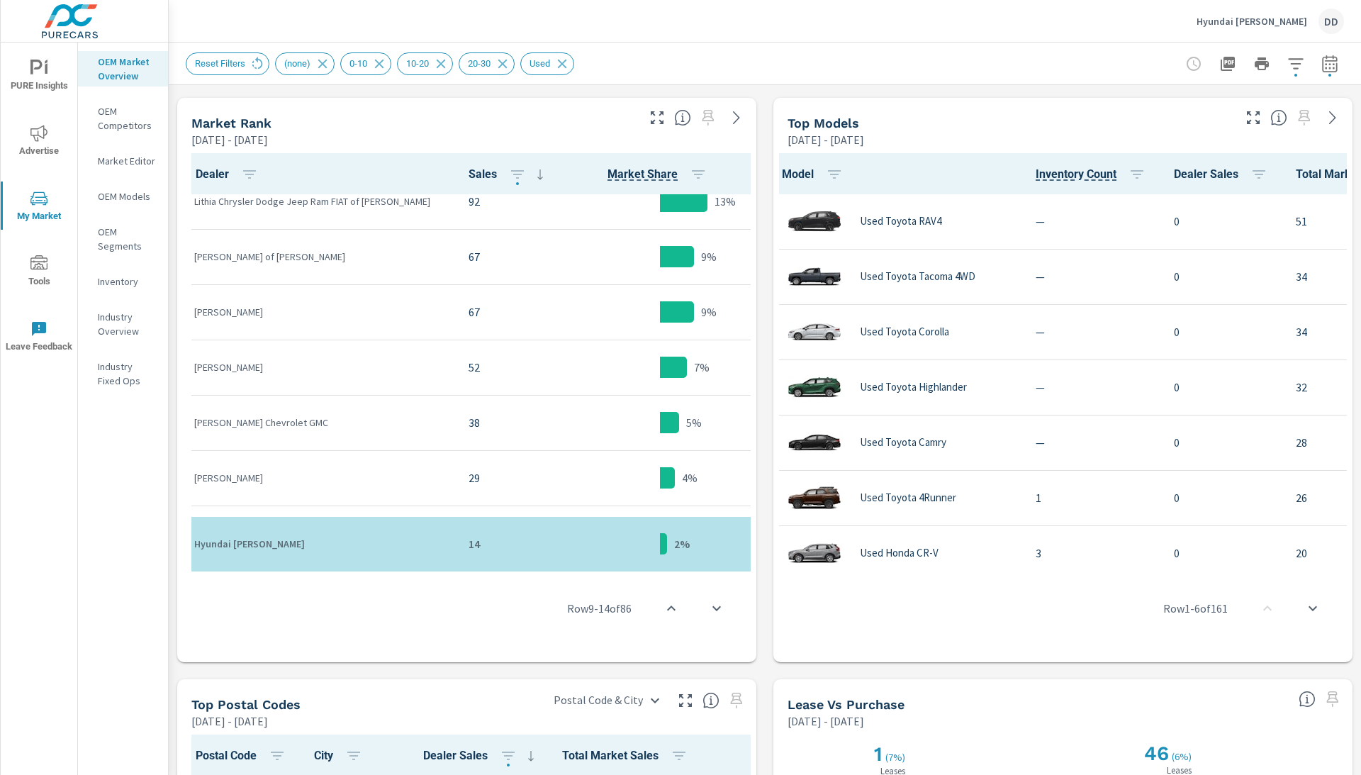
scroll to position [-26, 0]
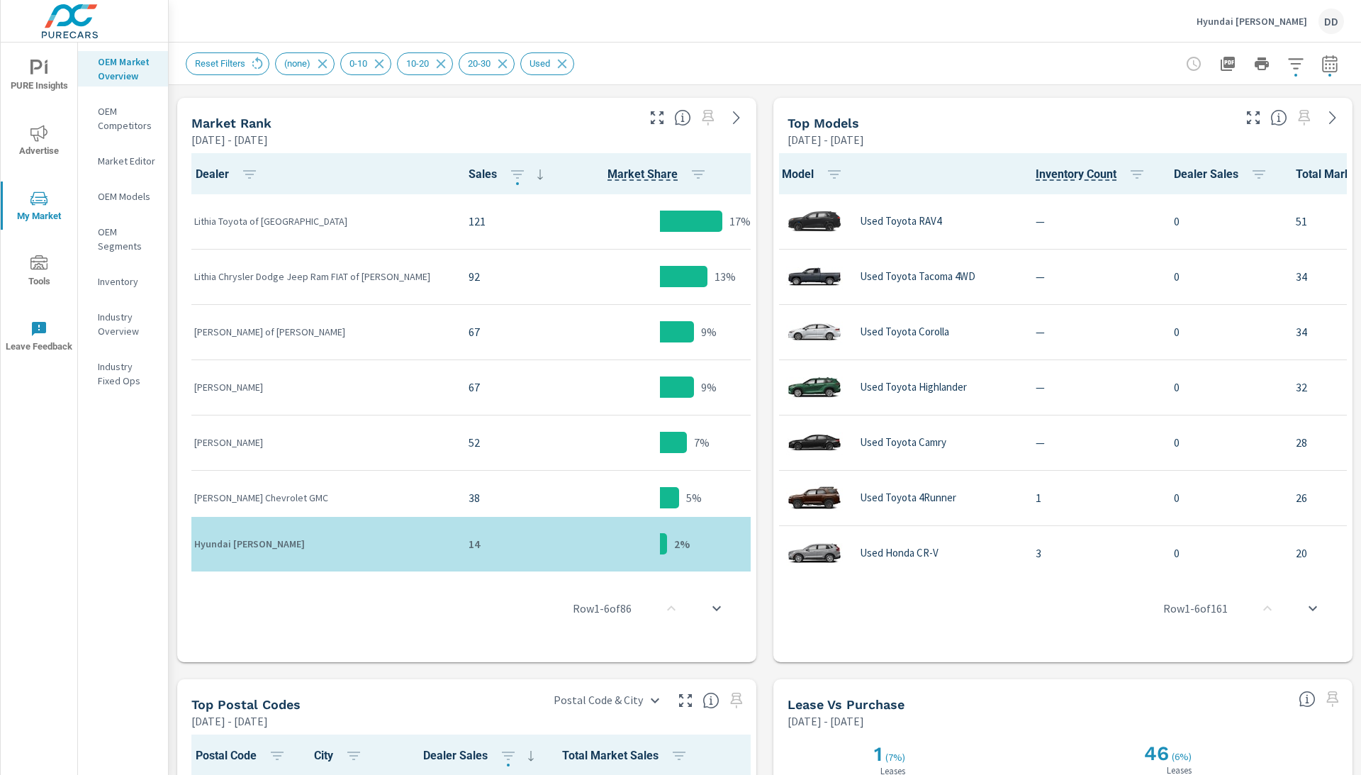
click at [1093, 35] on div "Hyundai [PERSON_NAME] DD" at bounding box center [765, 21] width 1159 height 42
click at [1329, 69] on icon "button" at bounding box center [1330, 63] width 17 height 17
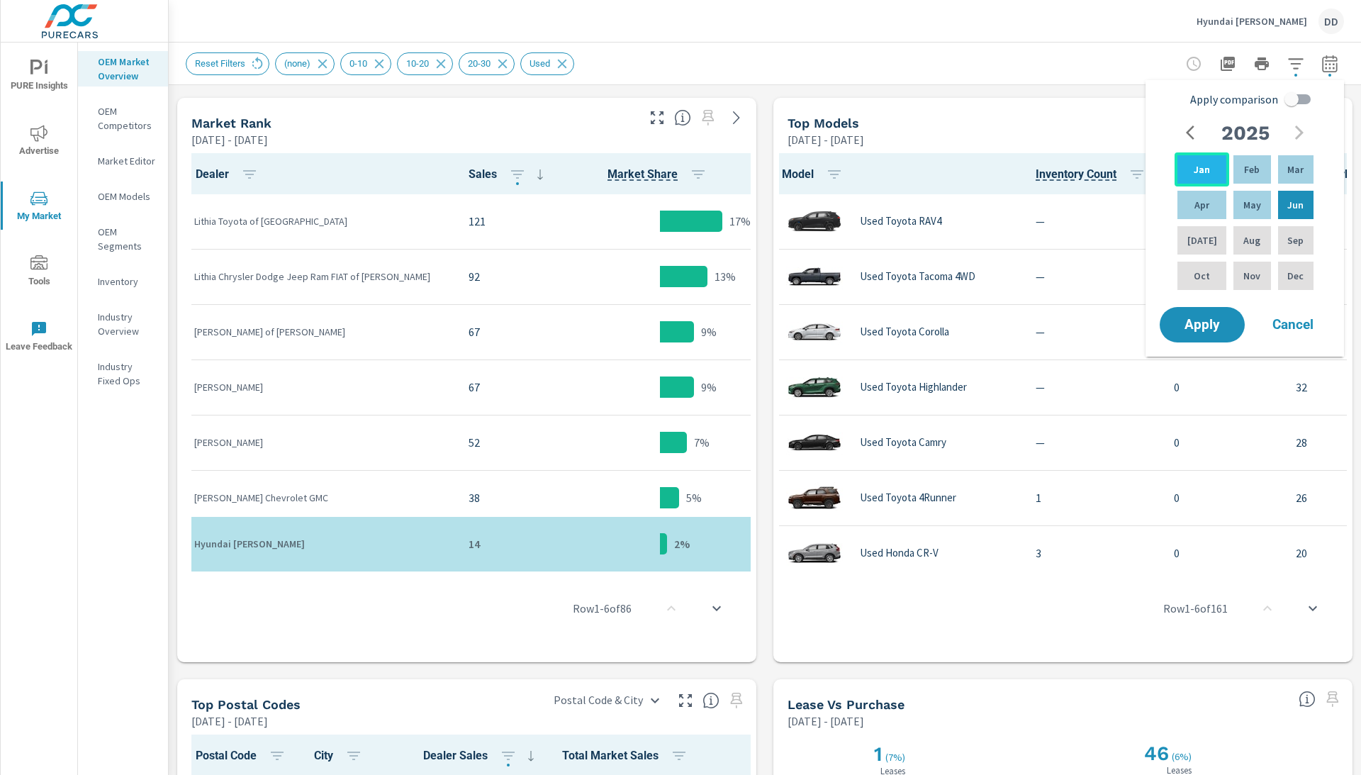
click at [1200, 170] on p "Jan" at bounding box center [1202, 169] width 16 height 14
click at [1244, 208] on p "May" at bounding box center [1253, 205] width 18 height 14
click at [1209, 326] on span "Apply" at bounding box center [1202, 324] width 58 height 13
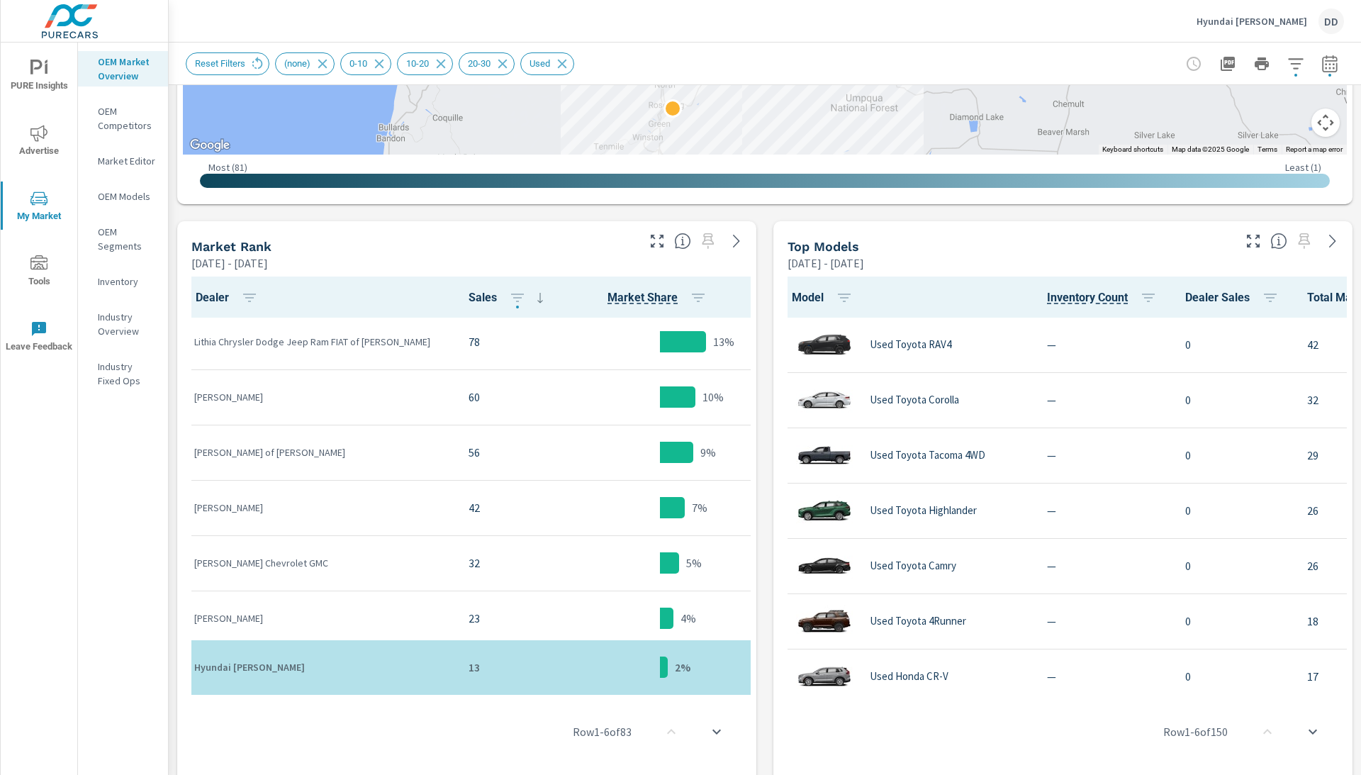
scroll to position [60, 0]
click at [1328, 57] on icon "button" at bounding box center [1330, 63] width 17 height 17
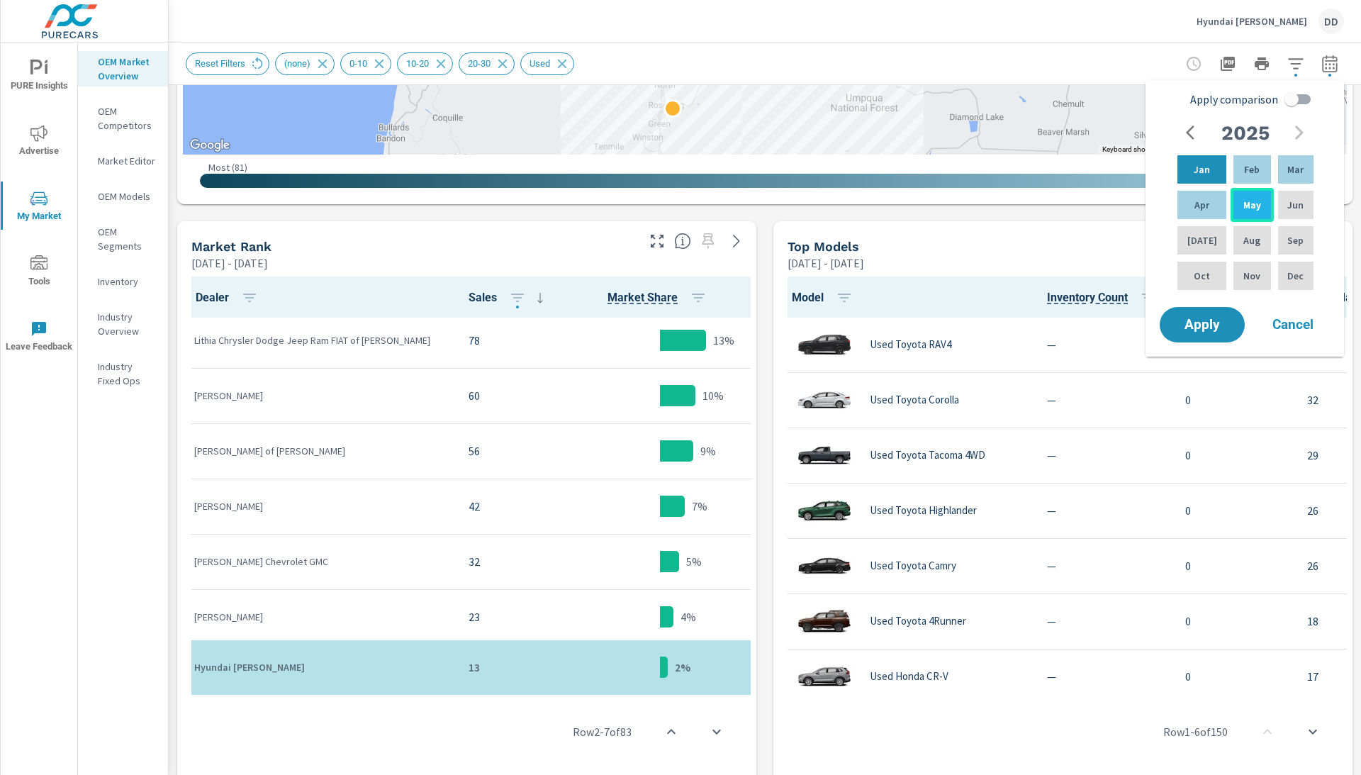
click at [1244, 212] on p "May" at bounding box center [1253, 205] width 18 height 14
click at [1203, 332] on span "Apply" at bounding box center [1202, 324] width 58 height 13
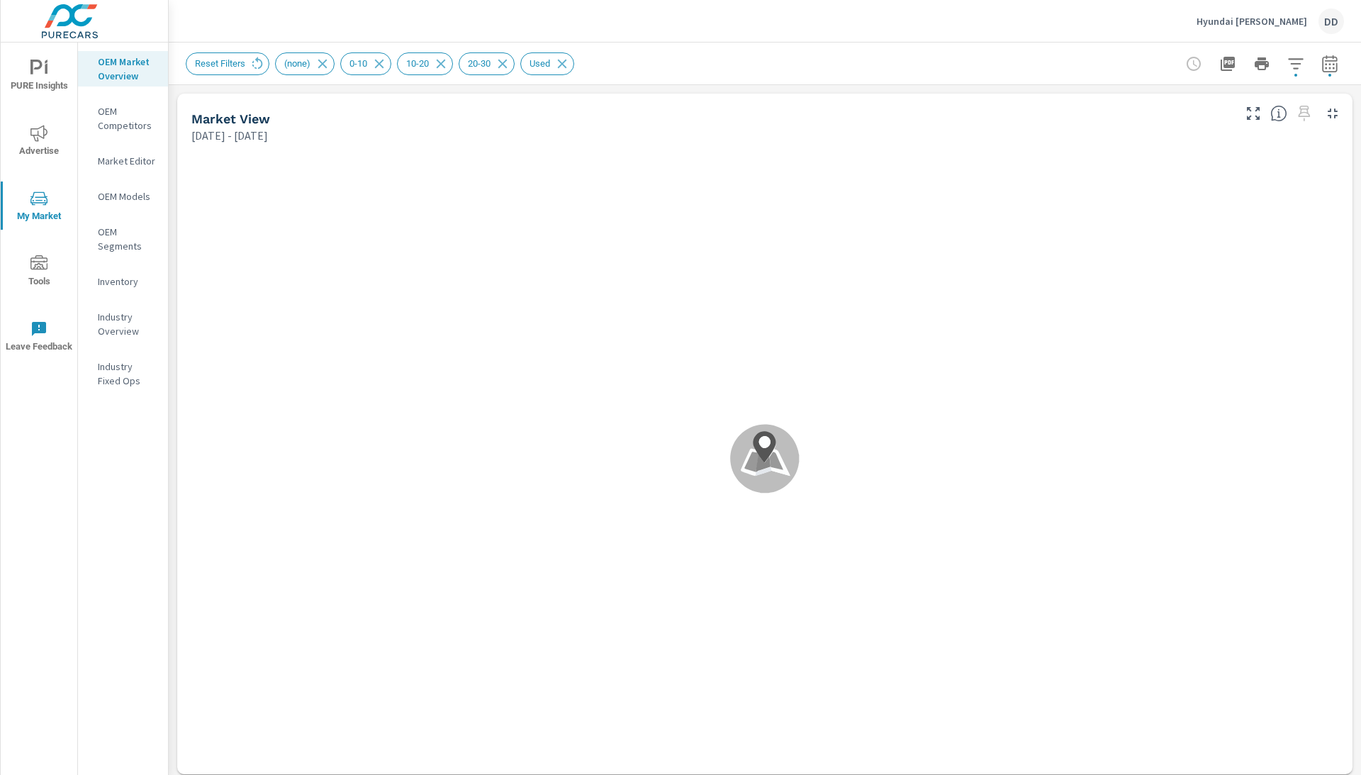
scroll to position [55, 0]
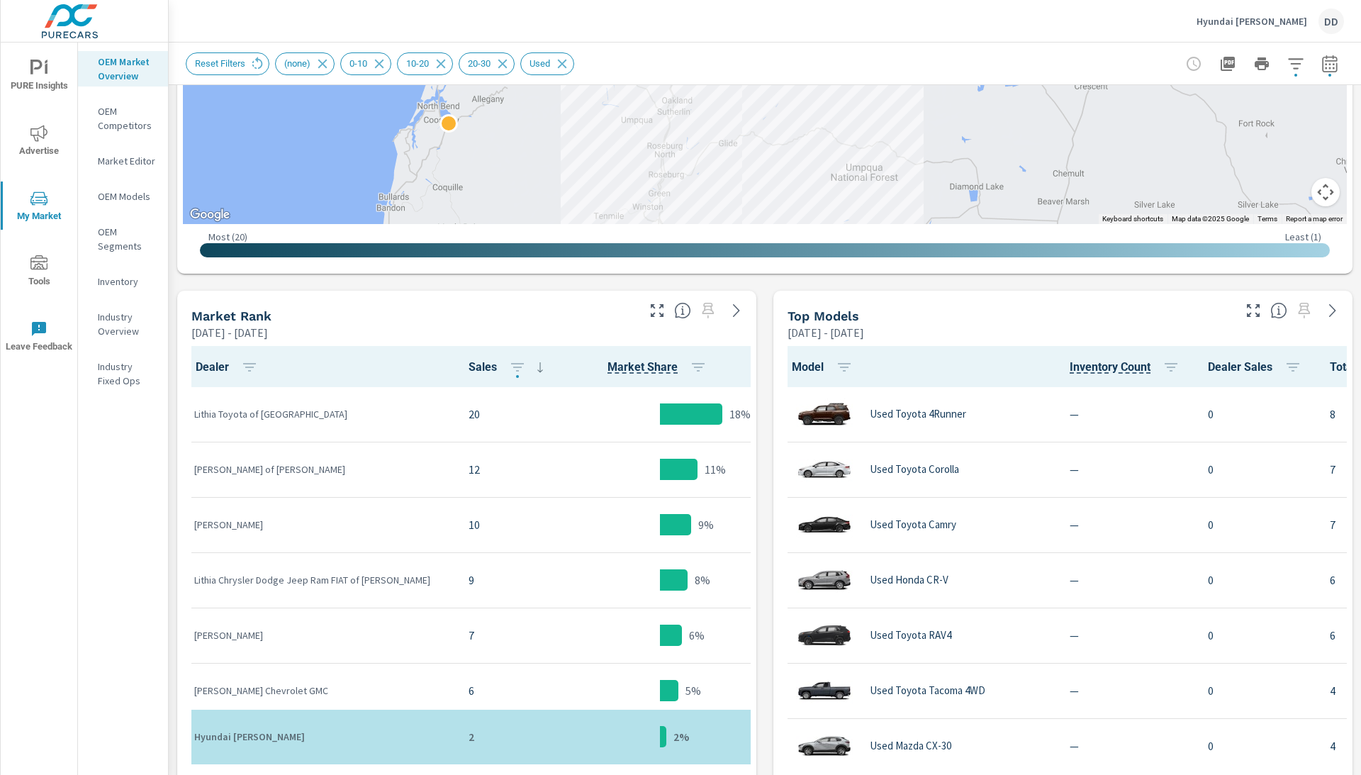
click at [1320, 83] on div "Reset Filters (none) 0-10 10-20 20-30 Used" at bounding box center [765, 64] width 1159 height 42
click at [1326, 71] on icon "button" at bounding box center [1330, 63] width 17 height 17
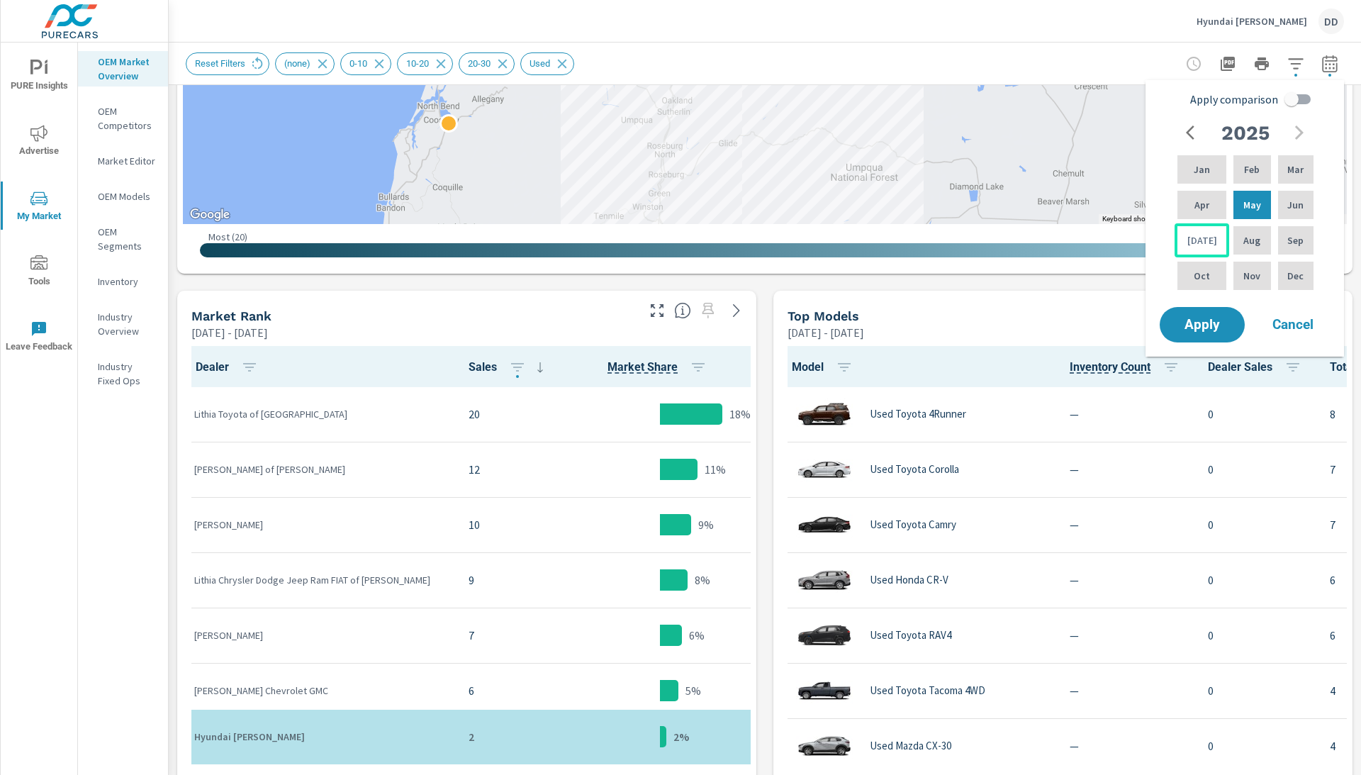
click at [1203, 238] on div "[DATE]" at bounding box center [1202, 240] width 55 height 34
click at [1195, 343] on button "Apply" at bounding box center [1203, 324] width 88 height 37
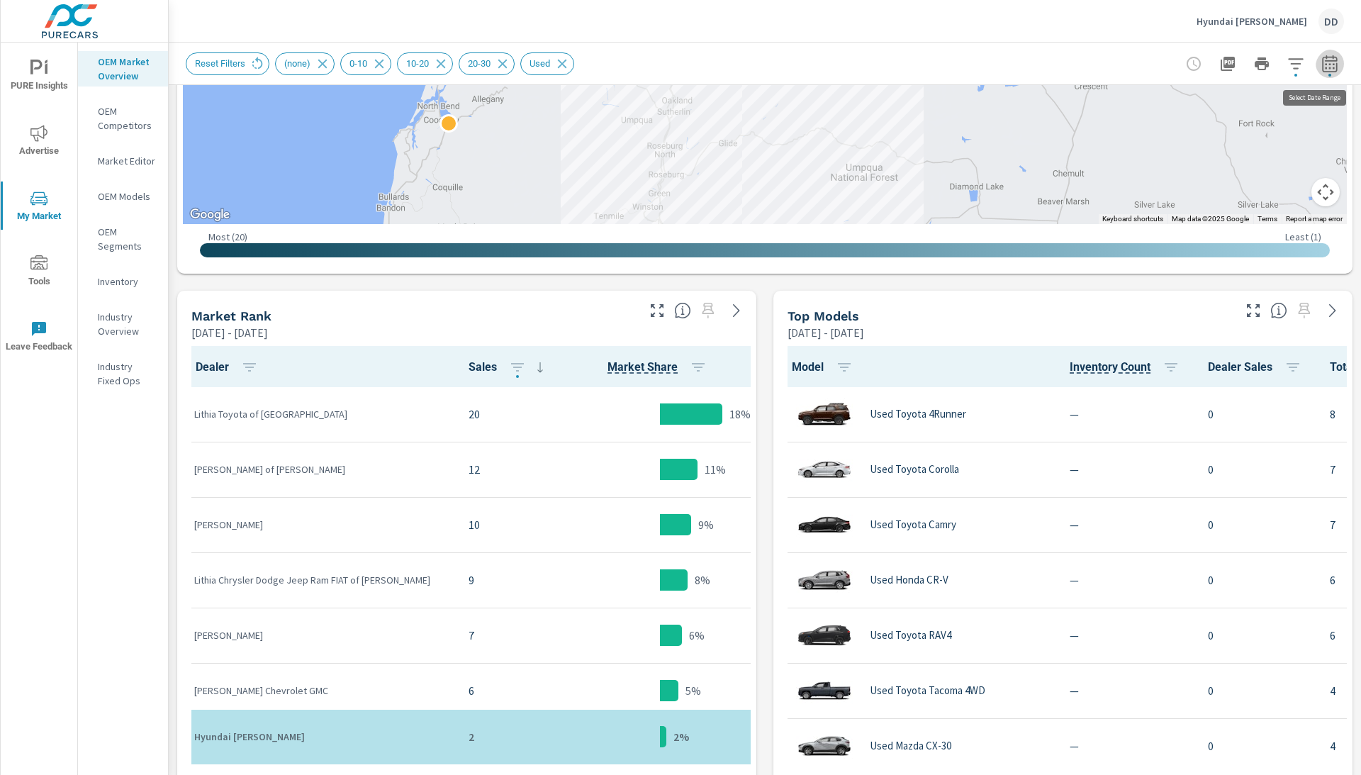
click at [1340, 71] on button "button" at bounding box center [1330, 64] width 28 height 28
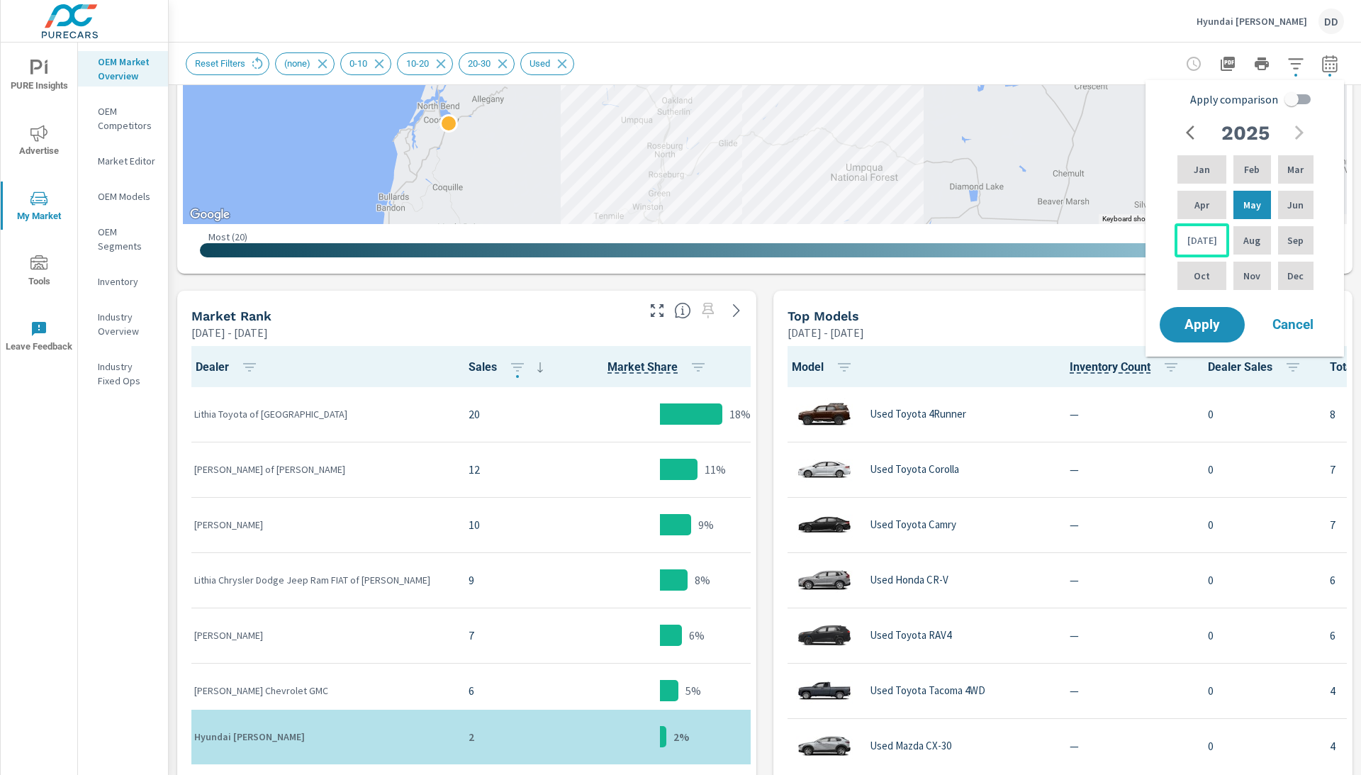
click at [1200, 242] on p "[DATE]" at bounding box center [1203, 240] width 30 height 14
click at [1195, 164] on div "Jan" at bounding box center [1202, 169] width 55 height 34
click at [1195, 199] on div "Apr" at bounding box center [1202, 205] width 55 height 34
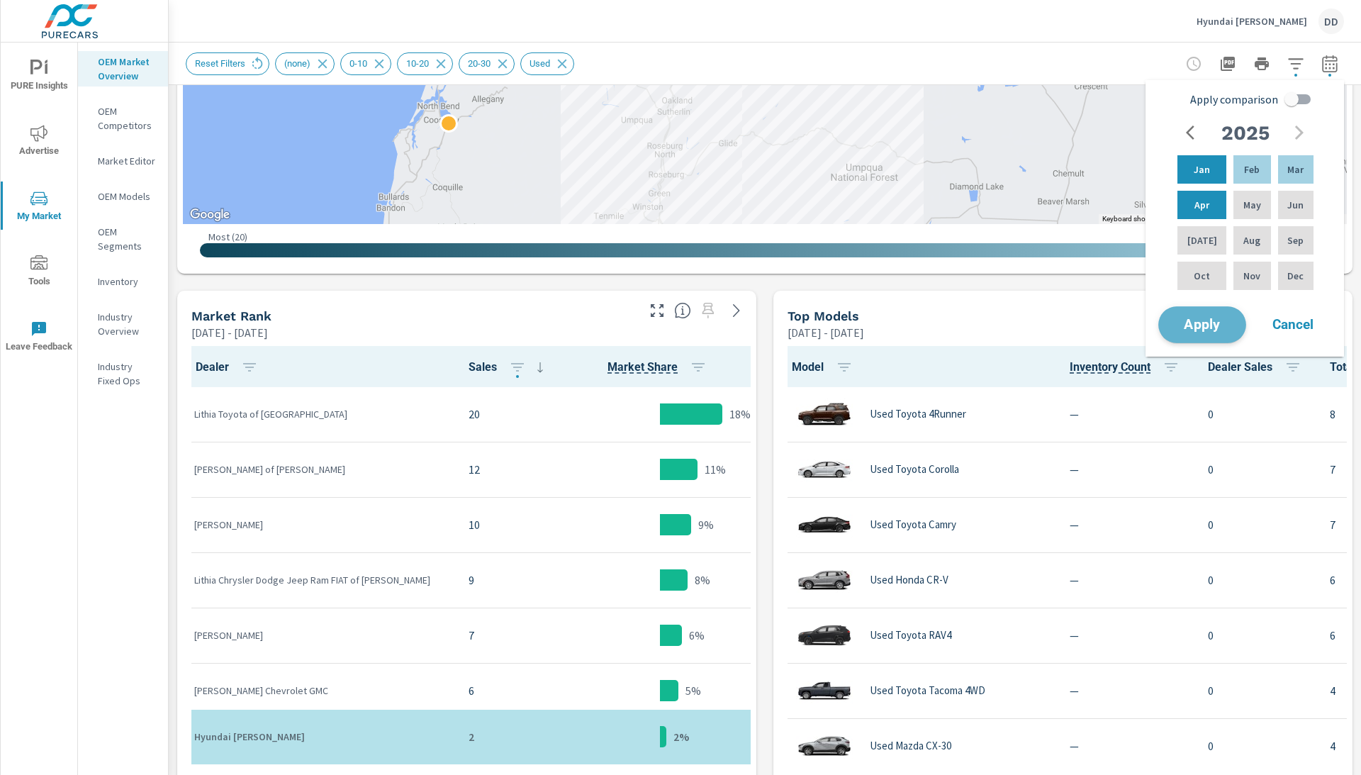
click at [1208, 329] on span "Apply" at bounding box center [1202, 324] width 58 height 13
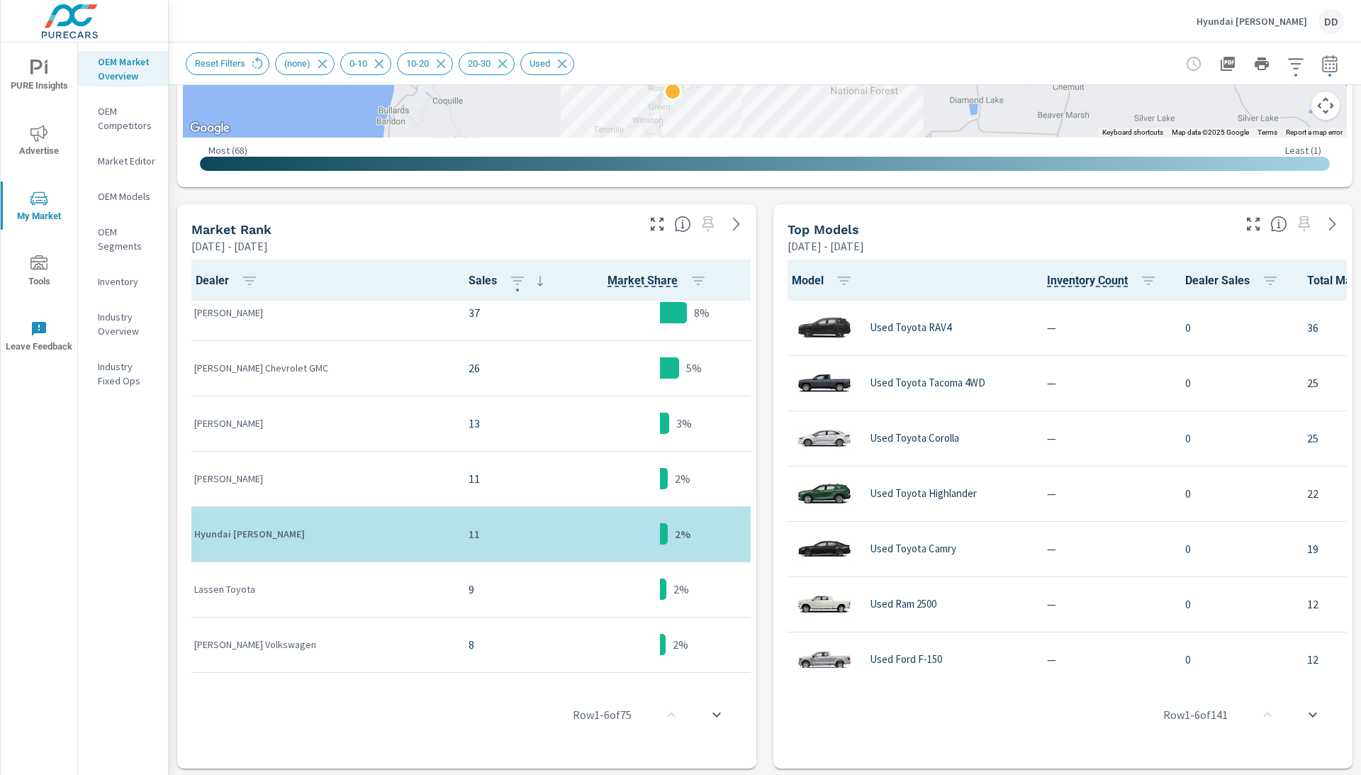
scroll to position [231, 0]
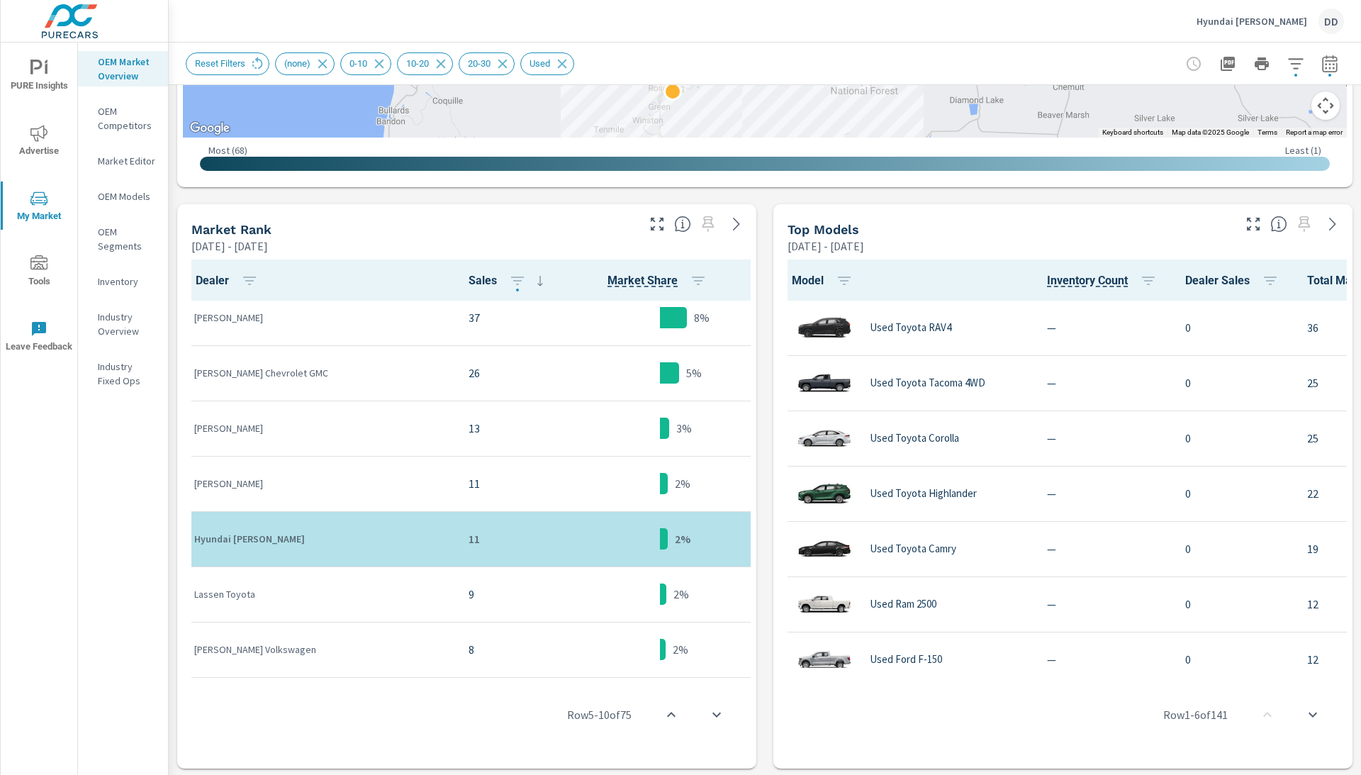
click at [1333, 75] on button "button" at bounding box center [1330, 64] width 28 height 28
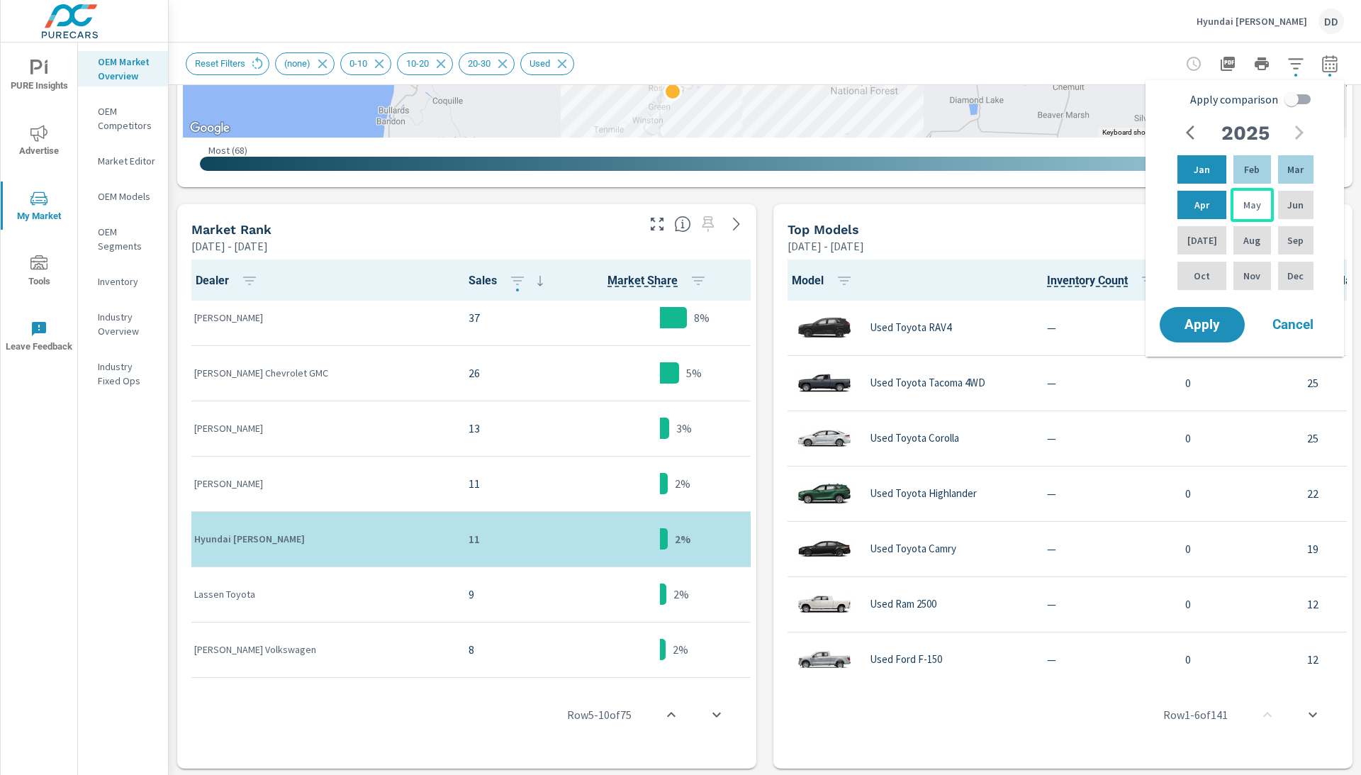
click at [1244, 212] on p "May" at bounding box center [1253, 205] width 18 height 14
click at [1200, 245] on p "[DATE]" at bounding box center [1203, 240] width 30 height 14
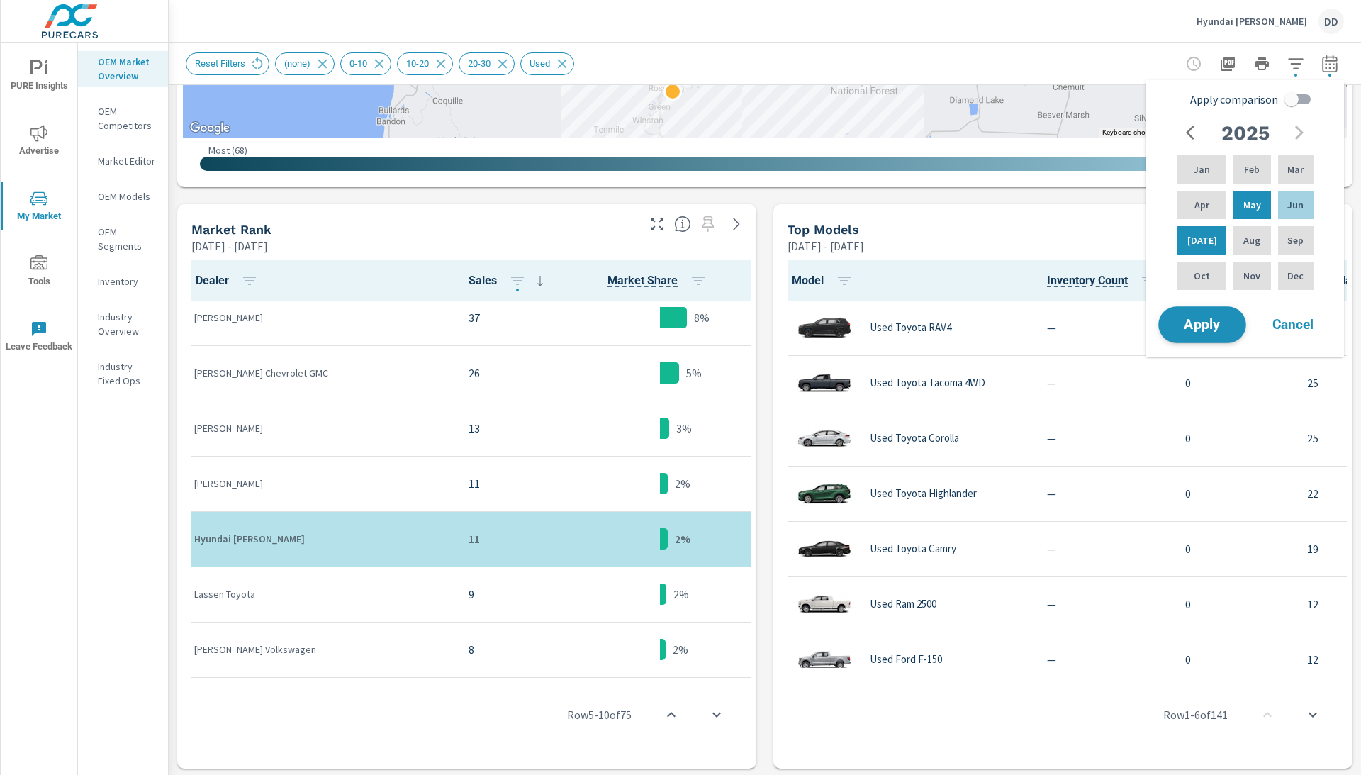
click at [1201, 319] on button "Apply" at bounding box center [1203, 324] width 88 height 37
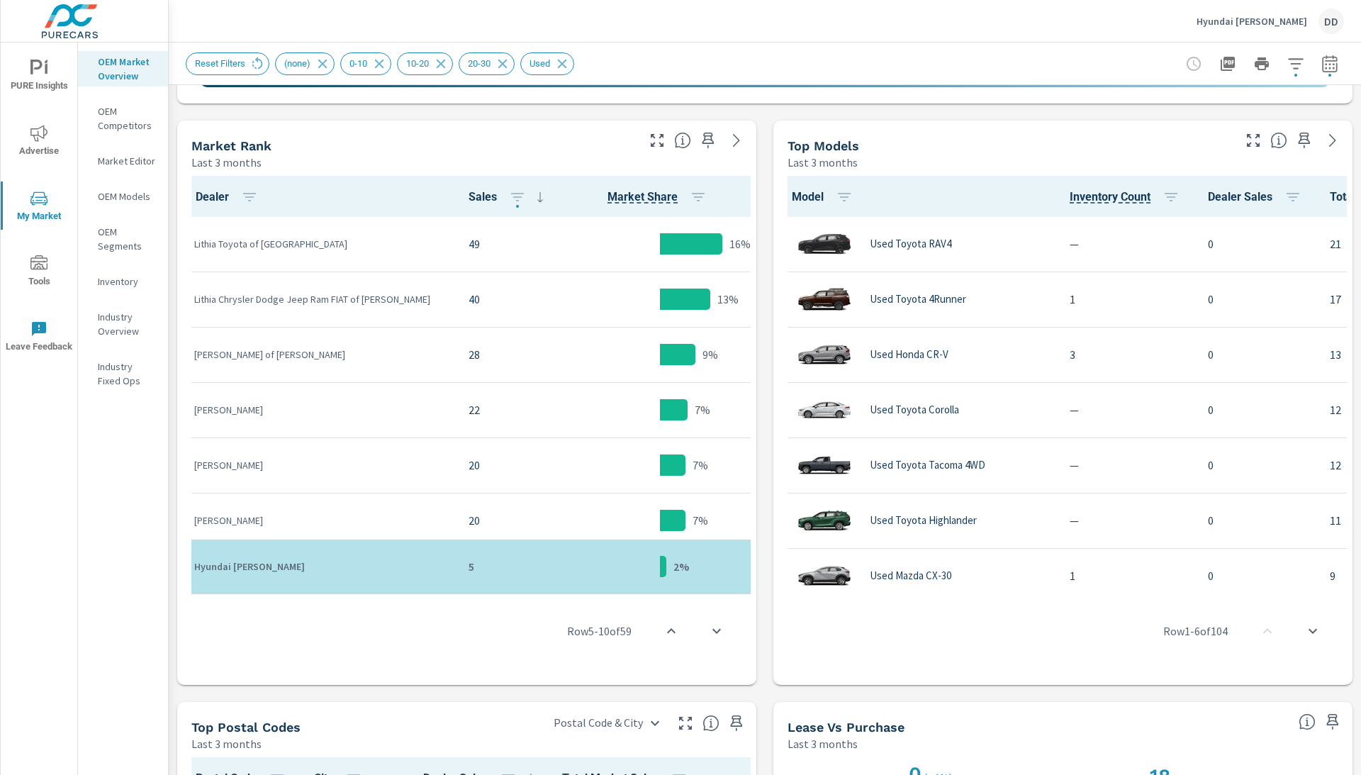
click at [1328, 68] on icon "button" at bounding box center [1329, 66] width 9 height 6
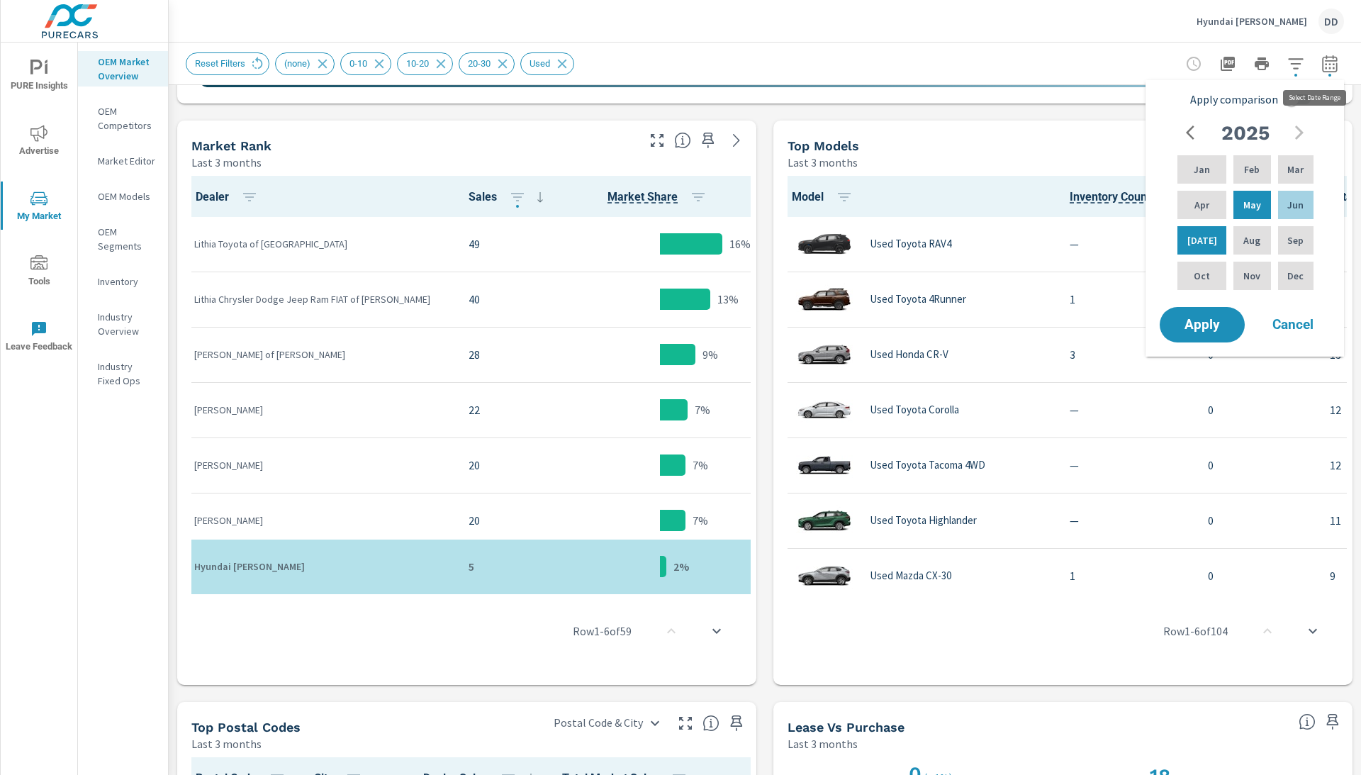
click at [1325, 68] on icon "button" at bounding box center [1330, 63] width 17 height 17
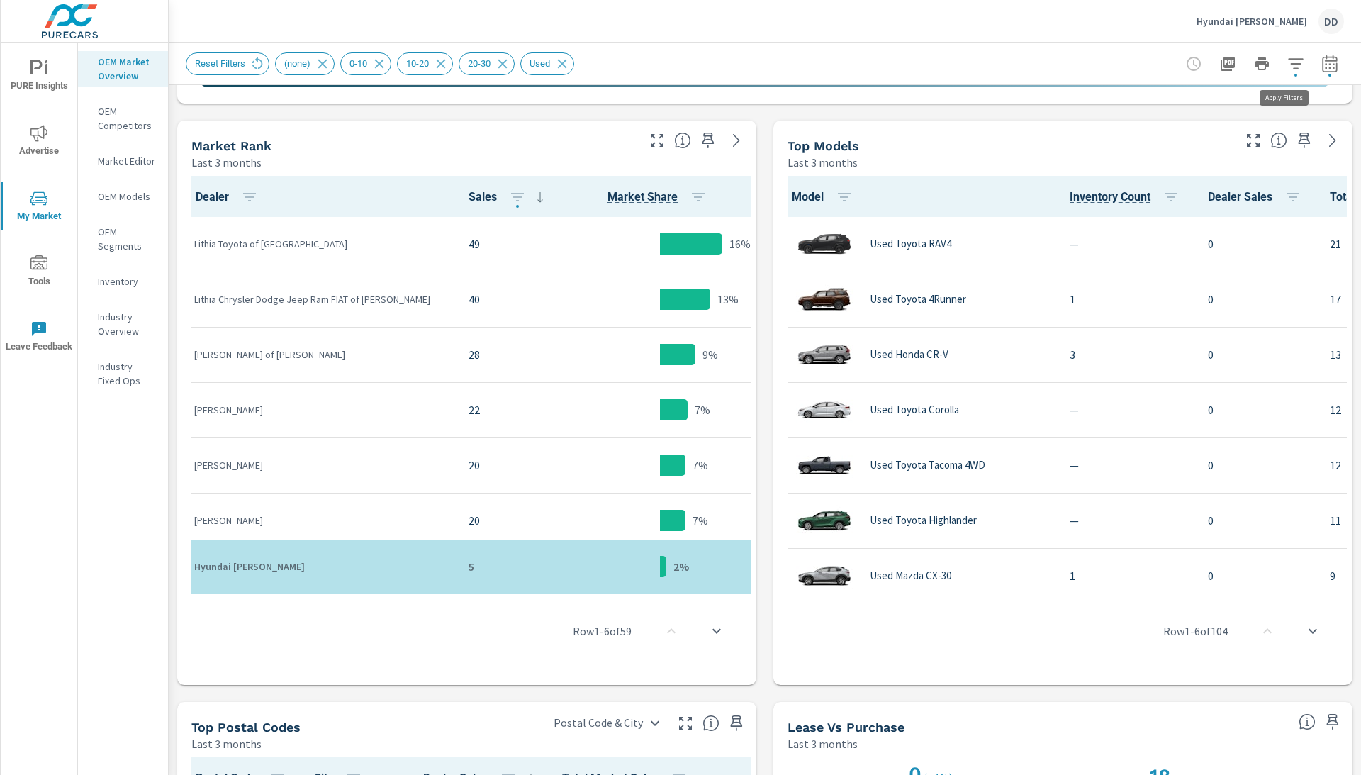
click at [1295, 61] on icon "button" at bounding box center [1296, 63] width 17 height 17
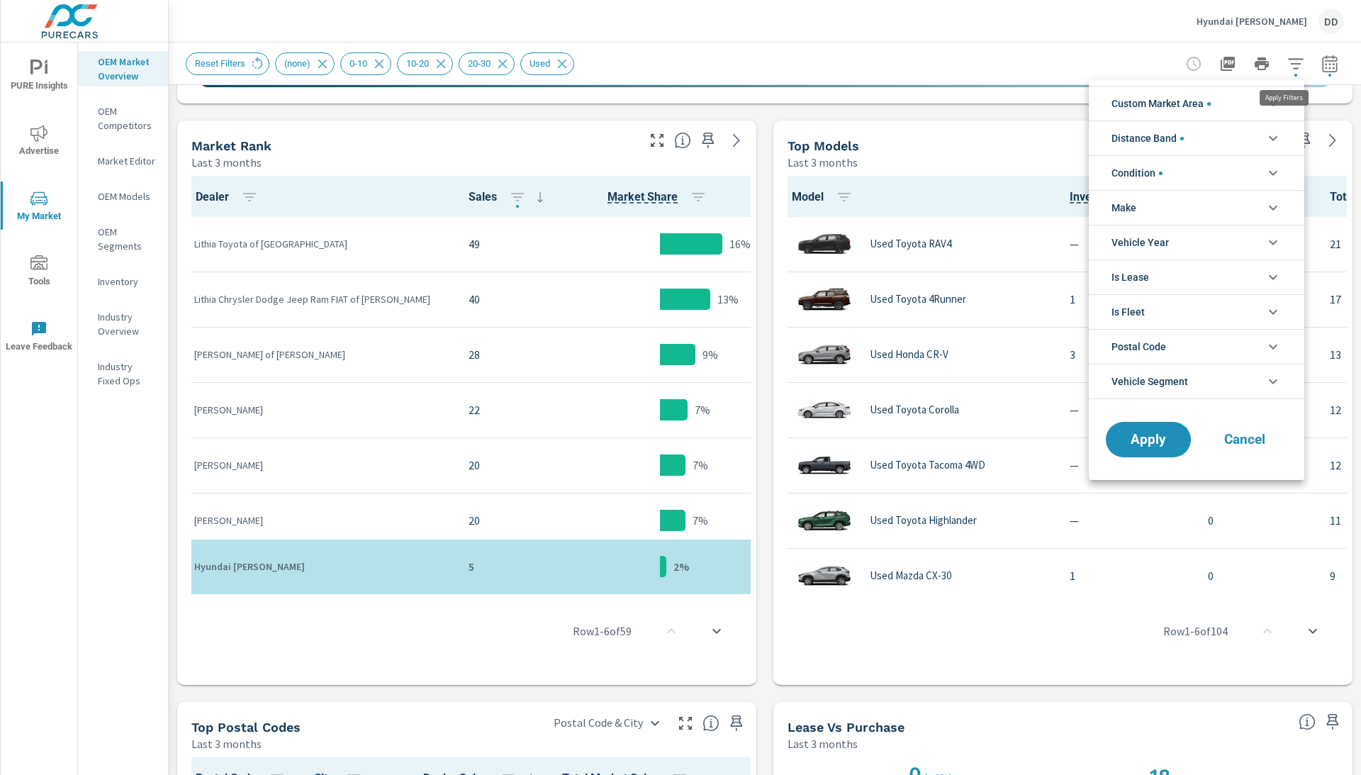
scroll to position [32, 0]
click at [1147, 176] on span "Condition" at bounding box center [1137, 173] width 51 height 34
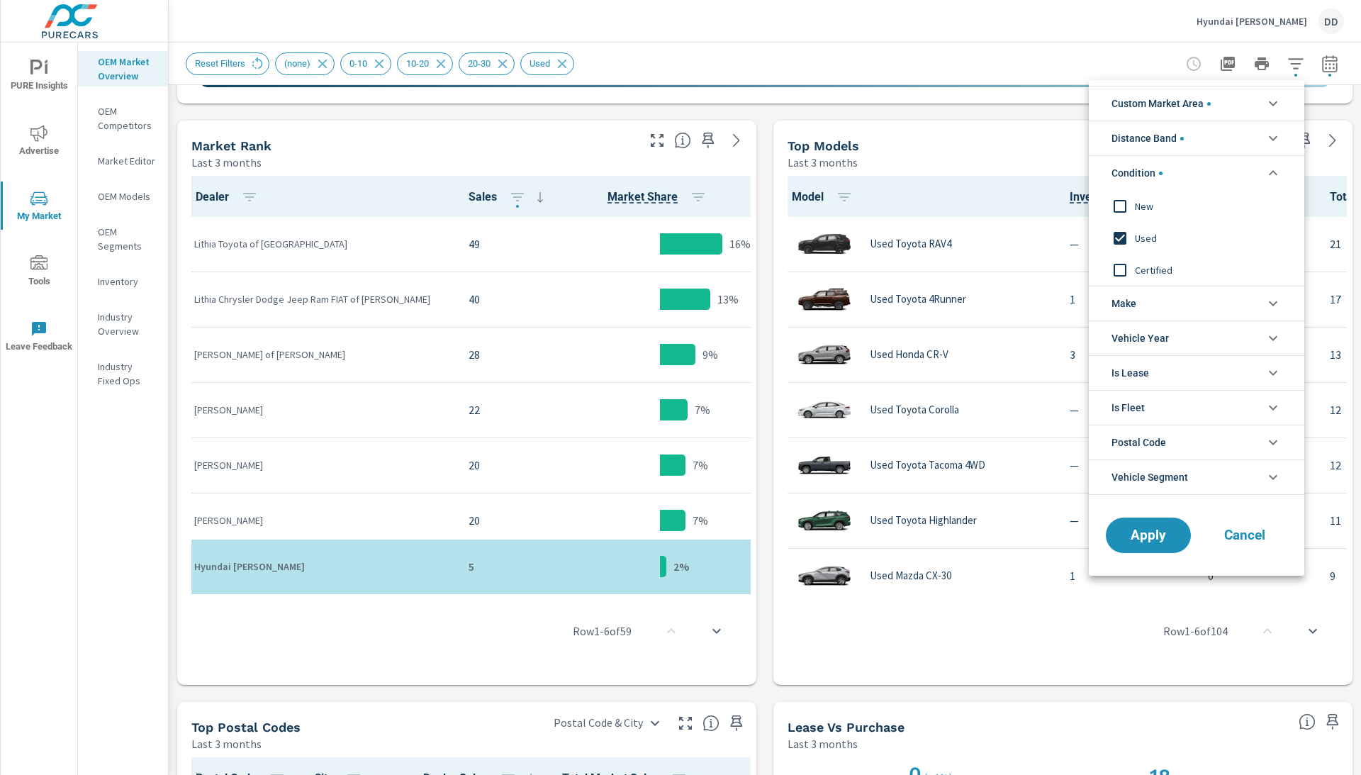
scroll to position [0, 0]
click at [1119, 206] on input "filter options" at bounding box center [1120, 206] width 30 height 30
click at [1119, 233] on input "filter options" at bounding box center [1120, 238] width 30 height 30
click at [1136, 537] on span "Apply" at bounding box center [1149, 535] width 58 height 13
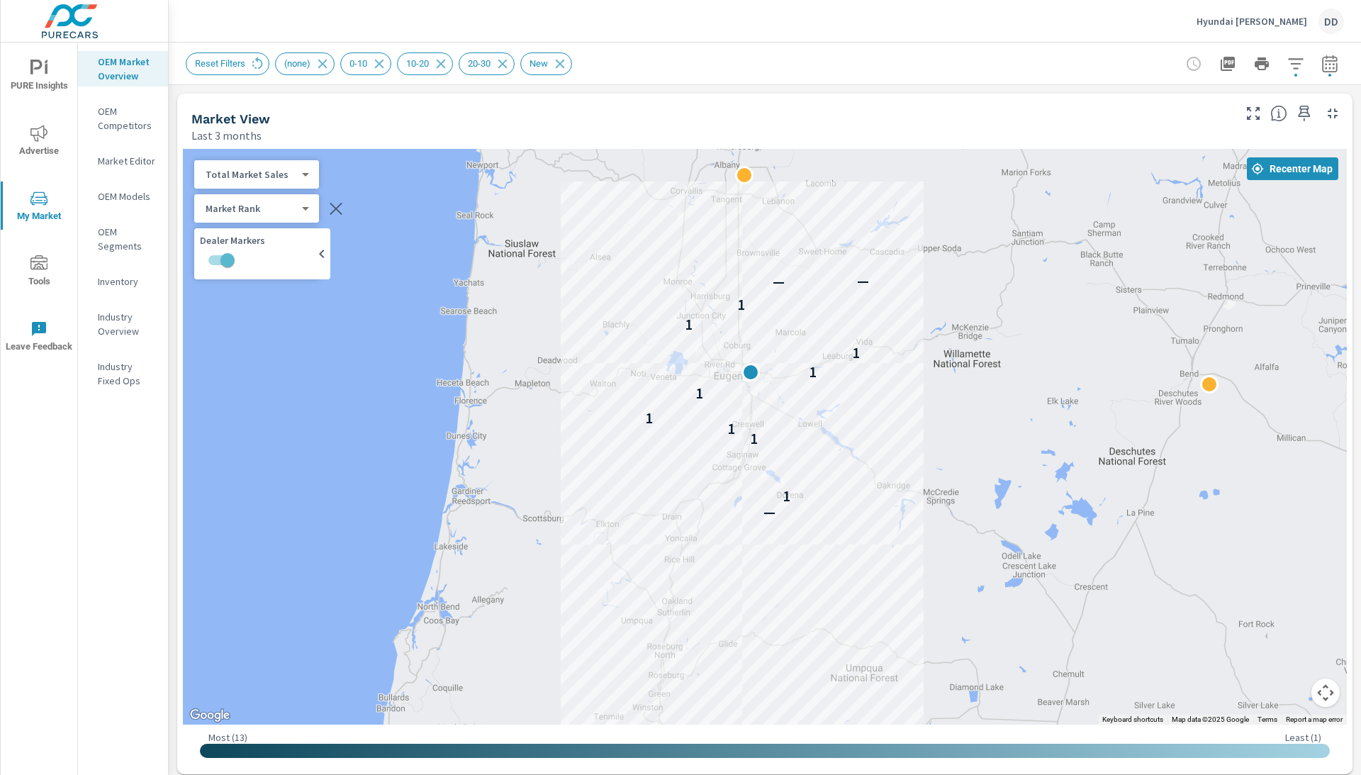
click at [1345, 52] on div "Reset Filters (none) 0-10 10-20 20-30 New" at bounding box center [765, 64] width 1193 height 42
click at [1333, 60] on icon "button" at bounding box center [1329, 63] width 15 height 17
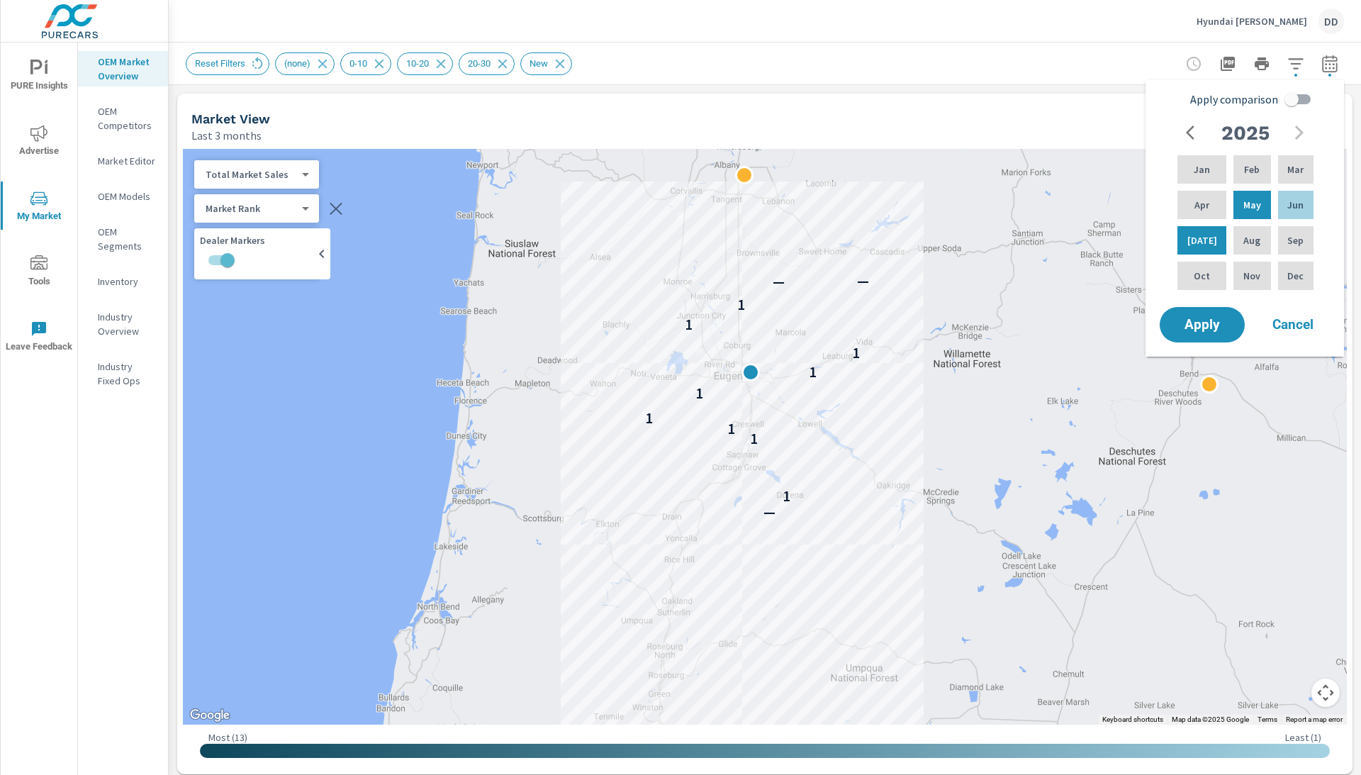
click at [764, 118] on div "Market View" at bounding box center [699, 119] width 1017 height 16
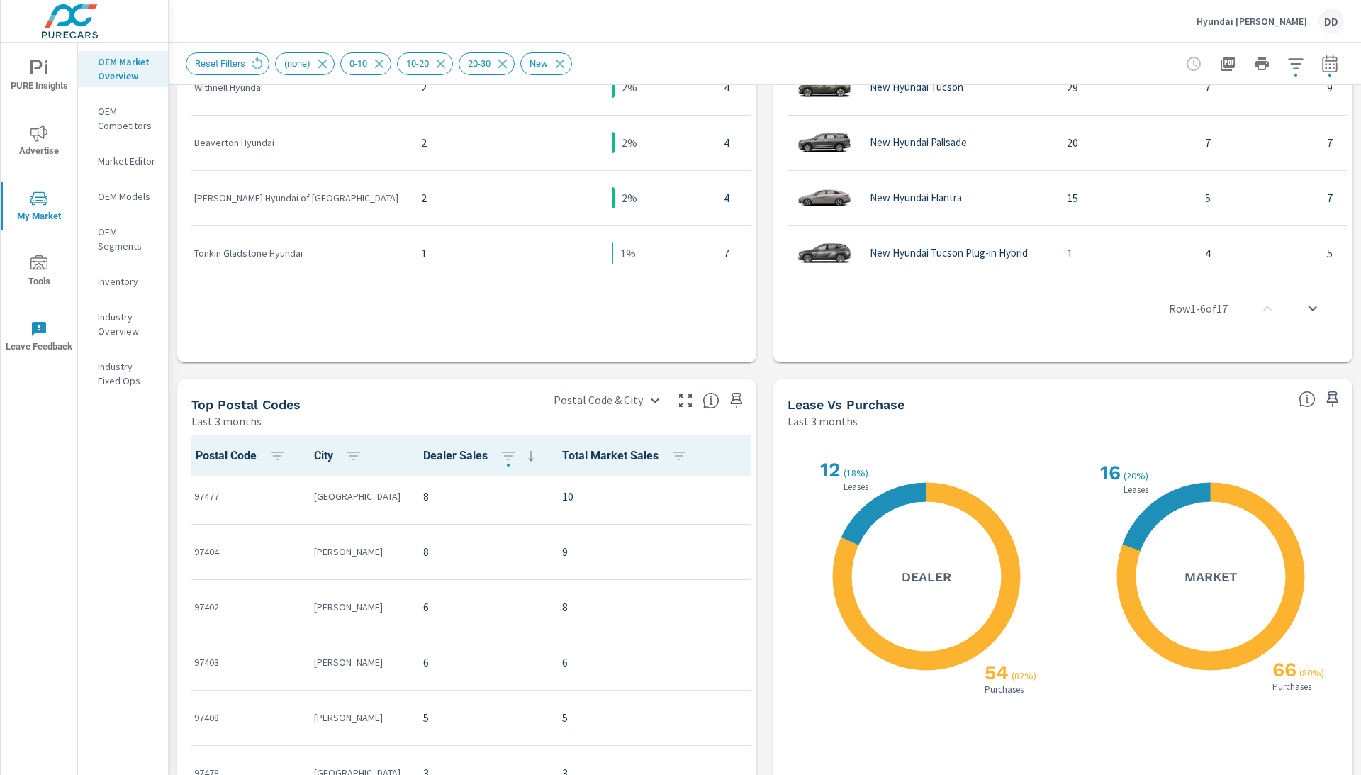
scroll to position [129, 0]
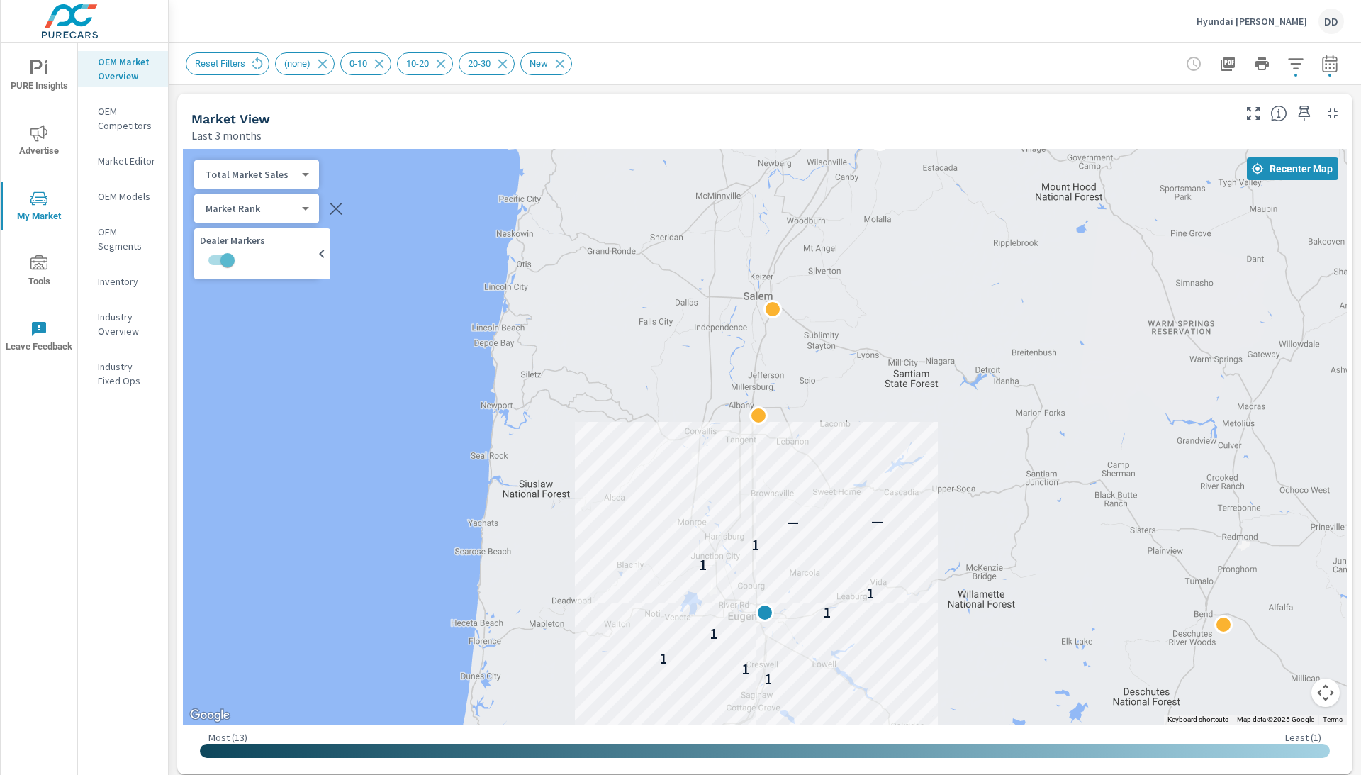
drag, startPoint x: 820, startPoint y: 279, endPoint x: 834, endPoint y: 528, distance: 249.3
click at [834, 533] on div "— 1 1 1 1 1 1 1 1 1 — —" at bounding box center [765, 437] width 1164 height 576
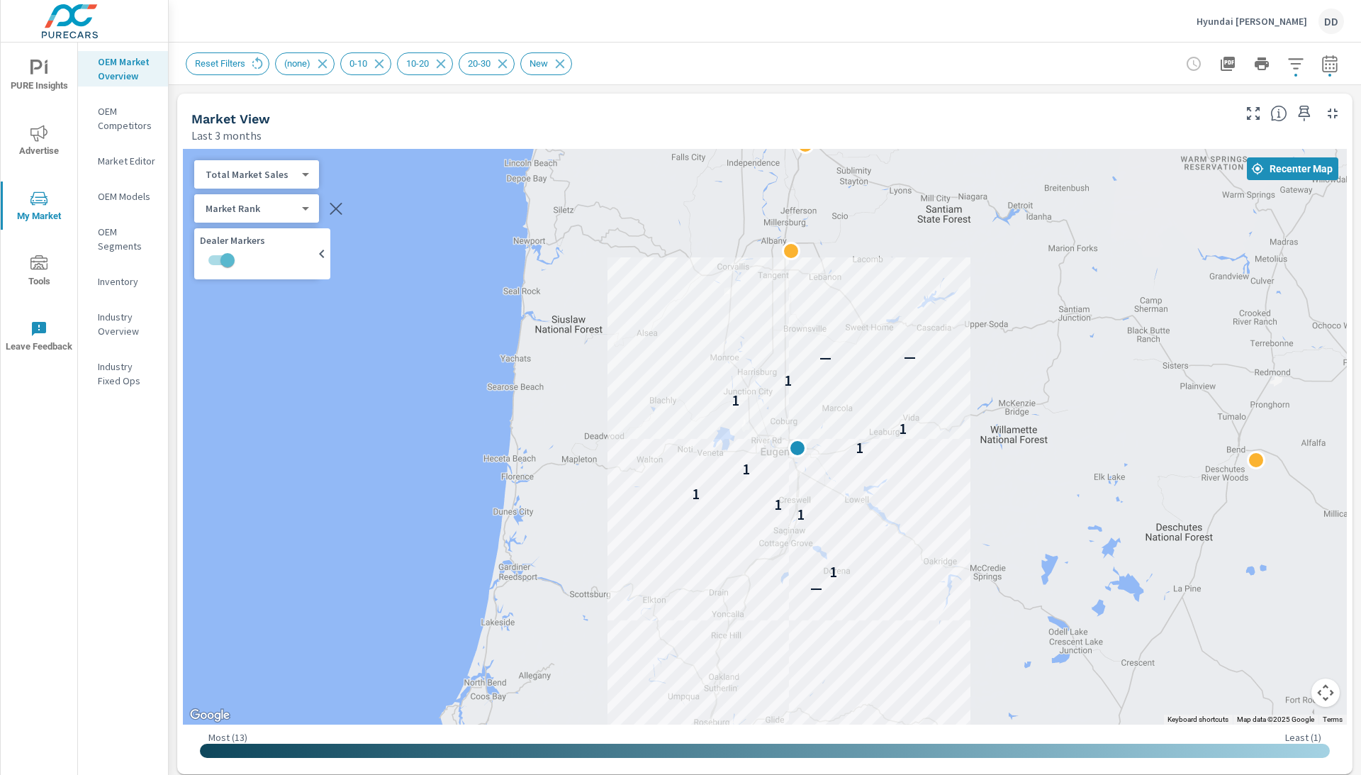
drag, startPoint x: 926, startPoint y: 491, endPoint x: 959, endPoint y: 324, distance: 169.8
click at [959, 324] on div "— 1 1 1 1 1 1 1 1 1 — —" at bounding box center [1308, 591] width 1021 height 638
click at [121, 196] on p "OEM Models" at bounding box center [127, 196] width 59 height 14
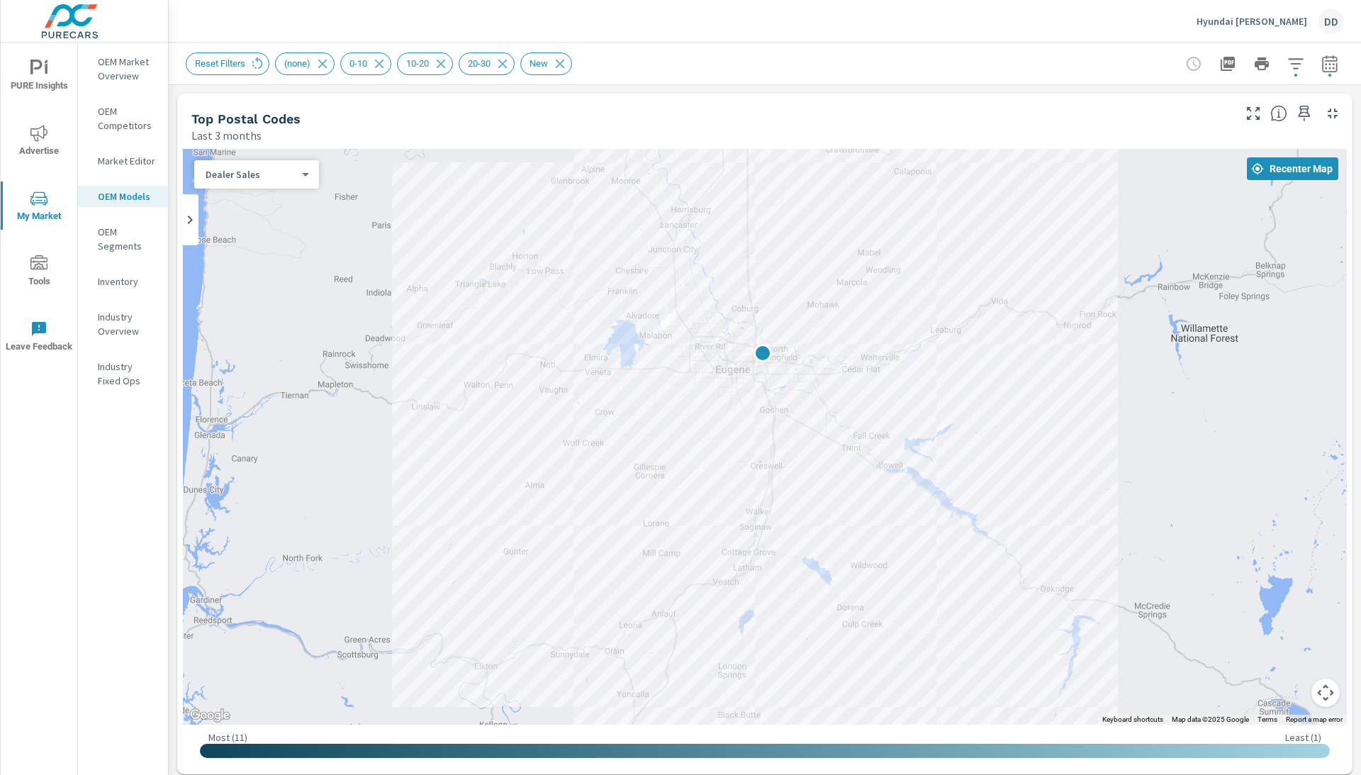
drag, startPoint x: 392, startPoint y: 355, endPoint x: 381, endPoint y: 259, distance: 96.4
click at [381, 259] on div at bounding box center [765, 437] width 1164 height 576
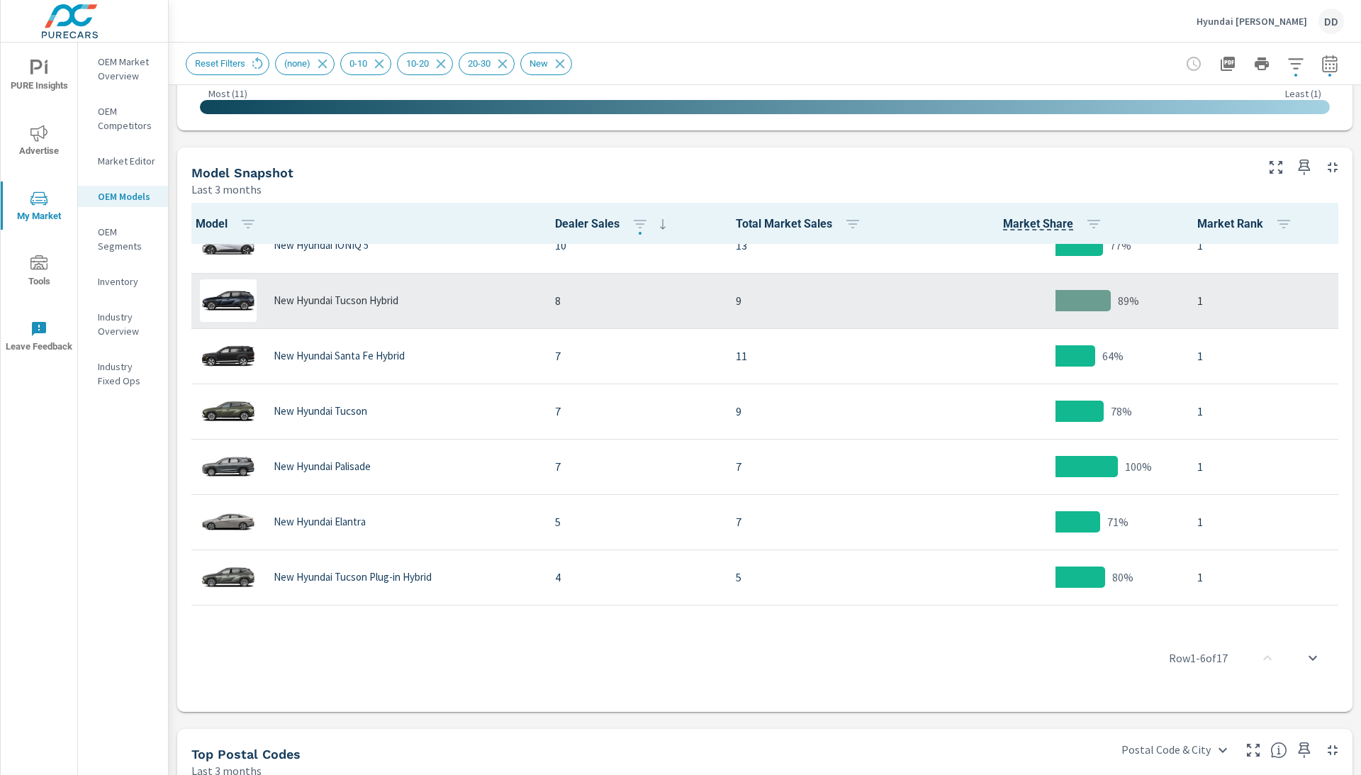
scroll to position [38, 0]
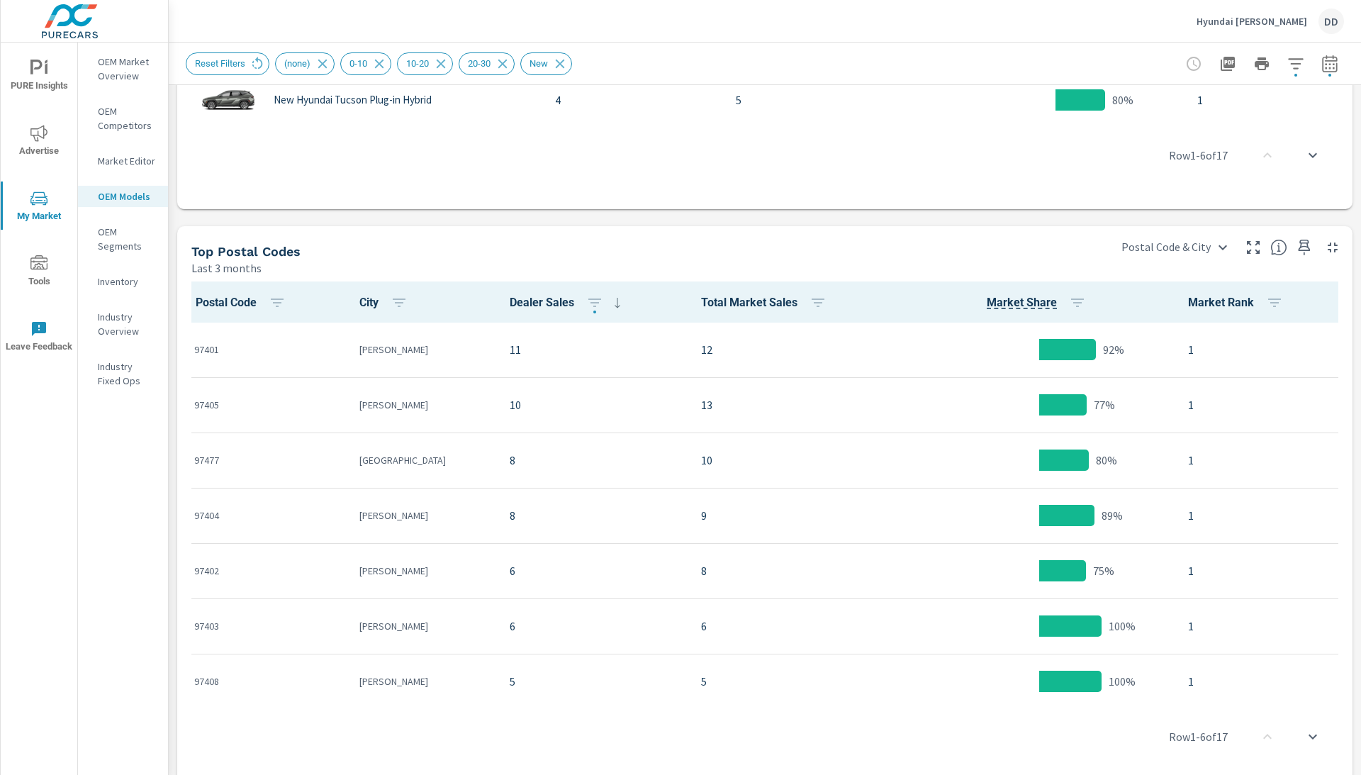
scroll to position [1149, 0]
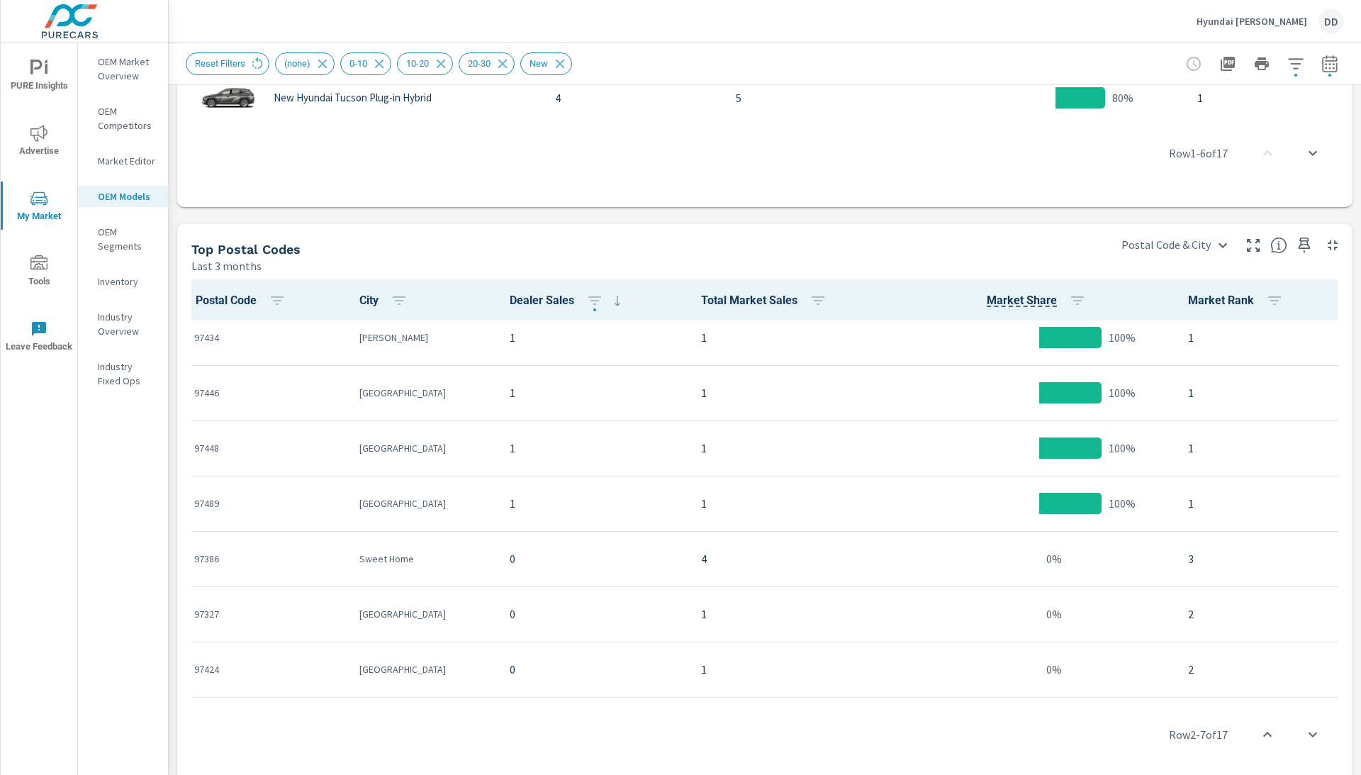
scroll to position [565, 0]
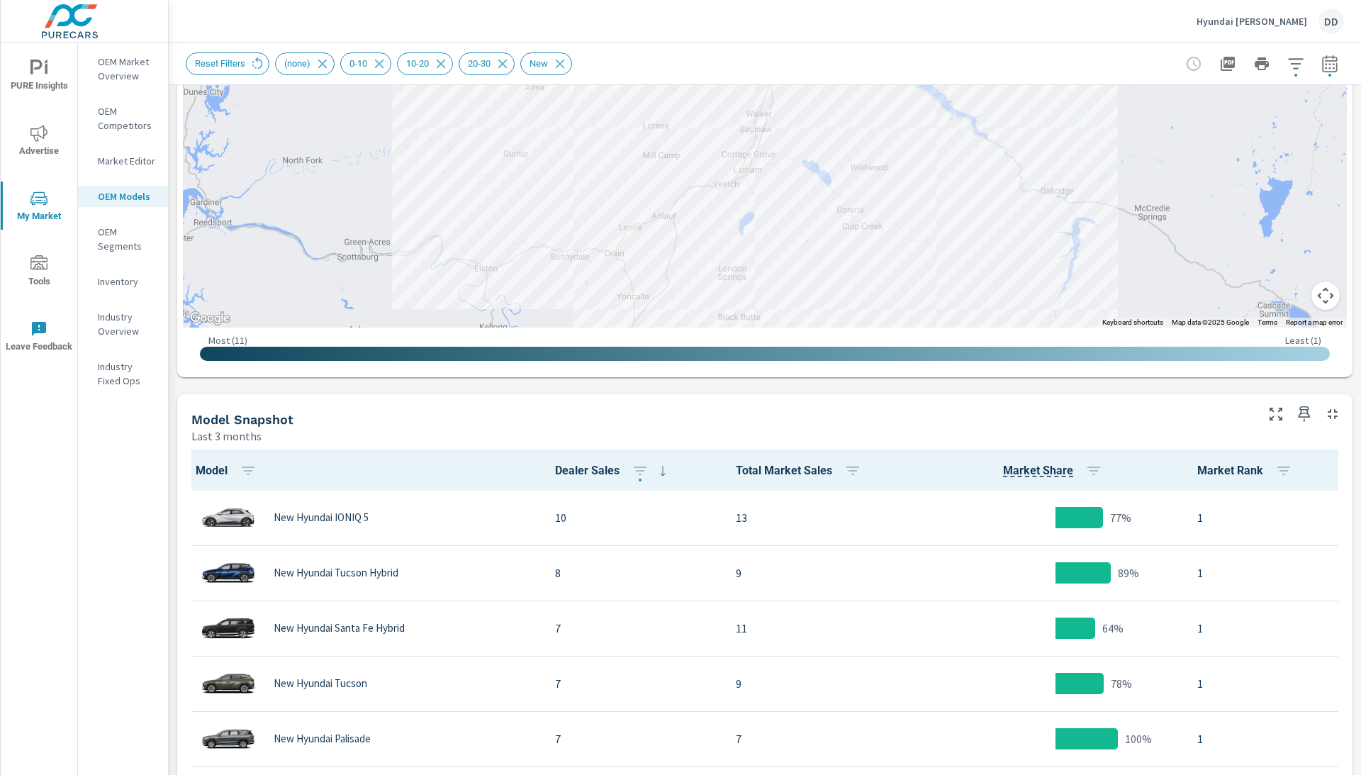
scroll to position [395, 0]
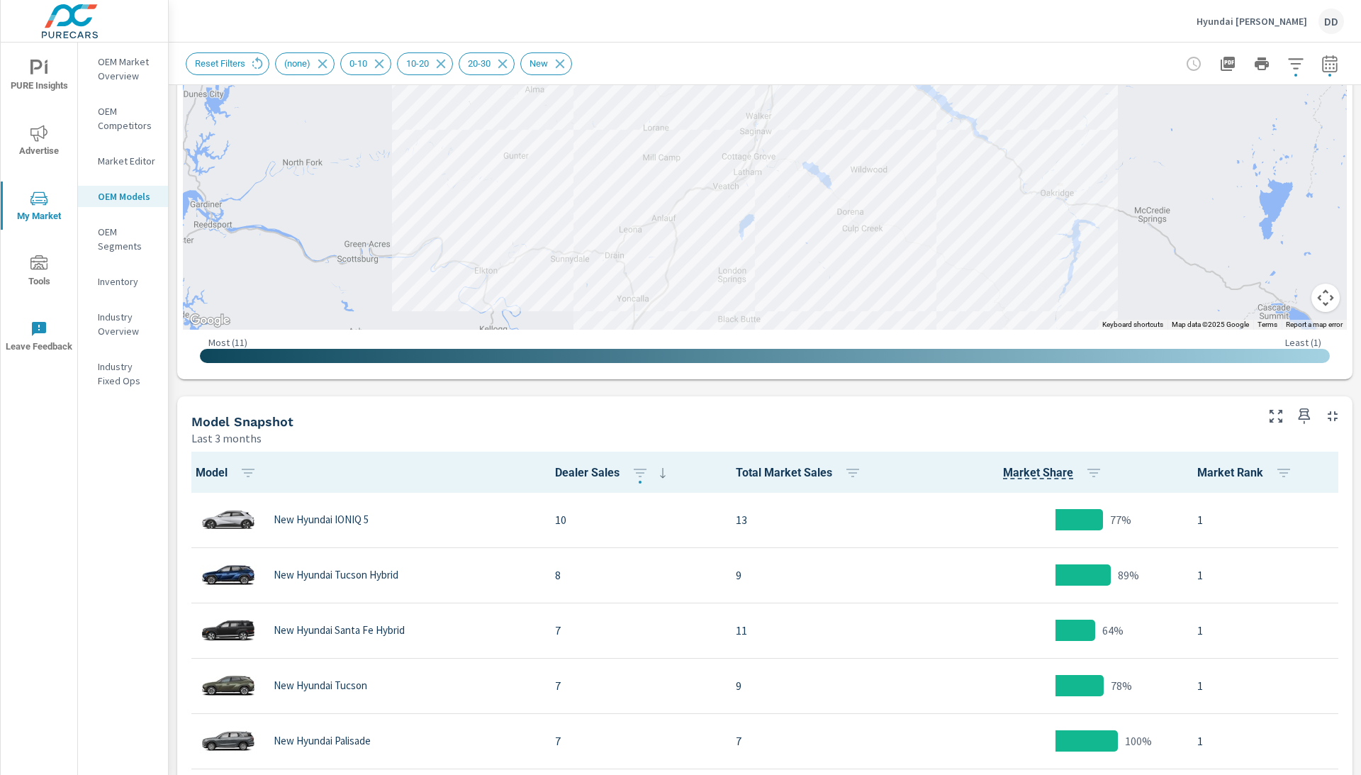
click at [125, 230] on p "OEM Segments" at bounding box center [127, 239] width 59 height 28
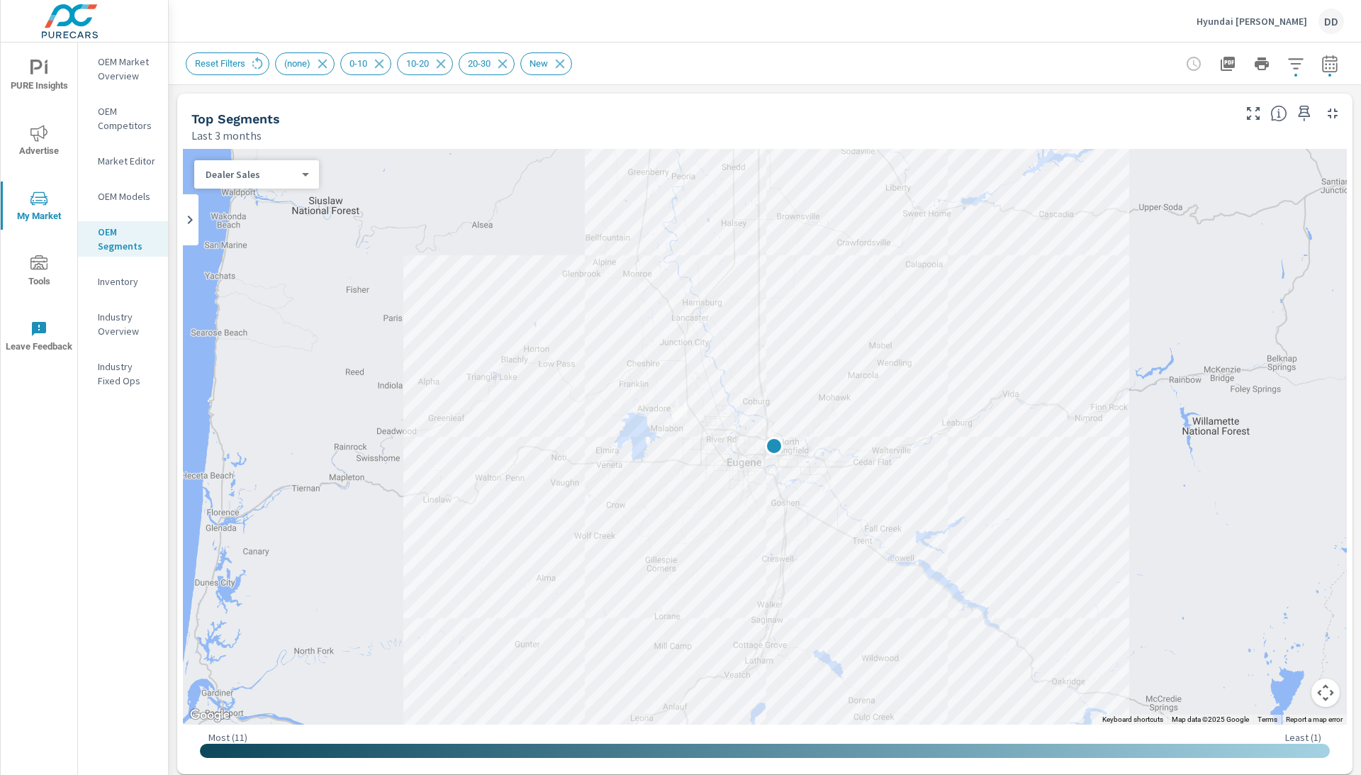
click at [55, 77] on span "PURE Insights" at bounding box center [39, 77] width 68 height 35
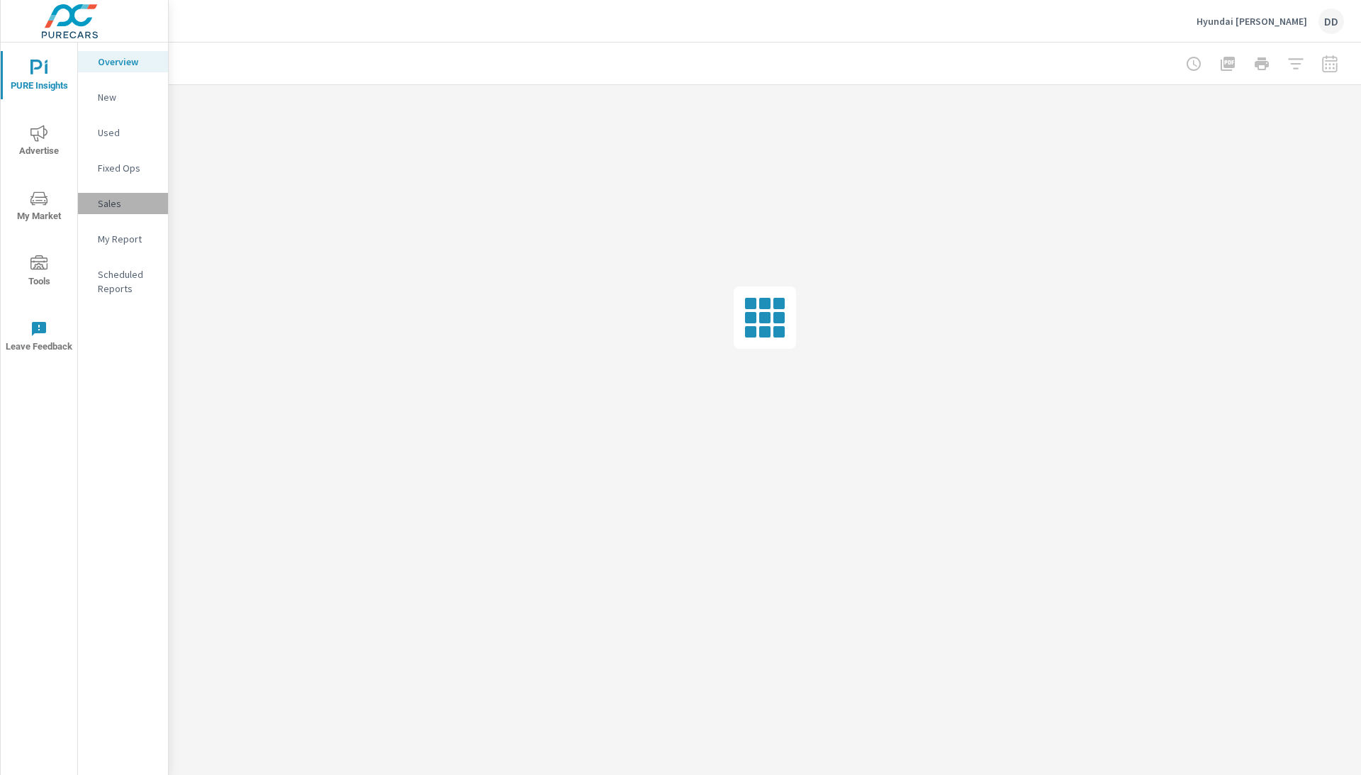
click at [108, 210] on p "Sales" at bounding box center [127, 203] width 59 height 14
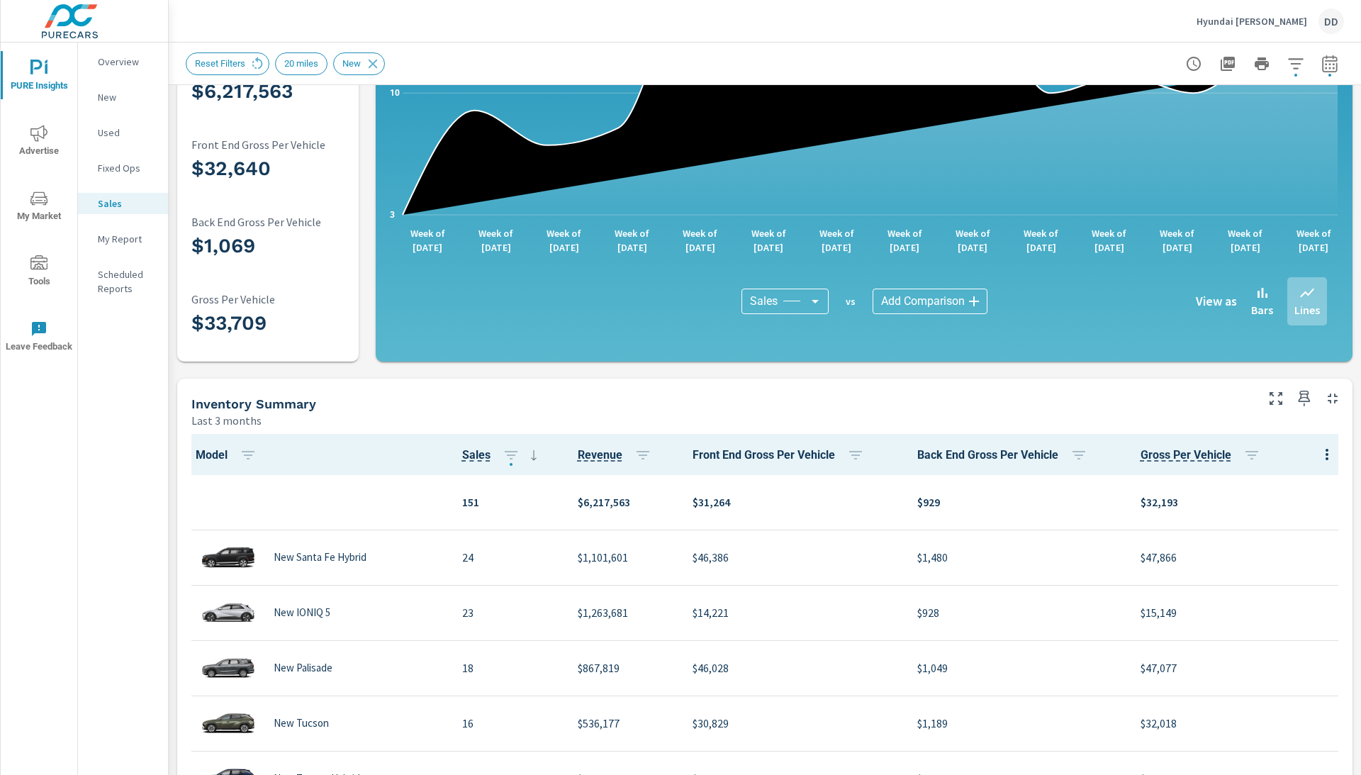
scroll to position [185, 0]
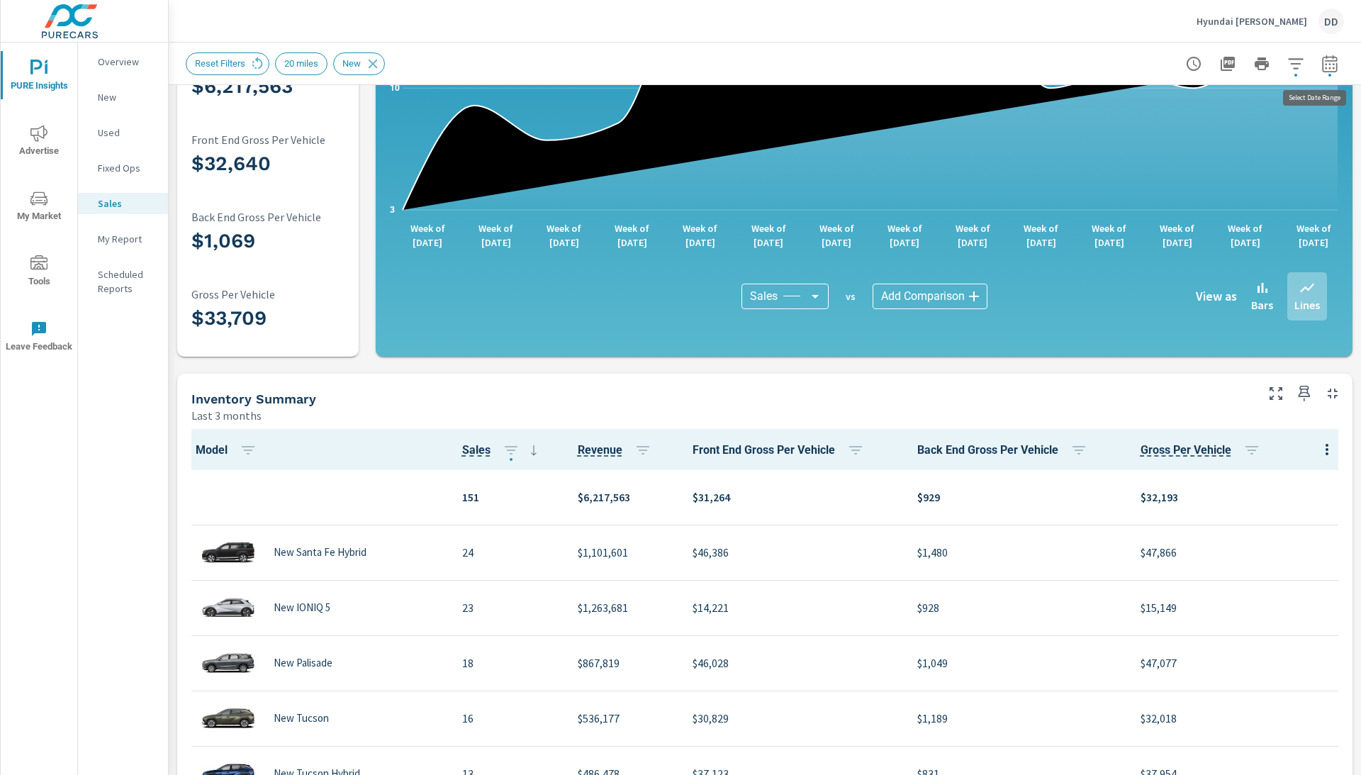
click at [1330, 64] on icon "button" at bounding box center [1330, 63] width 17 height 17
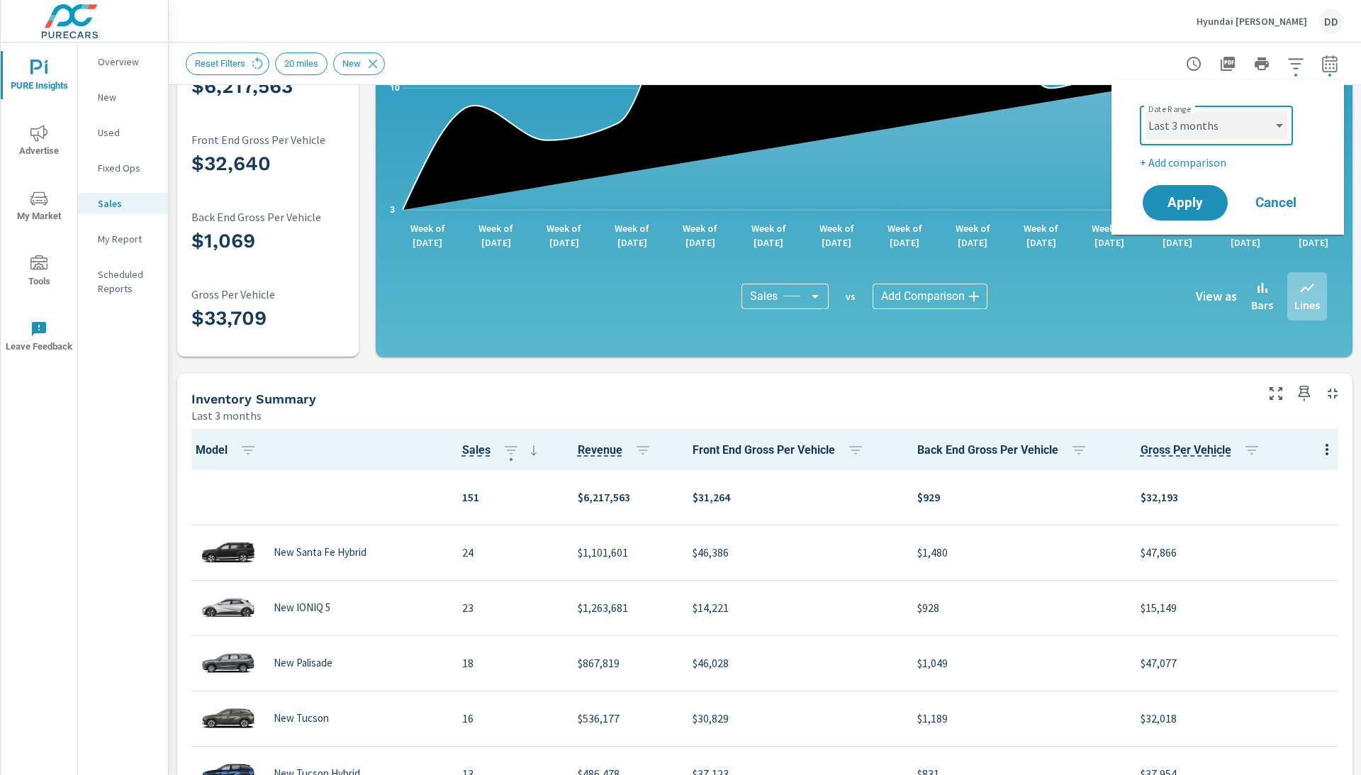
select select "Last month"
click at [1189, 186] on button "Apply" at bounding box center [1186, 202] width 88 height 37
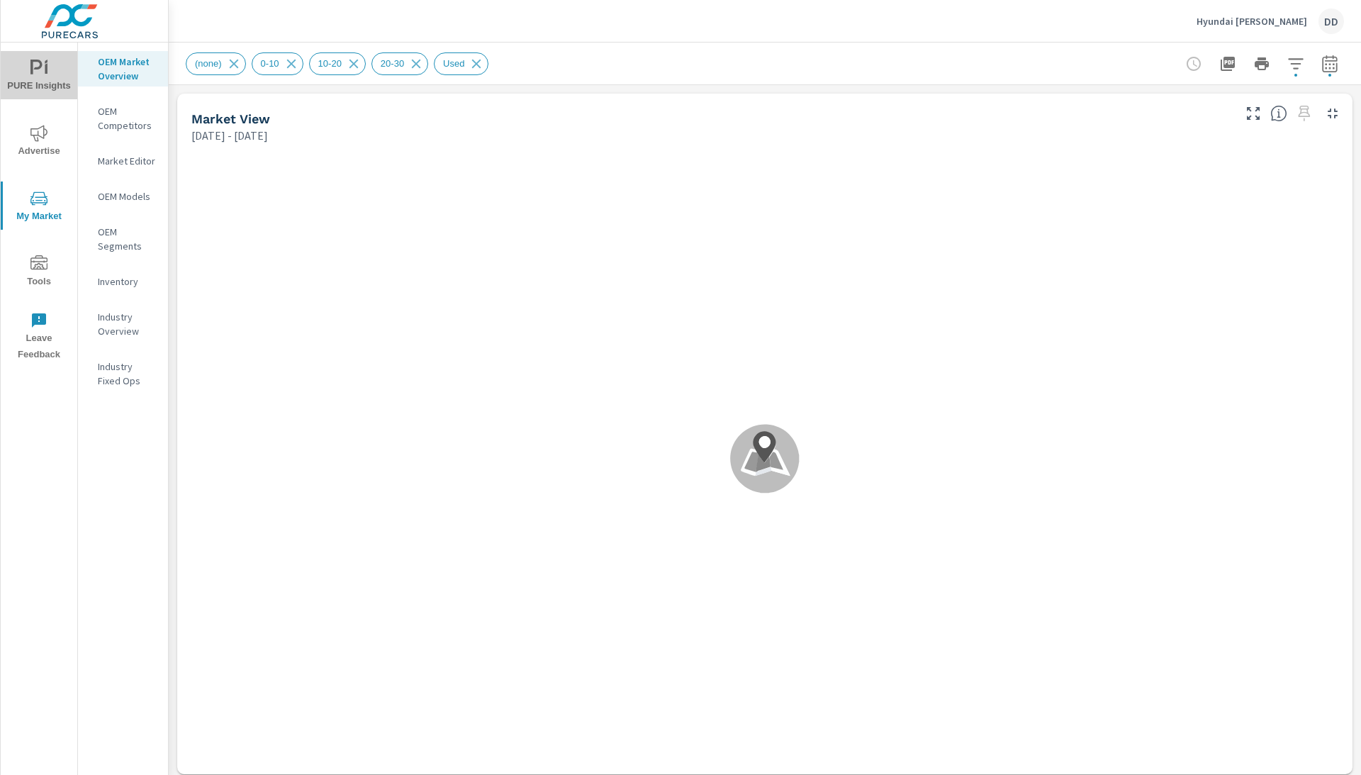
click at [38, 77] on icon "nav menu" at bounding box center [38, 68] width 17 height 17
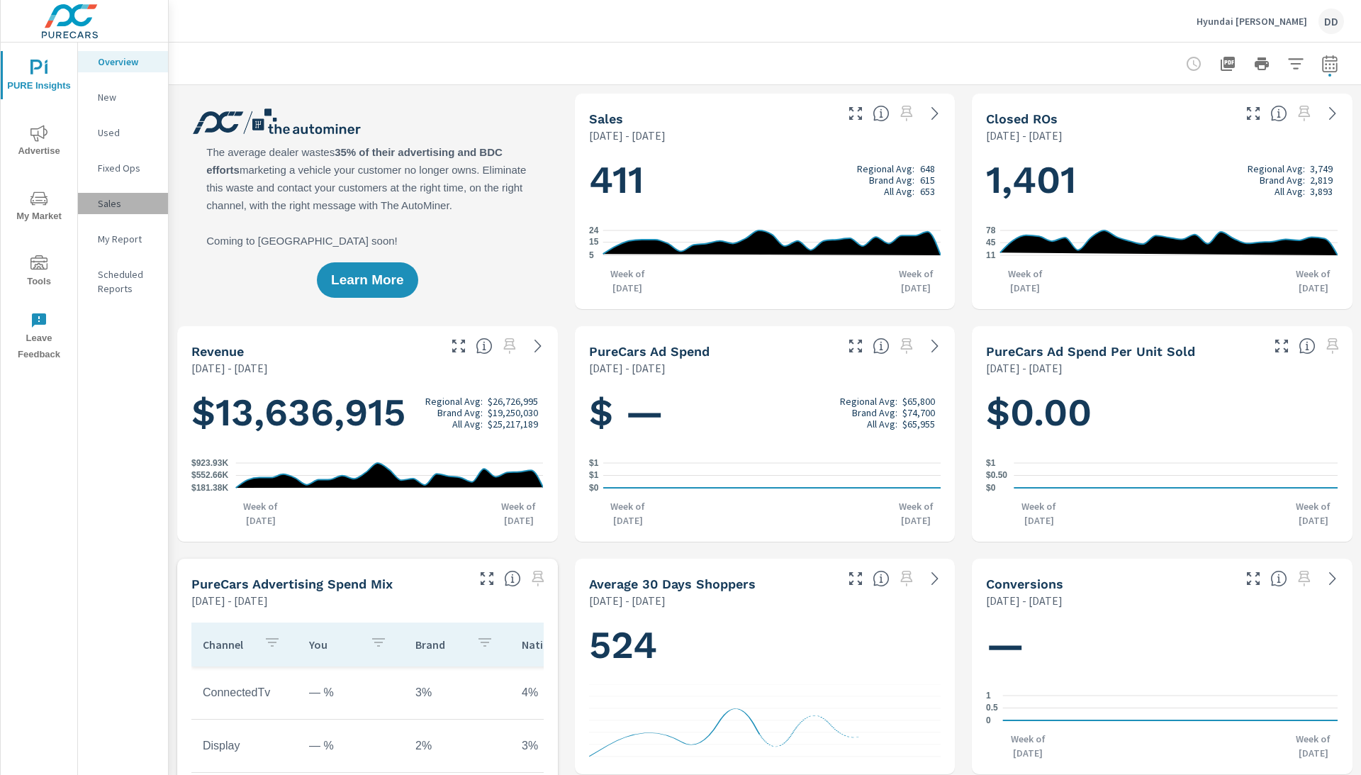
click at [94, 194] on div "Sales" at bounding box center [123, 203] width 90 height 21
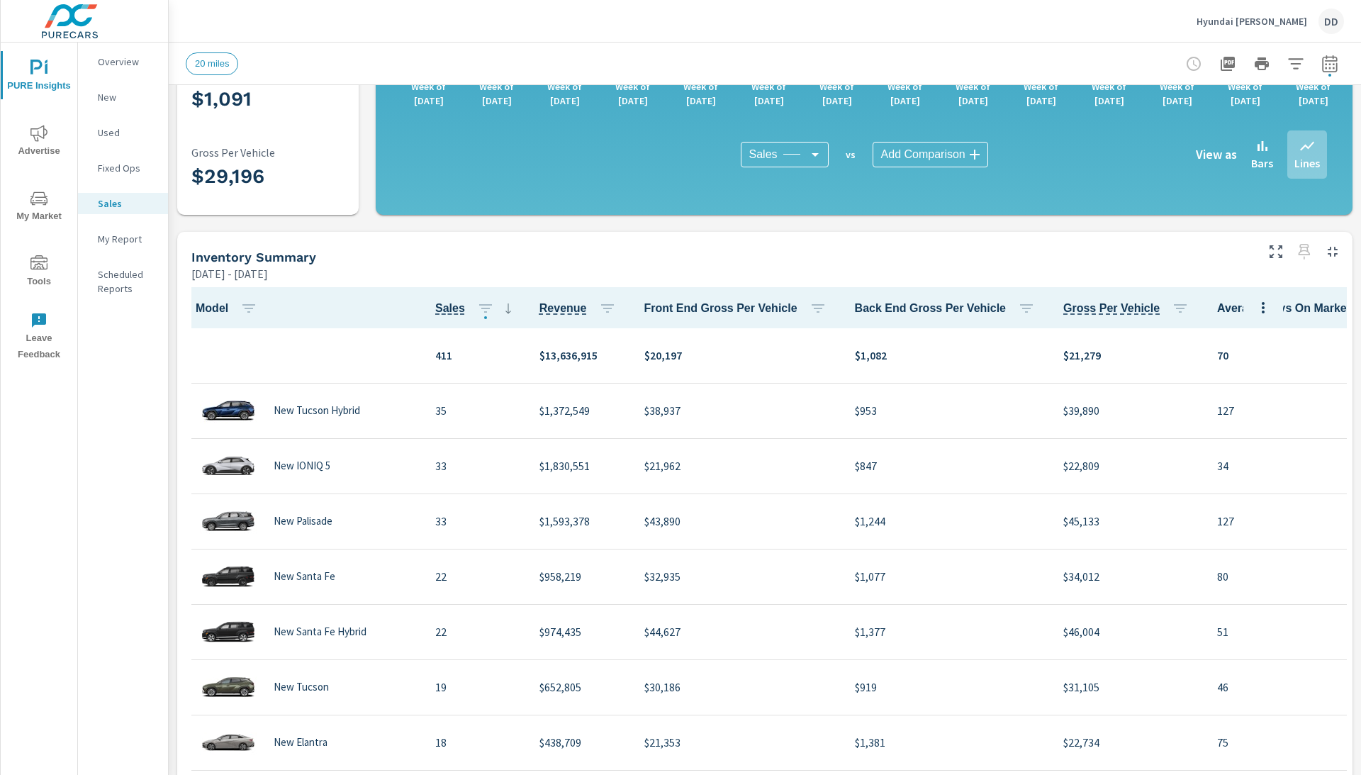
scroll to position [329, 0]
